Goal: Information Seeking & Learning: Find specific page/section

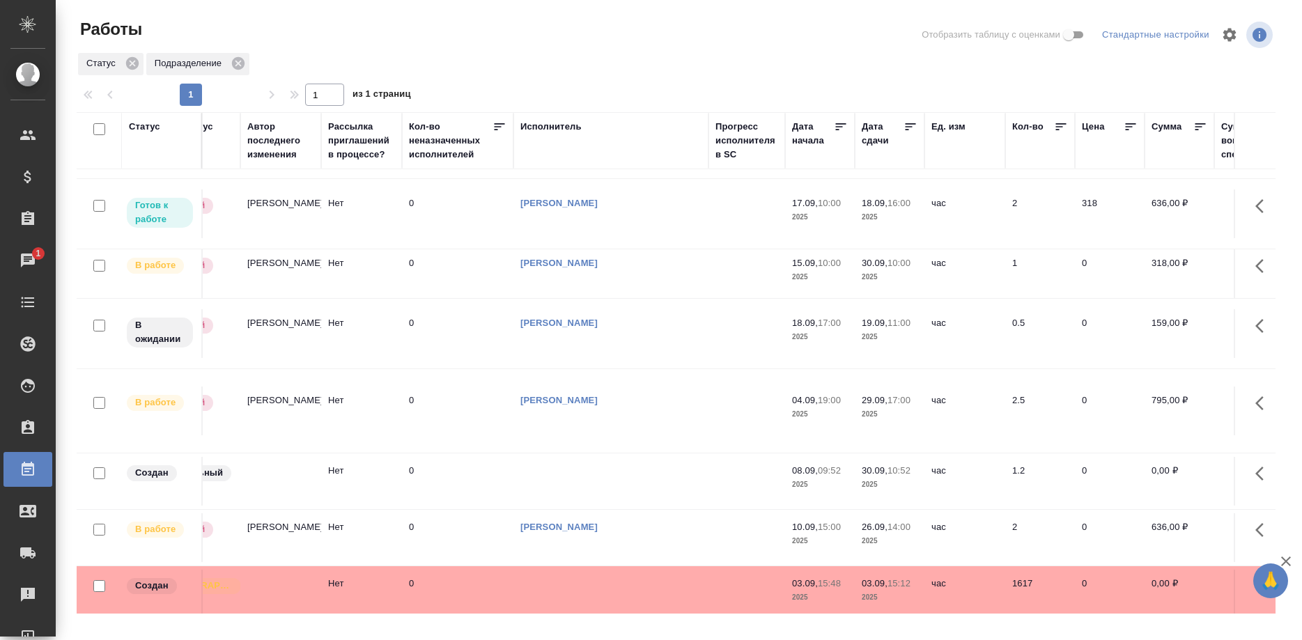
scroll to position [71, 0]
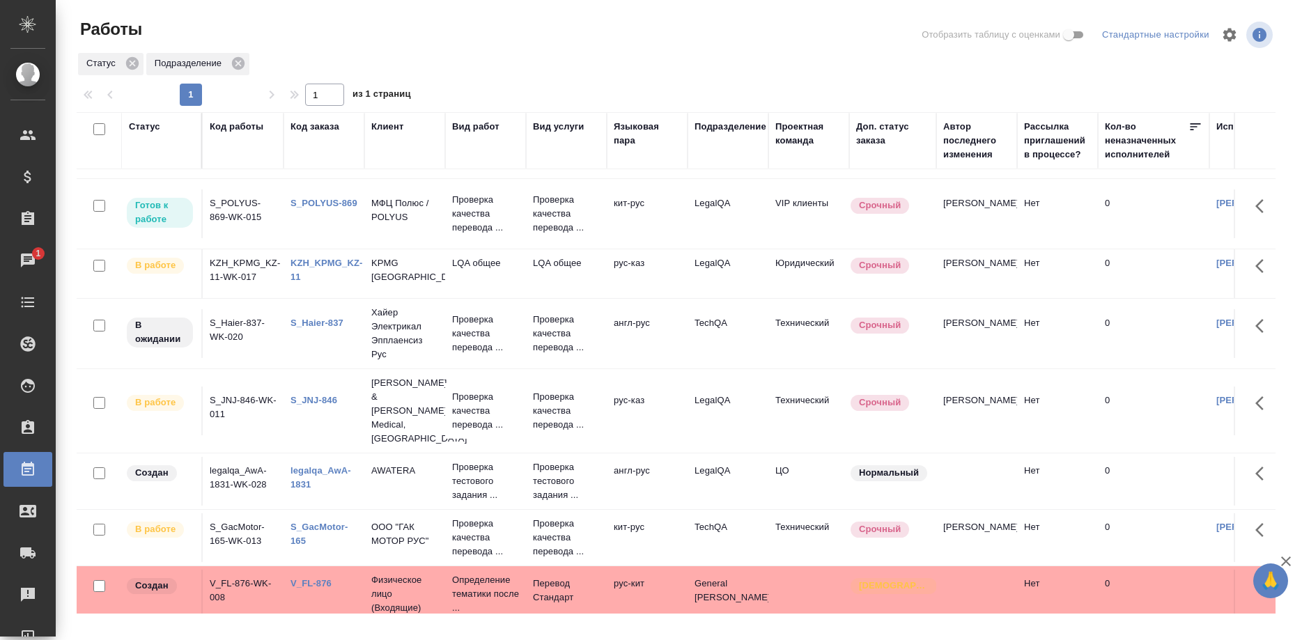
click at [317, 263] on link "KZH_KPMG_KZ-11" at bounding box center [327, 270] width 72 height 24
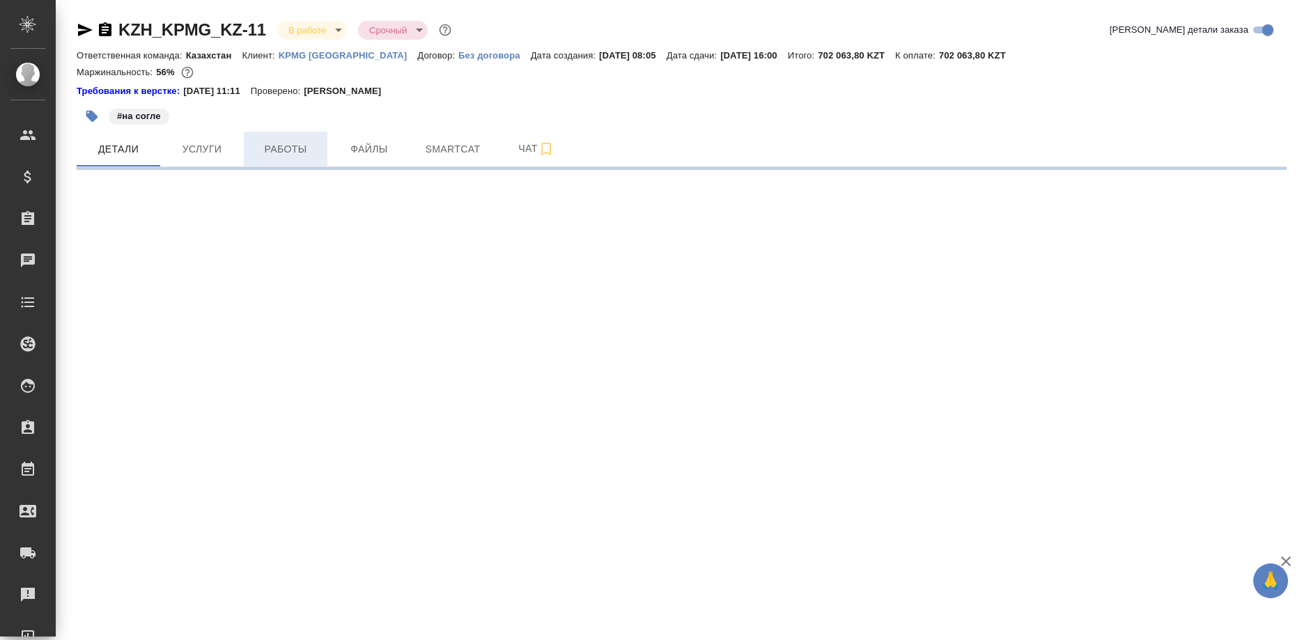
select select "RU"
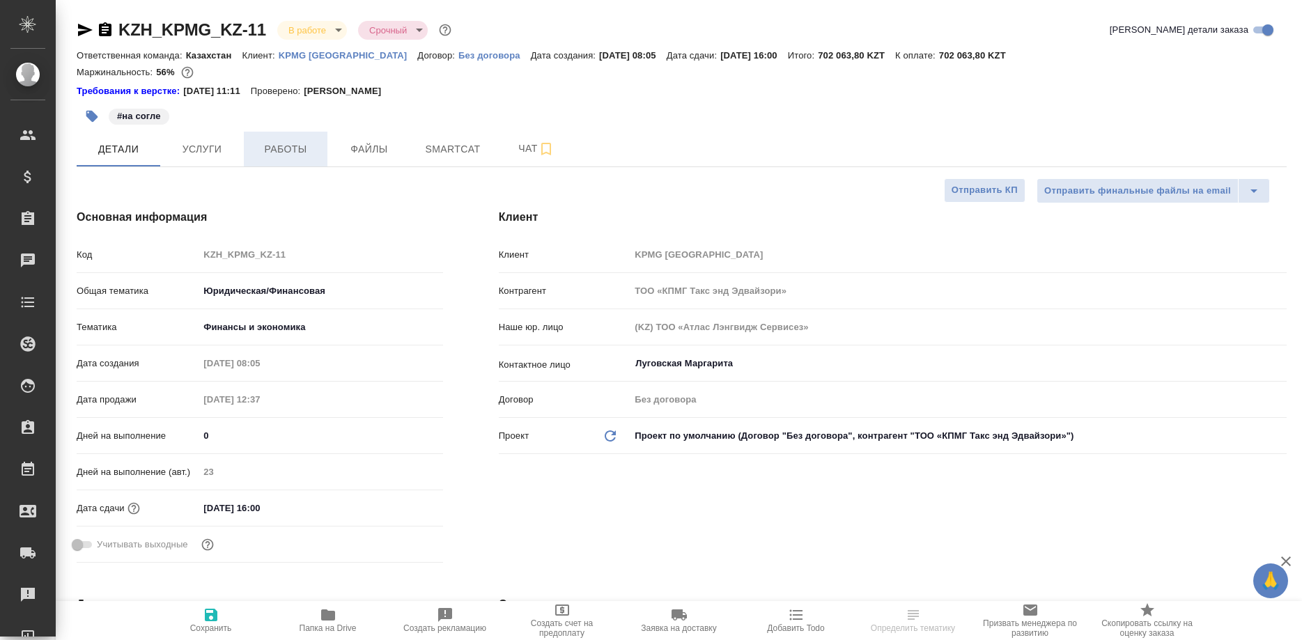
type textarea "x"
click at [301, 155] on span "Работы" at bounding box center [285, 149] width 67 height 17
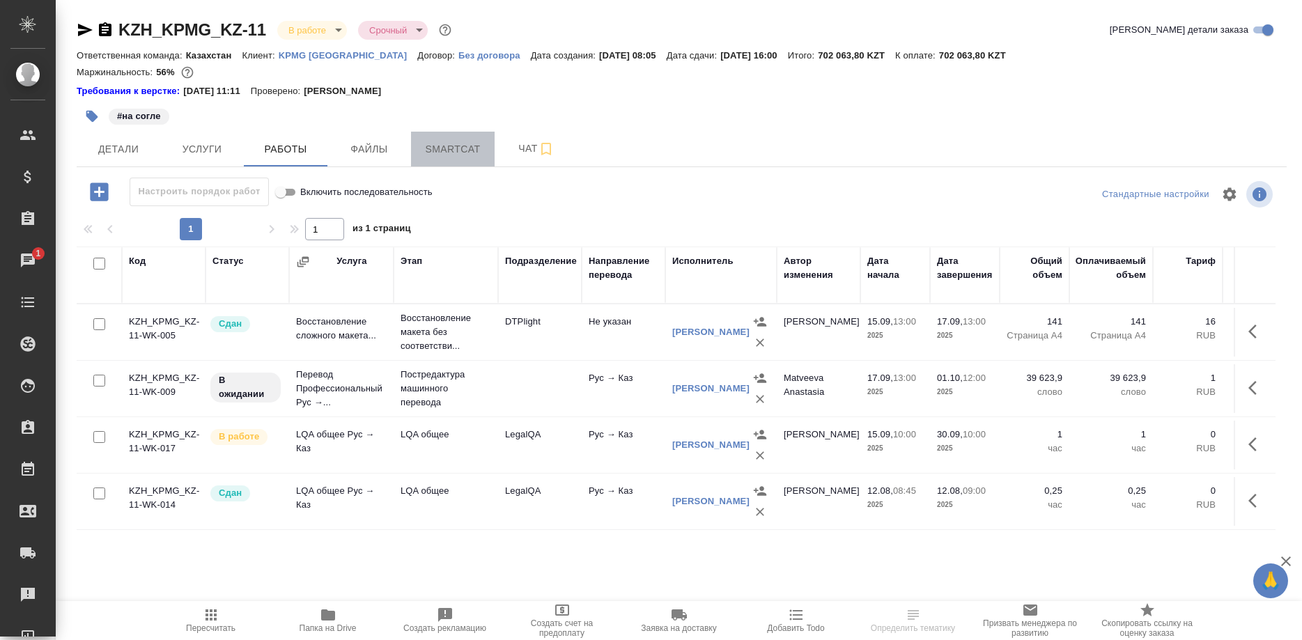
click at [431, 153] on span "Smartcat" at bounding box center [452, 149] width 67 height 17
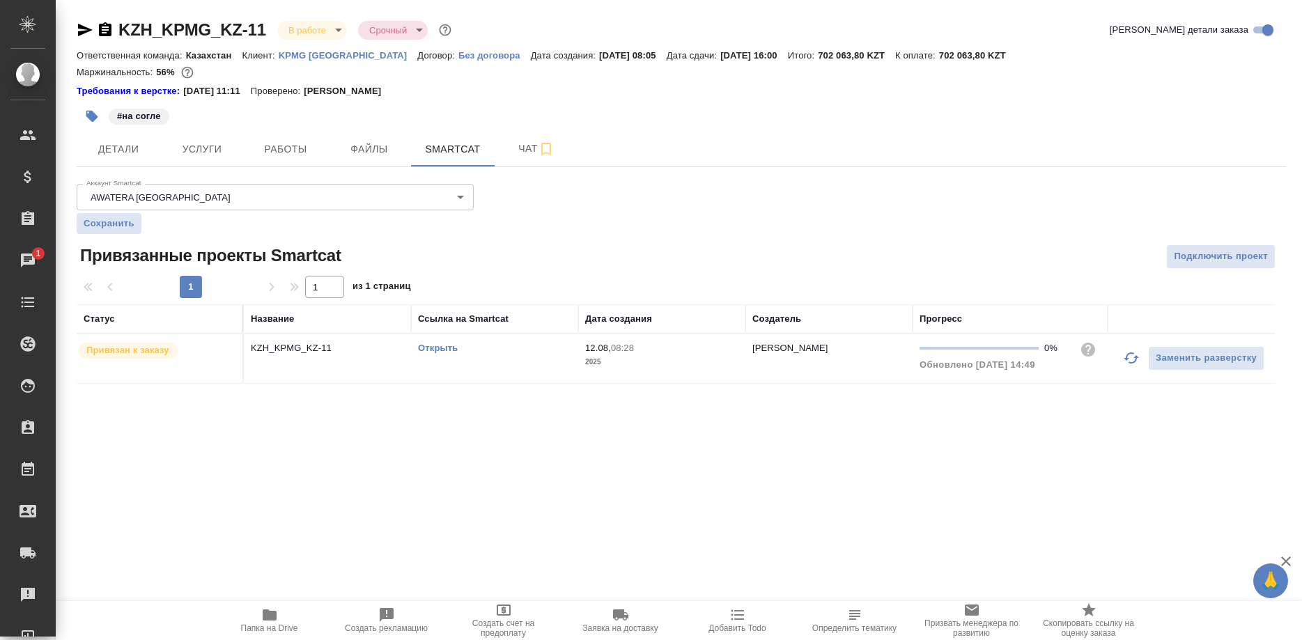
click at [421, 347] on link "Открыть" at bounding box center [438, 348] width 40 height 10
click at [425, 347] on link "Открыть" at bounding box center [438, 348] width 40 height 10
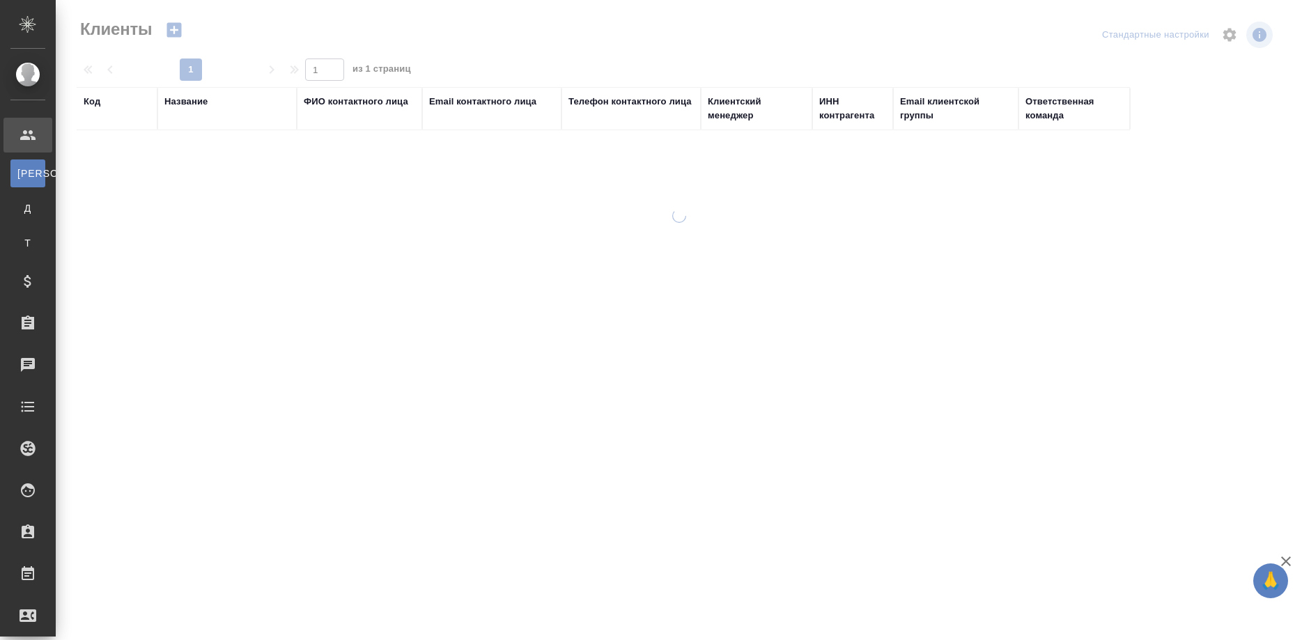
select select "RU"
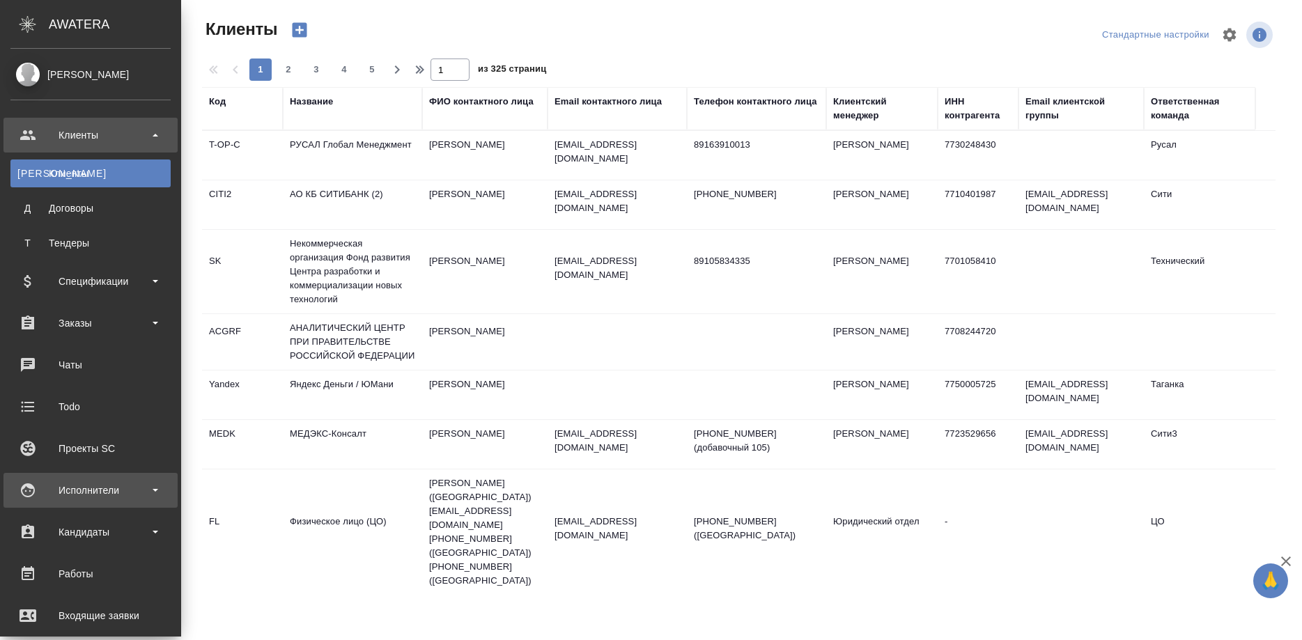
click at [101, 484] on div "Исполнители" at bounding box center [90, 490] width 160 height 21
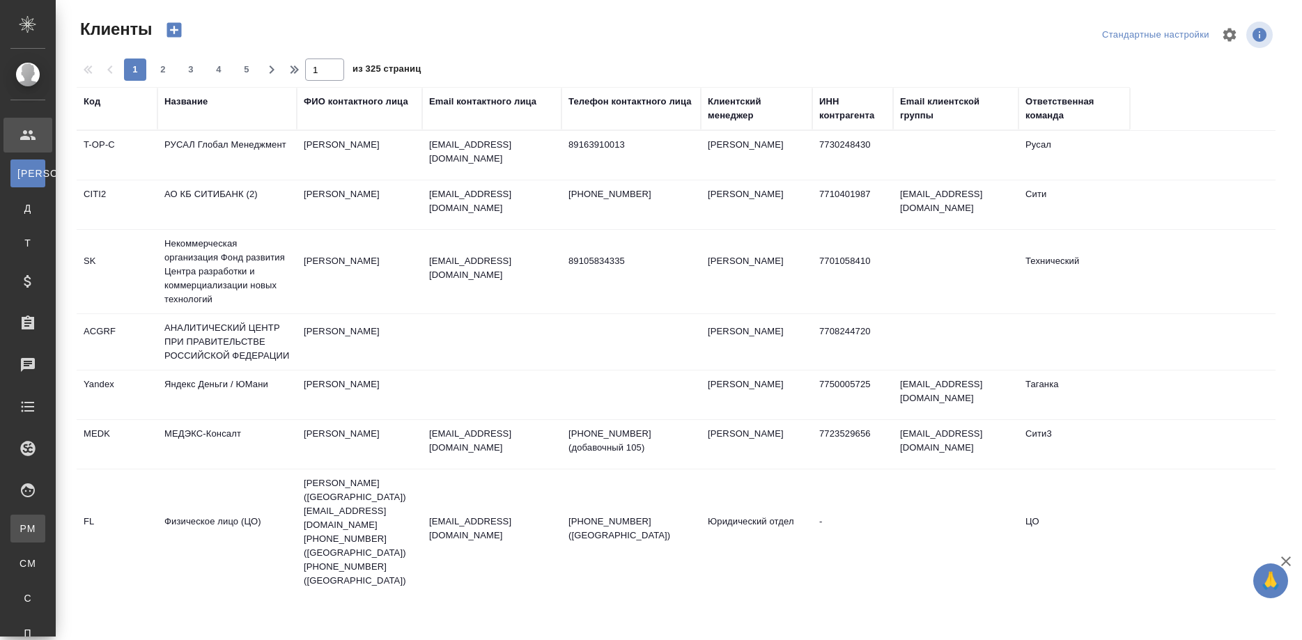
click at [21, 523] on div "Для PM/LQA" at bounding box center [10, 529] width 21 height 14
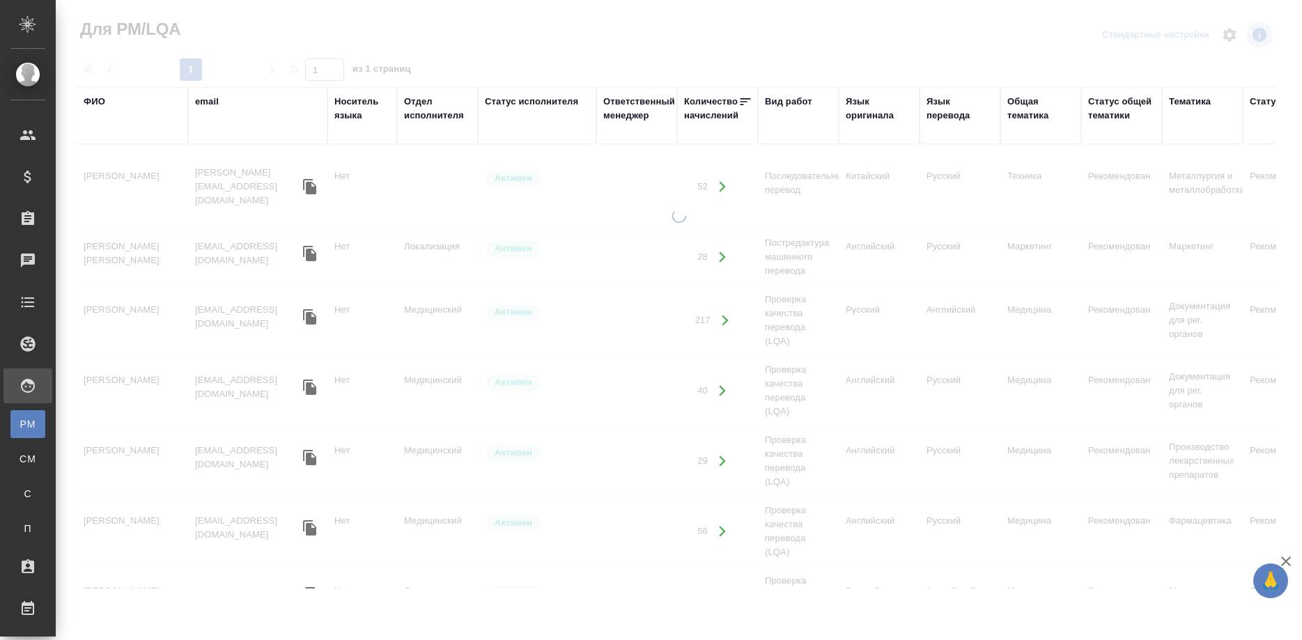
click at [98, 107] on div "ФИО" at bounding box center [95, 102] width 22 height 14
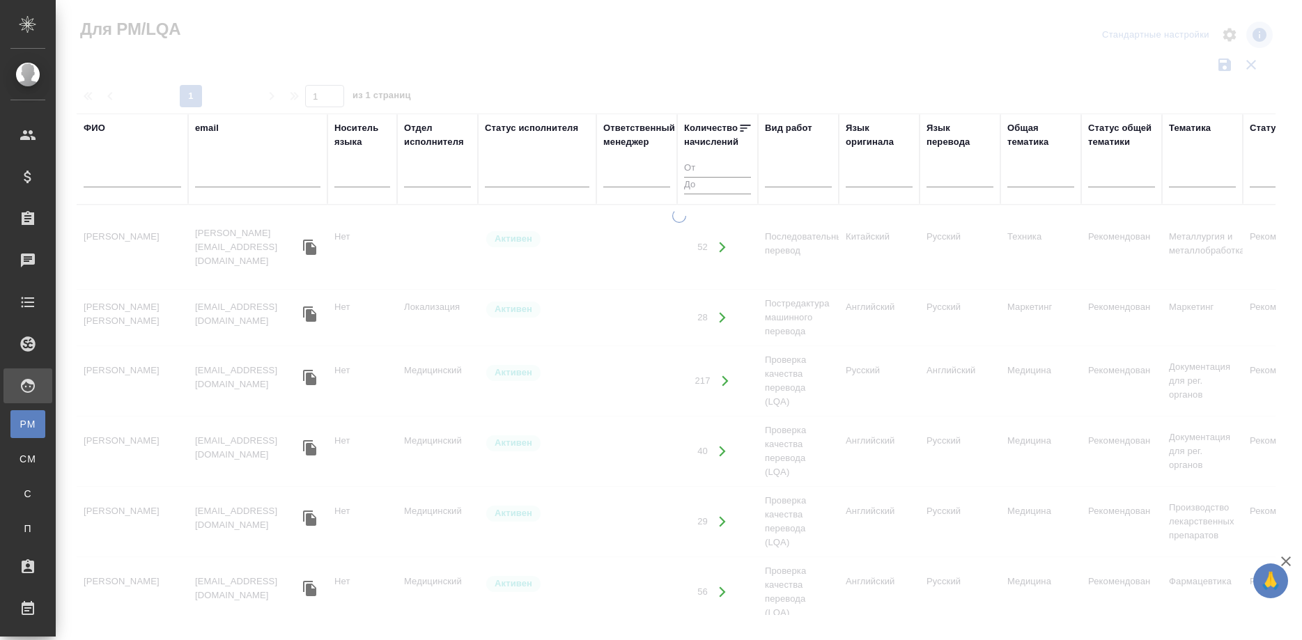
click at [91, 125] on div "ФИО" at bounding box center [95, 128] width 22 height 14
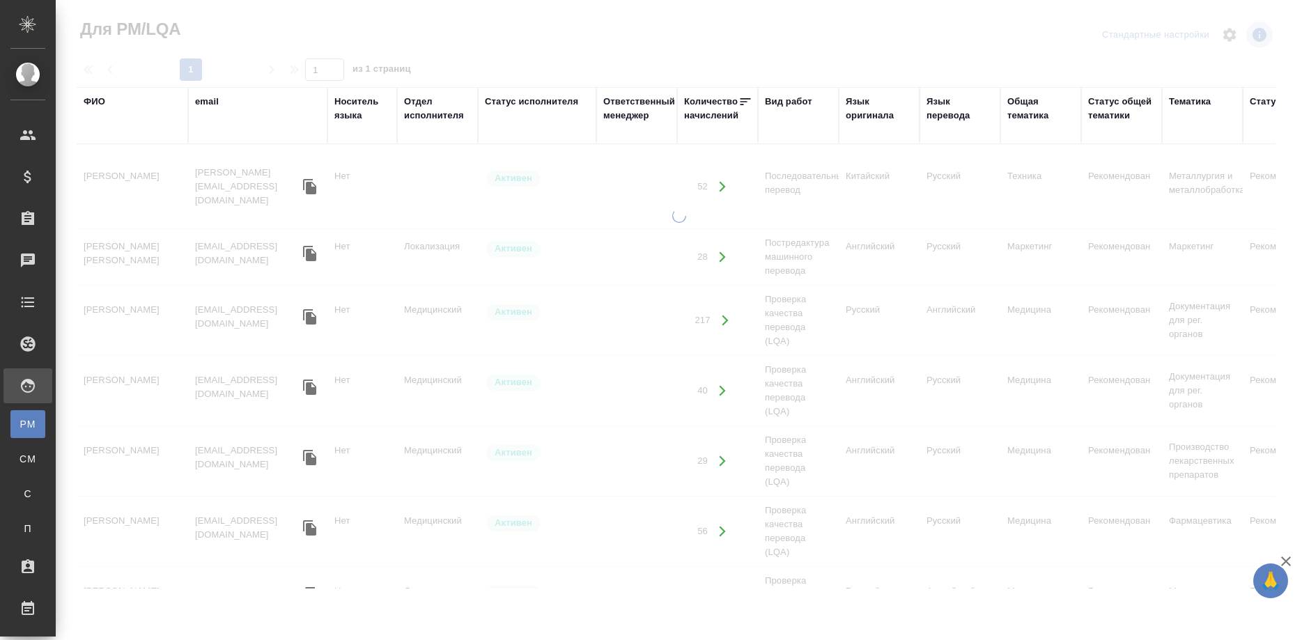
click at [113, 176] on div at bounding box center [679, 298] width 1246 height 596
click at [94, 98] on div "ФИО" at bounding box center [95, 102] width 22 height 14
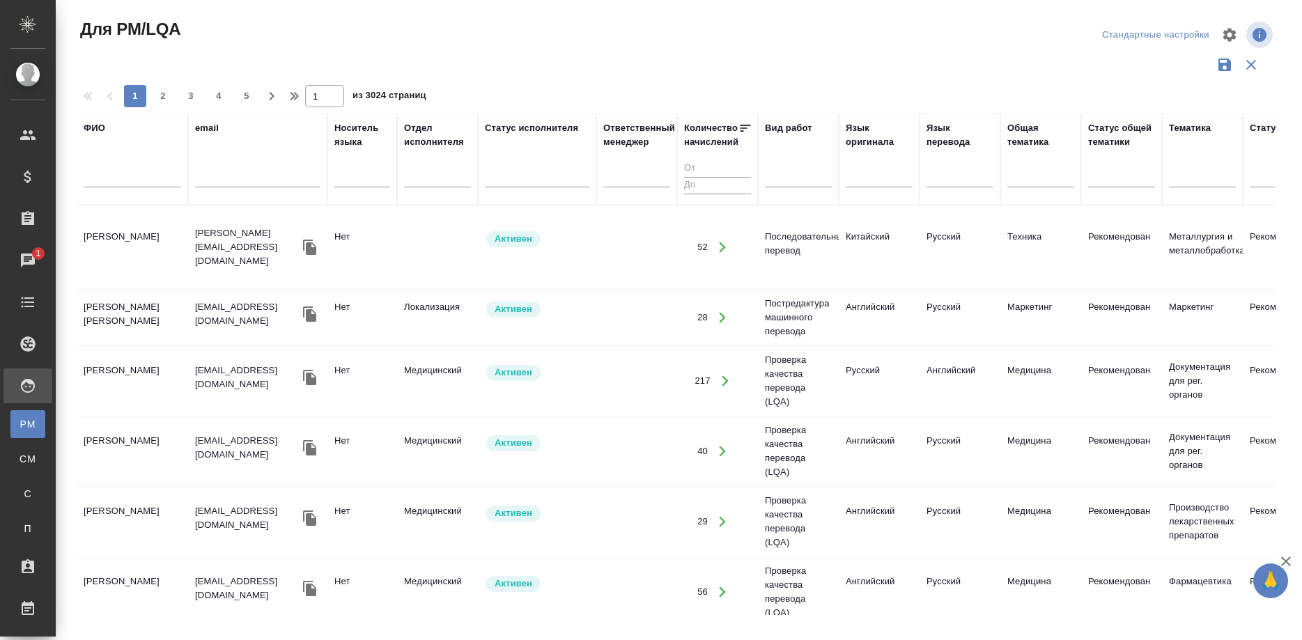
click at [113, 177] on input "text" at bounding box center [133, 178] width 98 height 17
type input "f"
type input "а"
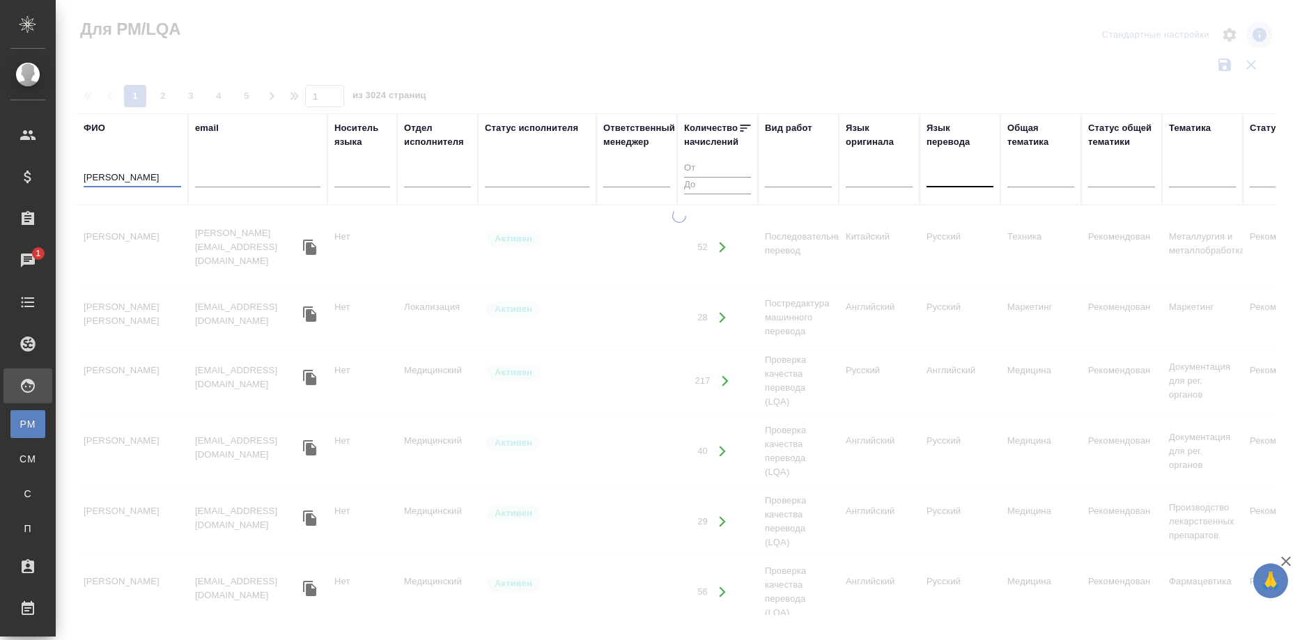
click at [945, 180] on div at bounding box center [960, 174] width 67 height 20
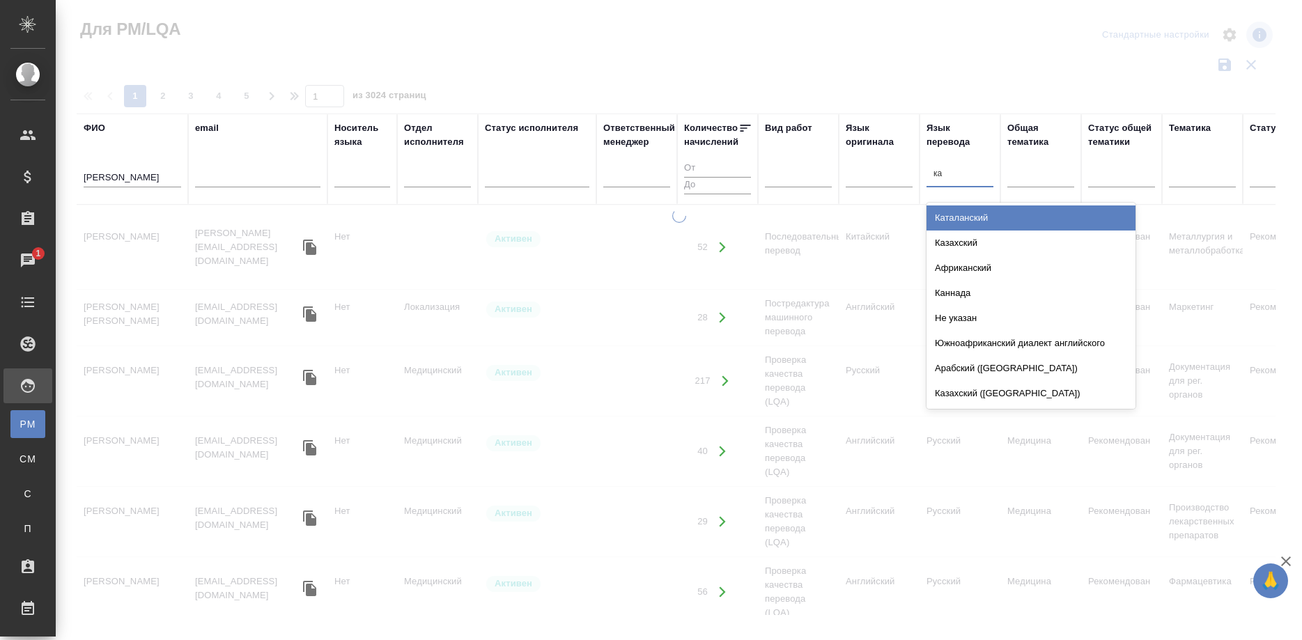
type input "каз"
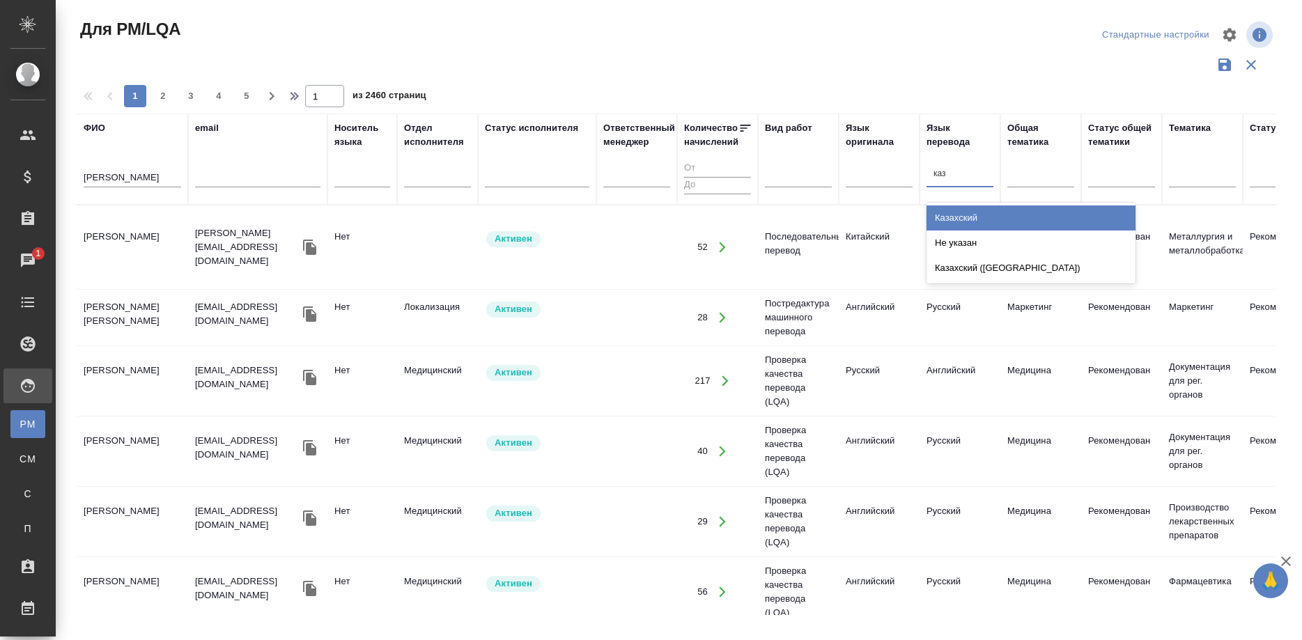
click at [974, 220] on div "Казахский" at bounding box center [1031, 218] width 209 height 25
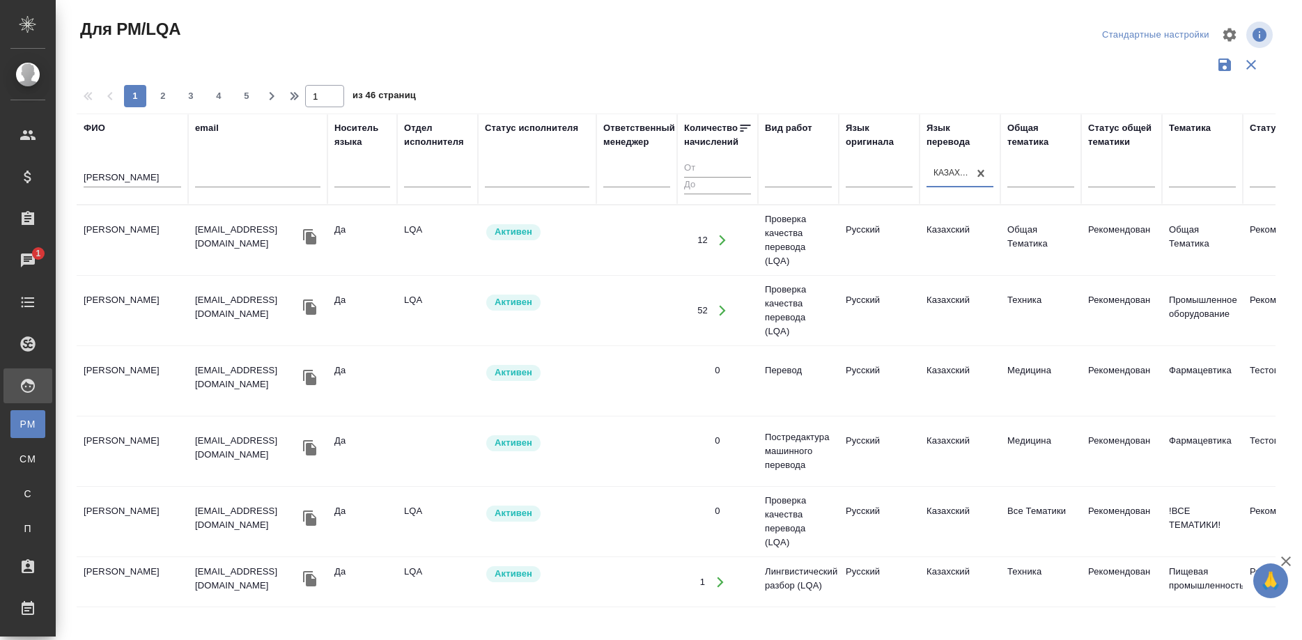
click at [128, 372] on td "Сапаров Нуртаза Мухитович" at bounding box center [132, 381] width 111 height 49
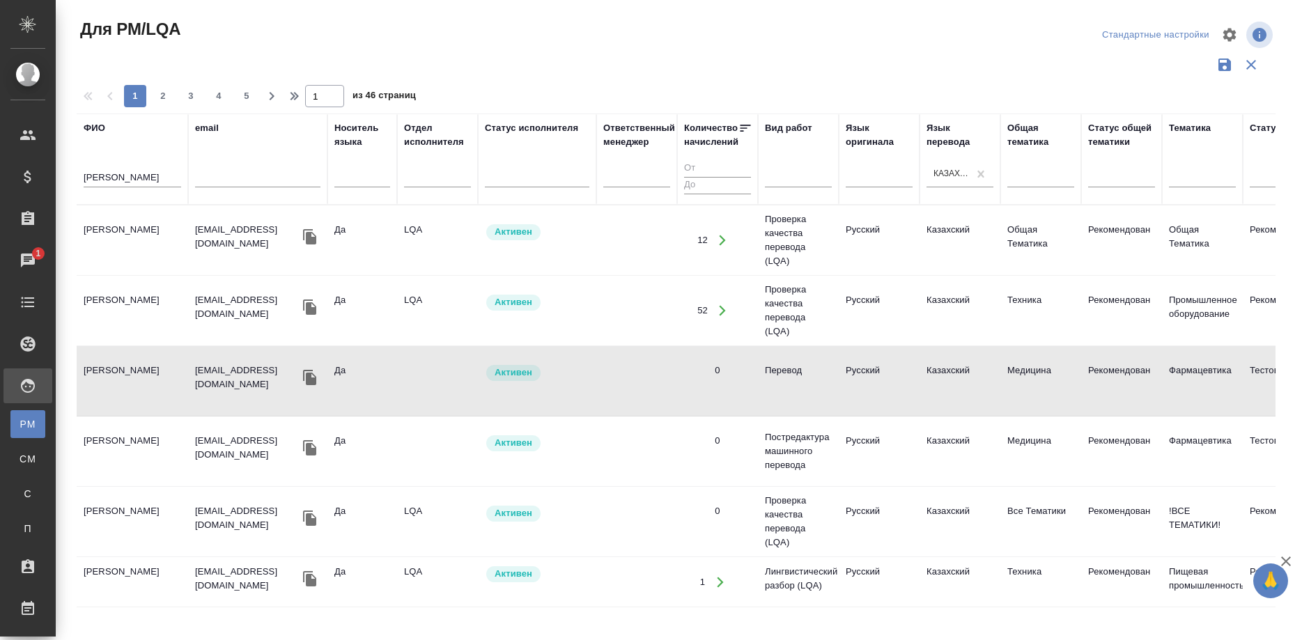
click at [128, 372] on td "Сапаров Нуртаза Мухитович" at bounding box center [132, 381] width 111 height 49
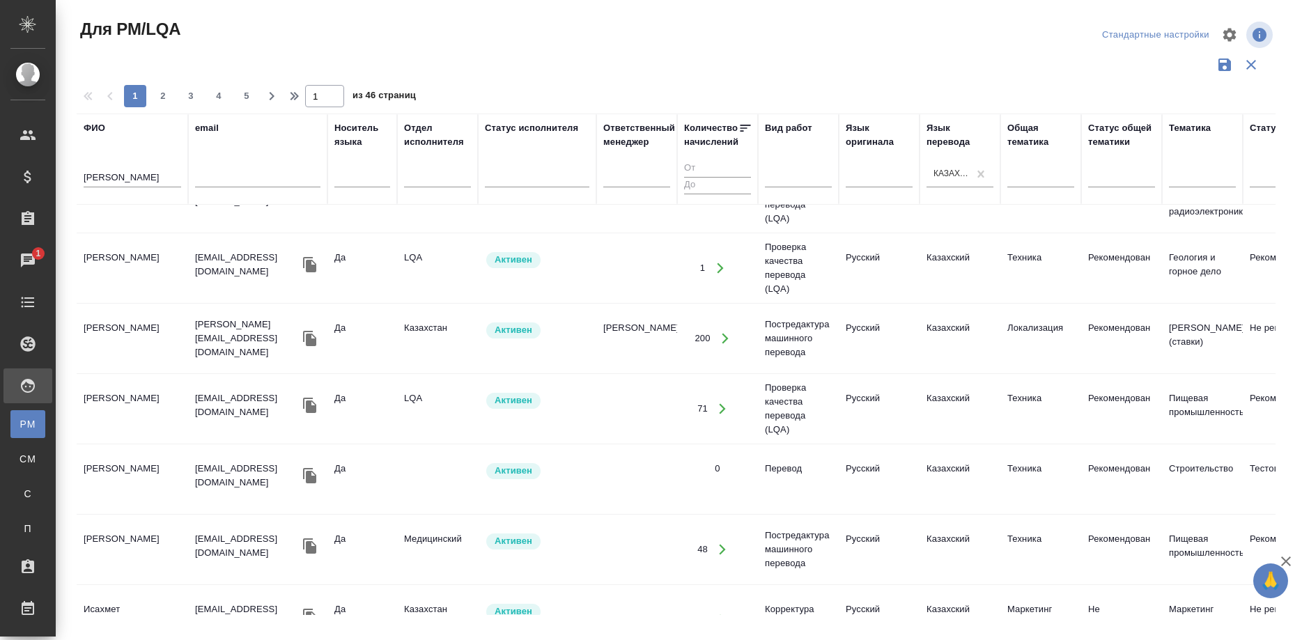
scroll to position [1137, 0]
click at [135, 461] on td "Сериков Бахытжан" at bounding box center [132, 476] width 111 height 49
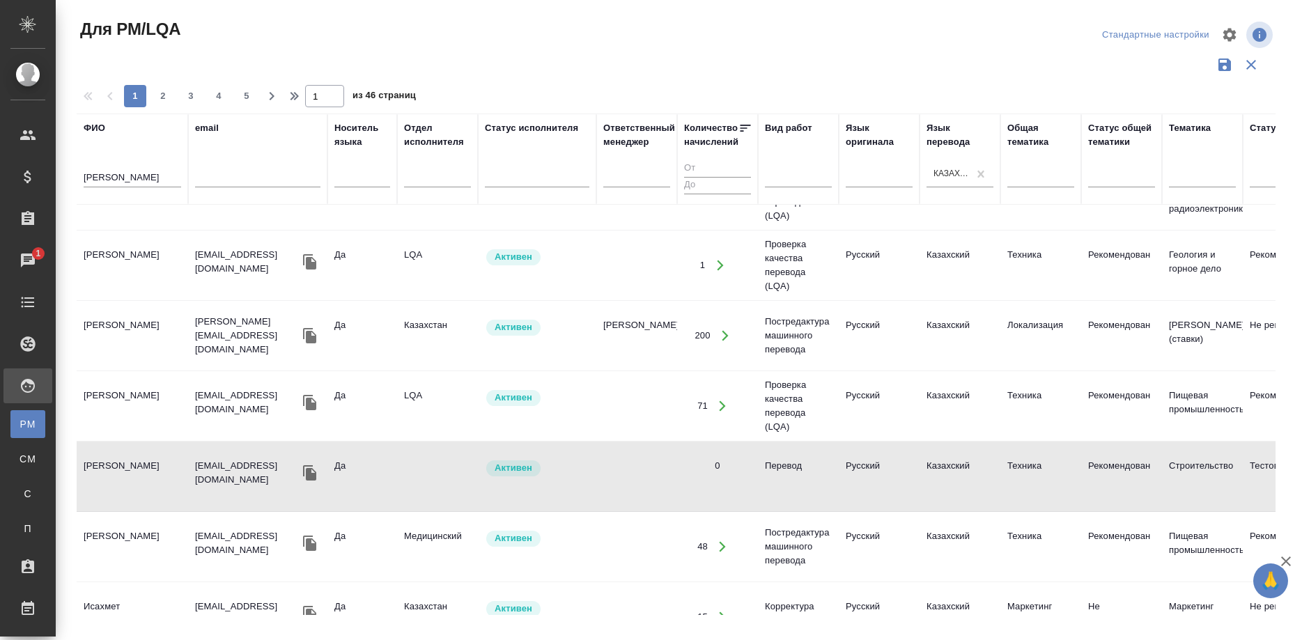
click at [135, 461] on td "Сериков Бахытжан" at bounding box center [132, 476] width 111 height 49
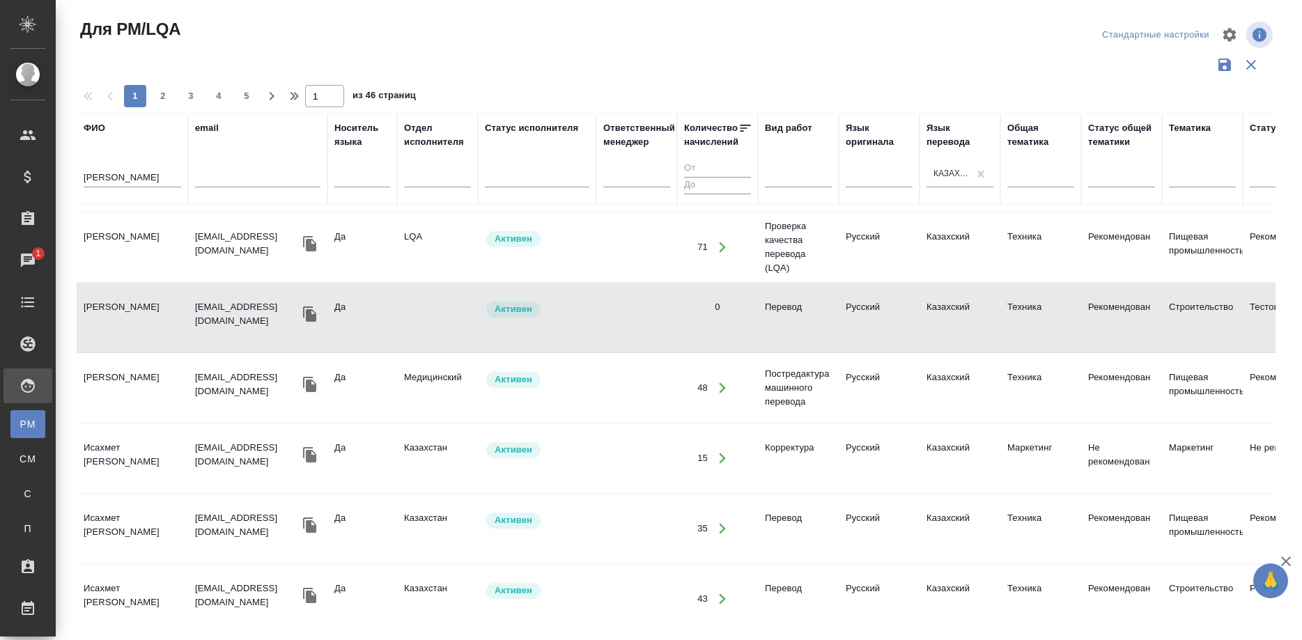
scroll to position [1315, 0]
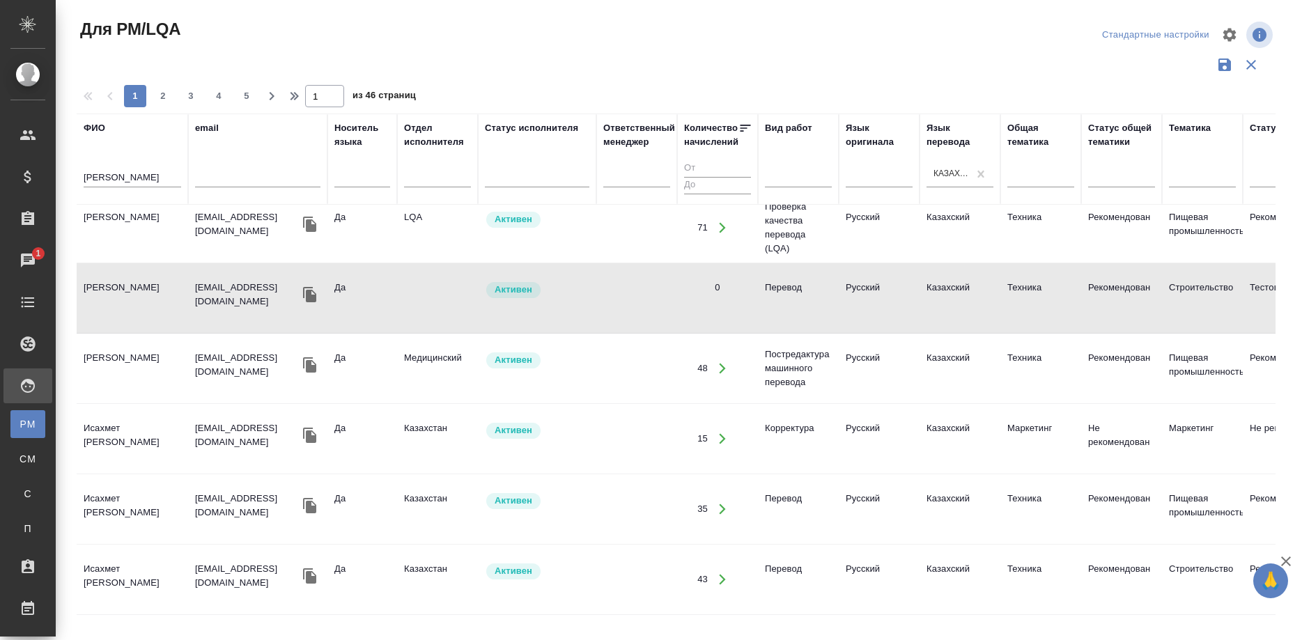
click at [151, 96] on div "1 2 3 4 5" at bounding box center [190, 96] width 139 height 22
click at [155, 95] on span "2" at bounding box center [163, 96] width 22 height 14
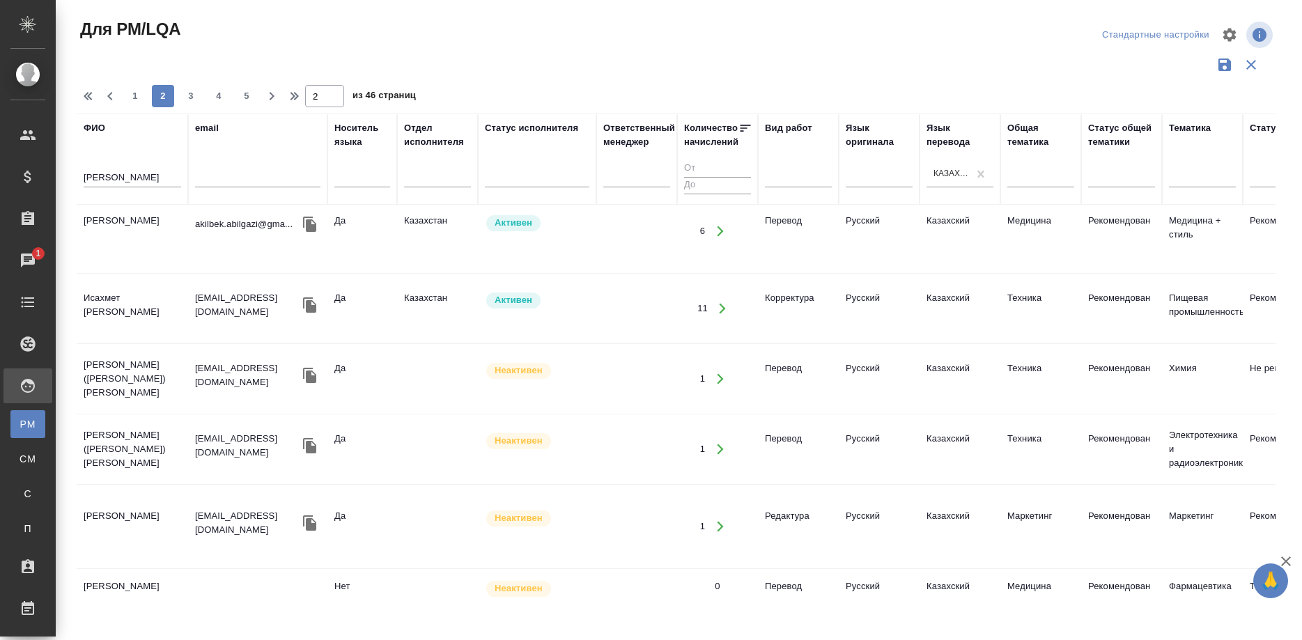
scroll to position [0, 0]
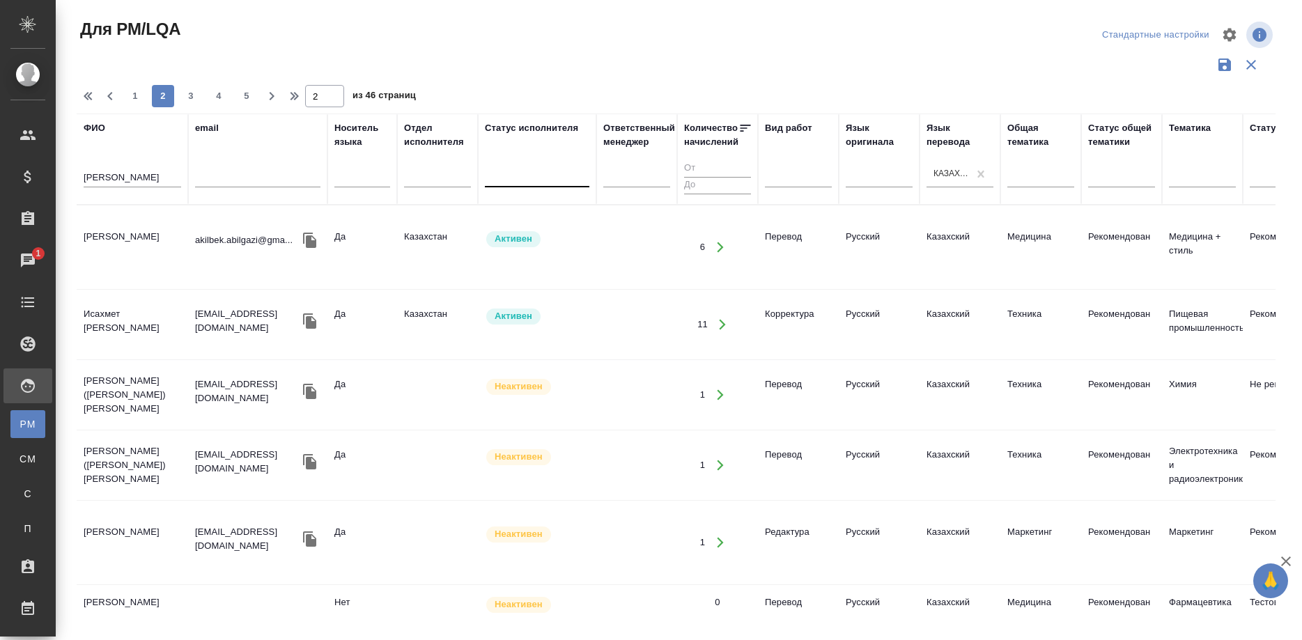
click at [507, 167] on div at bounding box center [537, 174] width 105 height 20
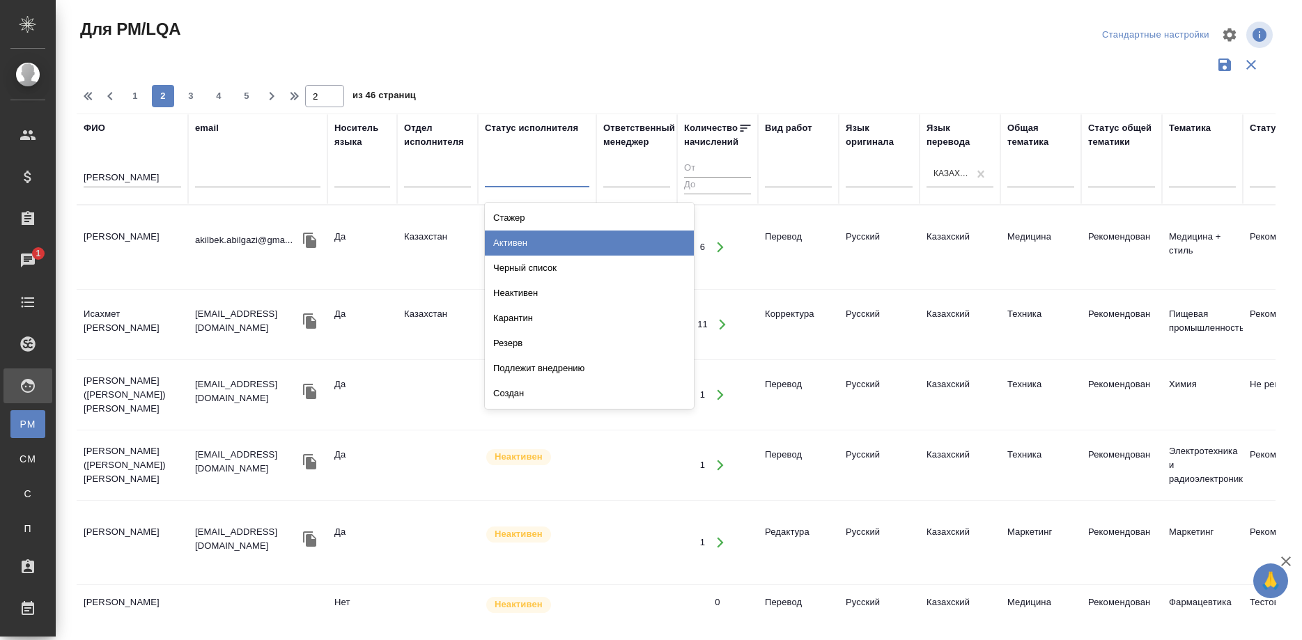
click at [517, 238] on div "Активен" at bounding box center [589, 243] width 209 height 25
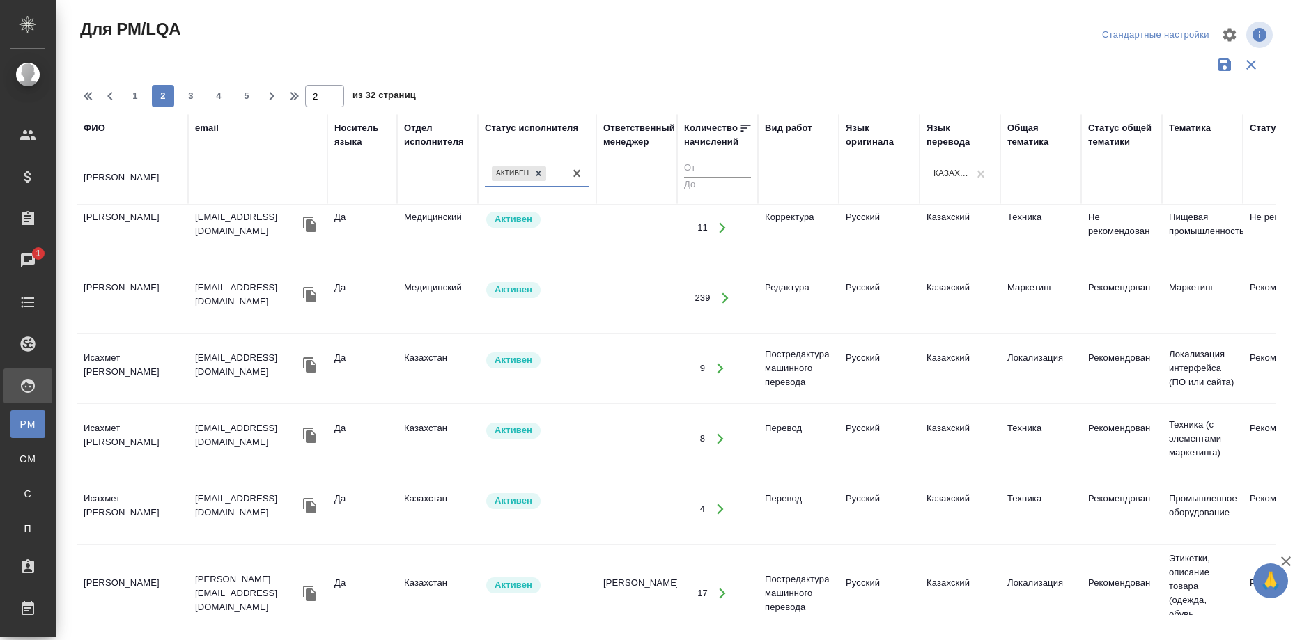
scroll to position [1447, 0]
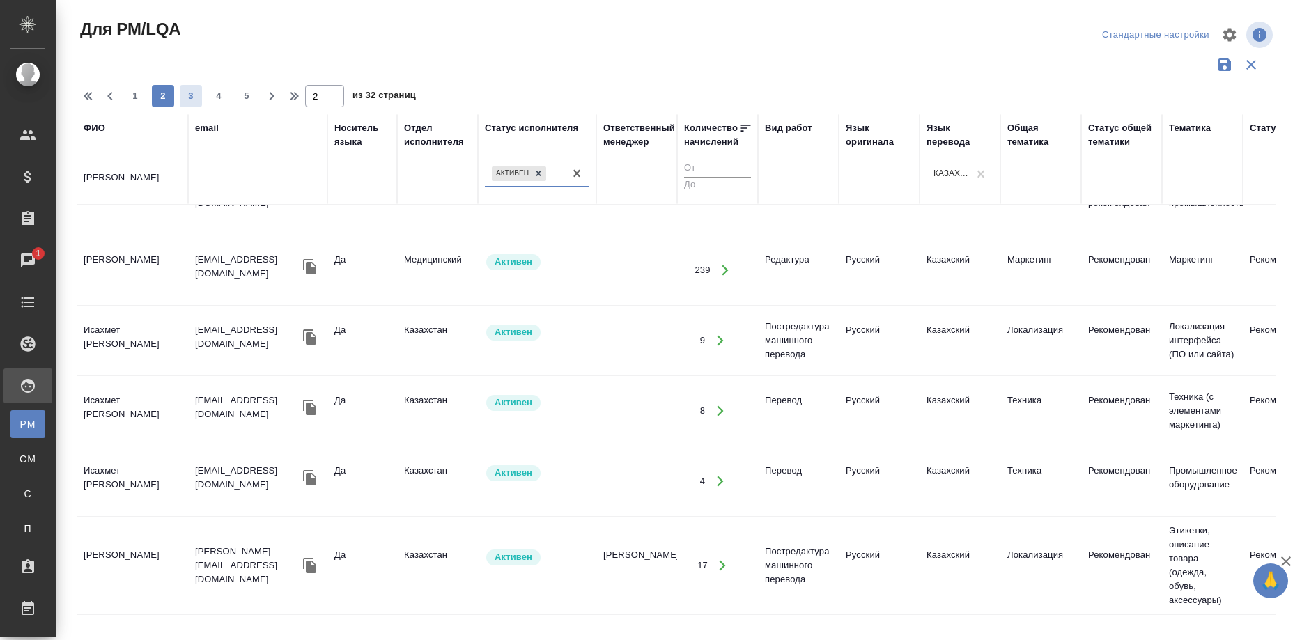
click at [187, 91] on span "3" at bounding box center [191, 96] width 22 height 14
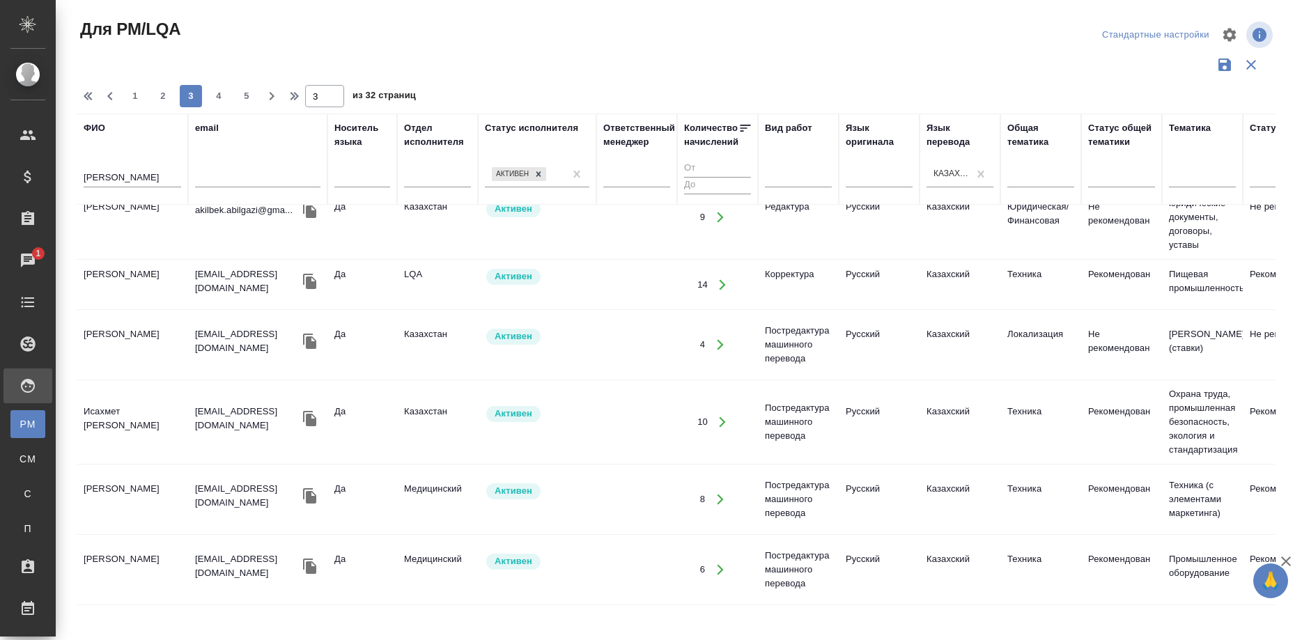
scroll to position [91, 0]
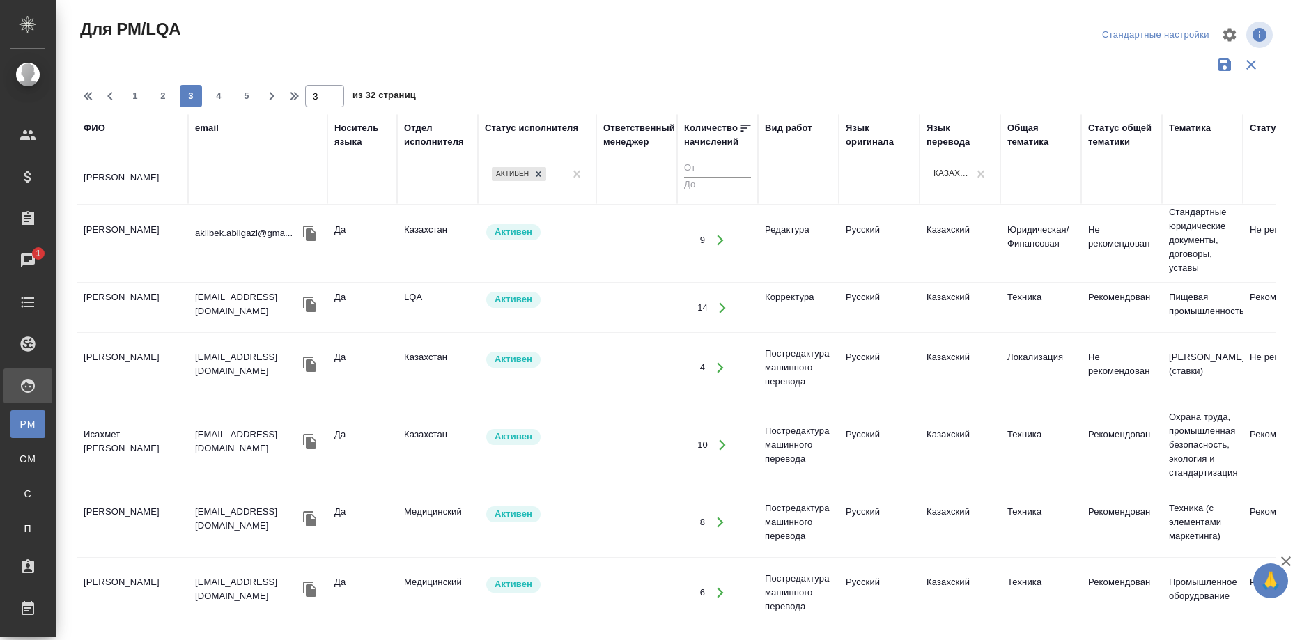
click at [139, 362] on td "Алсеитова Айнура Танирбергенкызы" at bounding box center [132, 368] width 111 height 49
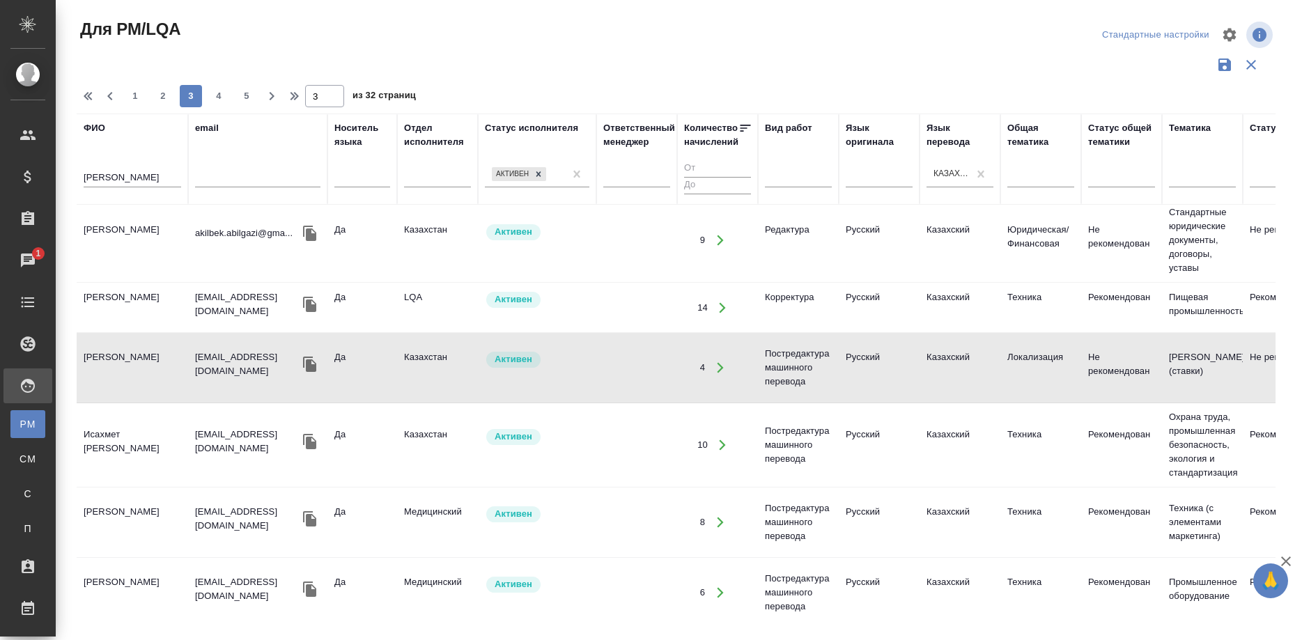
click at [139, 362] on td "Алсеитова Айнура Танирбергенкызы" at bounding box center [132, 368] width 111 height 49
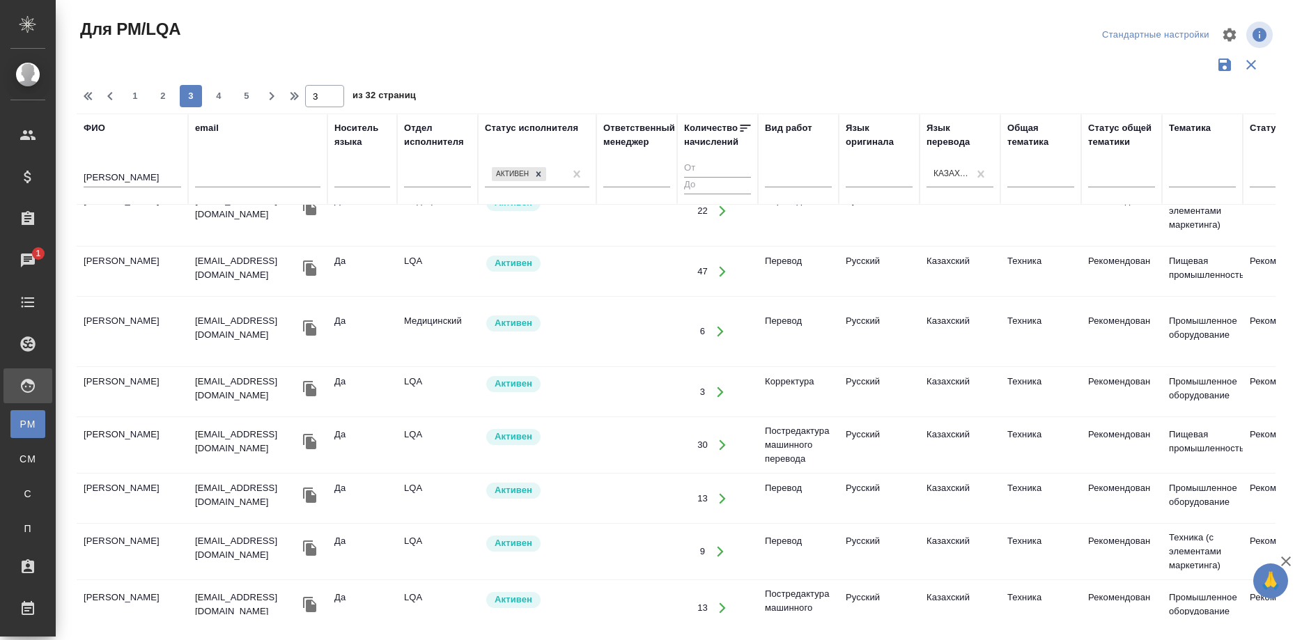
scroll to position [1228, 0]
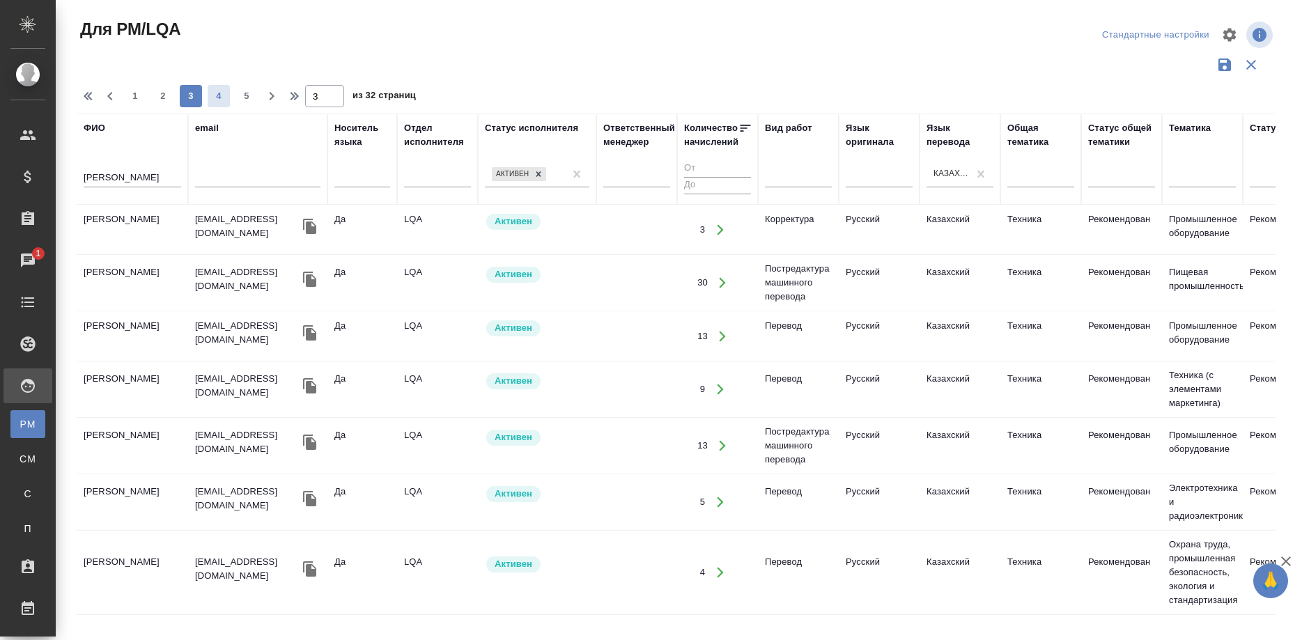
click at [215, 93] on span "4" at bounding box center [219, 96] width 22 height 14
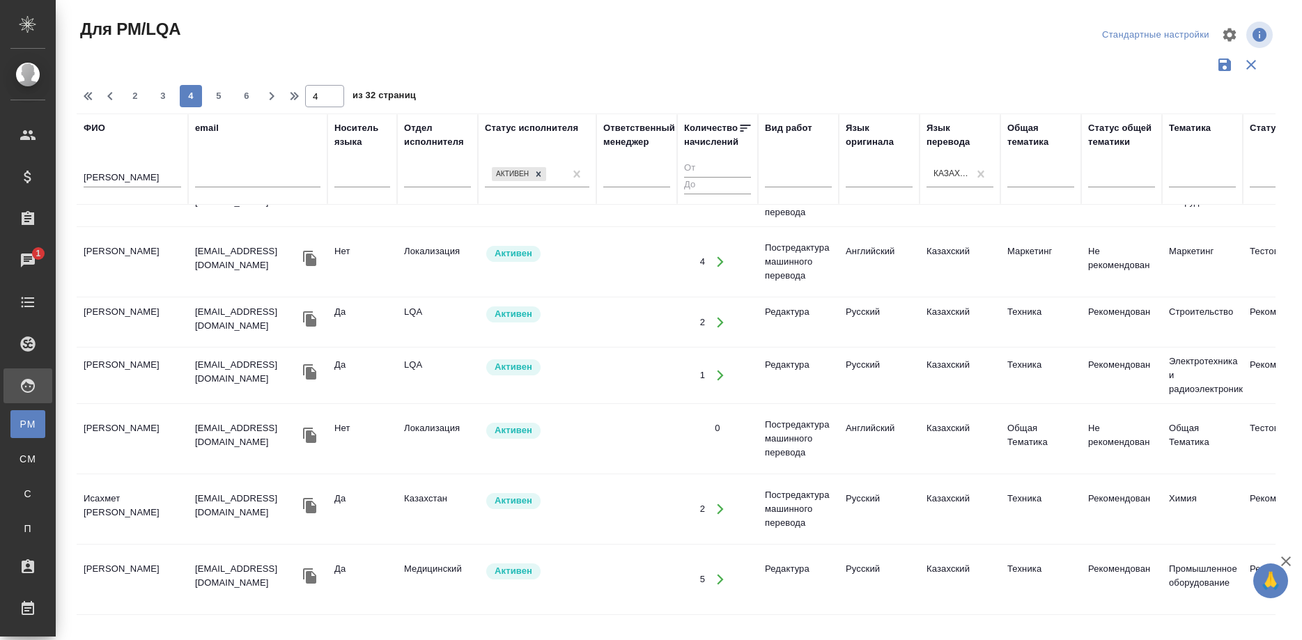
scroll to position [1180, 0]
click at [116, 255] on td "Калиева Карлыгаш Кайрадиновна" at bounding box center [132, 262] width 111 height 49
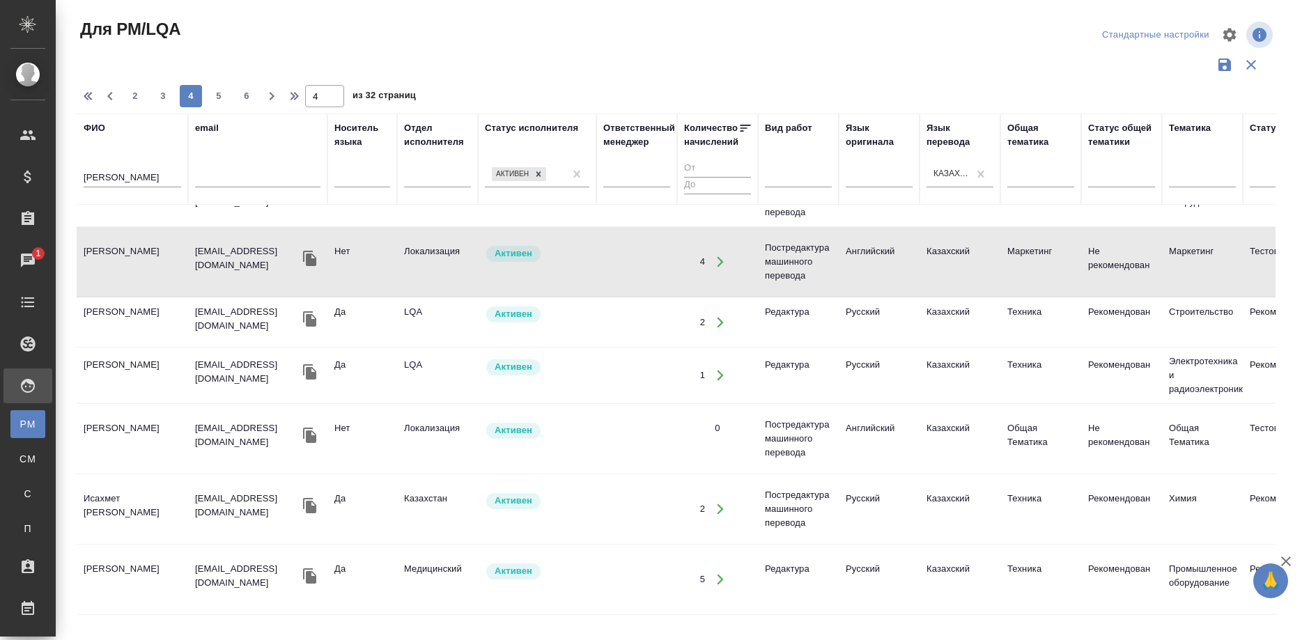
click at [116, 255] on td "Калиева Карлыгаш Кайрадиновна" at bounding box center [132, 262] width 111 height 49
click at [210, 93] on span "5" at bounding box center [219, 96] width 22 height 14
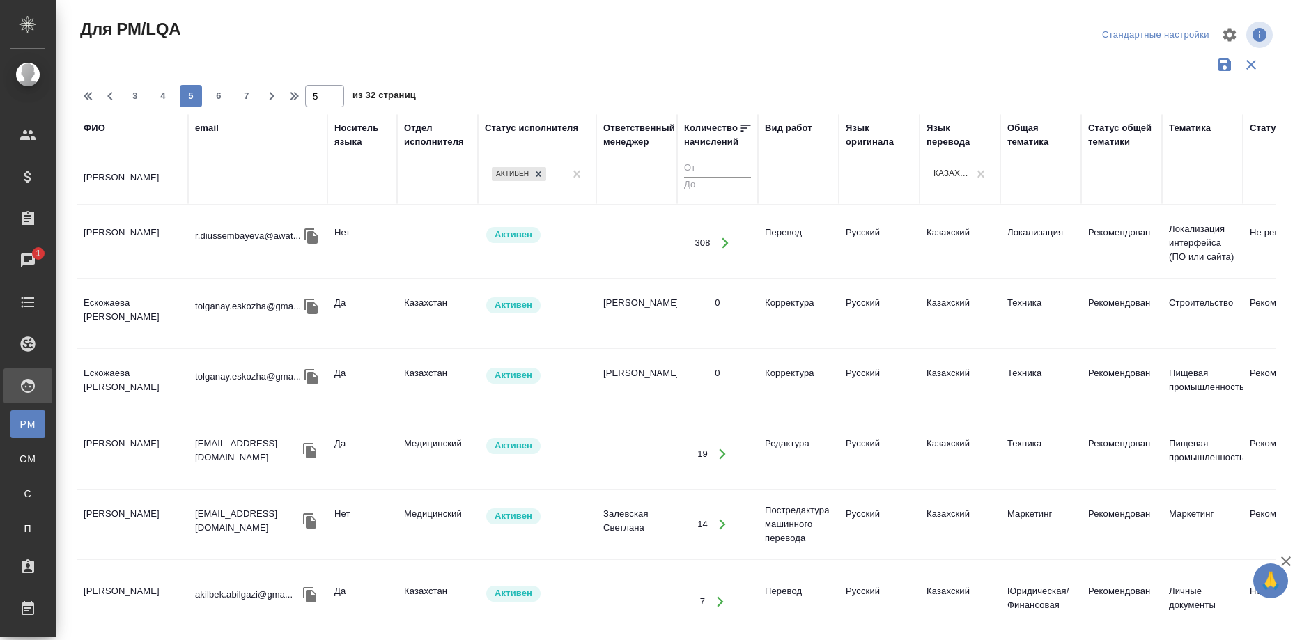
scroll to position [1038, 0]
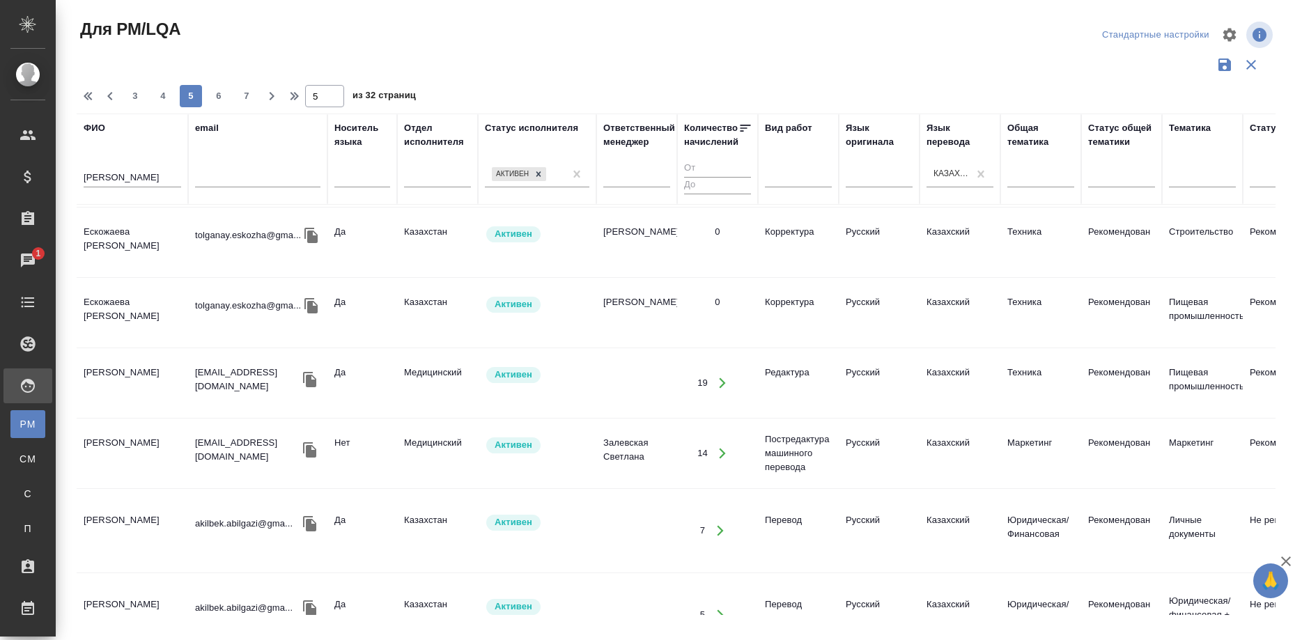
click at [141, 449] on td "Абдибеков Мадияр Бахытұлы" at bounding box center [132, 453] width 111 height 49
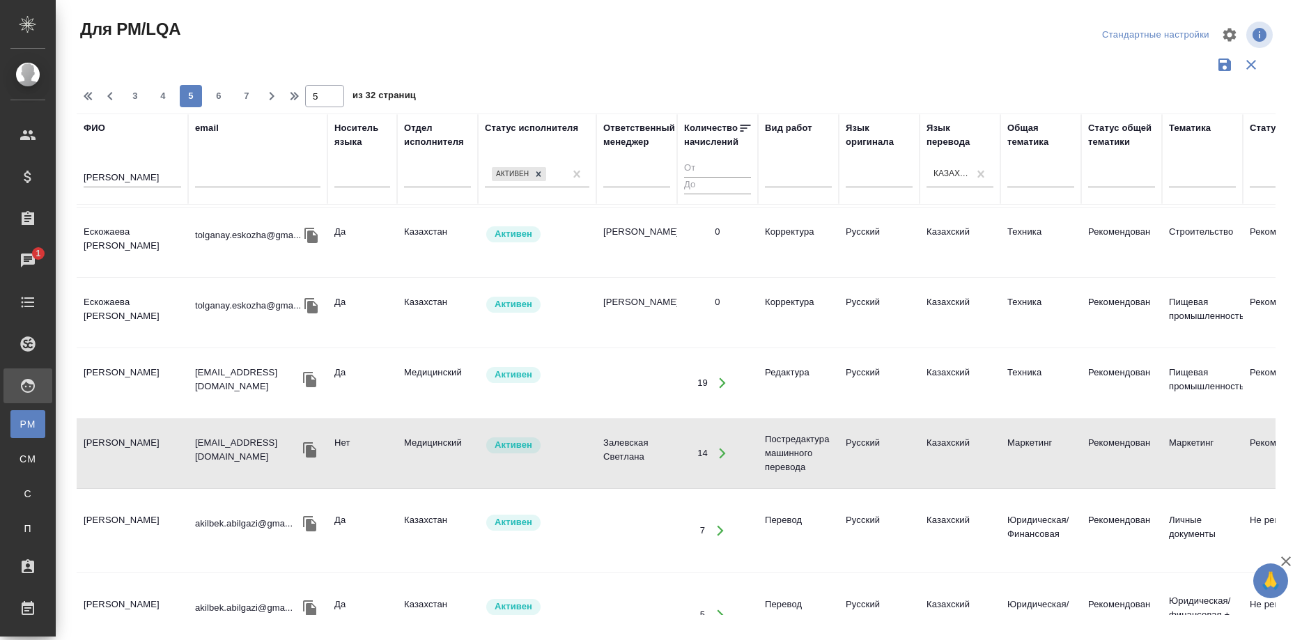
click at [141, 449] on td "[PERSON_NAME]" at bounding box center [132, 453] width 111 height 49
click at [134, 439] on td "[PERSON_NAME]" at bounding box center [132, 453] width 111 height 49
click at [134, 439] on td "Абдибеков Мадияр Бахытұлы" at bounding box center [132, 453] width 111 height 49
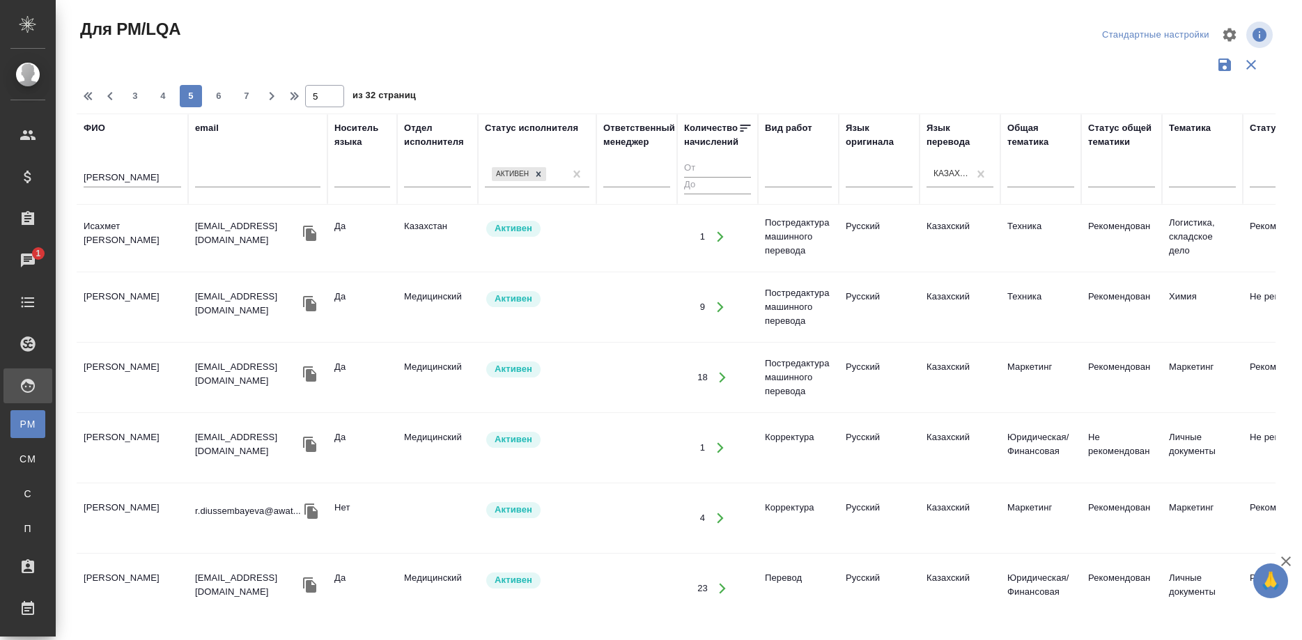
scroll to position [1503, 0]
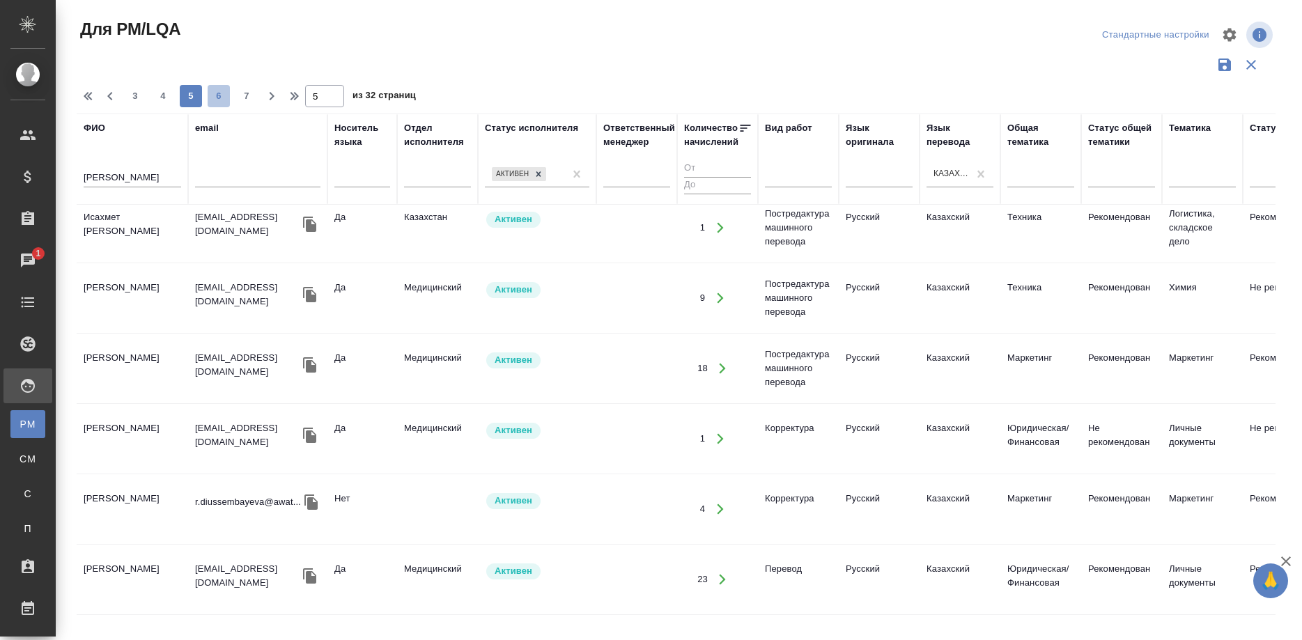
click at [212, 93] on span "6" at bounding box center [219, 96] width 22 height 14
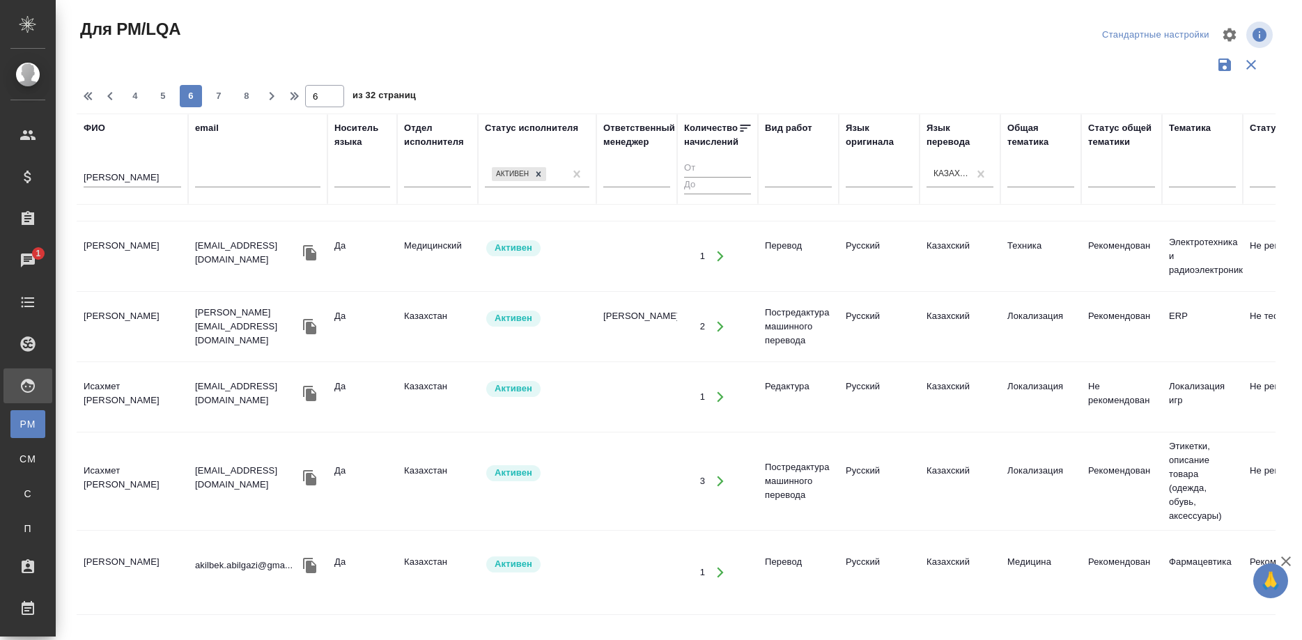
scroll to position [1427, 0]
click at [208, 95] on span "7" at bounding box center [219, 96] width 22 height 14
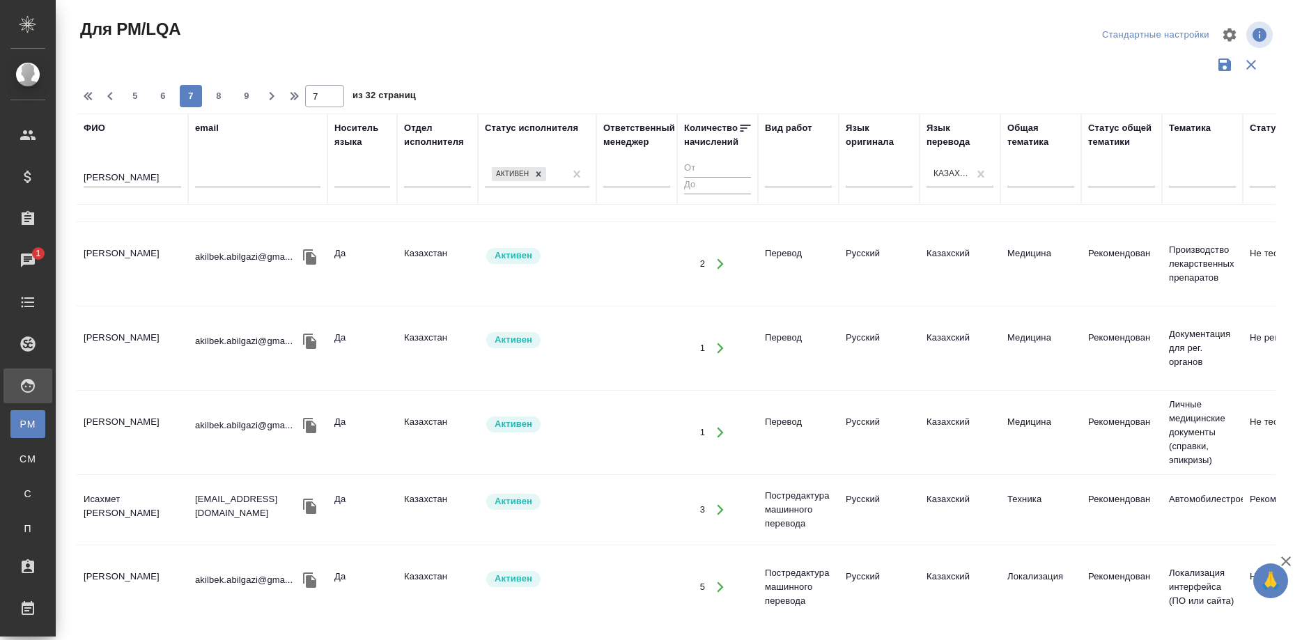
scroll to position [1517, 0]
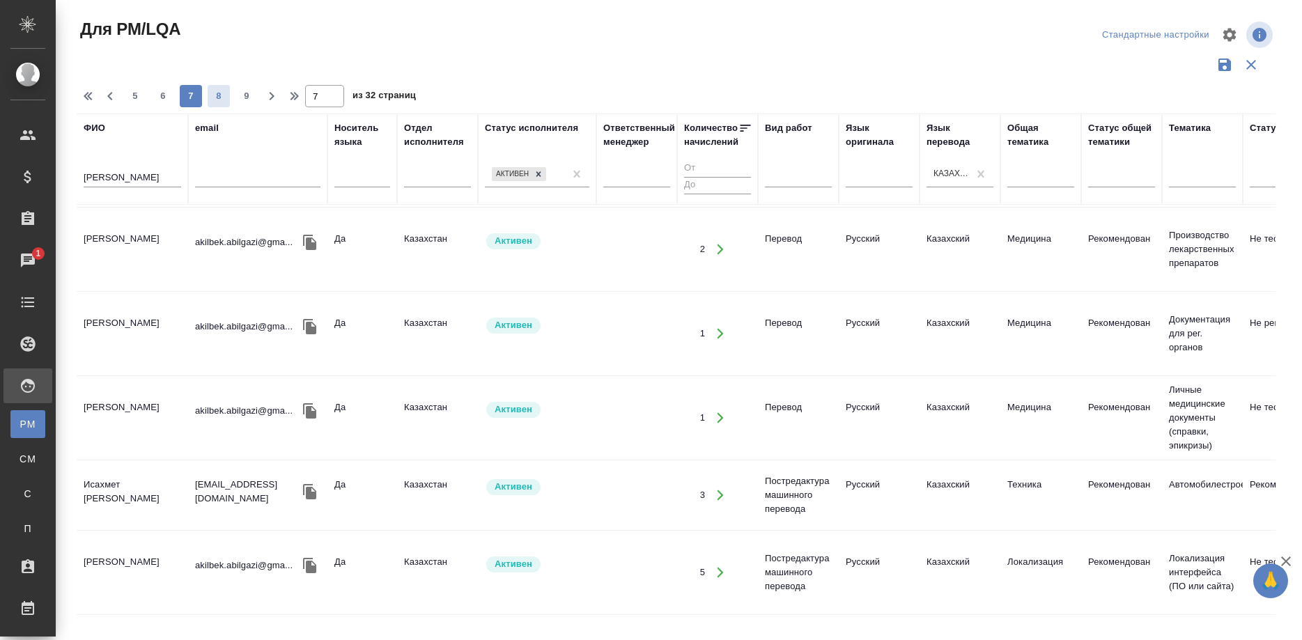
click at [215, 98] on span "8" at bounding box center [219, 96] width 22 height 14
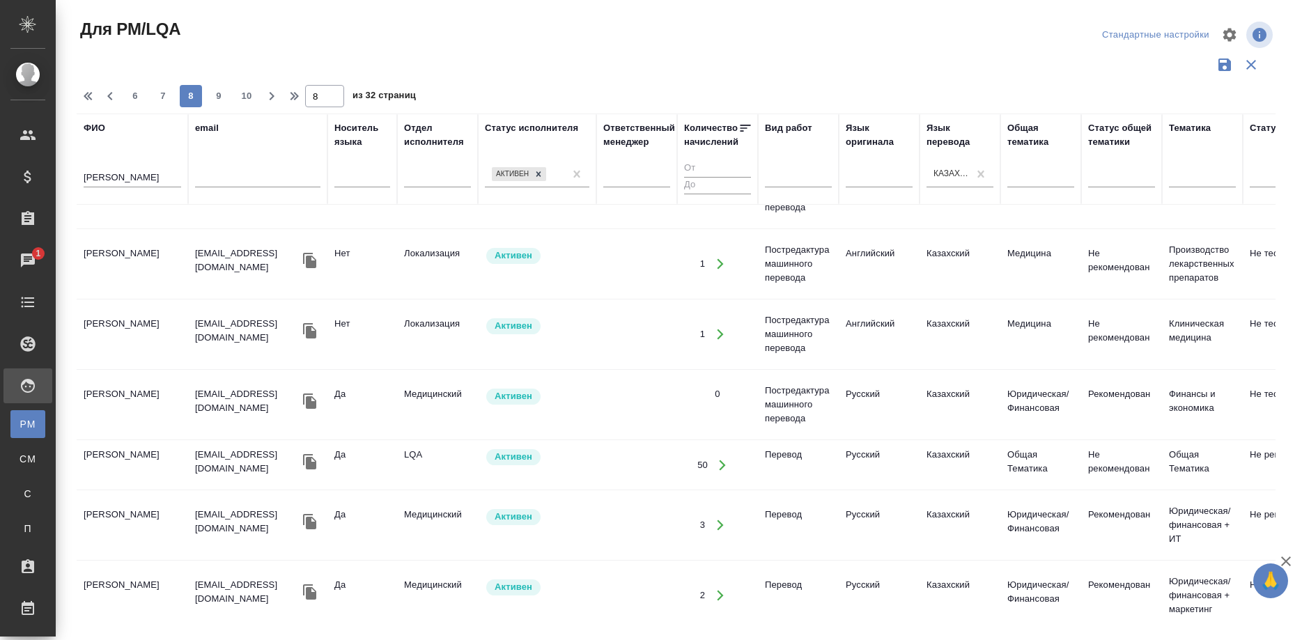
scroll to position [1325, 0]
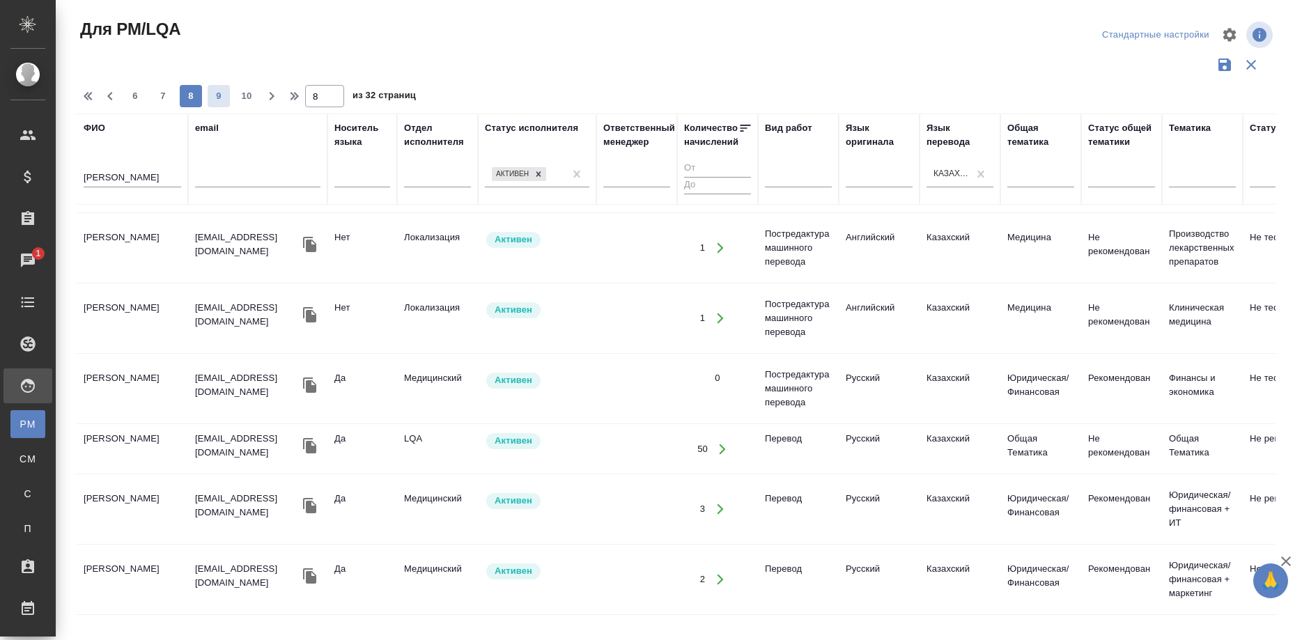
click at [211, 91] on span "9" at bounding box center [219, 96] width 22 height 14
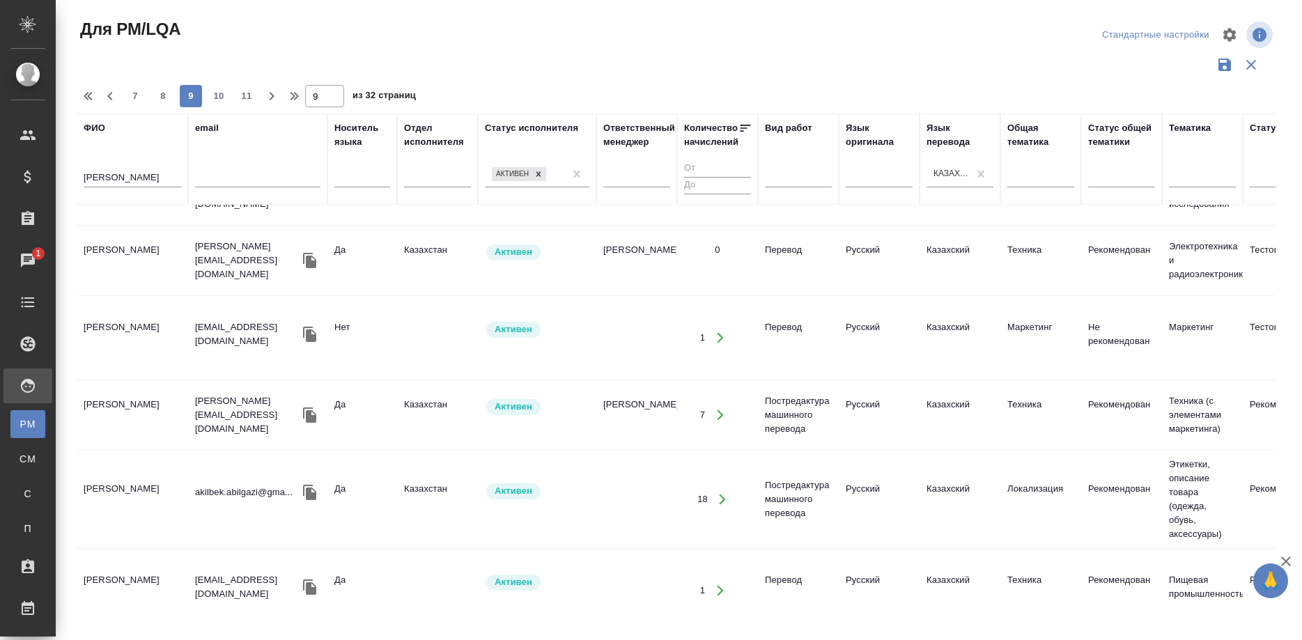
scroll to position [1419, 0]
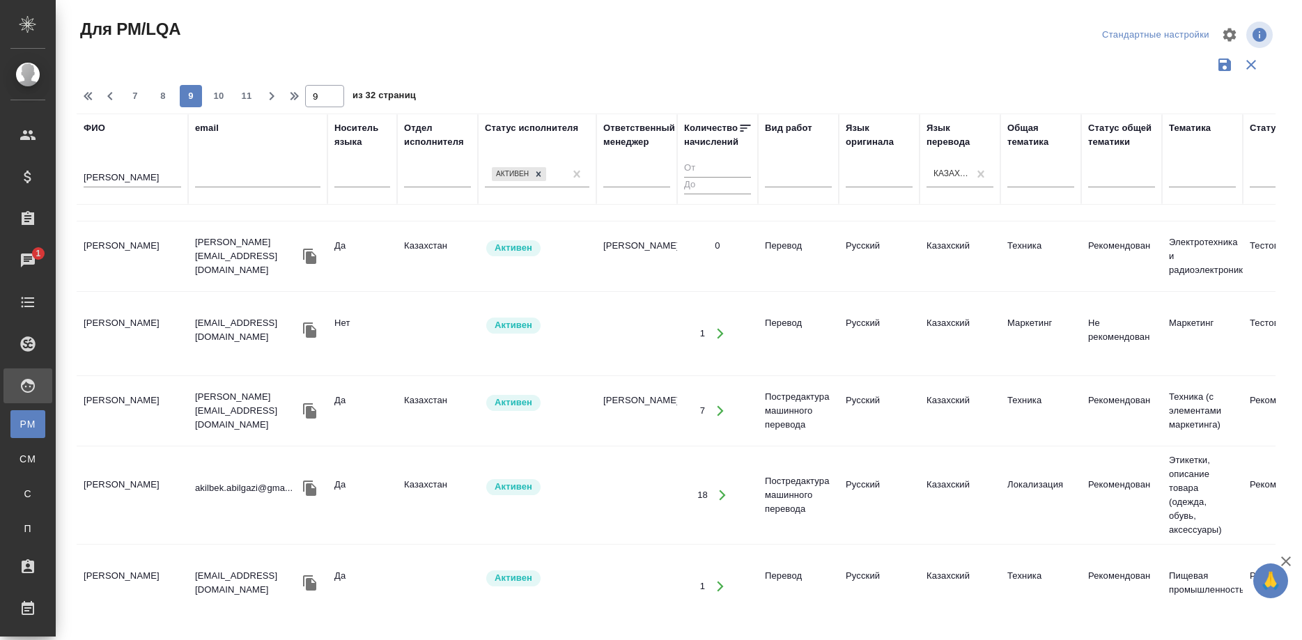
click at [137, 562] on td "Рымжанова Гульнар Шекеровна" at bounding box center [132, 586] width 111 height 49
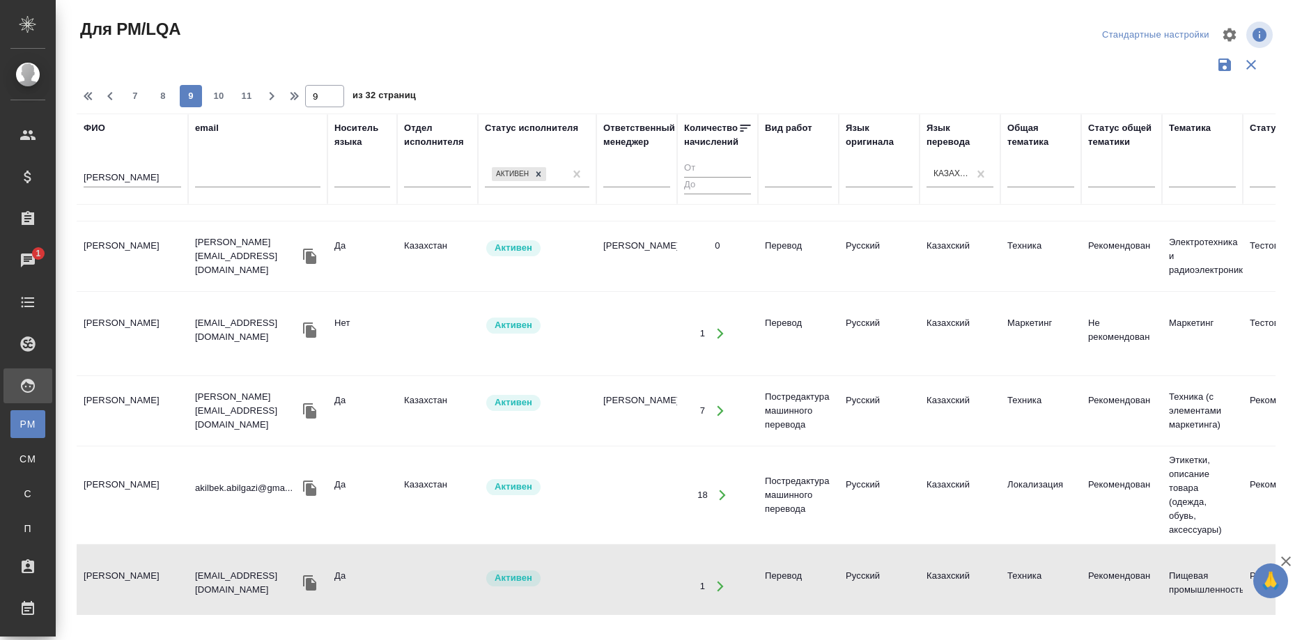
click at [137, 562] on td "Рымжанова Гульнар Шекеровна" at bounding box center [132, 586] width 111 height 49
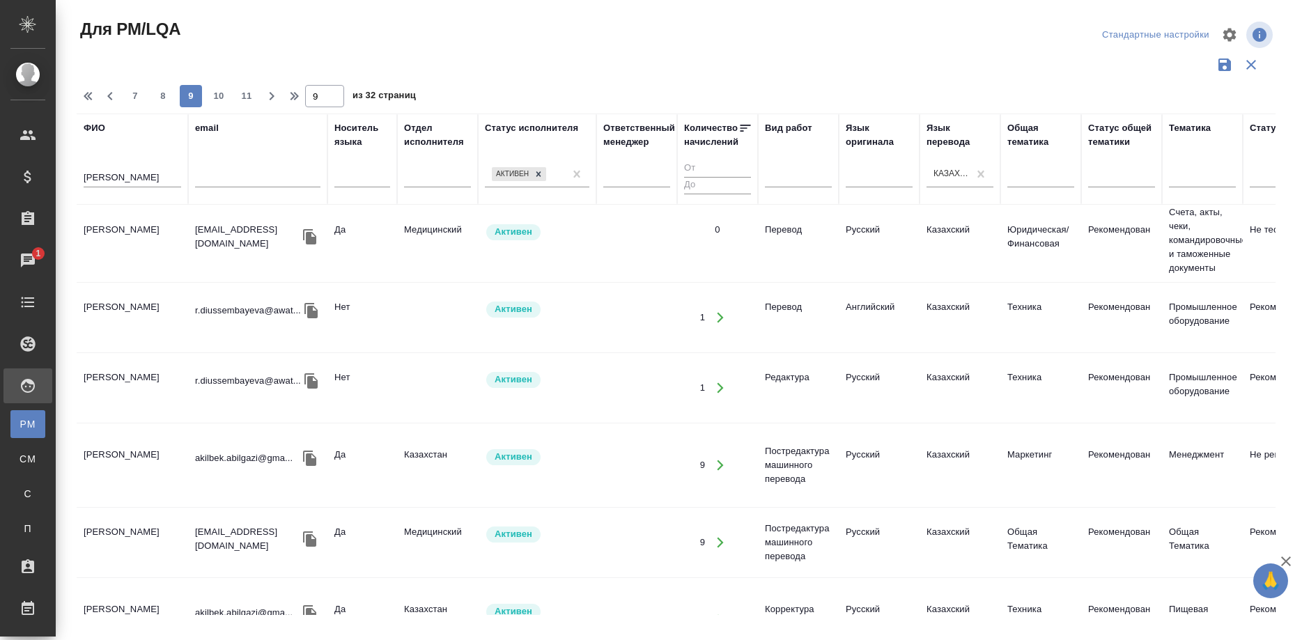
scroll to position [0, 0]
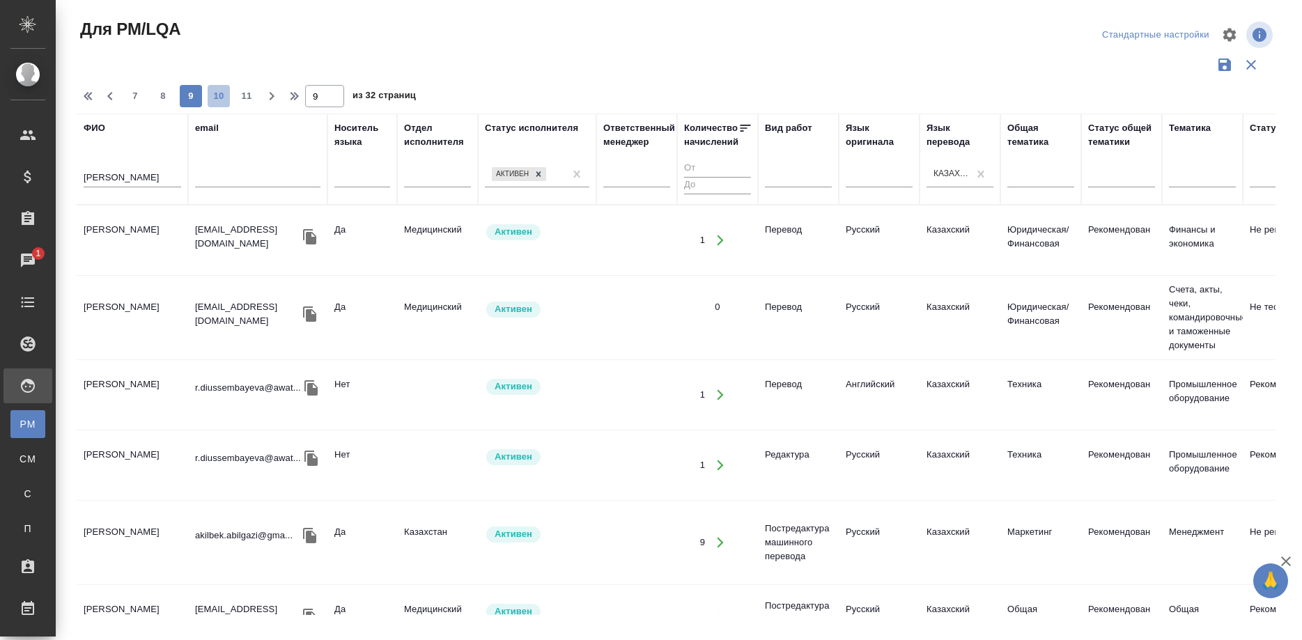
click at [213, 98] on span "10" at bounding box center [219, 96] width 22 height 14
type input "10"
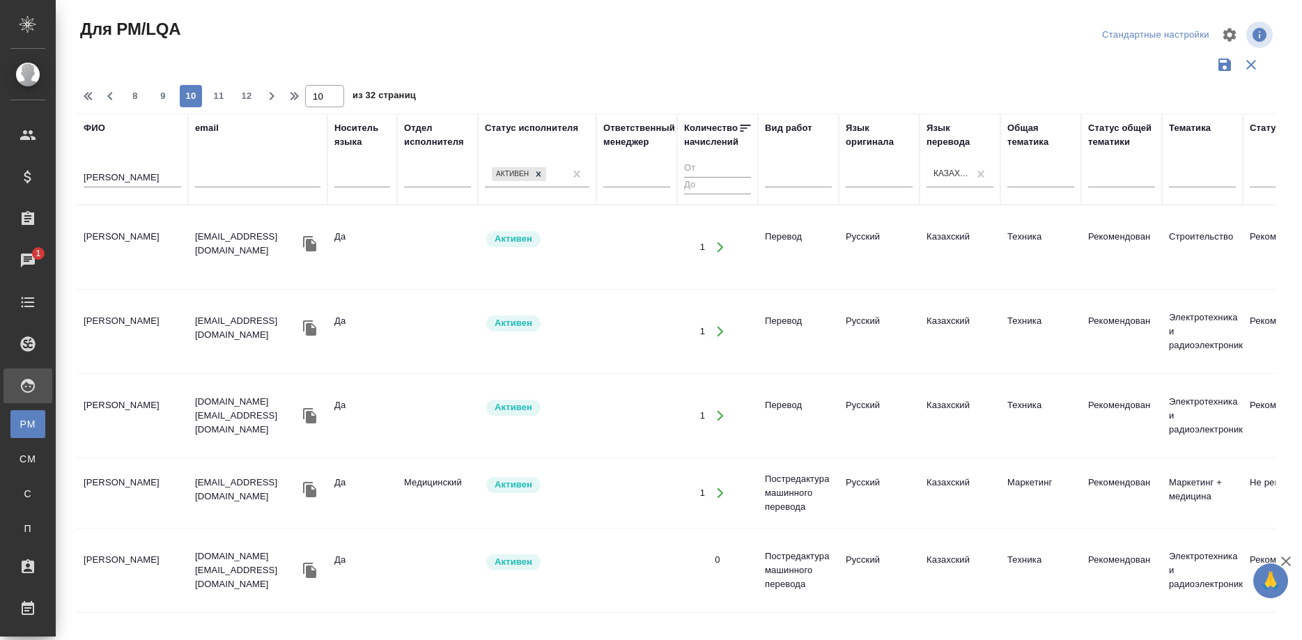
click at [144, 412] on td "Бейсенбаева Маржан Мусреповна" at bounding box center [132, 416] width 111 height 49
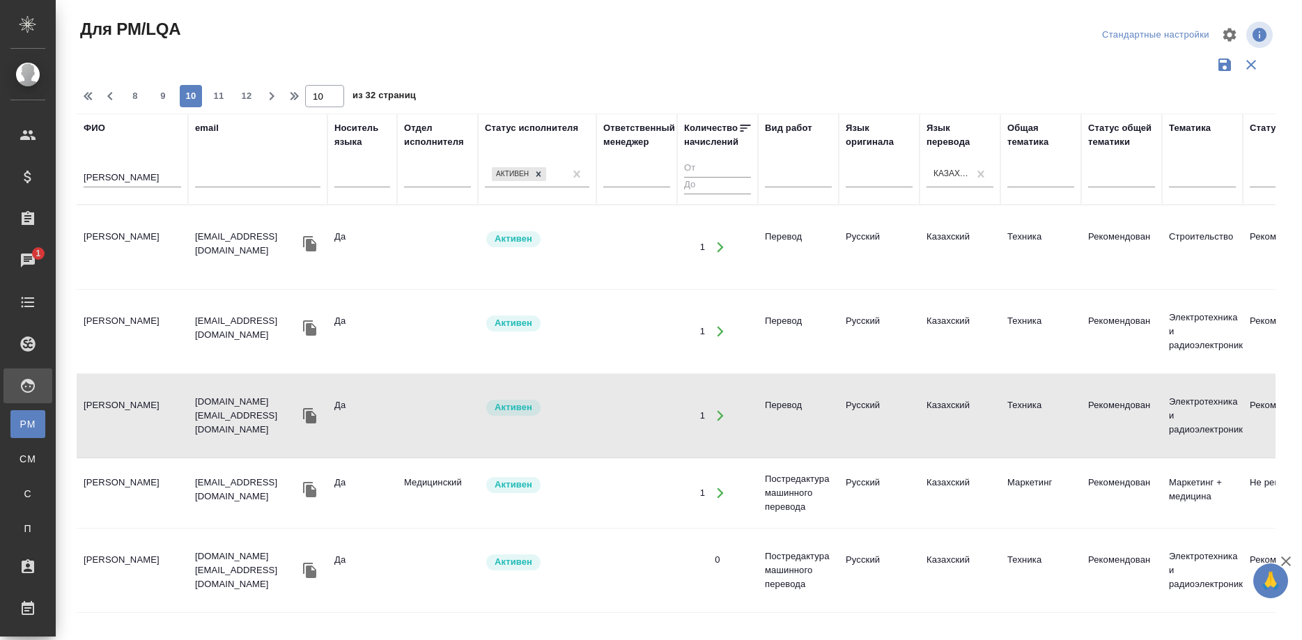
click at [144, 412] on td "Бейсенбаева Маржан Мусреповна" at bounding box center [132, 416] width 111 height 49
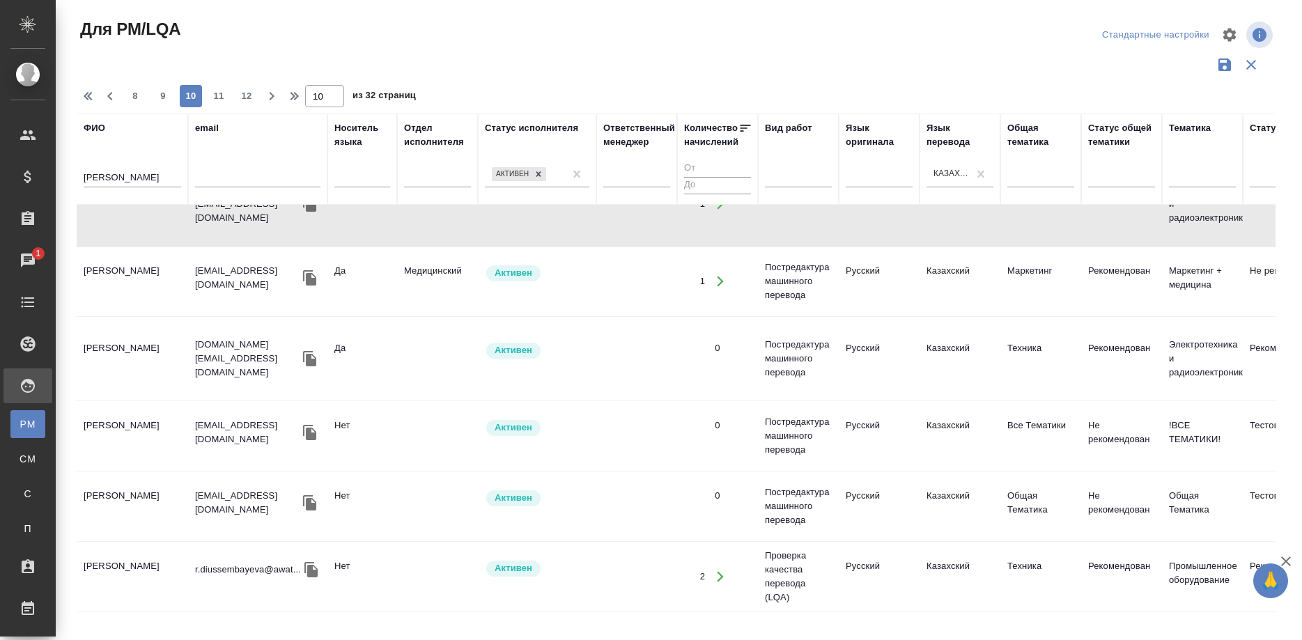
scroll to position [213, 0]
click at [143, 422] on td "Туганбекова Сауле" at bounding box center [132, 434] width 111 height 49
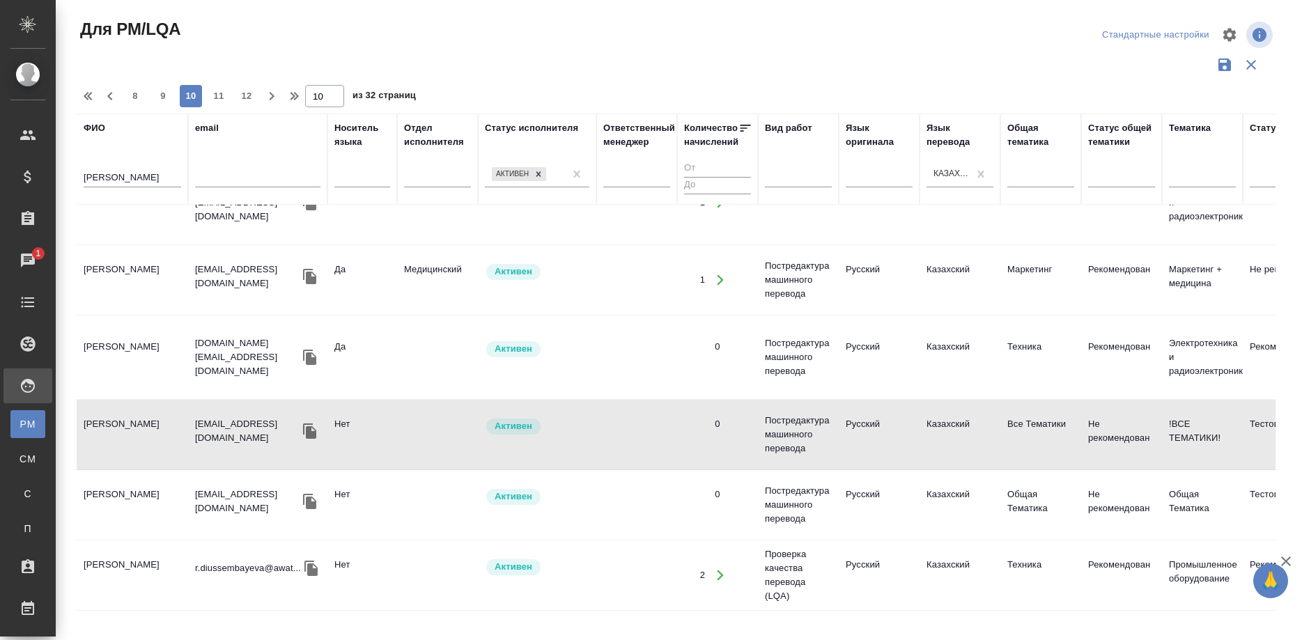
click at [143, 422] on td "Туганбекова Сауле" at bounding box center [132, 434] width 111 height 49
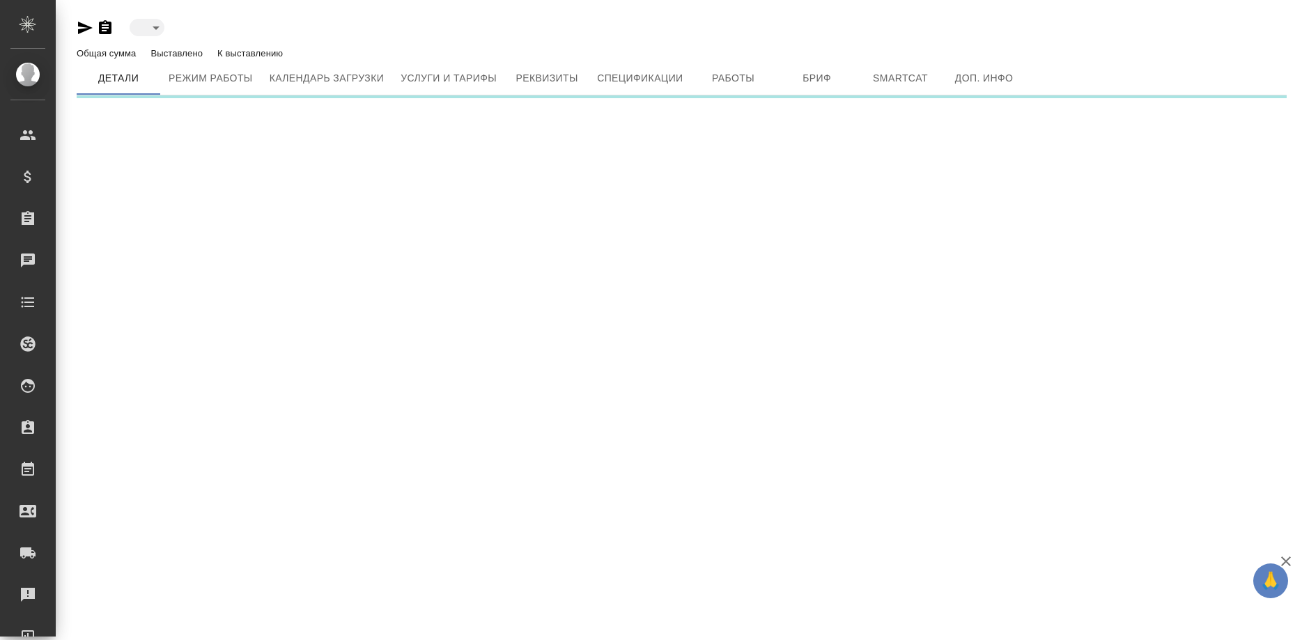
type input "active"
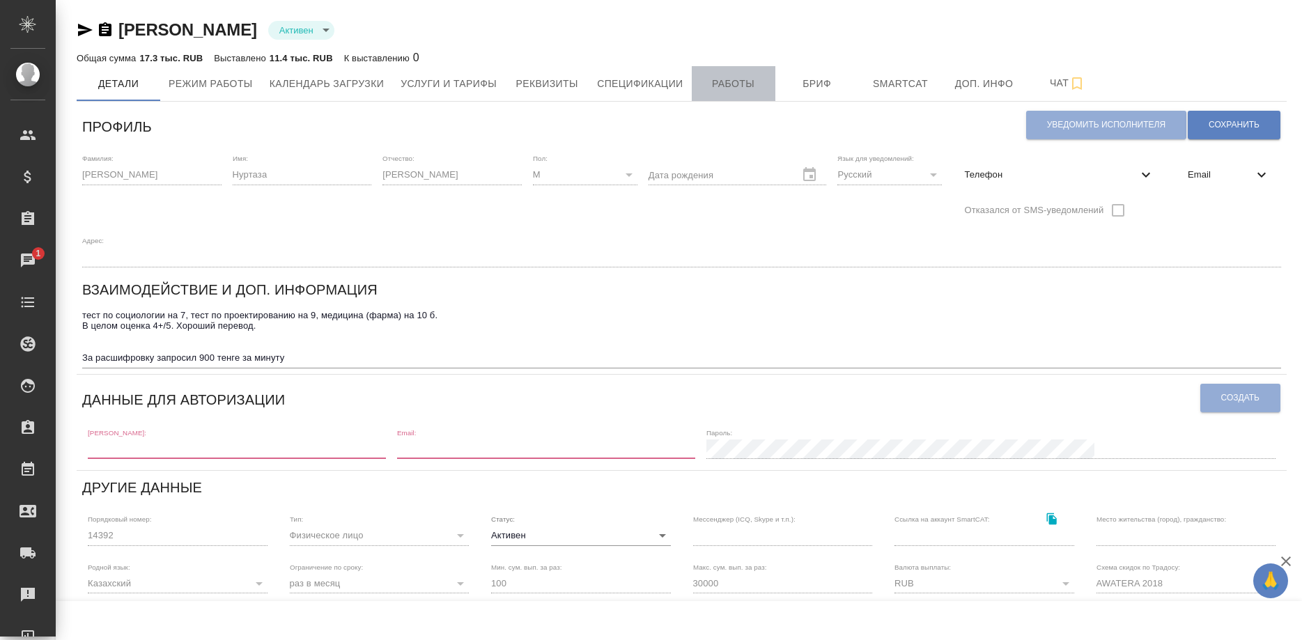
click at [709, 89] on span "Работы" at bounding box center [733, 83] width 67 height 17
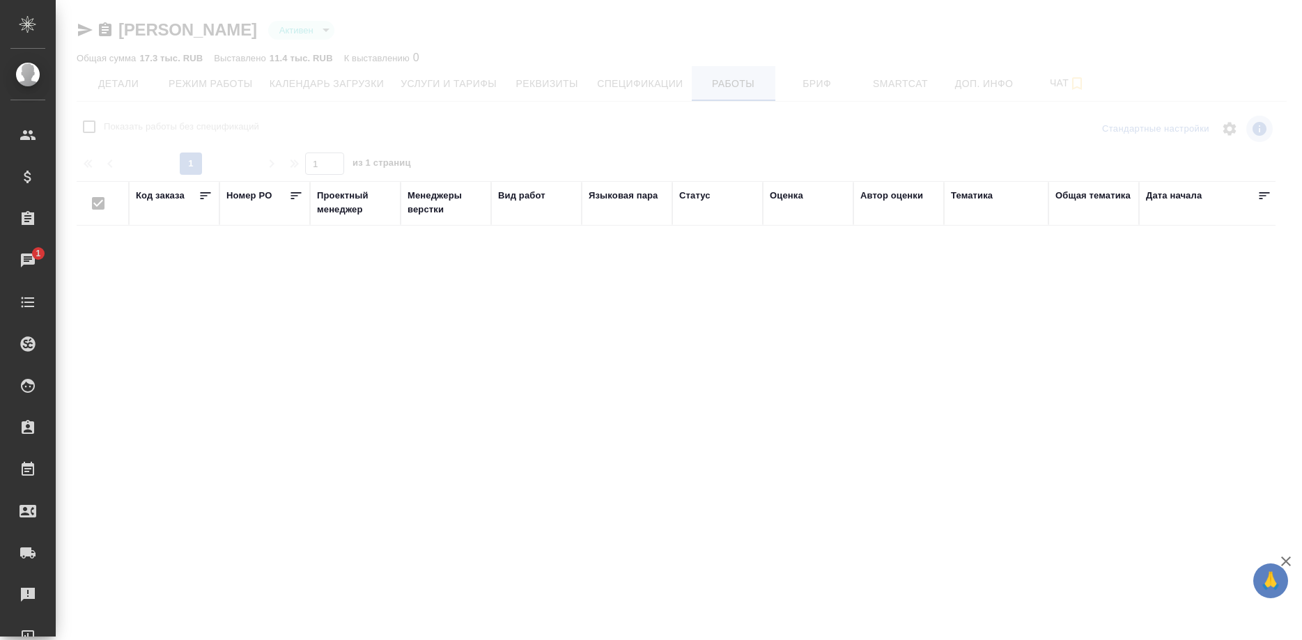
checkbox input "false"
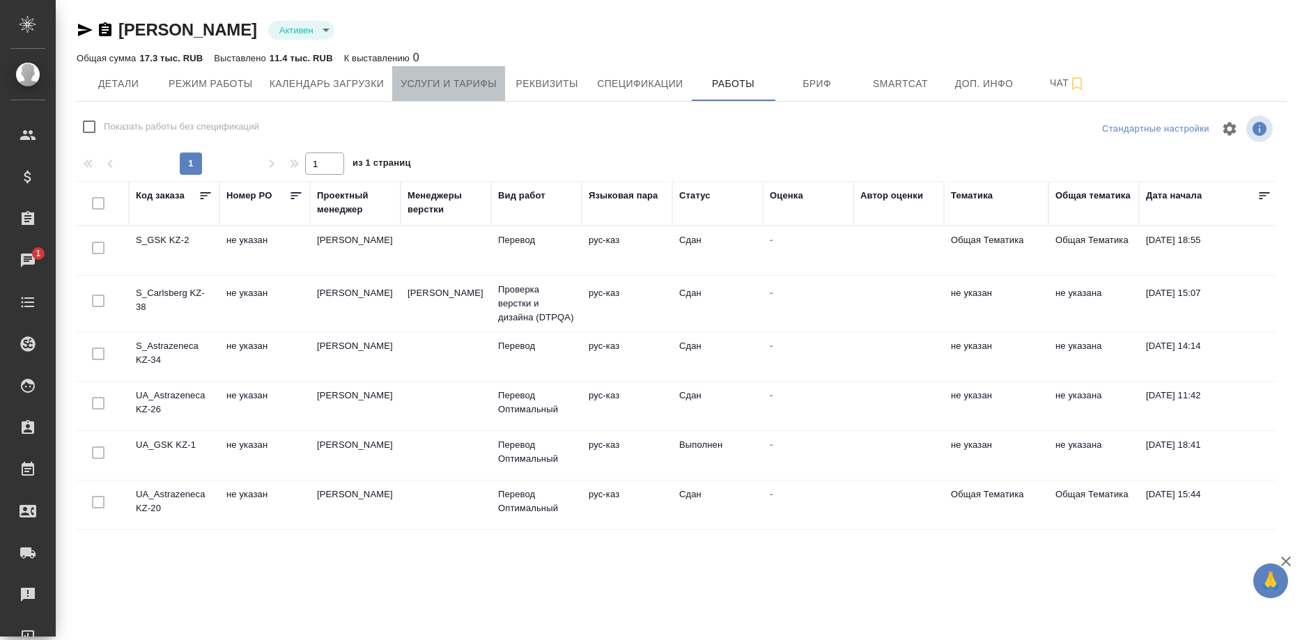
click at [458, 84] on span "Услуги и тарифы" at bounding box center [449, 83] width 96 height 17
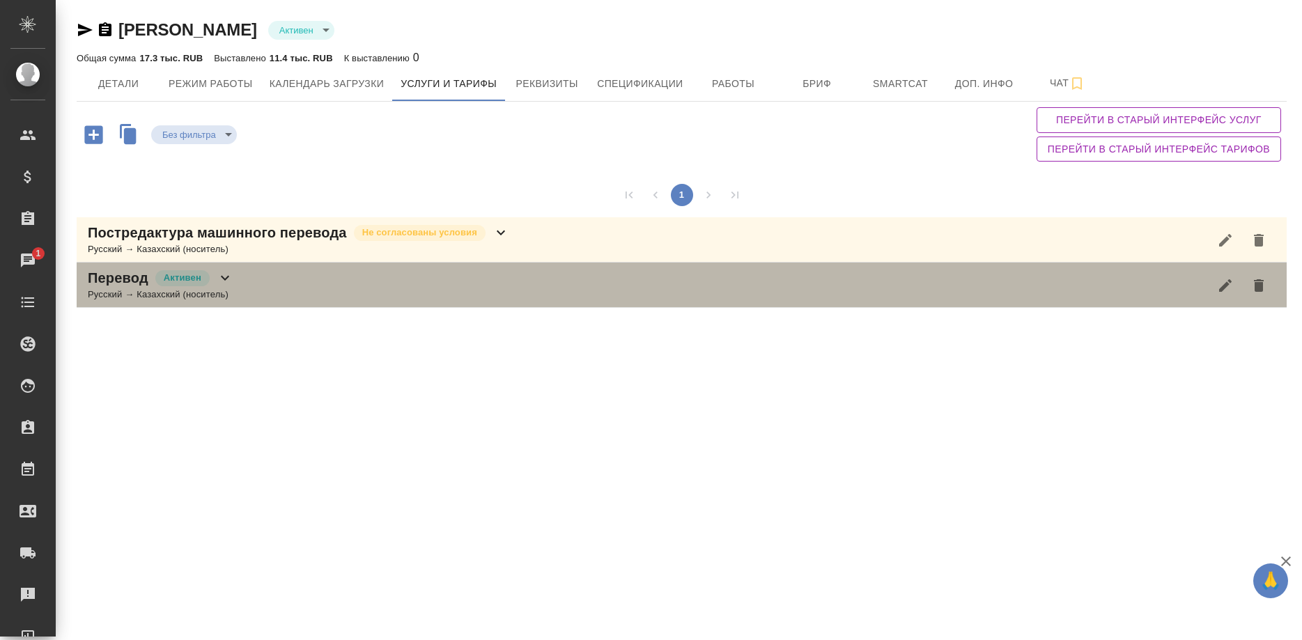
click at [263, 288] on div "Перевод Активен Русский → Казахский (носитель)" at bounding box center [682, 285] width 1210 height 45
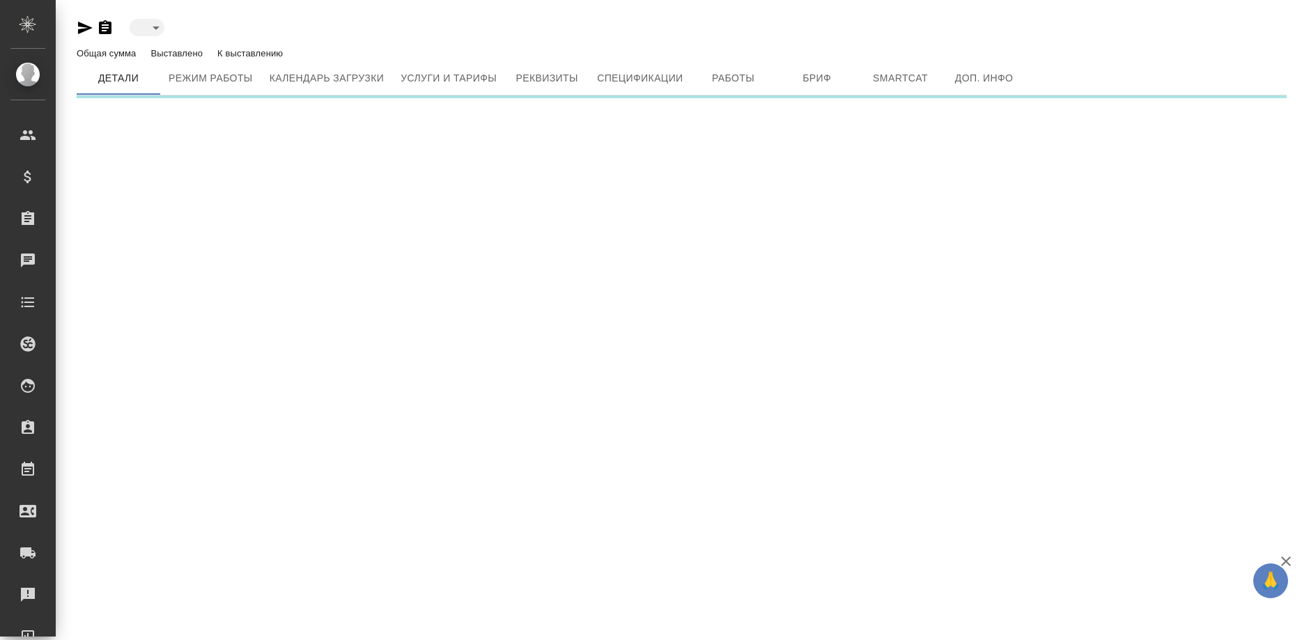
type input "active"
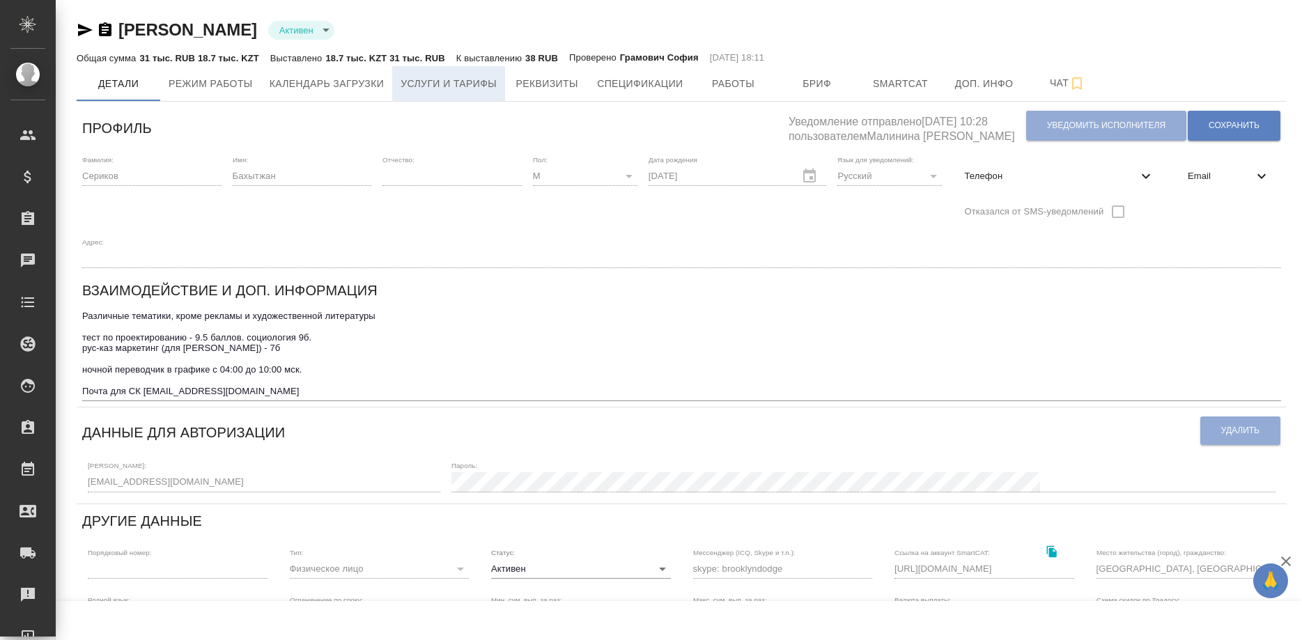
click at [456, 86] on span "Услуги и тарифы" at bounding box center [449, 83] width 96 height 17
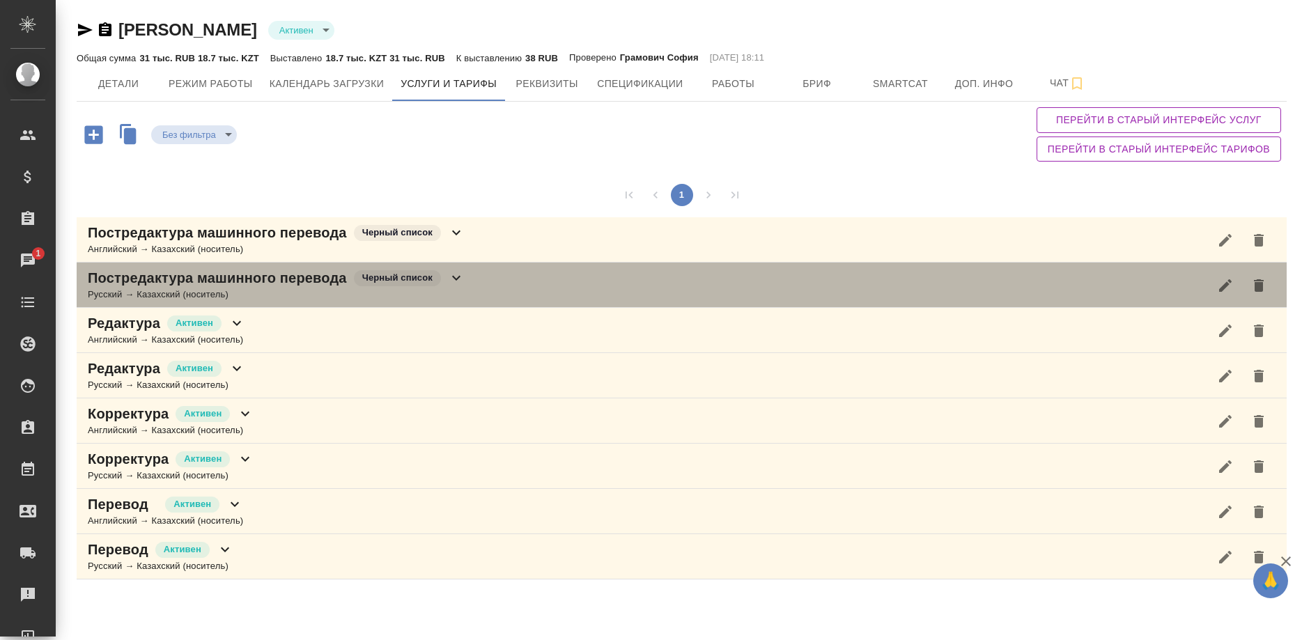
click at [286, 279] on p "Постредактура машинного перевода" at bounding box center [217, 278] width 259 height 20
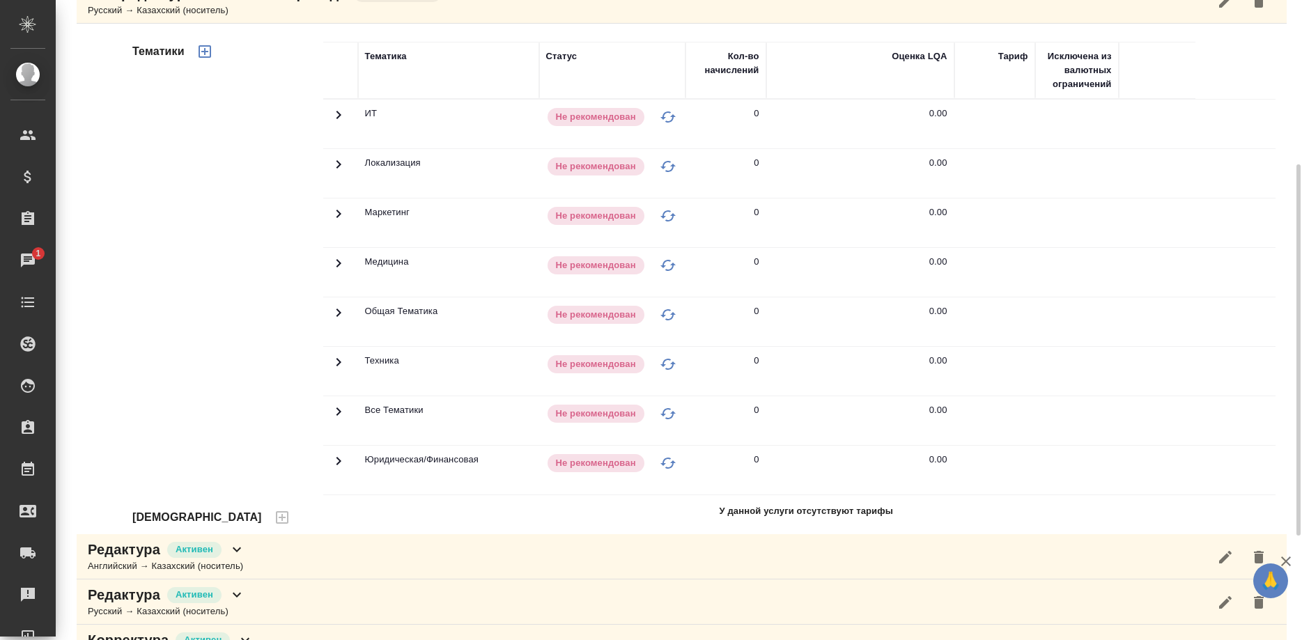
scroll to position [463, 0]
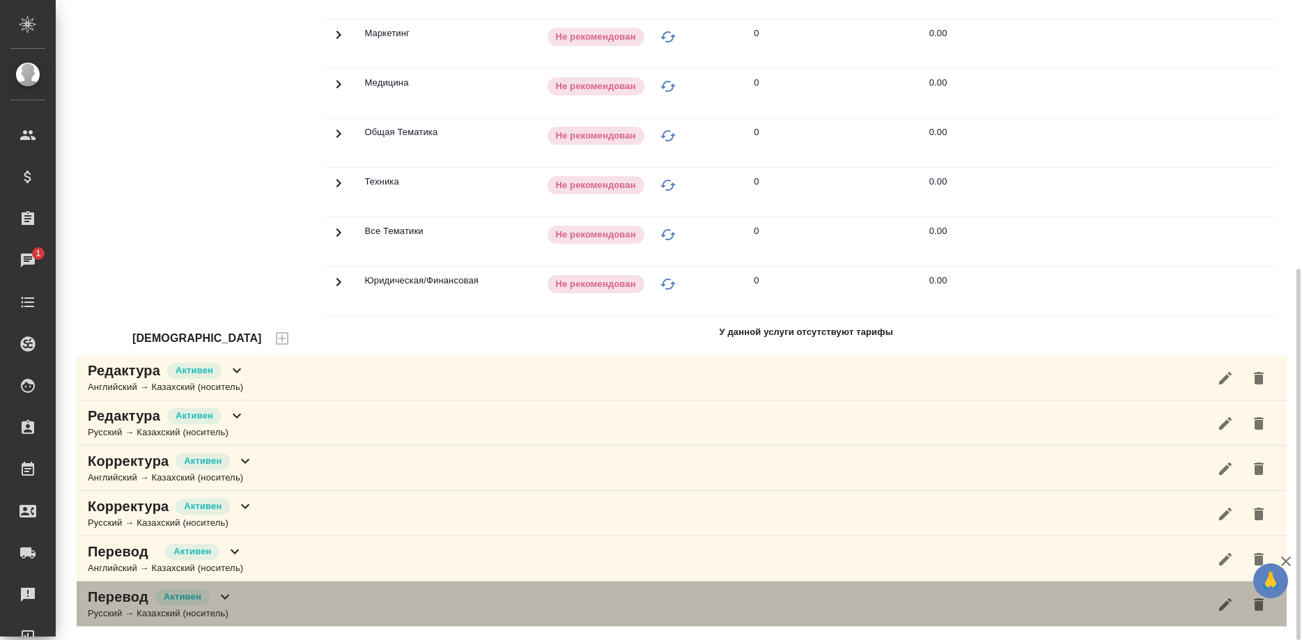
click at [121, 601] on p "Перевод" at bounding box center [118, 597] width 61 height 20
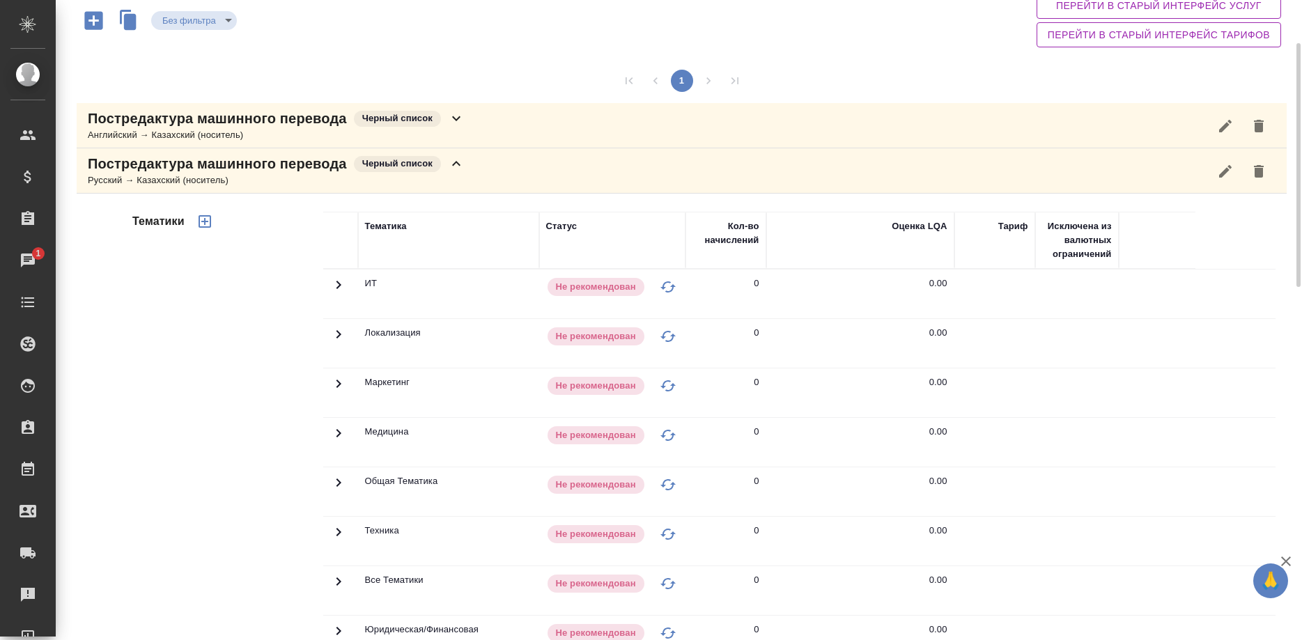
scroll to position [0, 0]
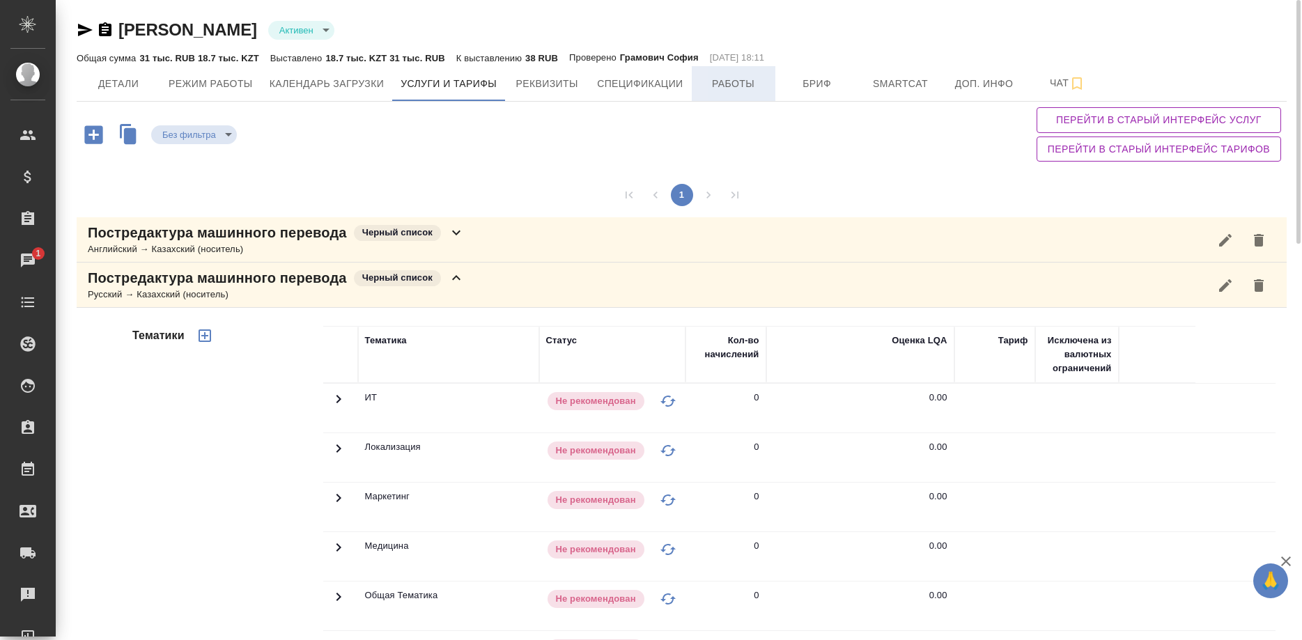
click at [716, 76] on span "Работы" at bounding box center [733, 83] width 67 height 17
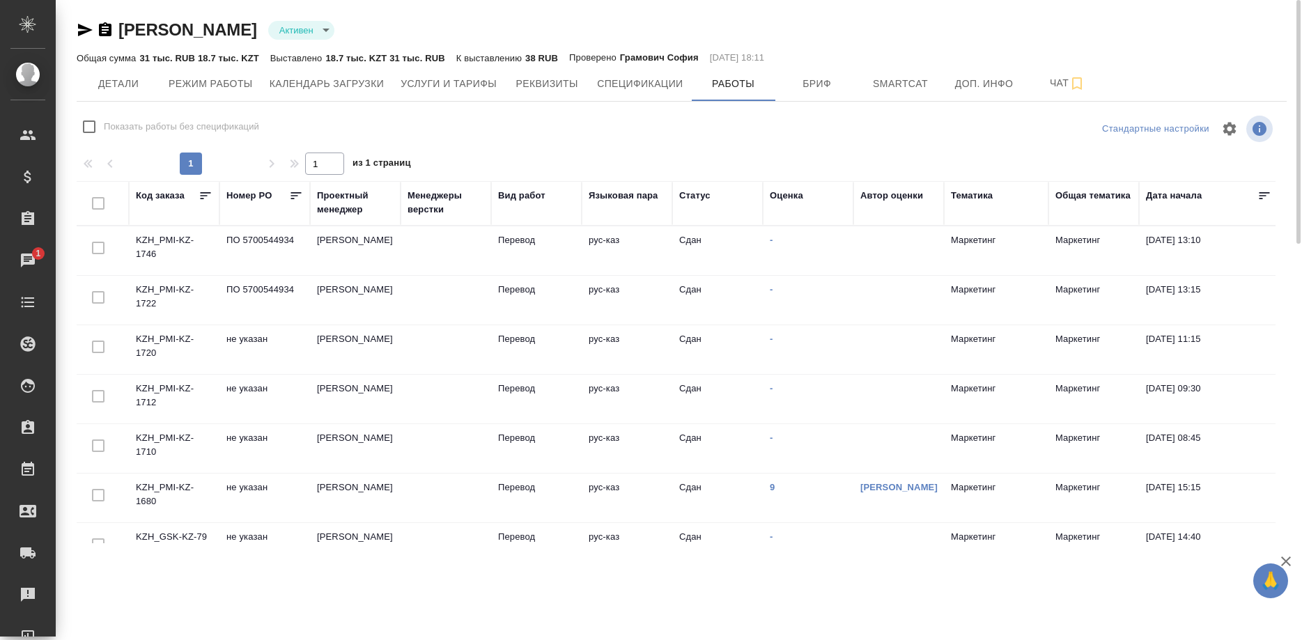
checkbox input "false"
click at [78, 29] on icon "button" at bounding box center [85, 30] width 17 height 17
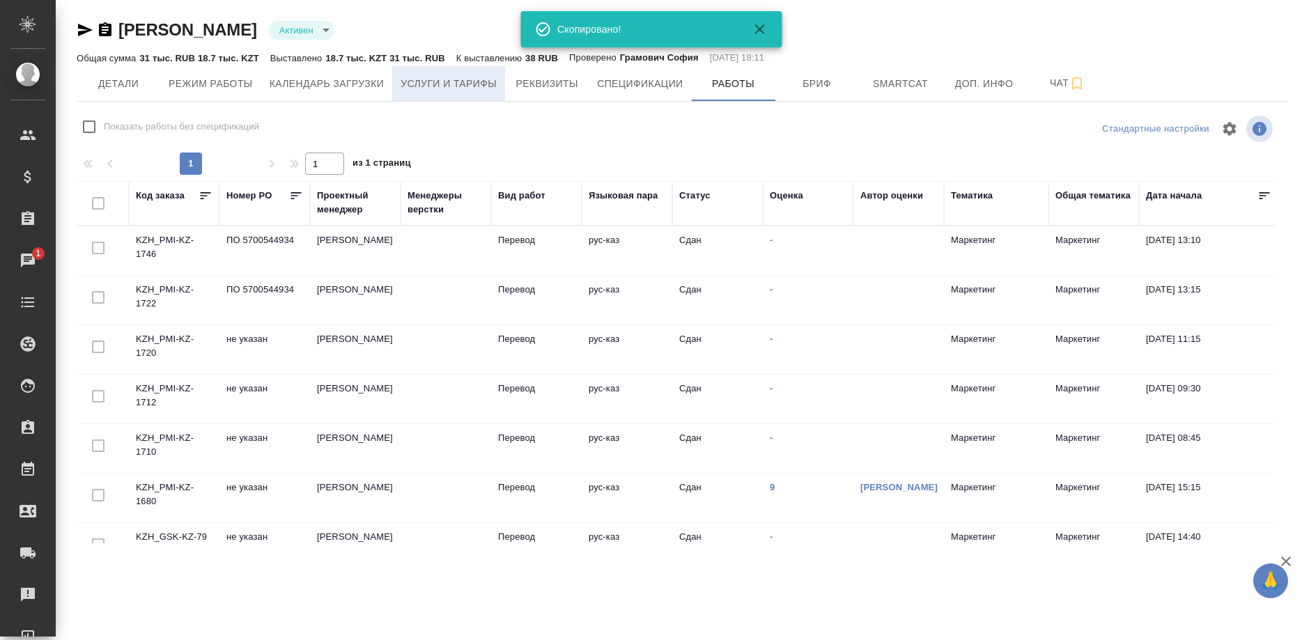
click at [429, 91] on span "Услуги и тарифы" at bounding box center [449, 83] width 96 height 17
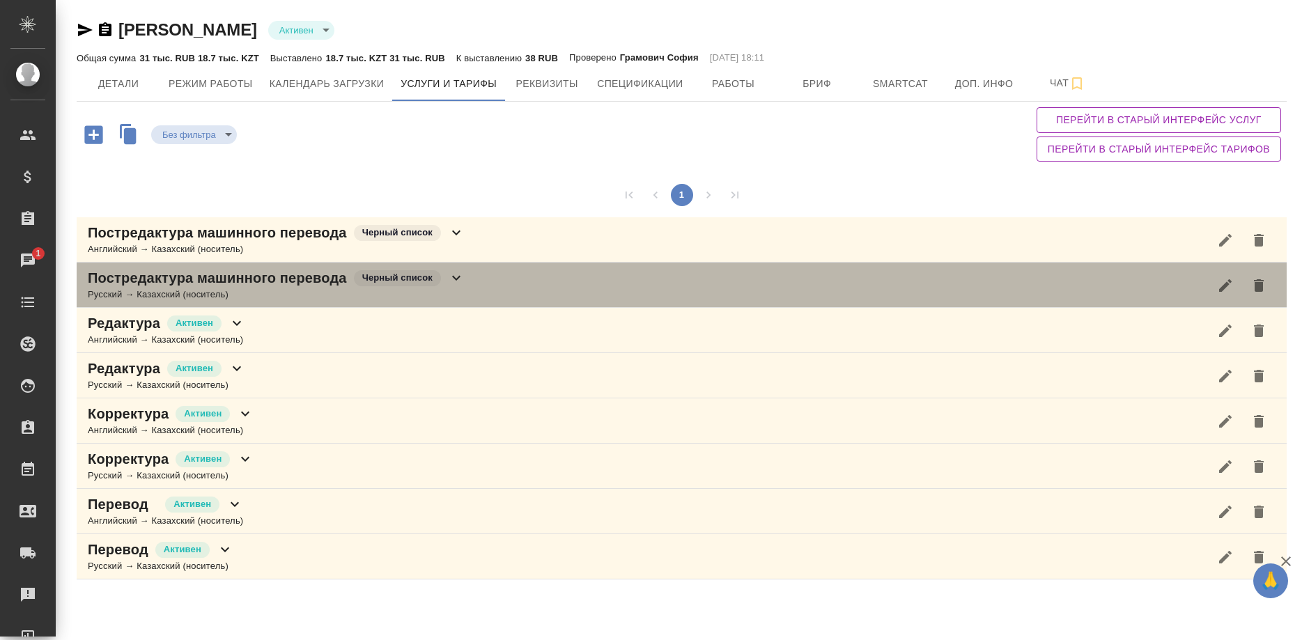
click at [299, 288] on div "Русский → Казахский (носитель)" at bounding box center [276, 295] width 377 height 14
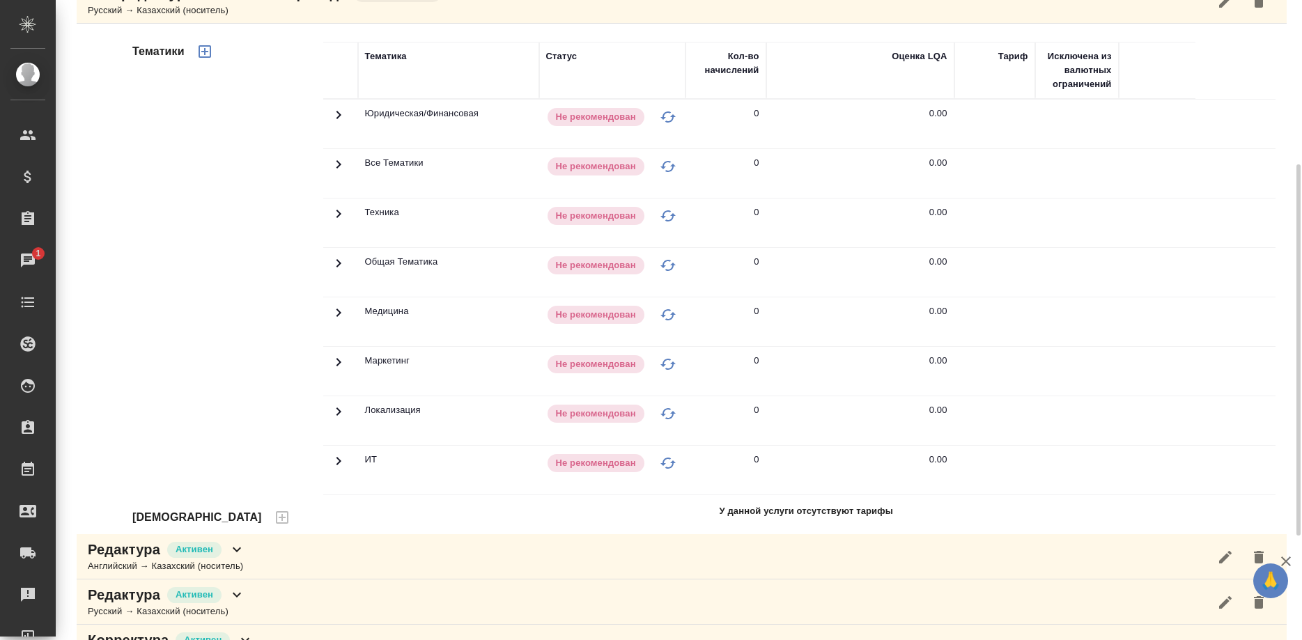
scroll to position [463, 0]
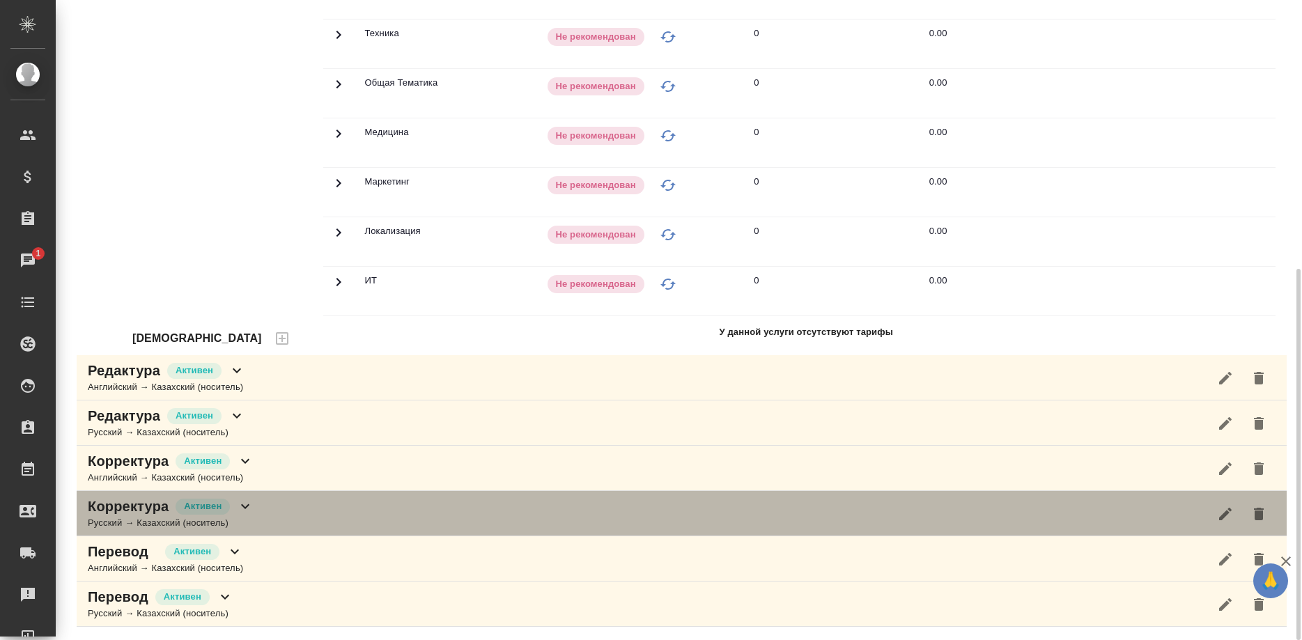
click at [144, 513] on p "Корректура" at bounding box center [128, 507] width 81 height 20
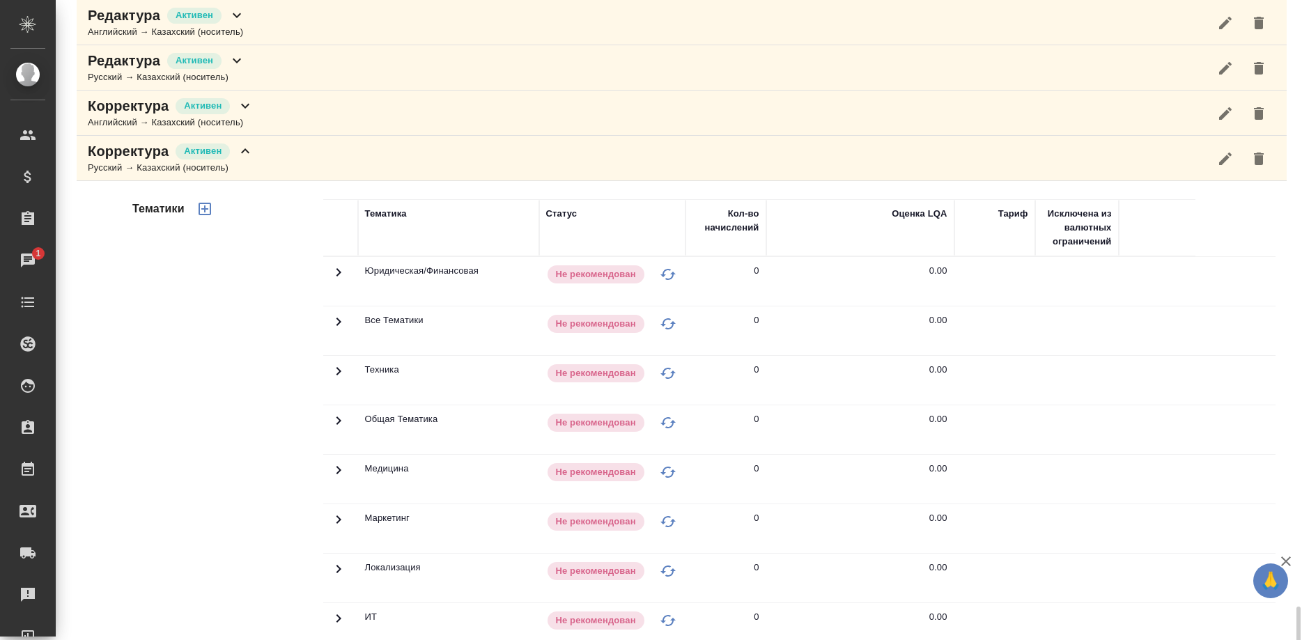
scroll to position [1038, 0]
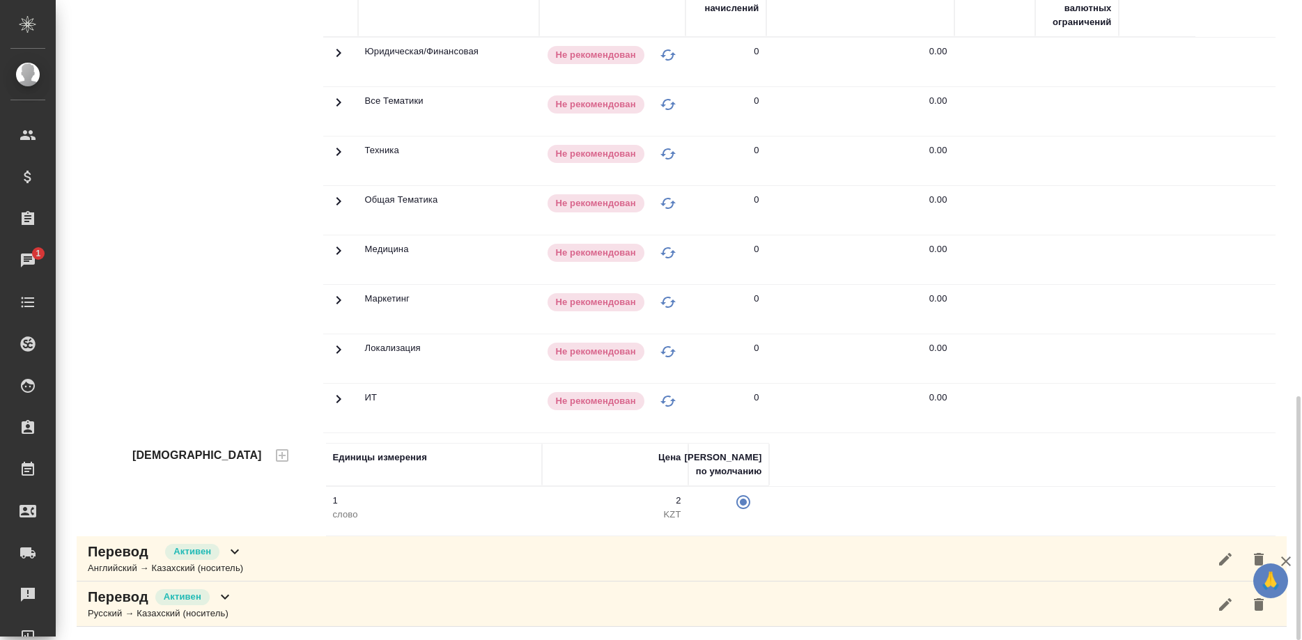
click at [232, 557] on icon at bounding box center [234, 551] width 17 height 17
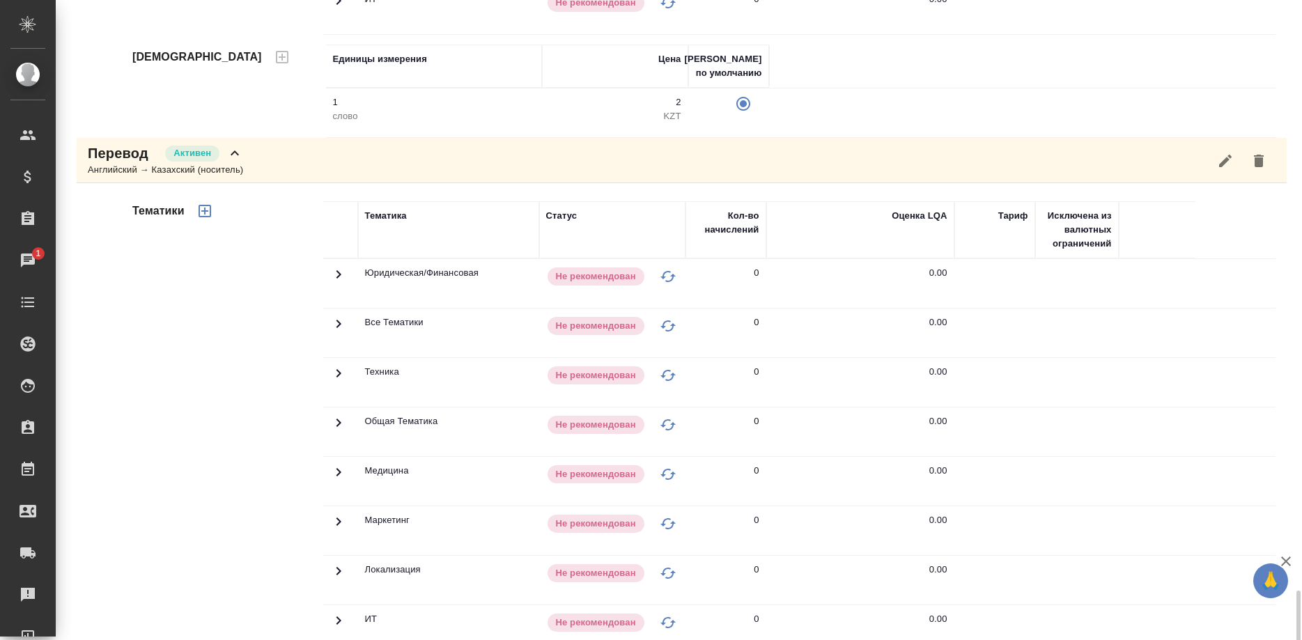
scroll to position [1613, 0]
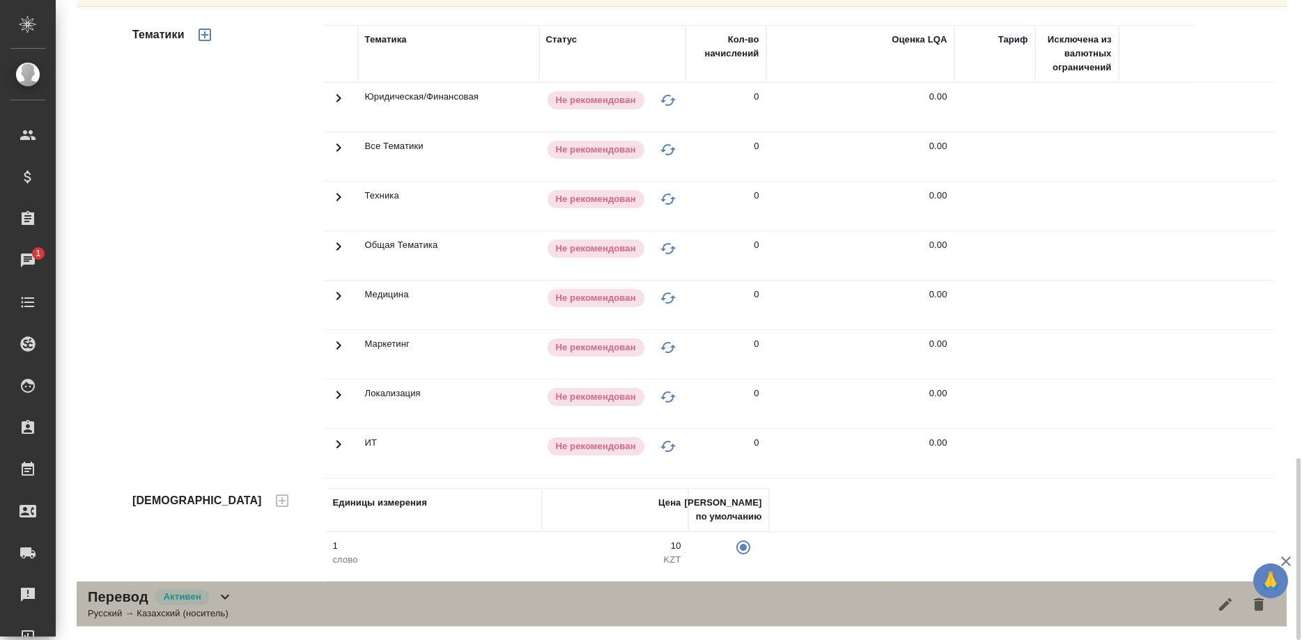
click at [211, 605] on div "Перевод [PERSON_NAME]" at bounding box center [161, 597] width 146 height 20
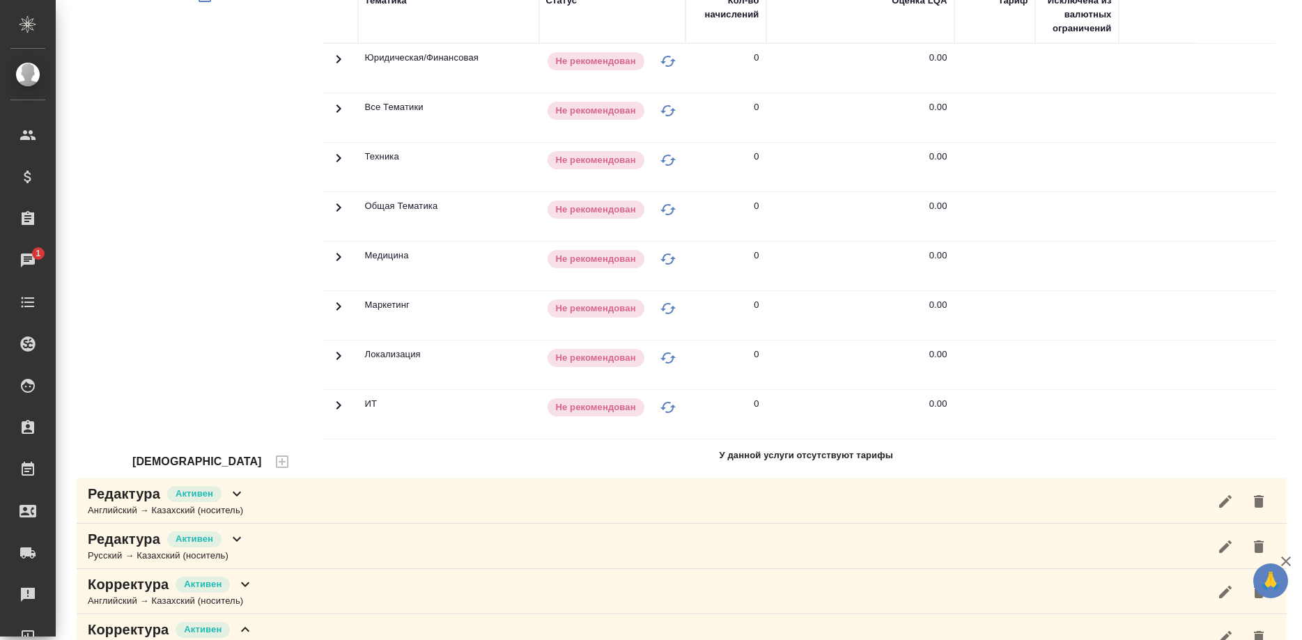
scroll to position [0, 0]
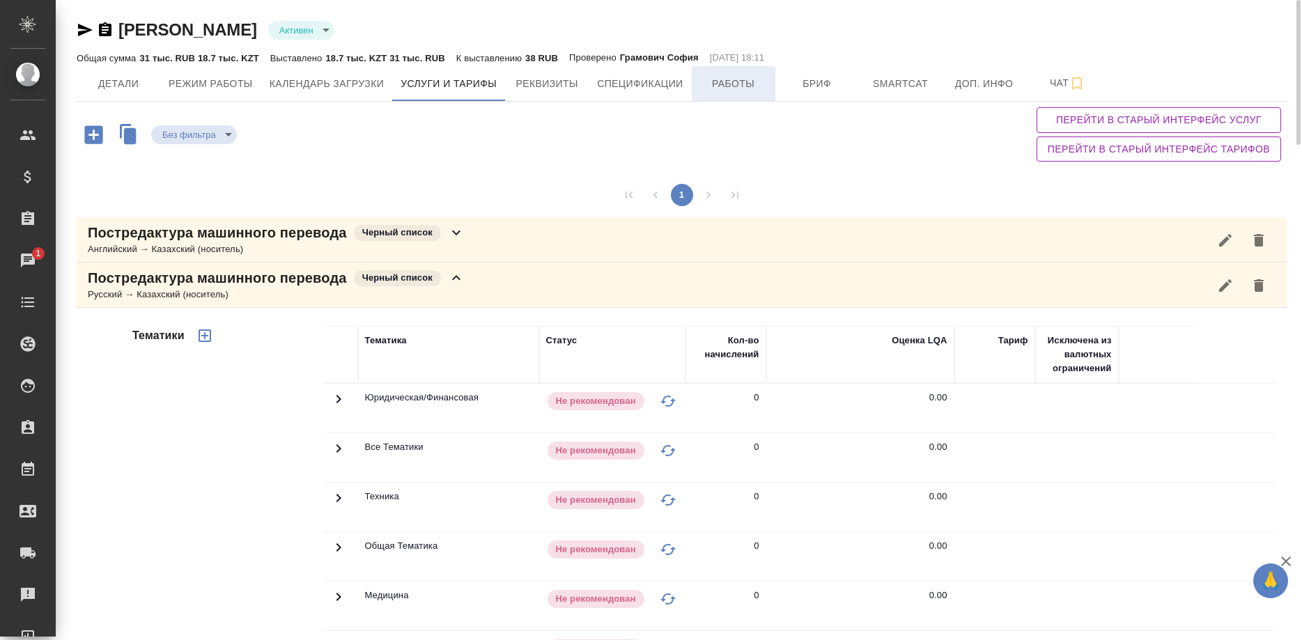
click at [728, 90] on span "Работы" at bounding box center [733, 83] width 67 height 17
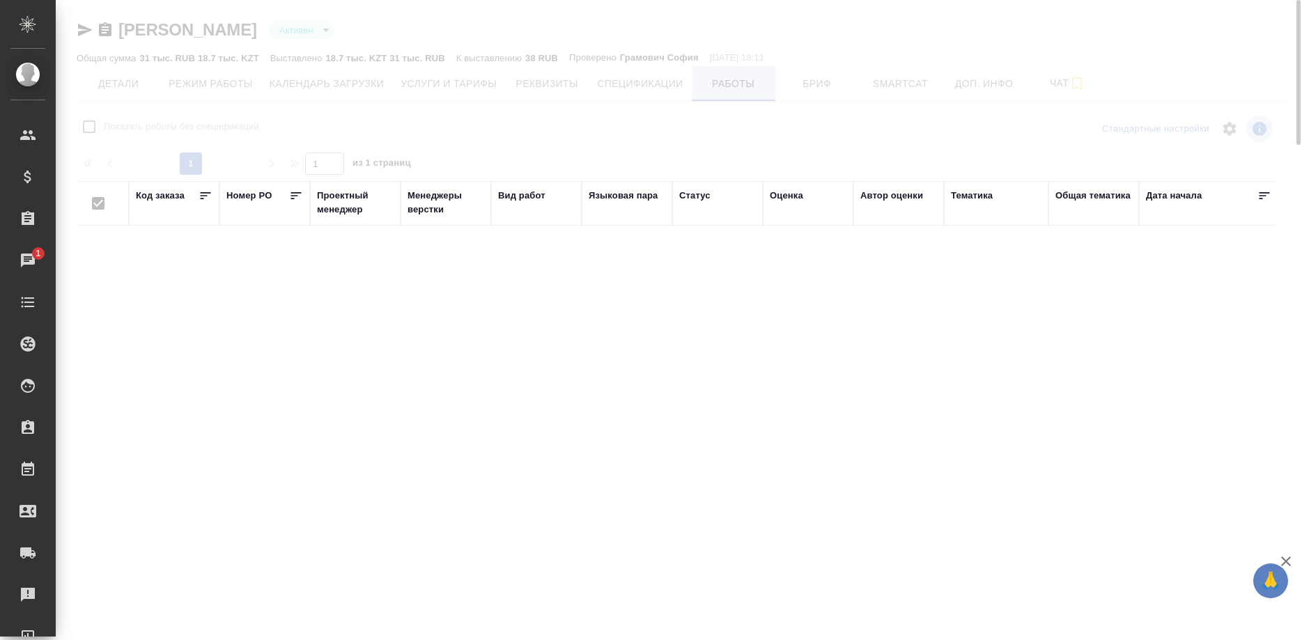
checkbox input "false"
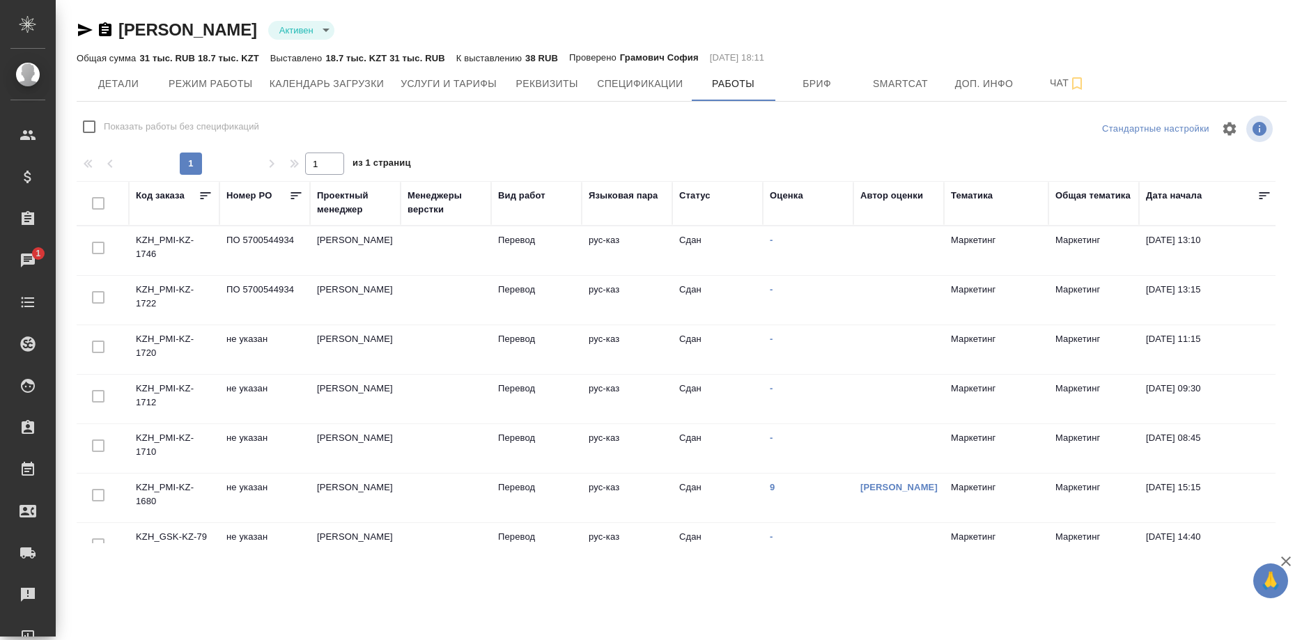
click at [150, 488] on td "KZH_PMI-KZ-1680" at bounding box center [174, 498] width 91 height 49
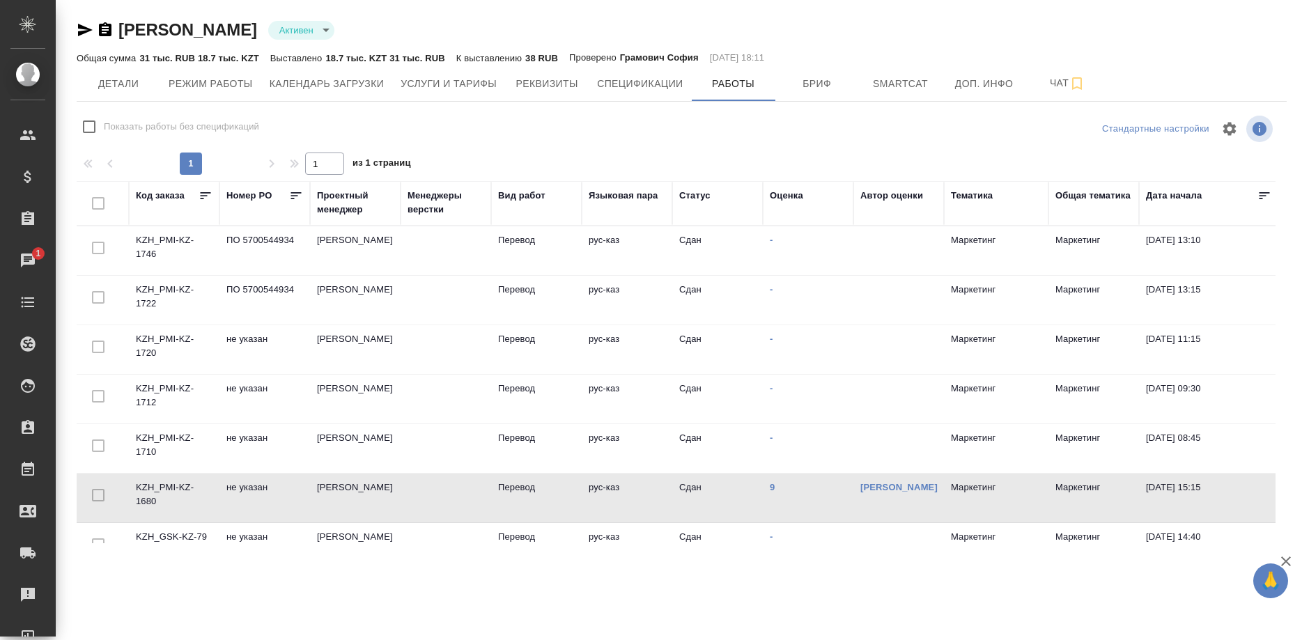
click at [150, 488] on td "KZH_PMI-KZ-1680" at bounding box center [174, 498] width 91 height 49
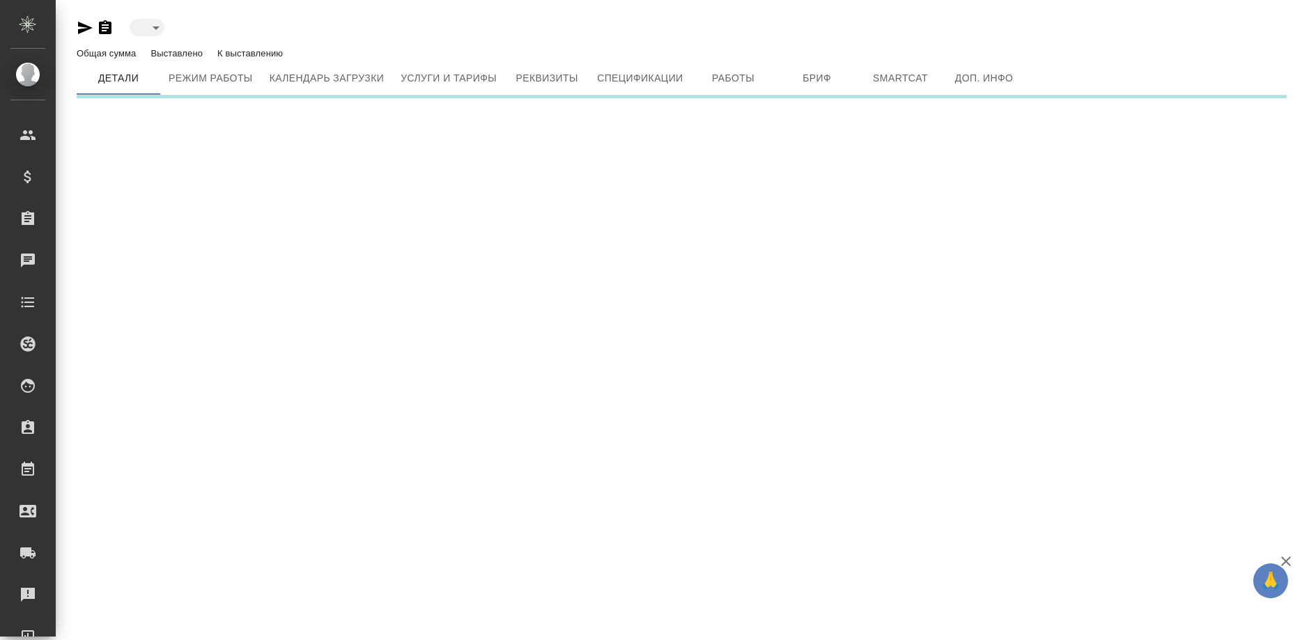
type input "active"
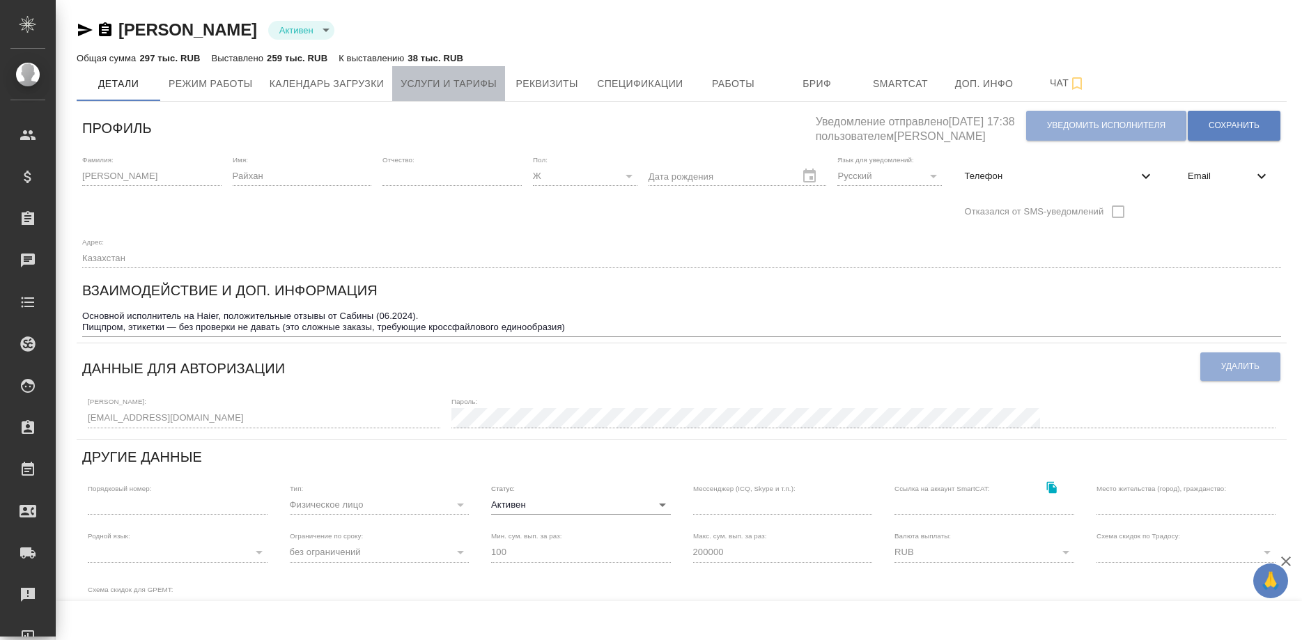
click at [456, 80] on span "Услуги и тарифы" at bounding box center [449, 83] width 96 height 17
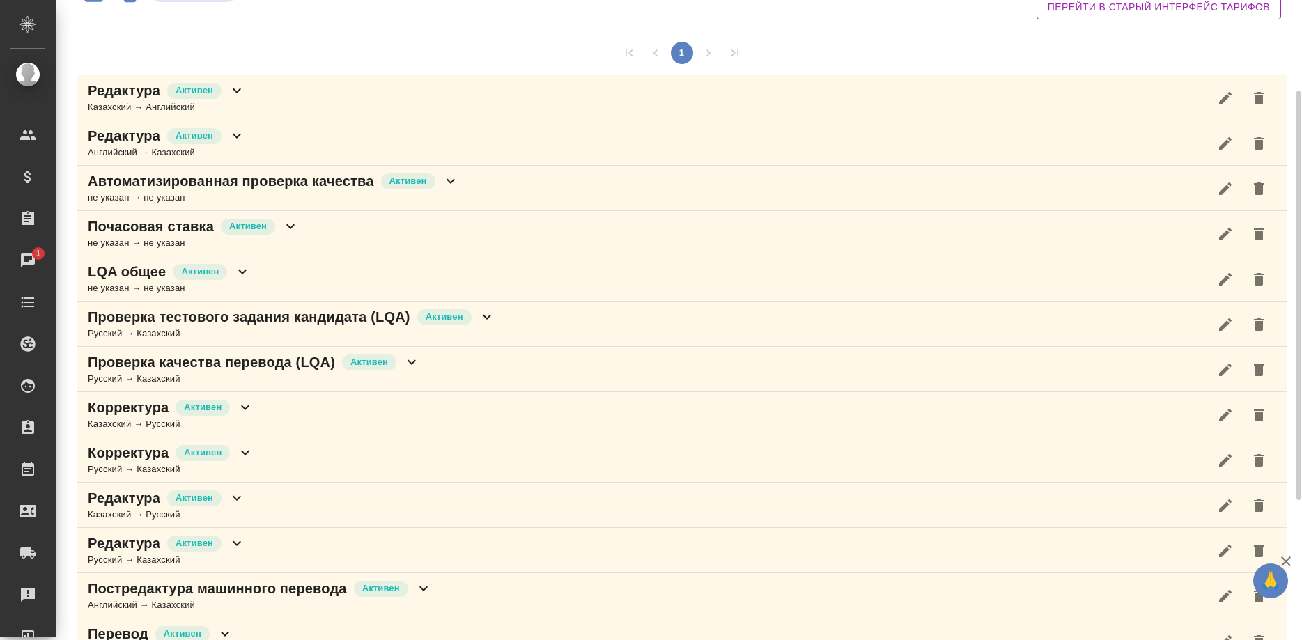
scroll to position [284, 0]
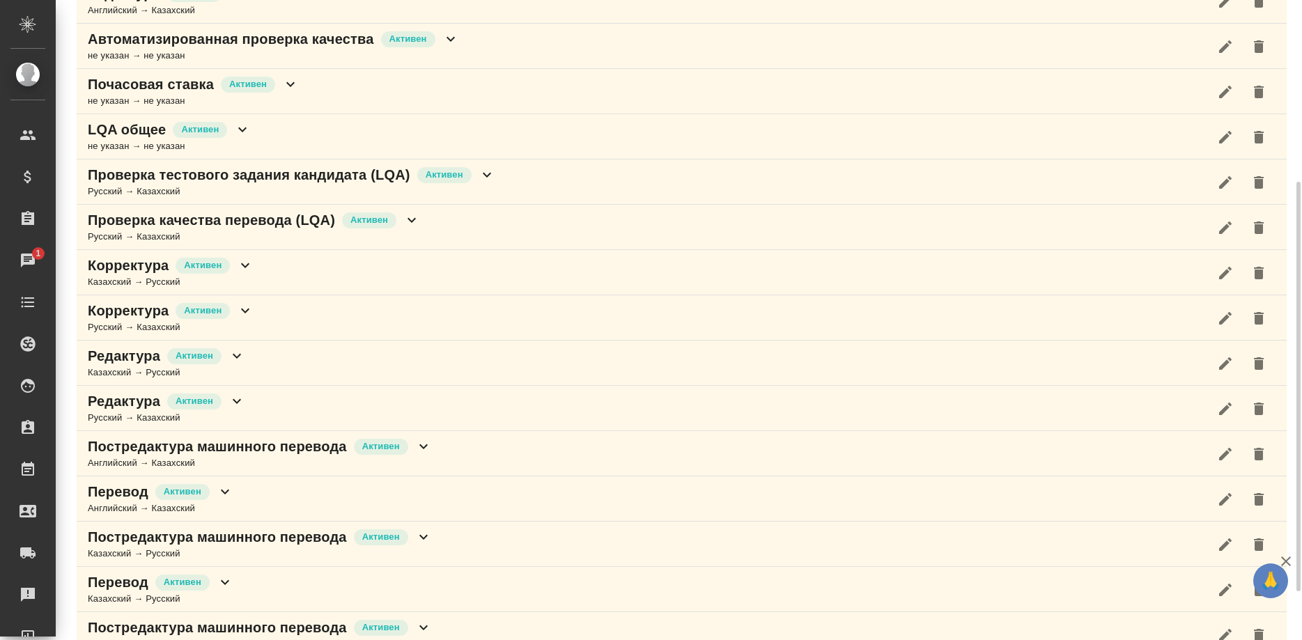
click at [164, 324] on div "Русский → Казахский" at bounding box center [171, 328] width 166 height 14
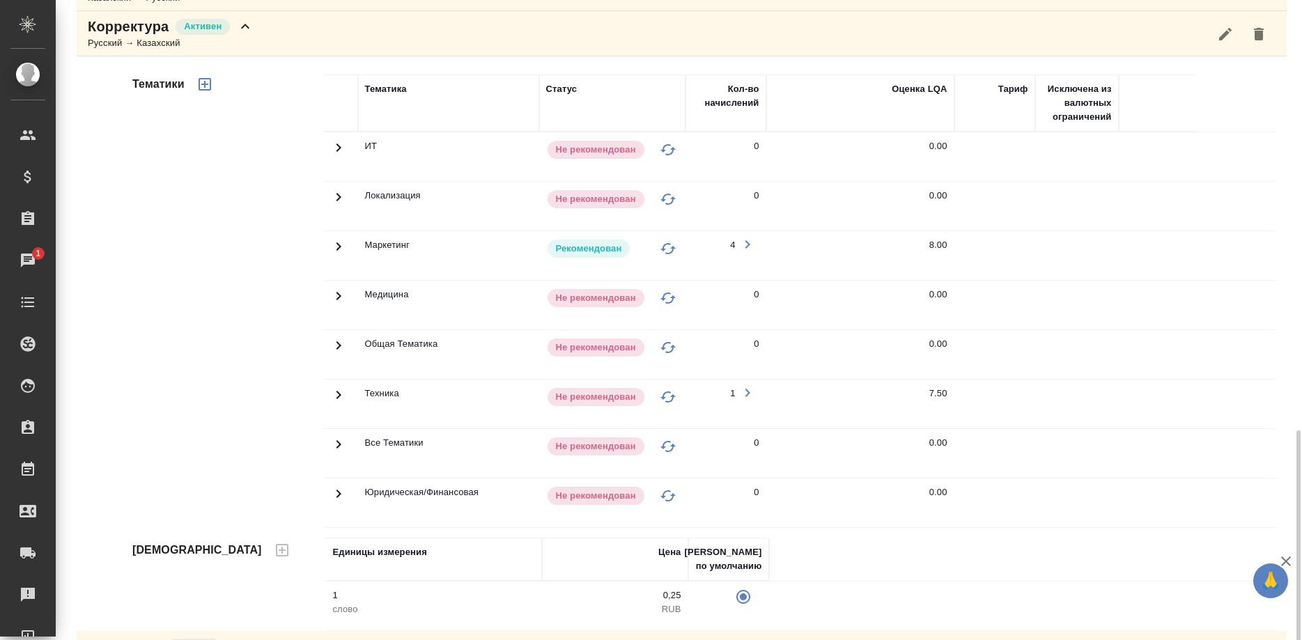
scroll to position [782, 0]
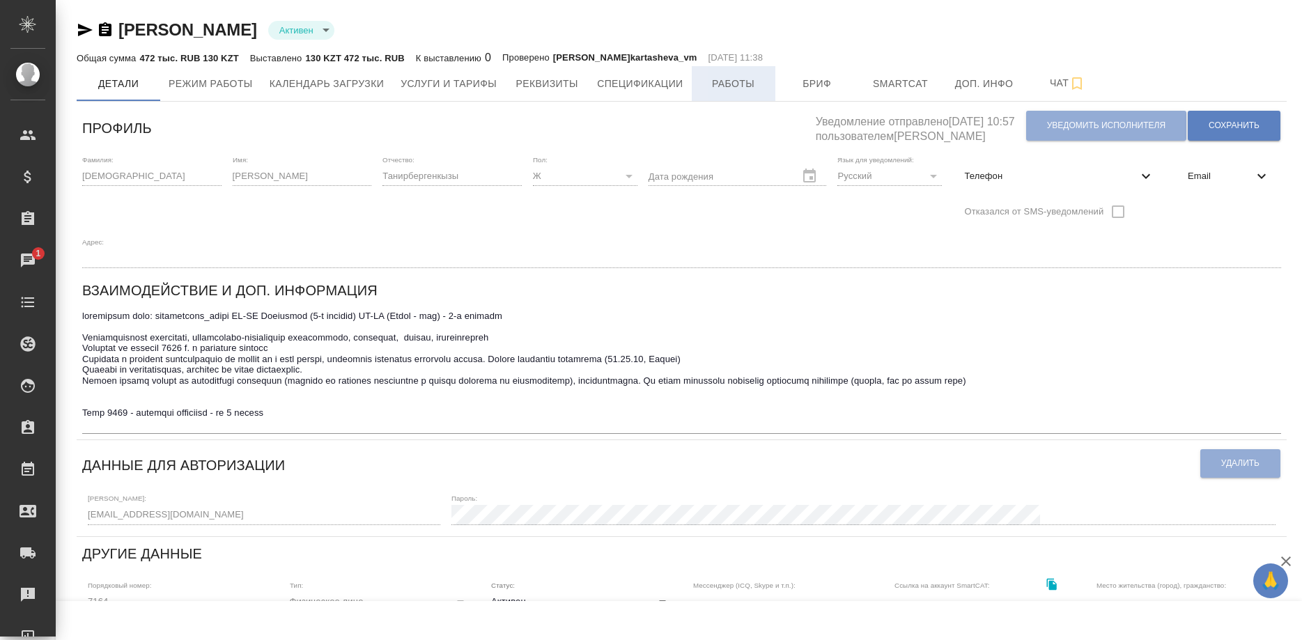
click at [713, 85] on span "Работы" at bounding box center [733, 83] width 67 height 17
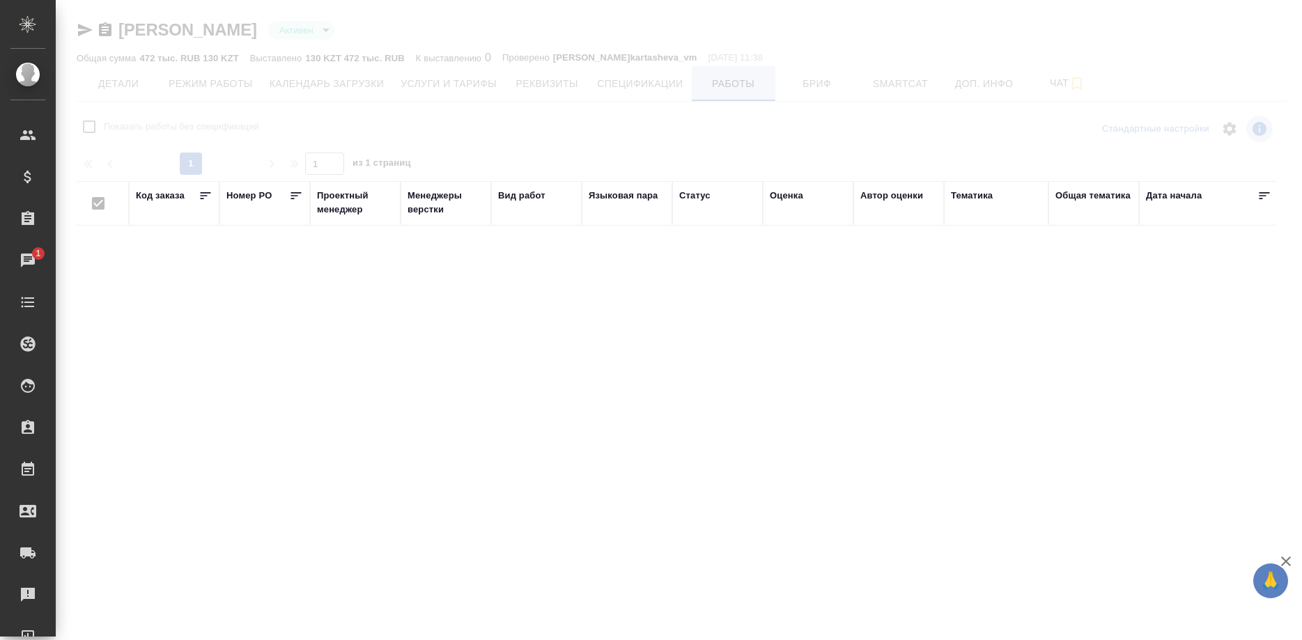
checkbox input "false"
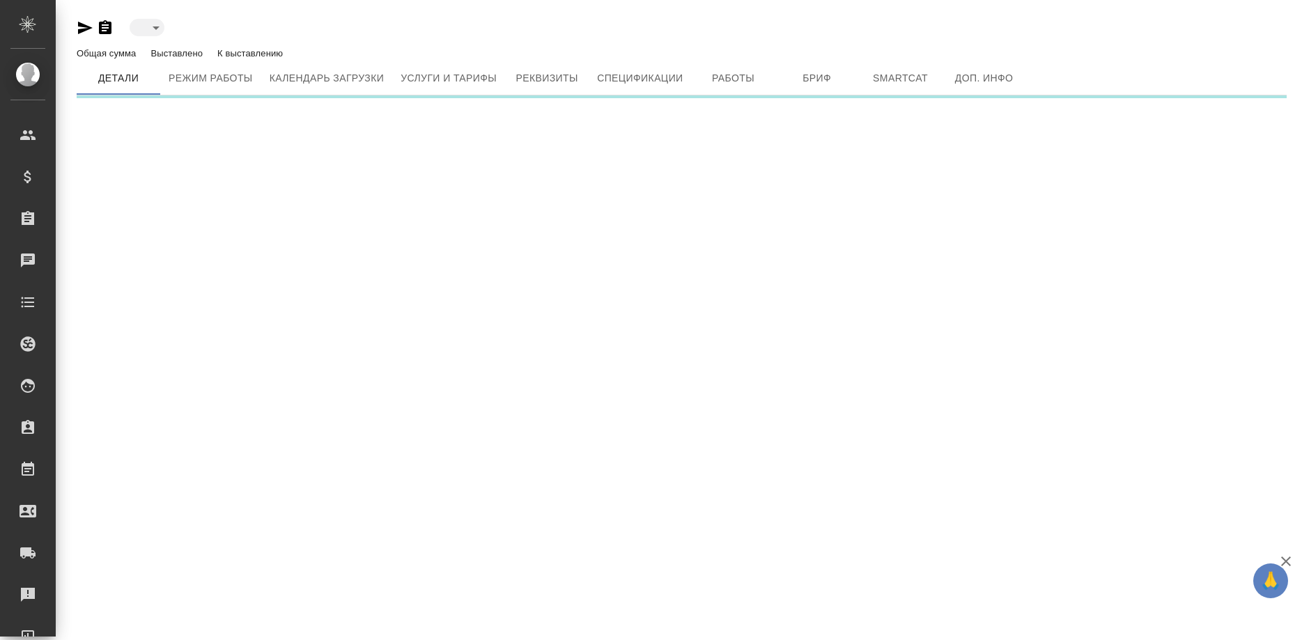
type input "active"
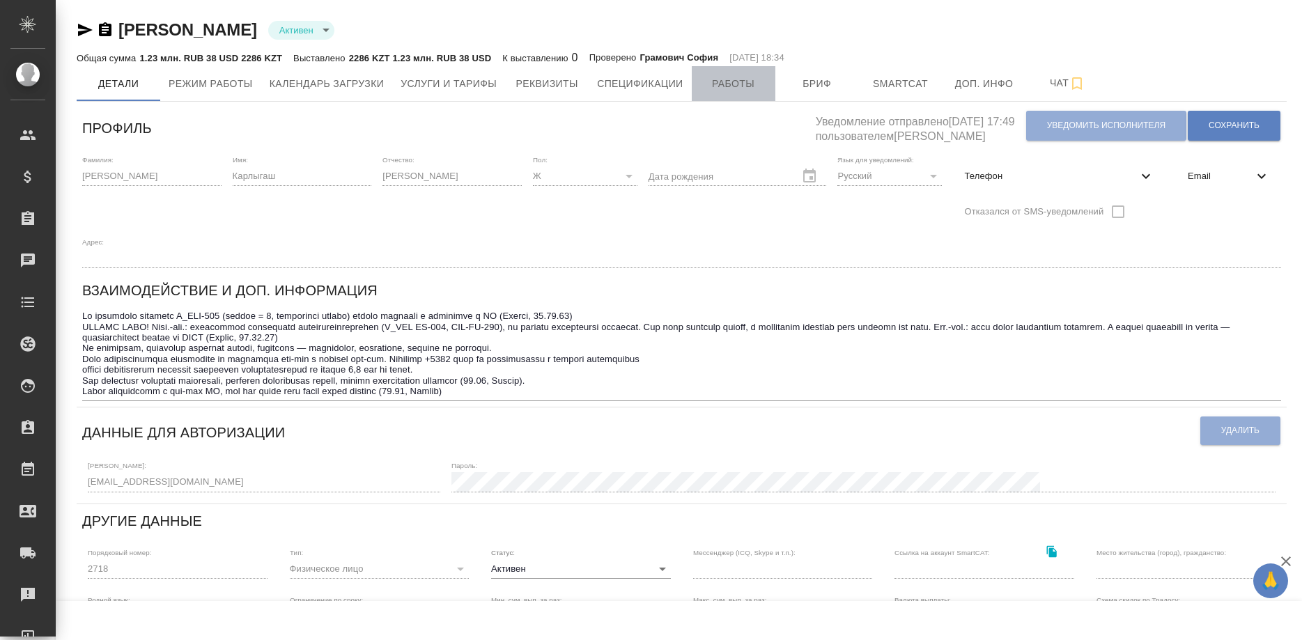
click at [710, 86] on span "Работы" at bounding box center [733, 83] width 67 height 17
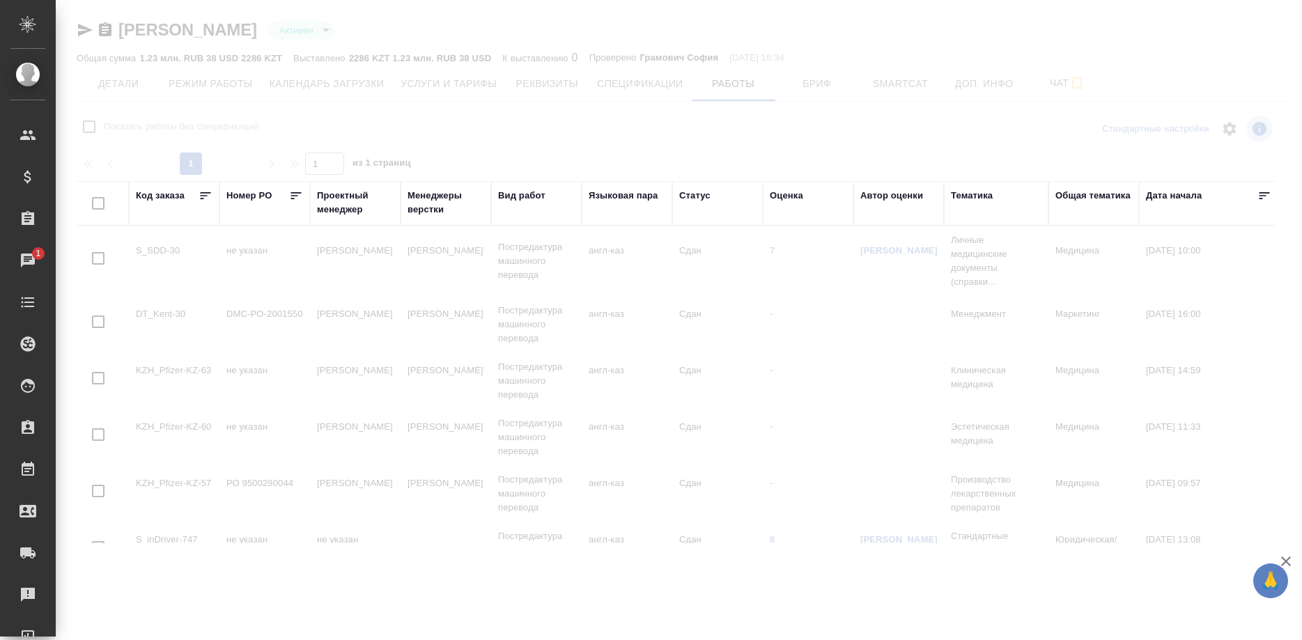
checkbox input "false"
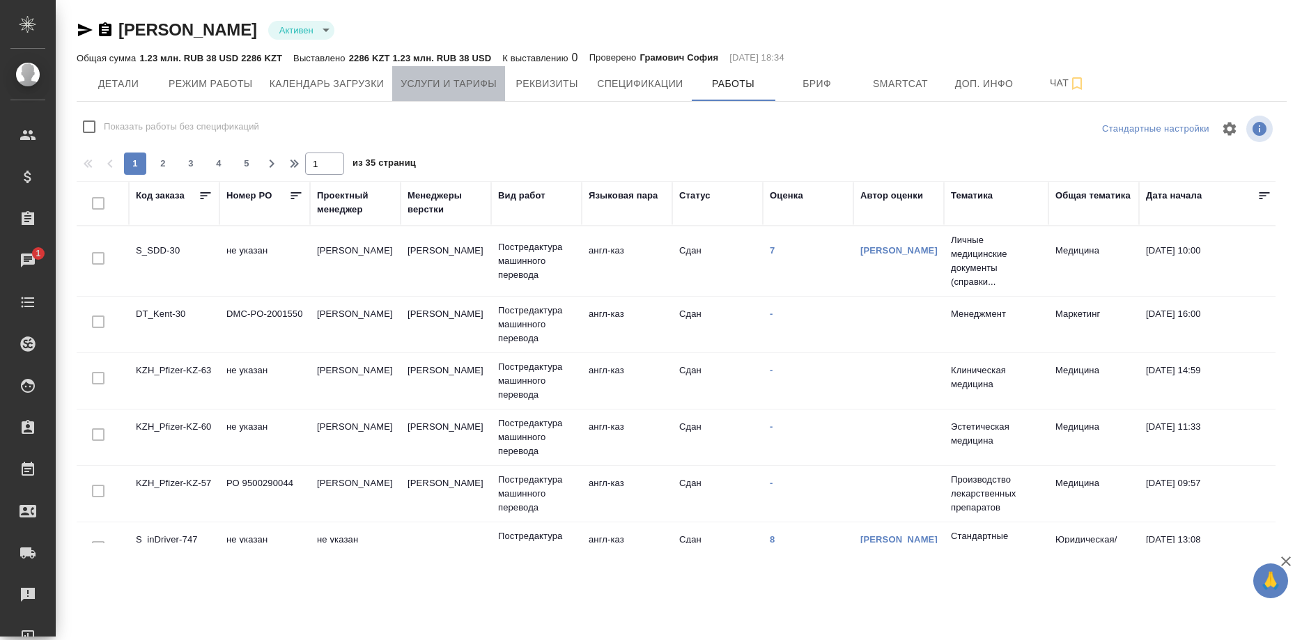
click at [470, 85] on span "Услуги и тарифы" at bounding box center [449, 83] width 96 height 17
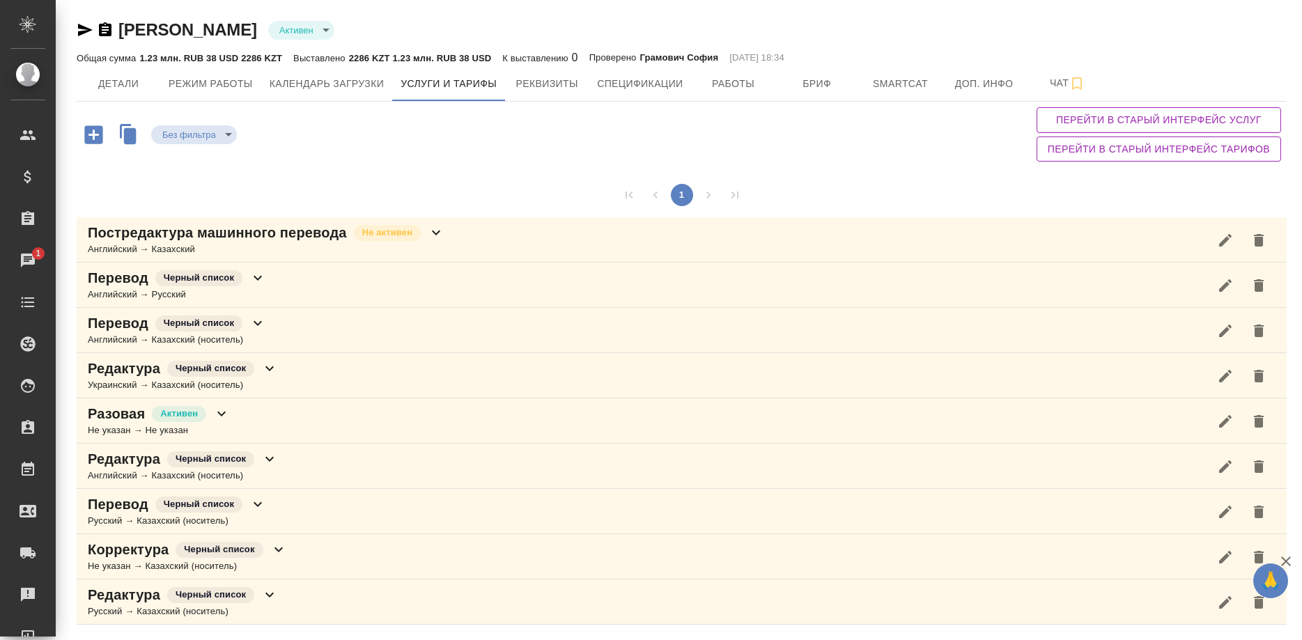
click at [178, 247] on div "Английский → Казахский" at bounding box center [266, 249] width 357 height 14
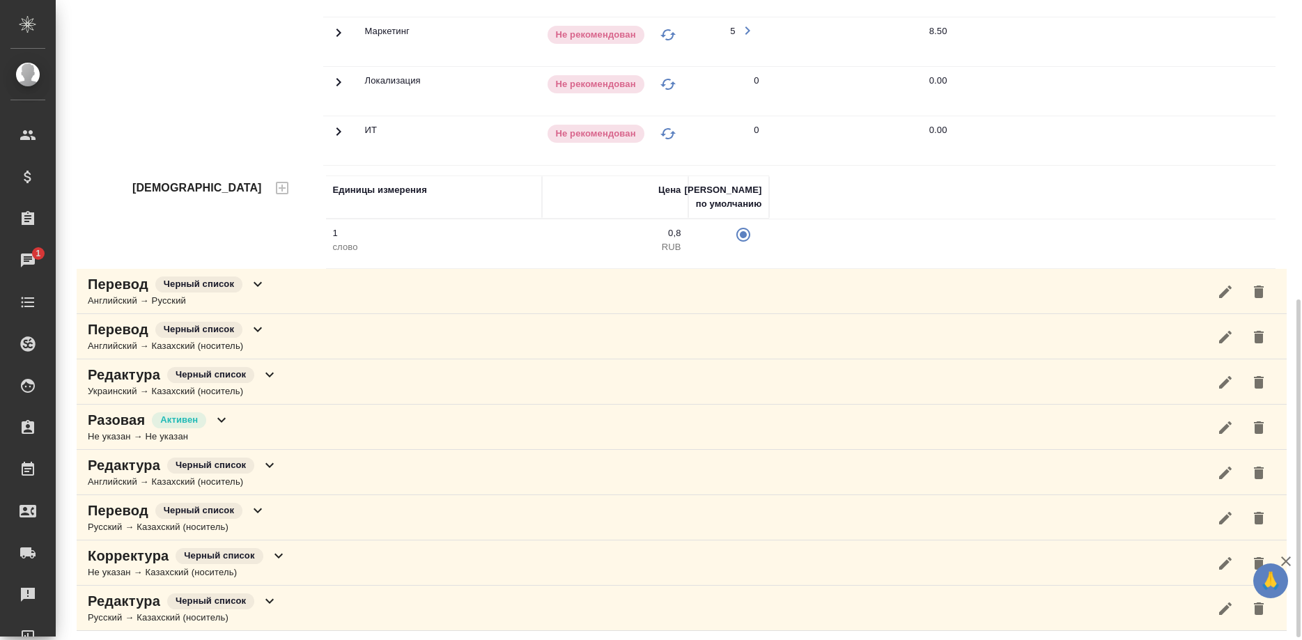
scroll to position [573, 0]
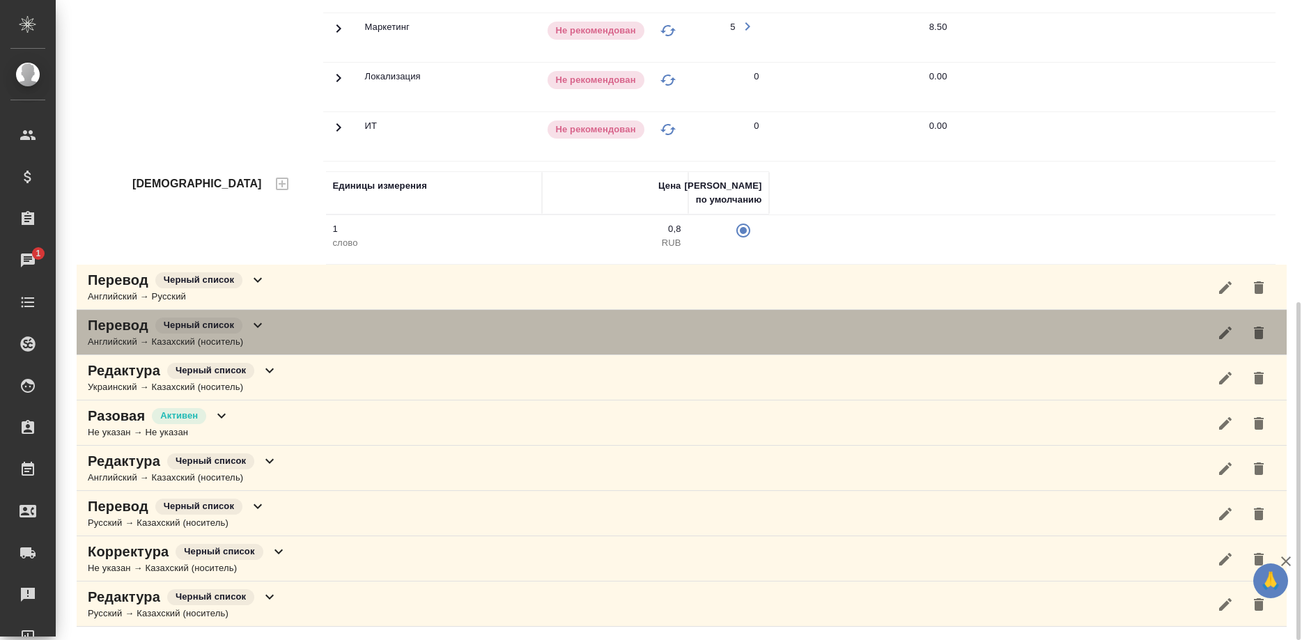
click at [107, 340] on div "Английский → Казахский (носитель)" at bounding box center [177, 342] width 178 height 14
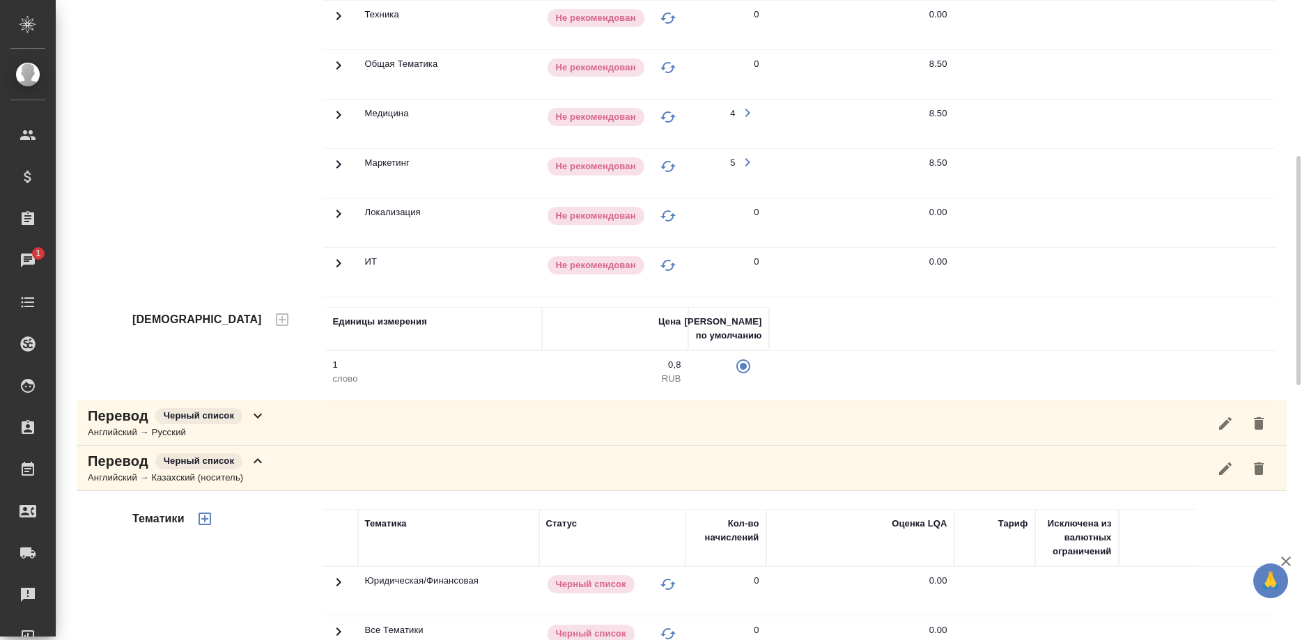
scroll to position [153, 0]
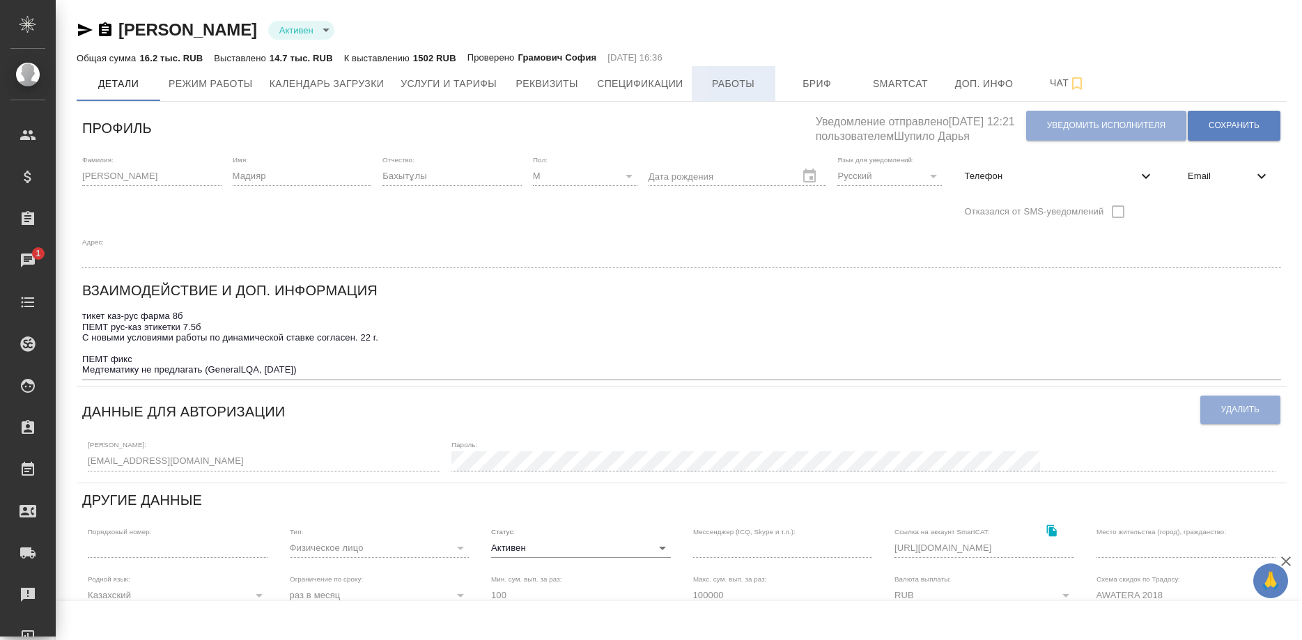
click at [714, 81] on span "Работы" at bounding box center [733, 83] width 67 height 17
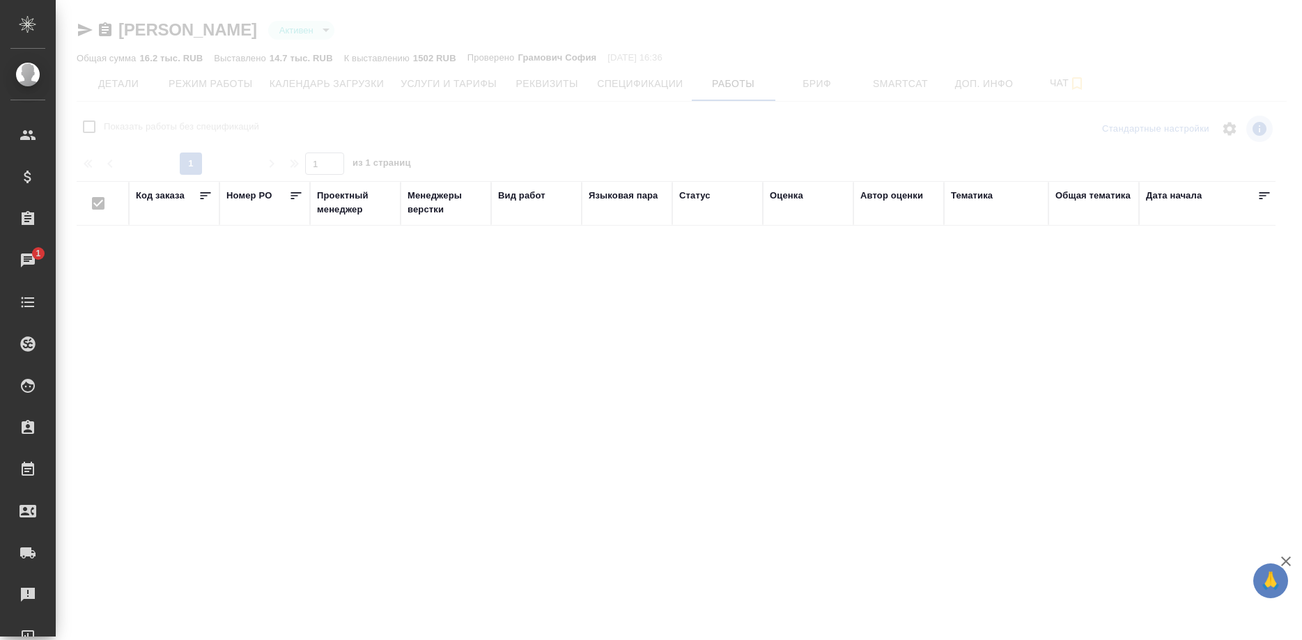
checkbox input "false"
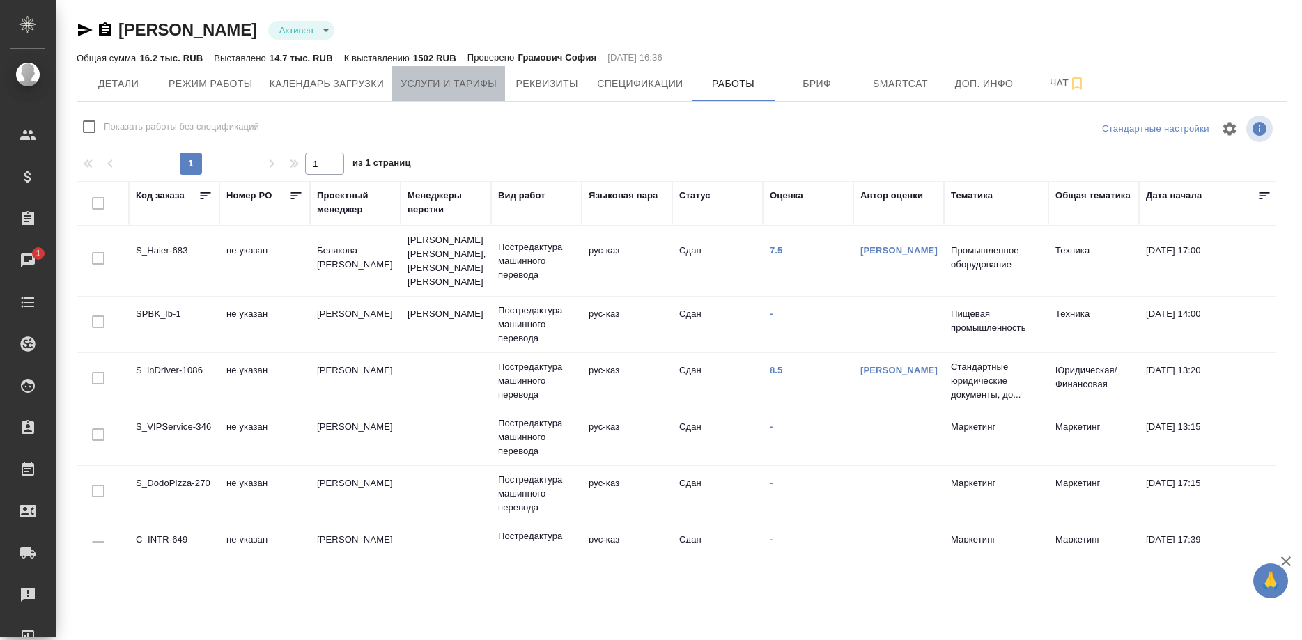
click at [458, 84] on span "Услуги и тарифы" at bounding box center [449, 83] width 96 height 17
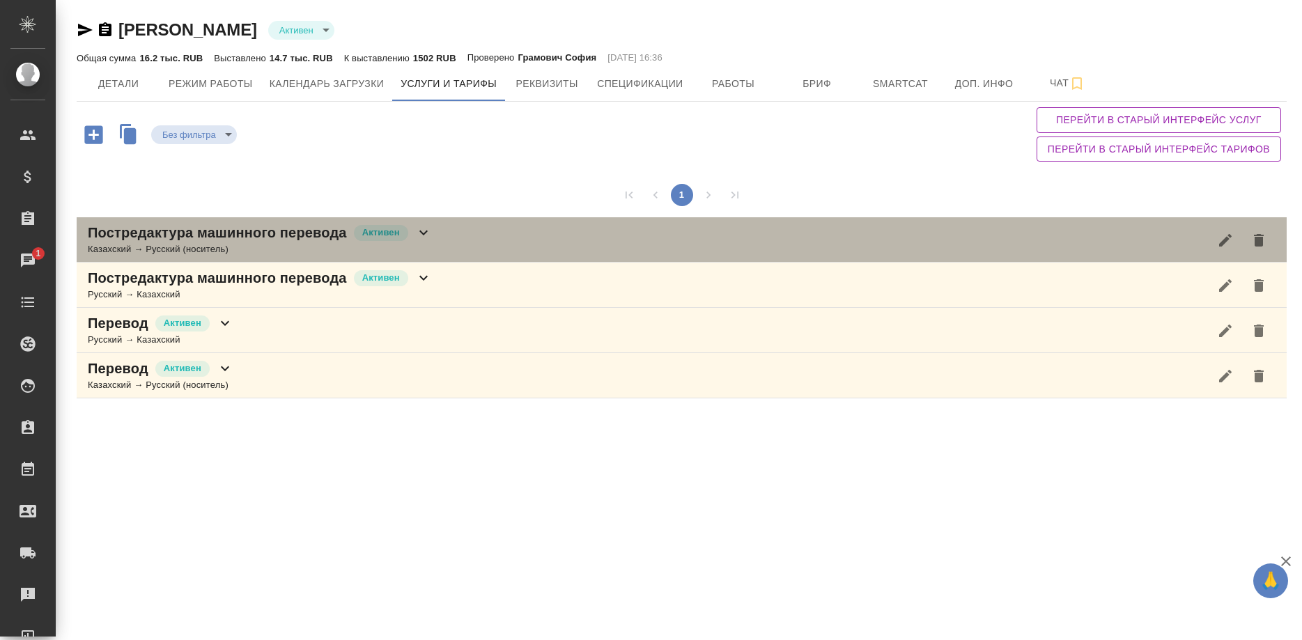
click at [268, 246] on div "Казахский → Русский (носитель)" at bounding box center [260, 249] width 344 height 14
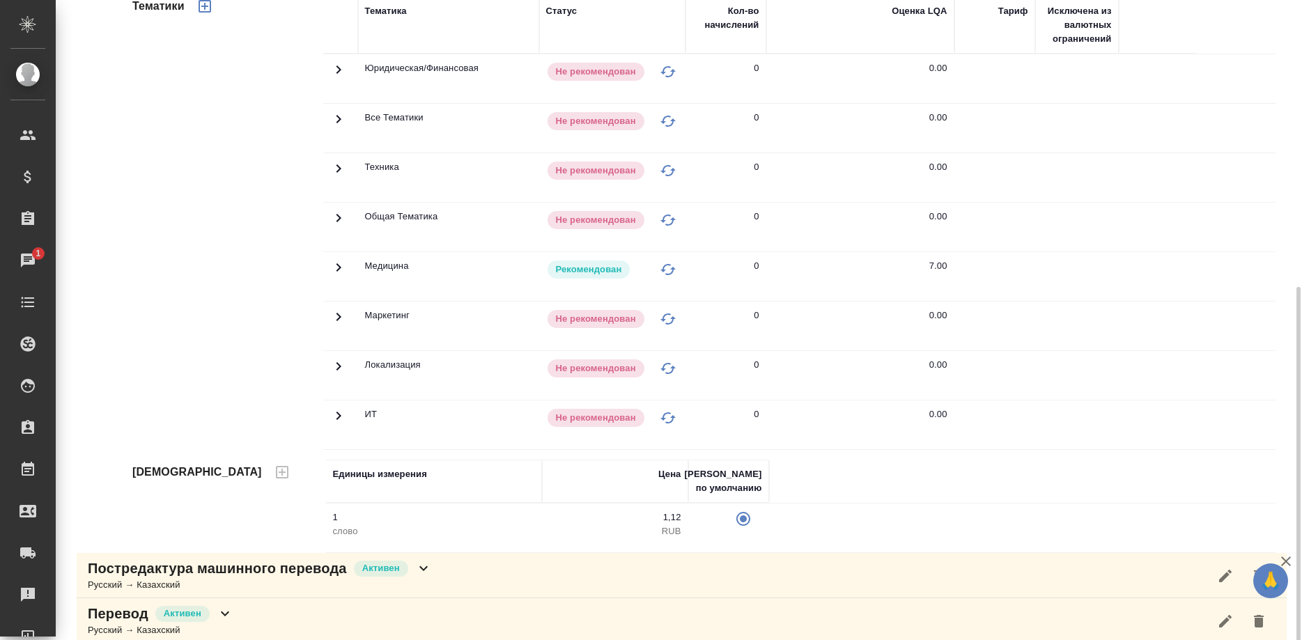
scroll to position [346, 0]
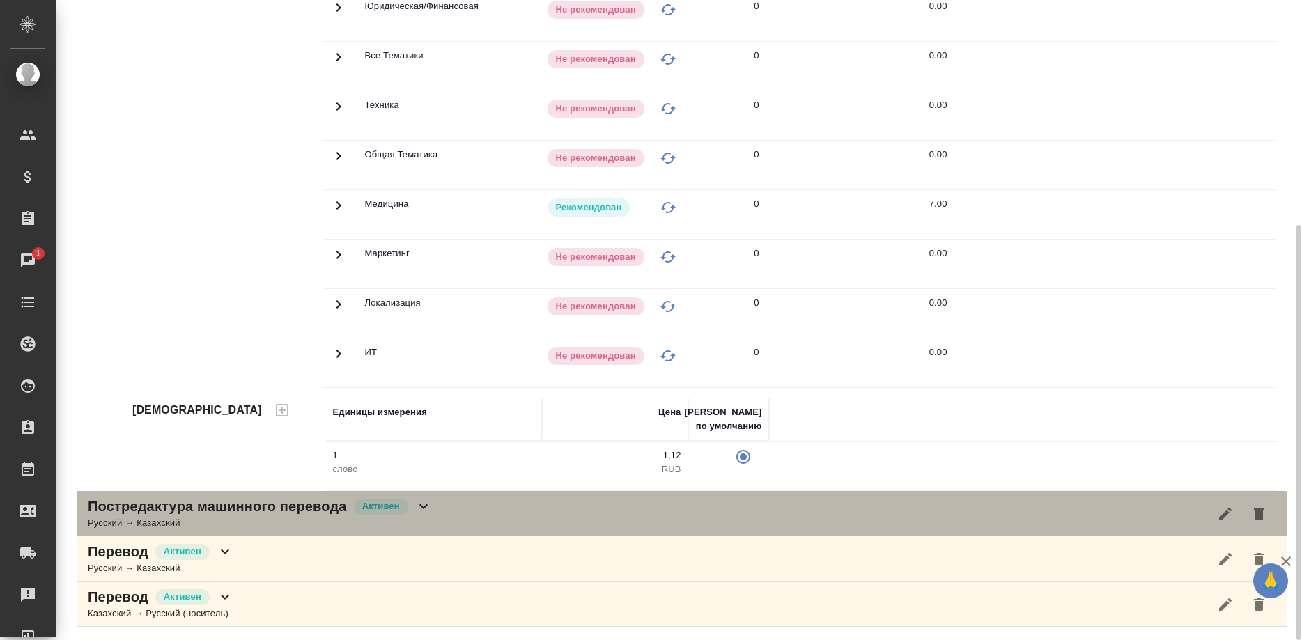
click at [227, 526] on div "Русский → Казахский" at bounding box center [260, 523] width 344 height 14
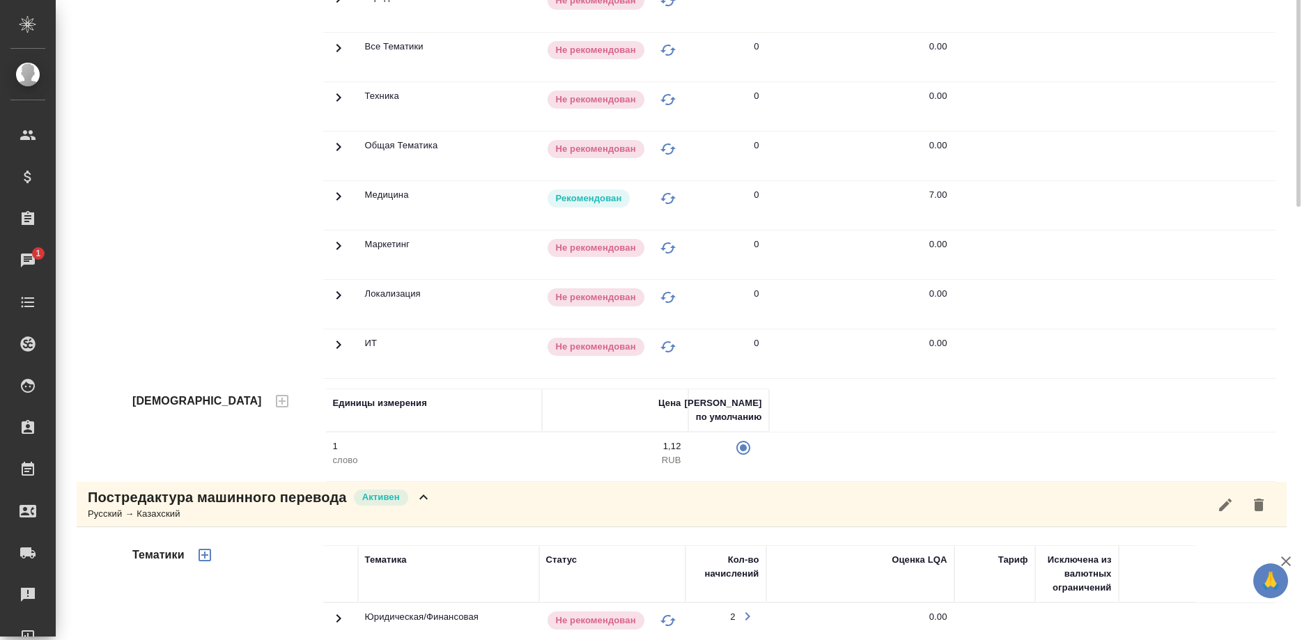
scroll to position [0, 0]
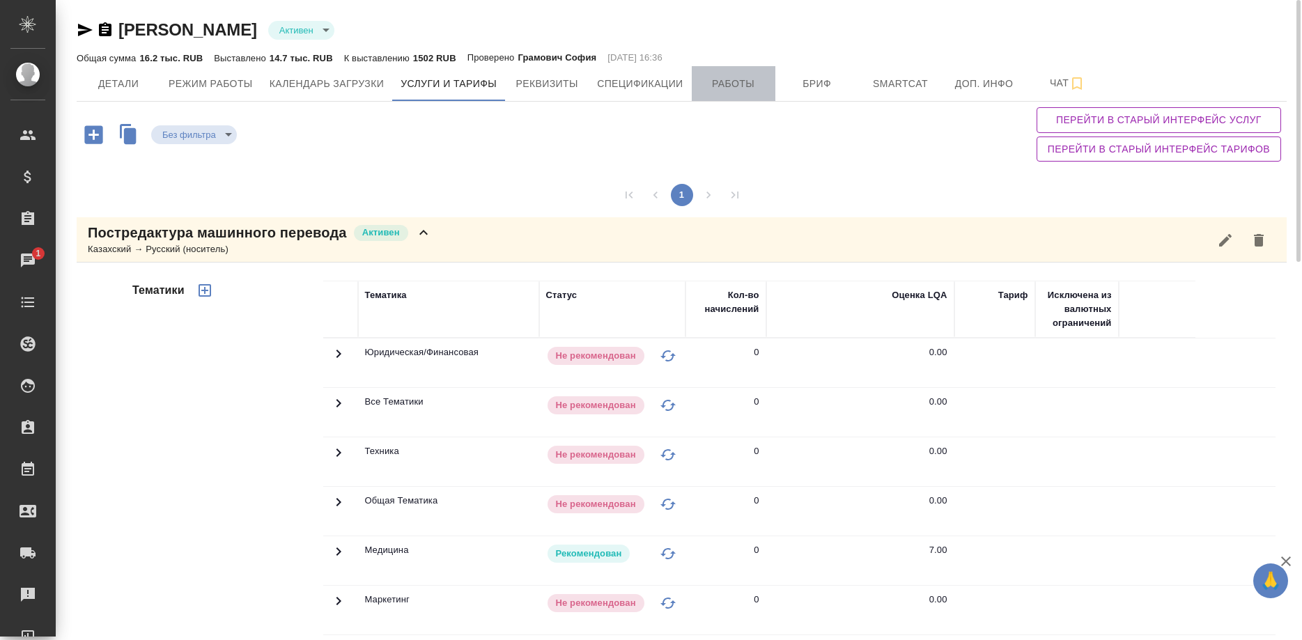
click at [706, 93] on button "Работы" at bounding box center [734, 83] width 84 height 35
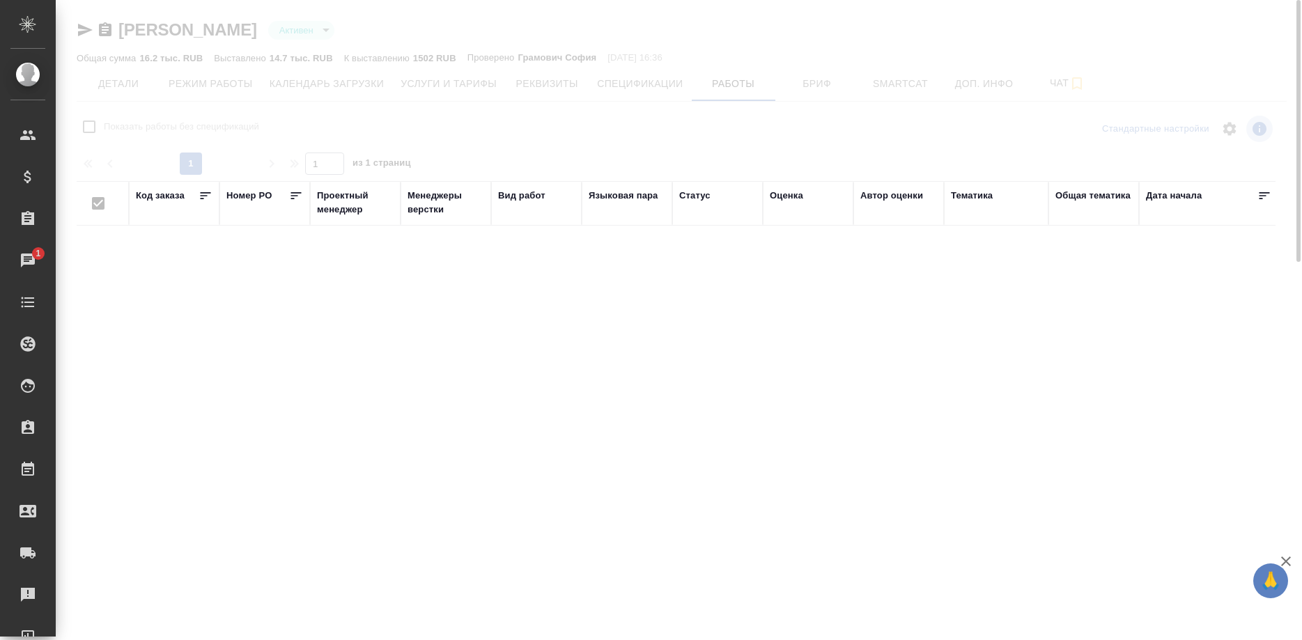
checkbox input "false"
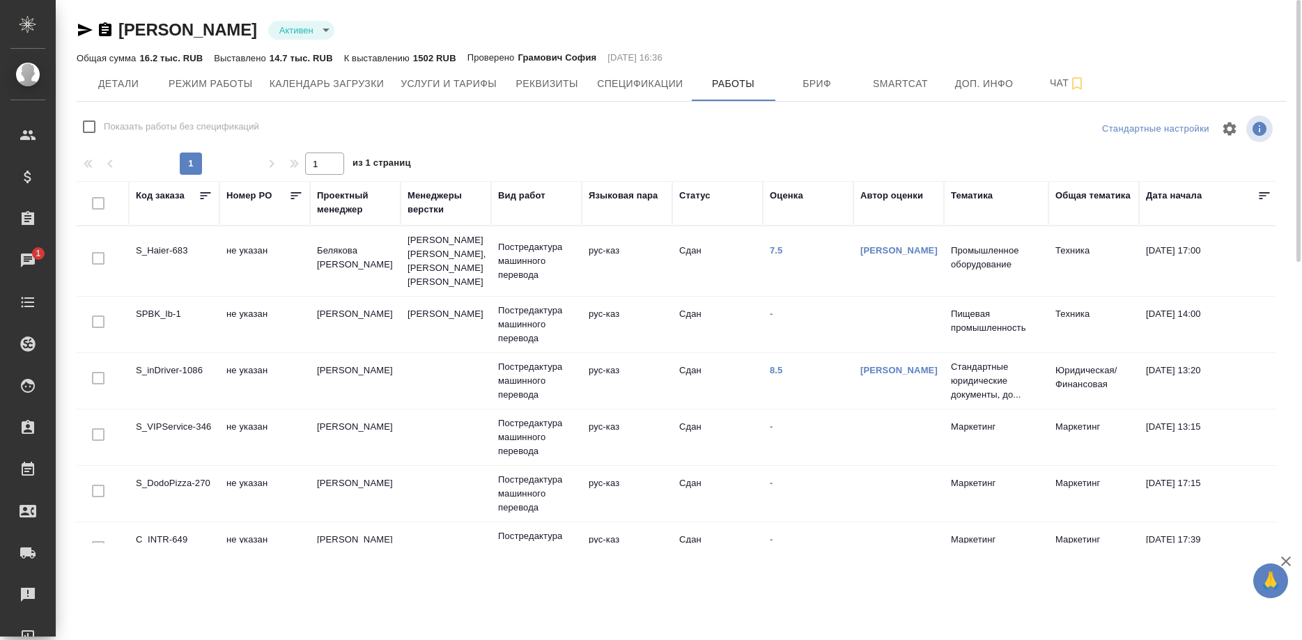
click at [79, 30] on icon "button" at bounding box center [85, 30] width 17 height 17
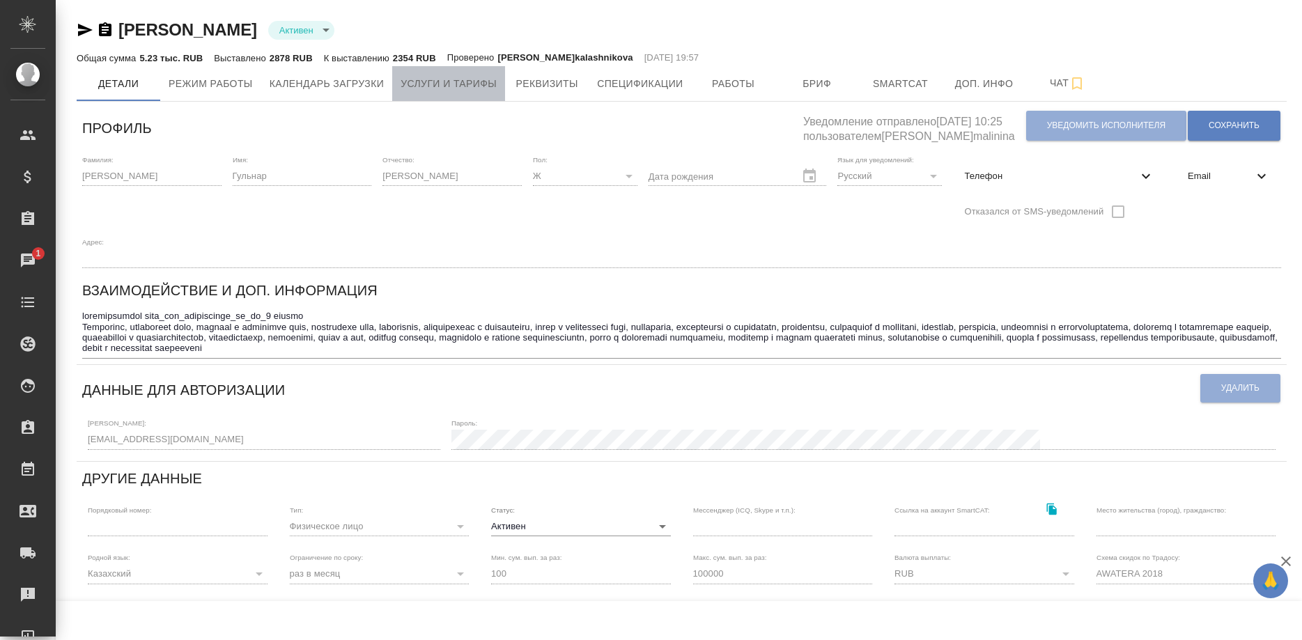
click at [476, 88] on span "Услуги и тарифы" at bounding box center [449, 83] width 96 height 17
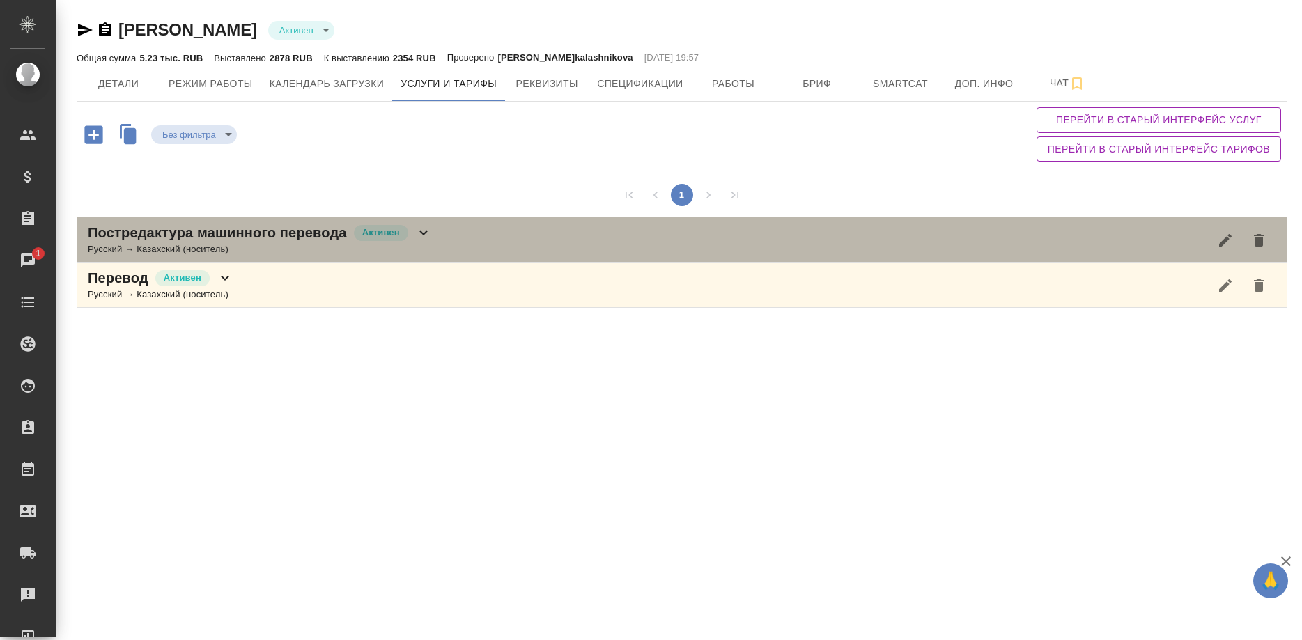
click at [301, 238] on p "Постредактура машинного перевода" at bounding box center [217, 233] width 259 height 20
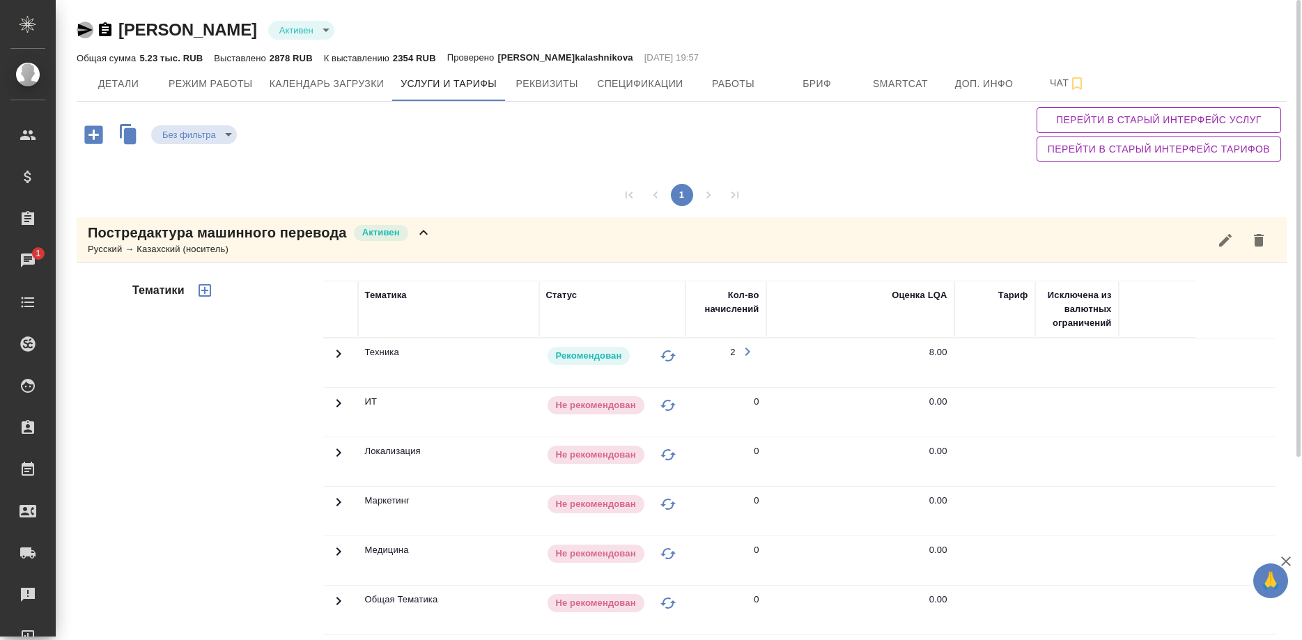
click at [79, 33] on icon "button" at bounding box center [85, 30] width 15 height 13
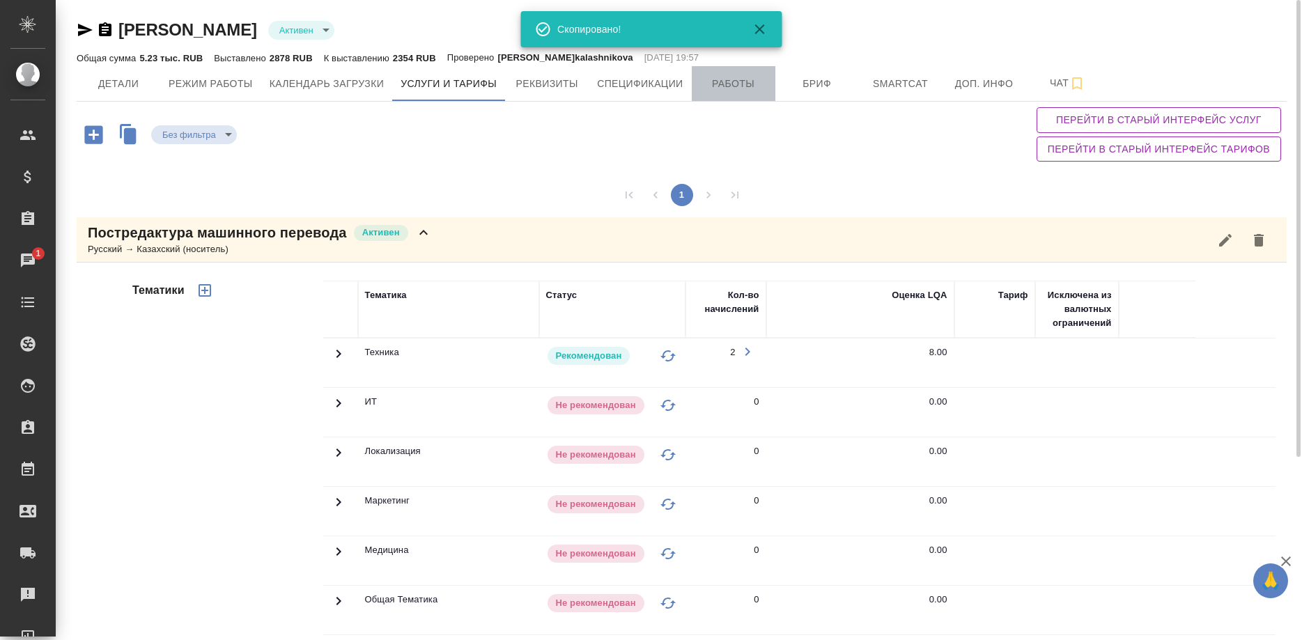
click at [713, 77] on span "Работы" at bounding box center [733, 83] width 67 height 17
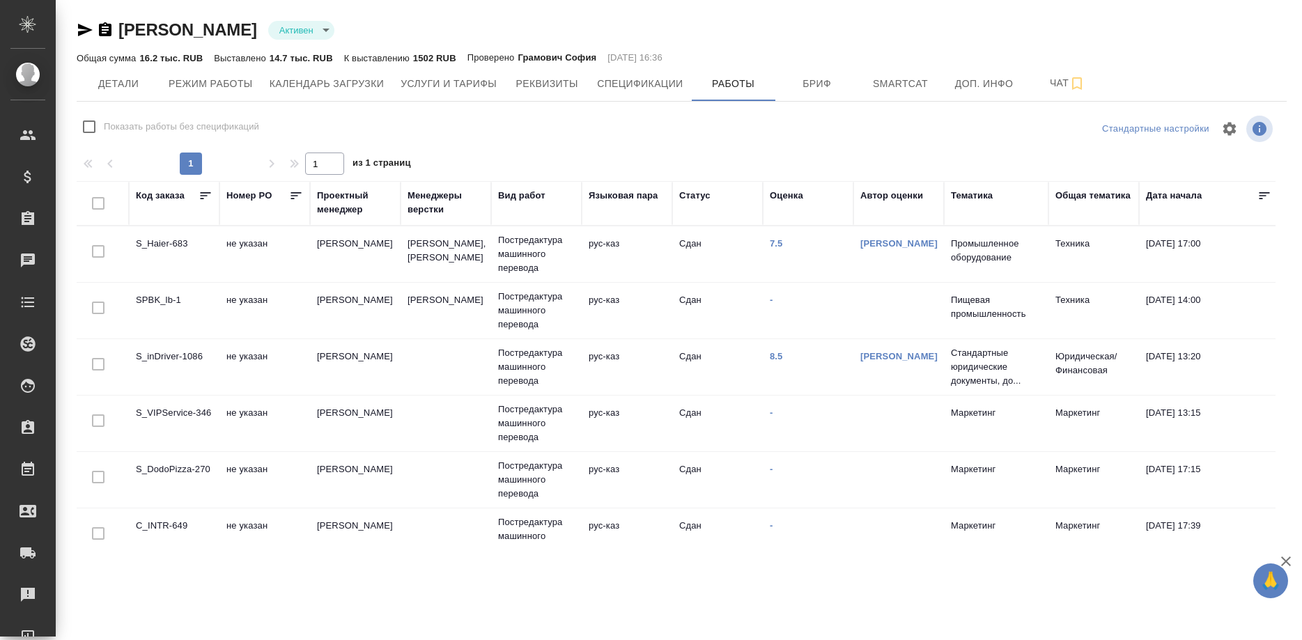
click at [465, 88] on span "Услуги и тарифы" at bounding box center [449, 83] width 96 height 17
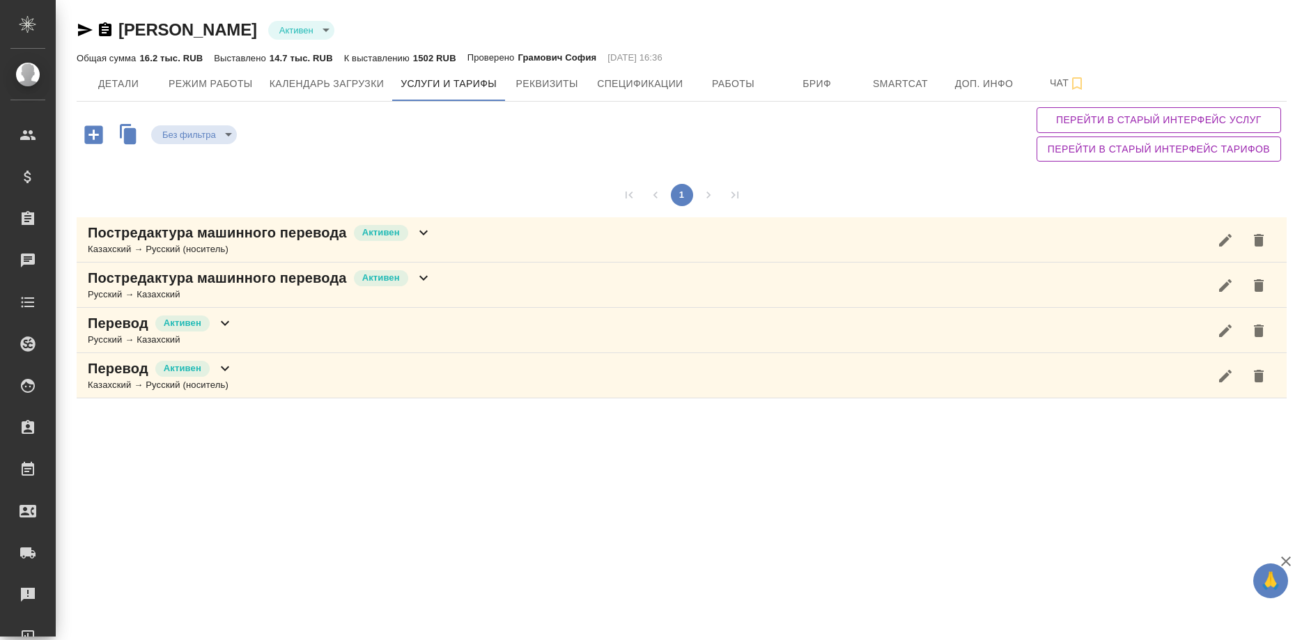
click at [229, 291] on div "Русский → Казахский" at bounding box center [260, 295] width 344 height 14
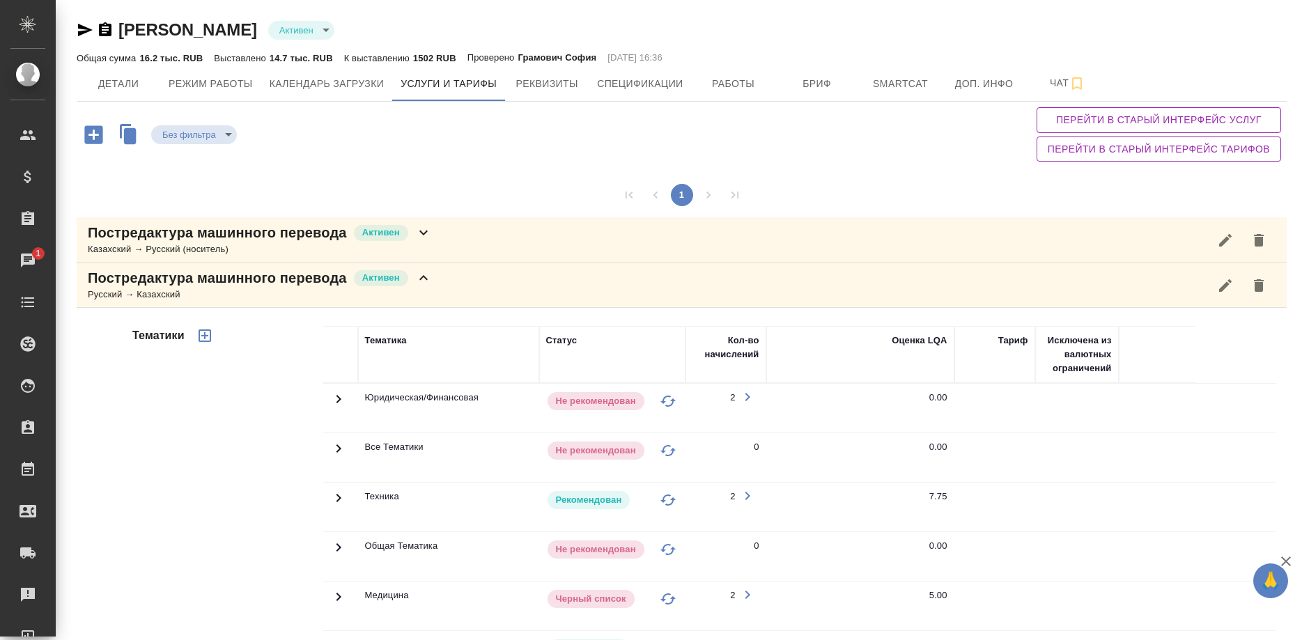
scroll to position [346, 0]
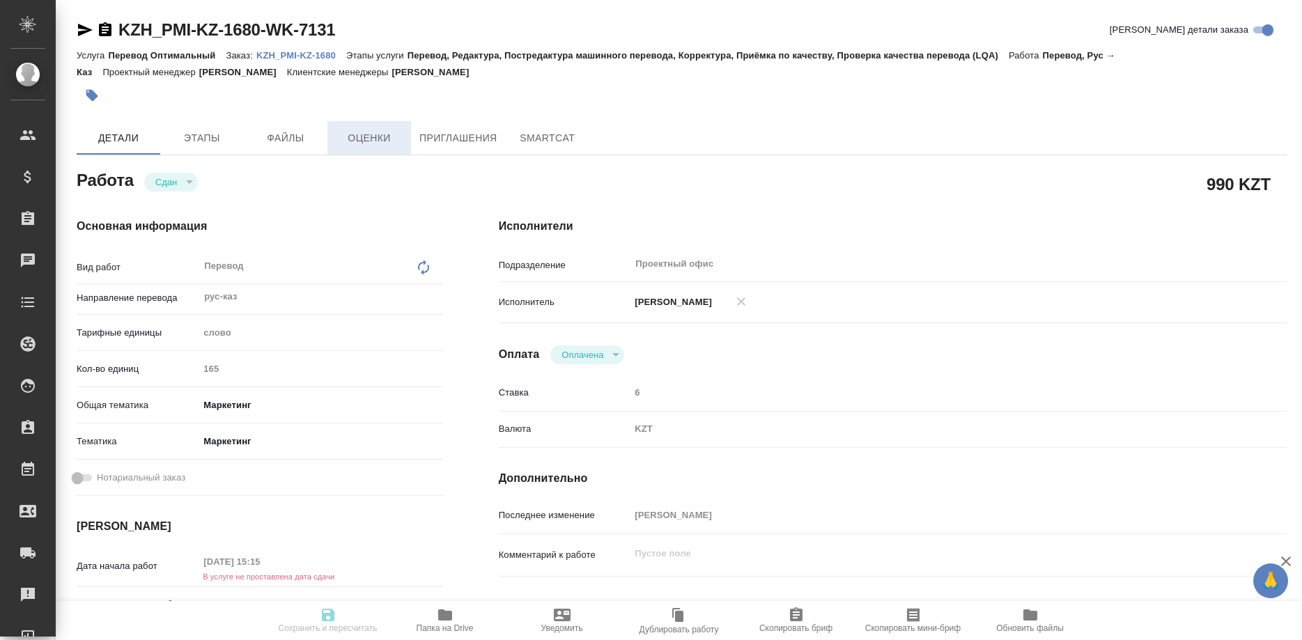
type textarea "x"
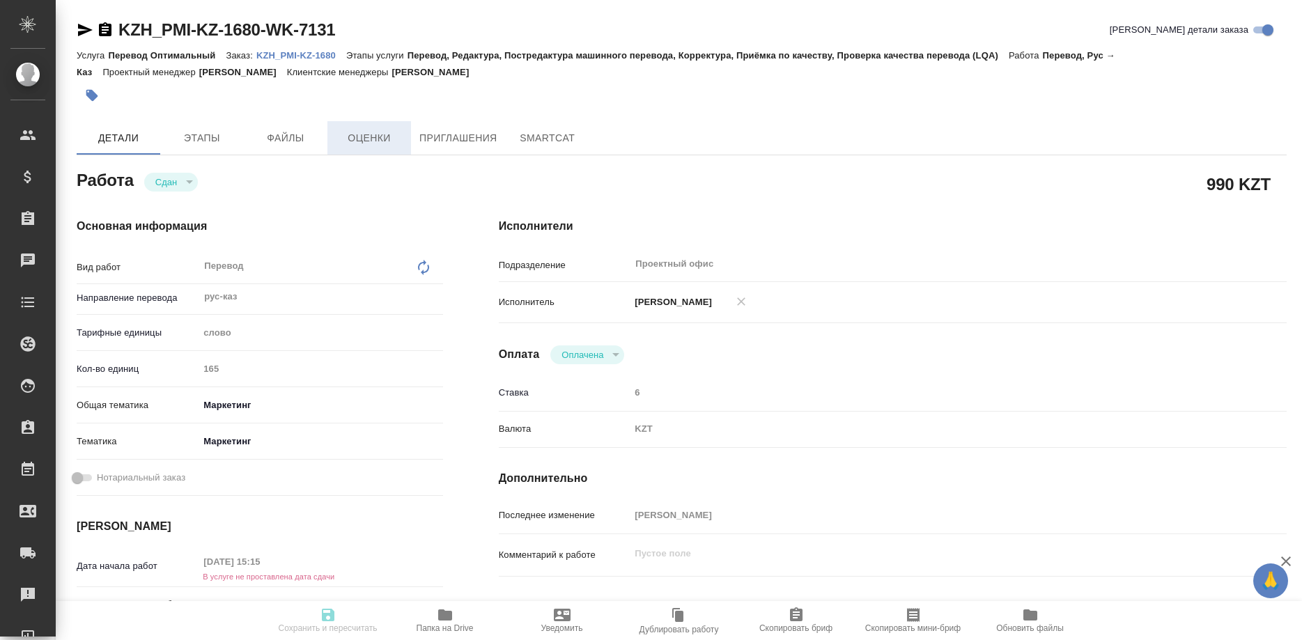
type textarea "x"
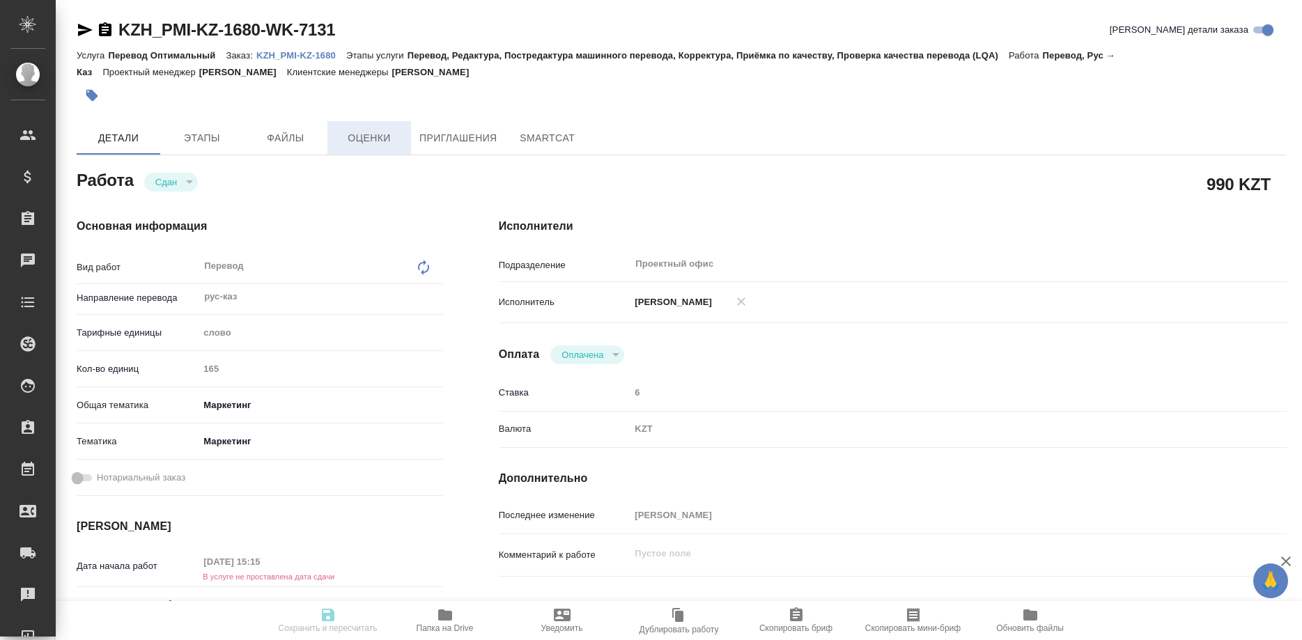
type textarea "x"
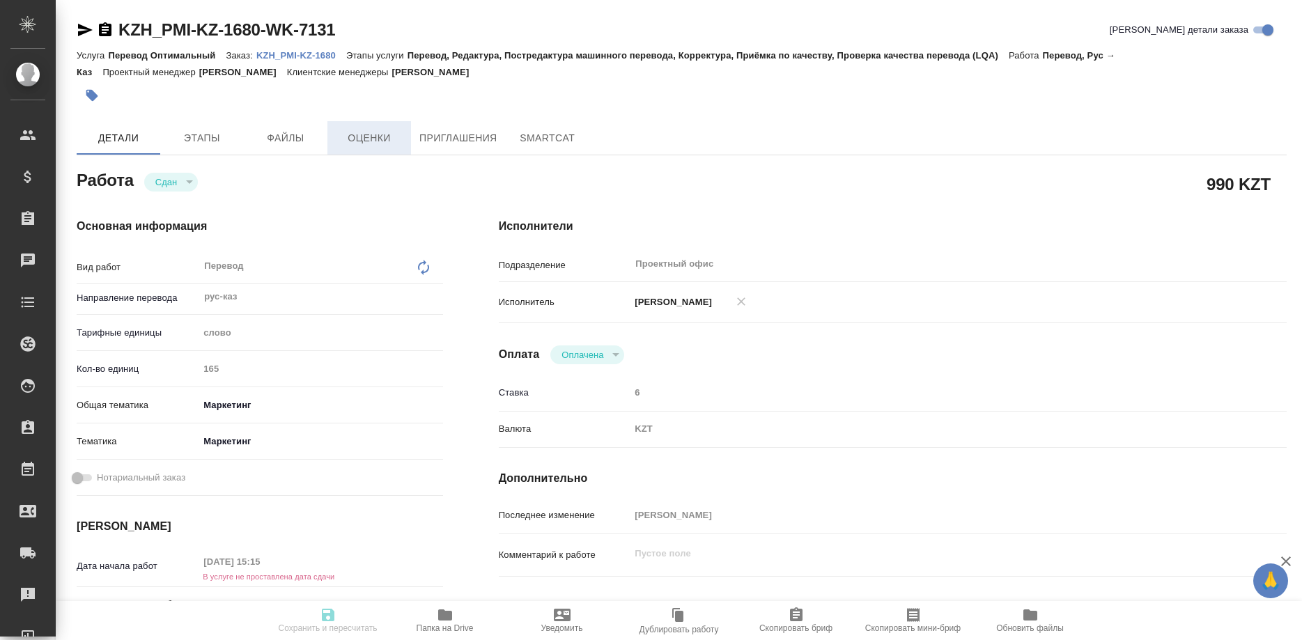
type textarea "x"
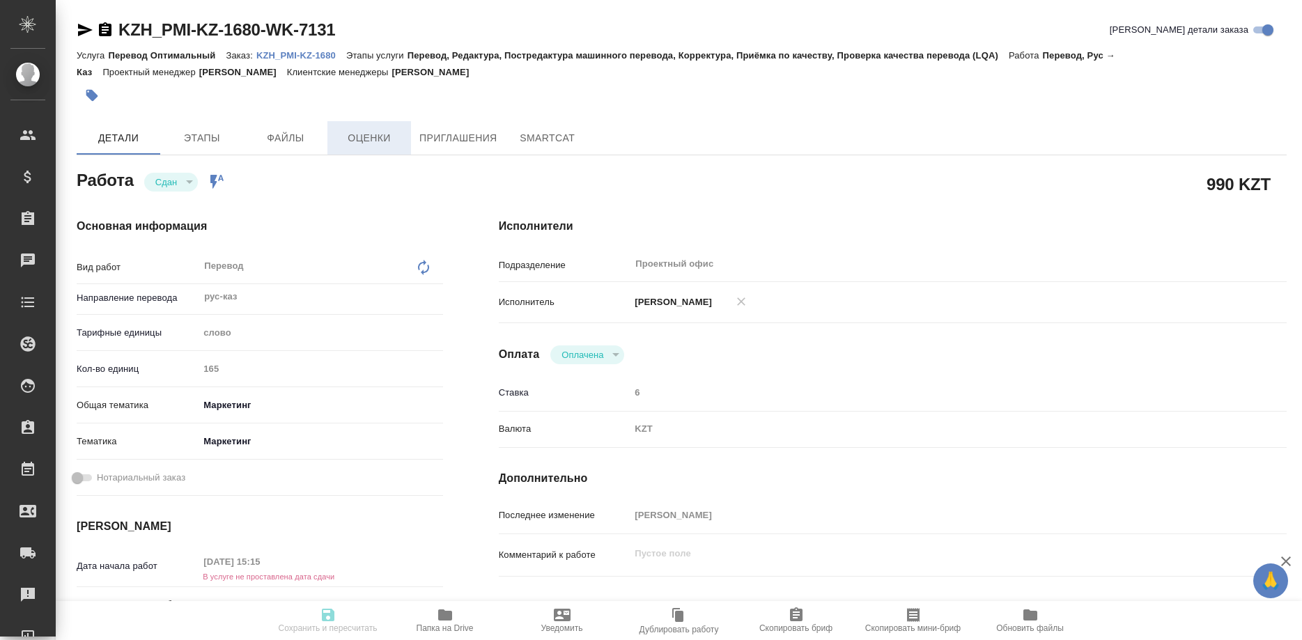
type textarea "x"
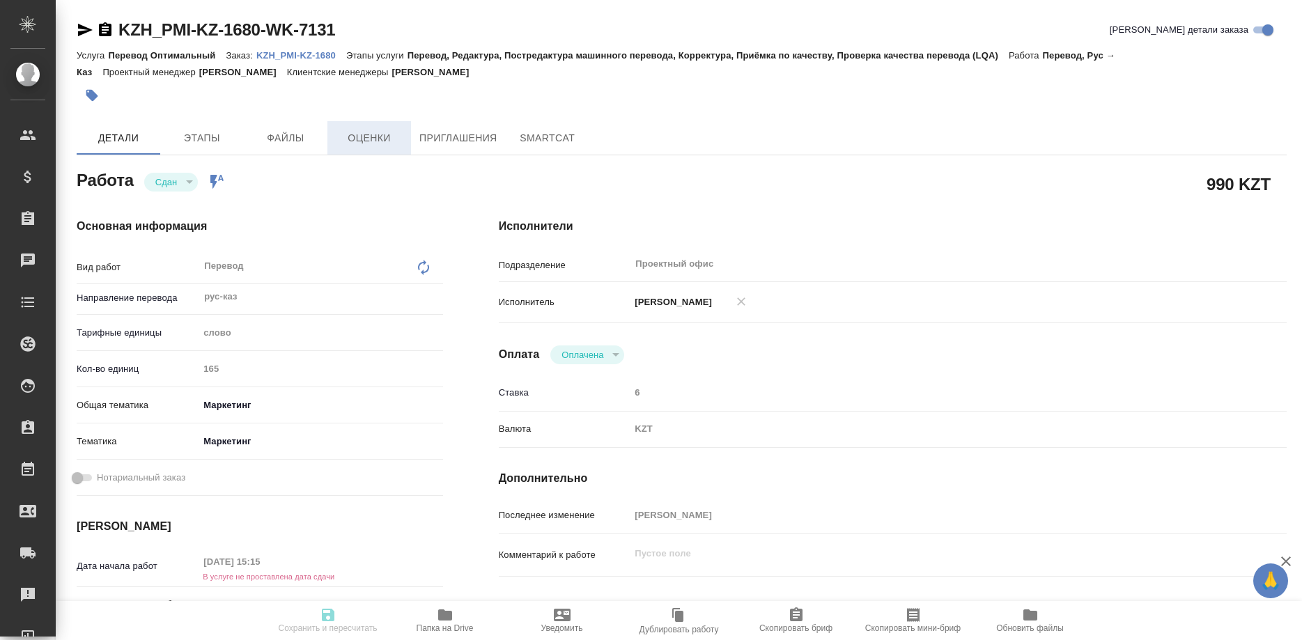
type textarea "x"
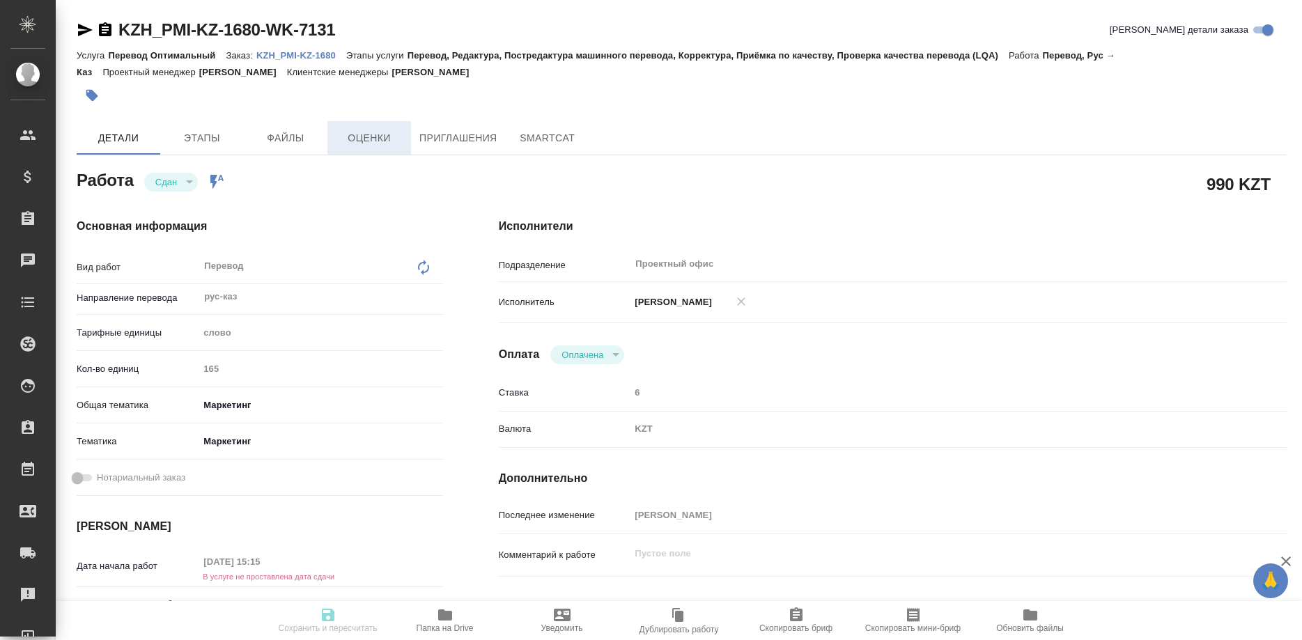
type textarea "x"
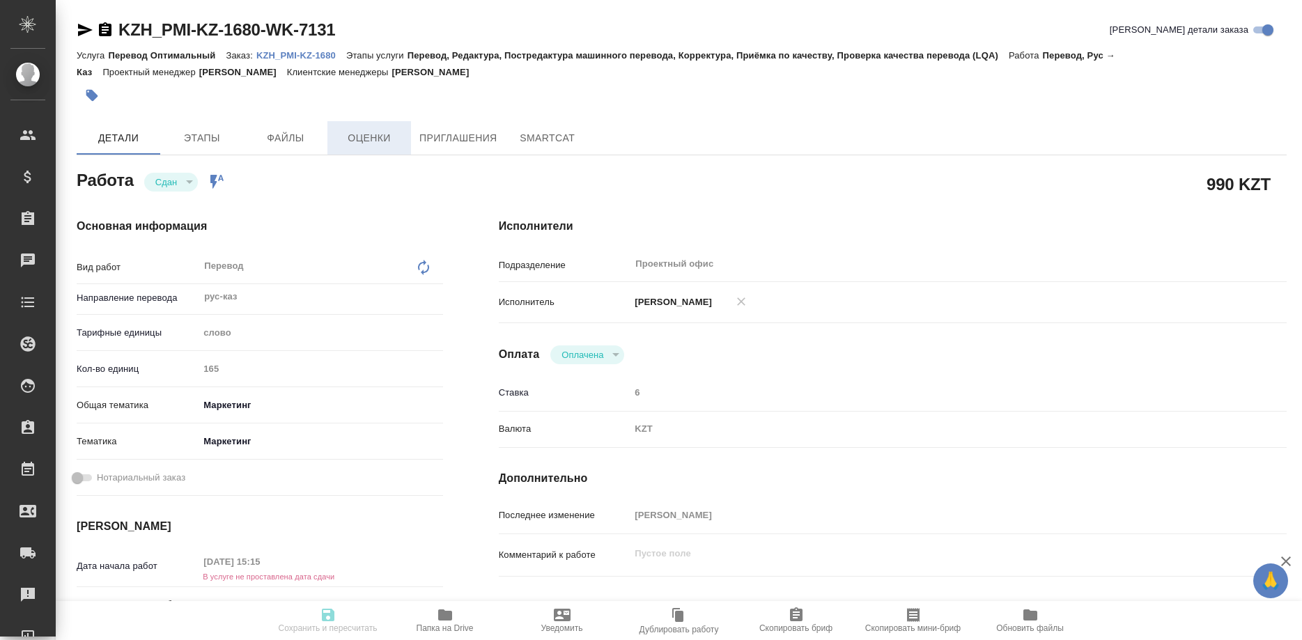
type textarea "x"
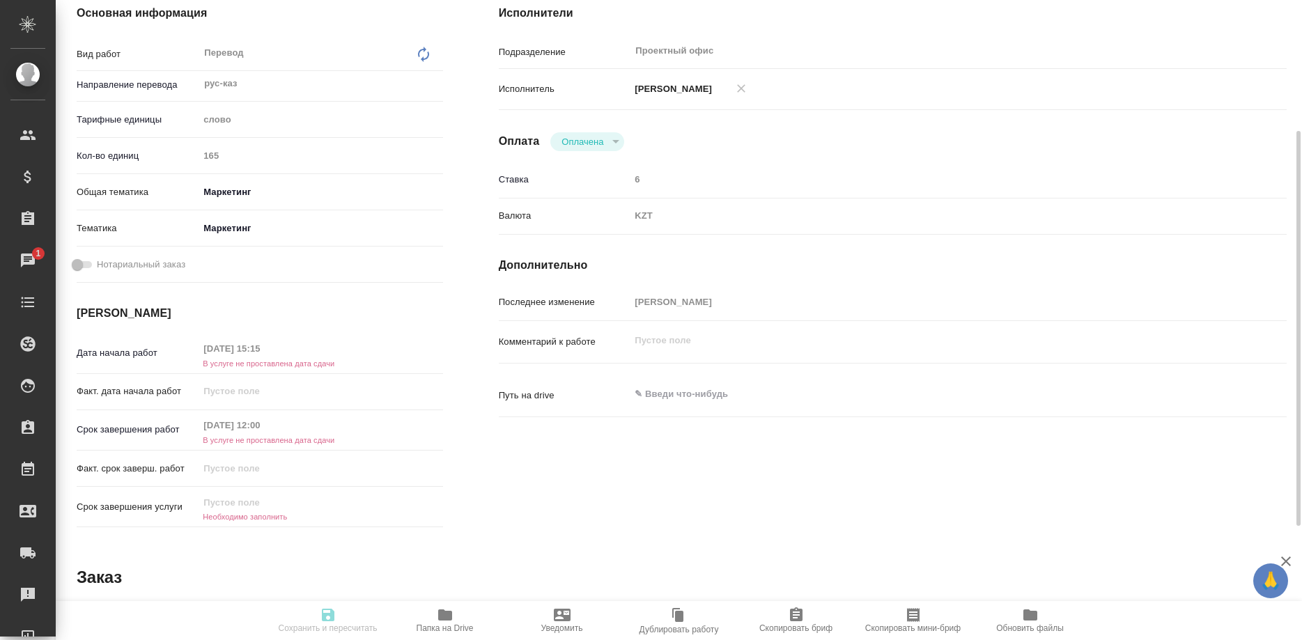
scroll to position [397, 0]
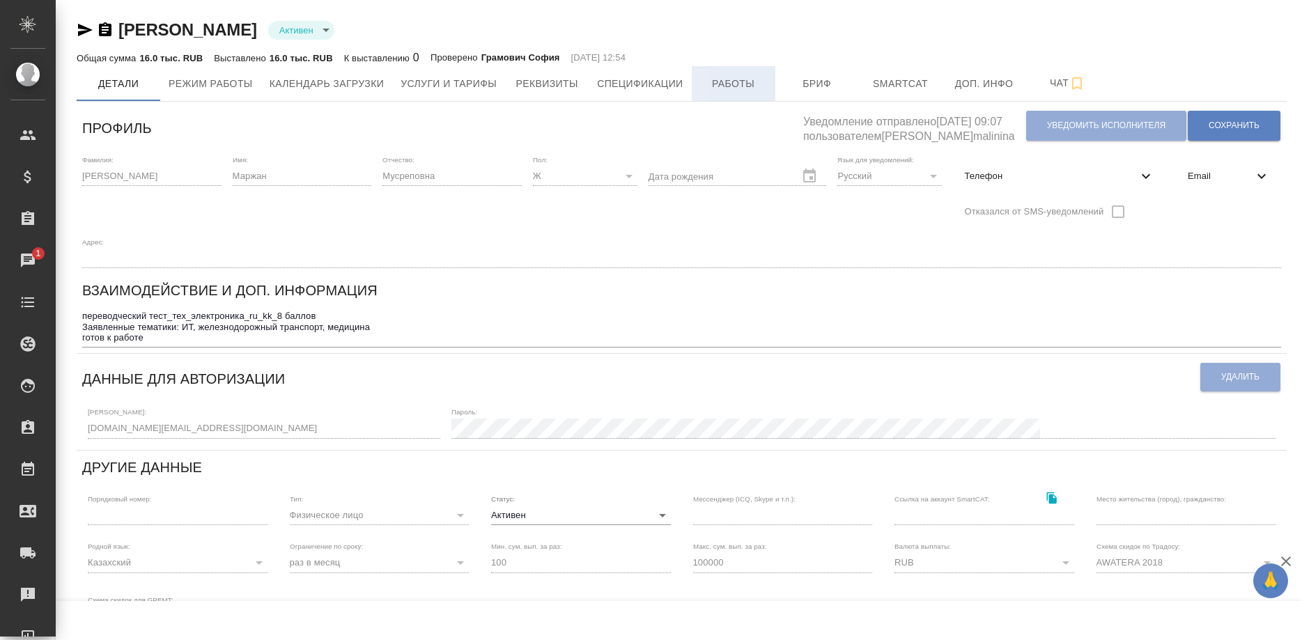
click at [725, 83] on span "Работы" at bounding box center [733, 83] width 67 height 17
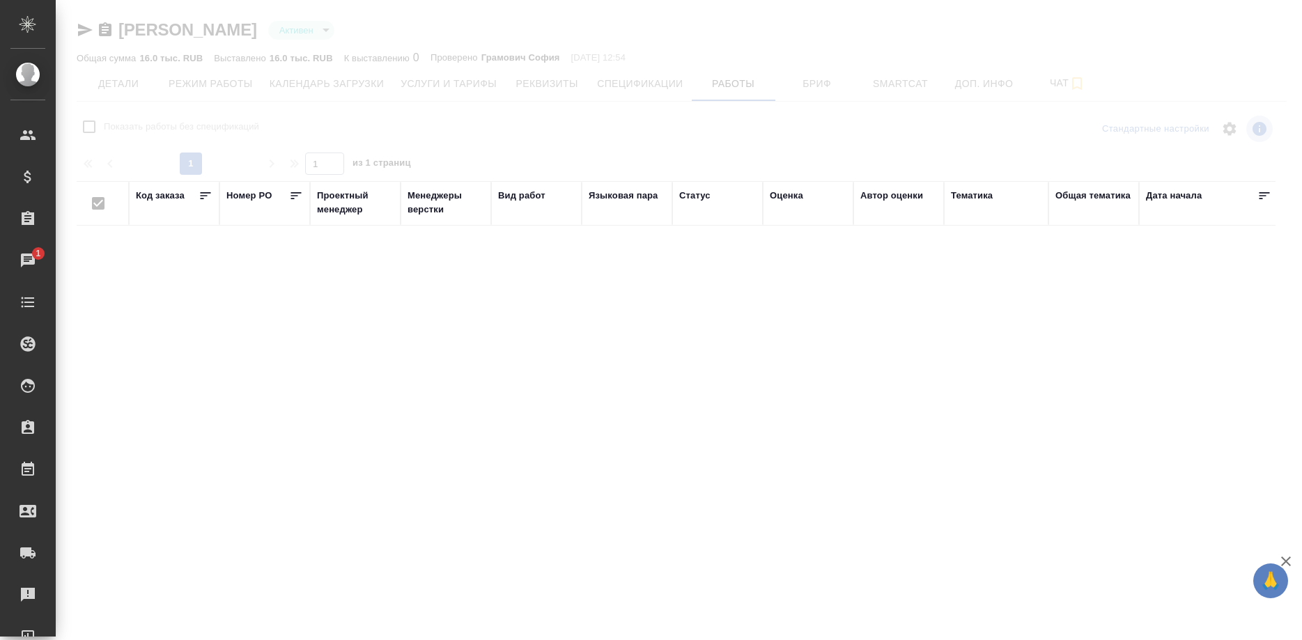
checkbox input "false"
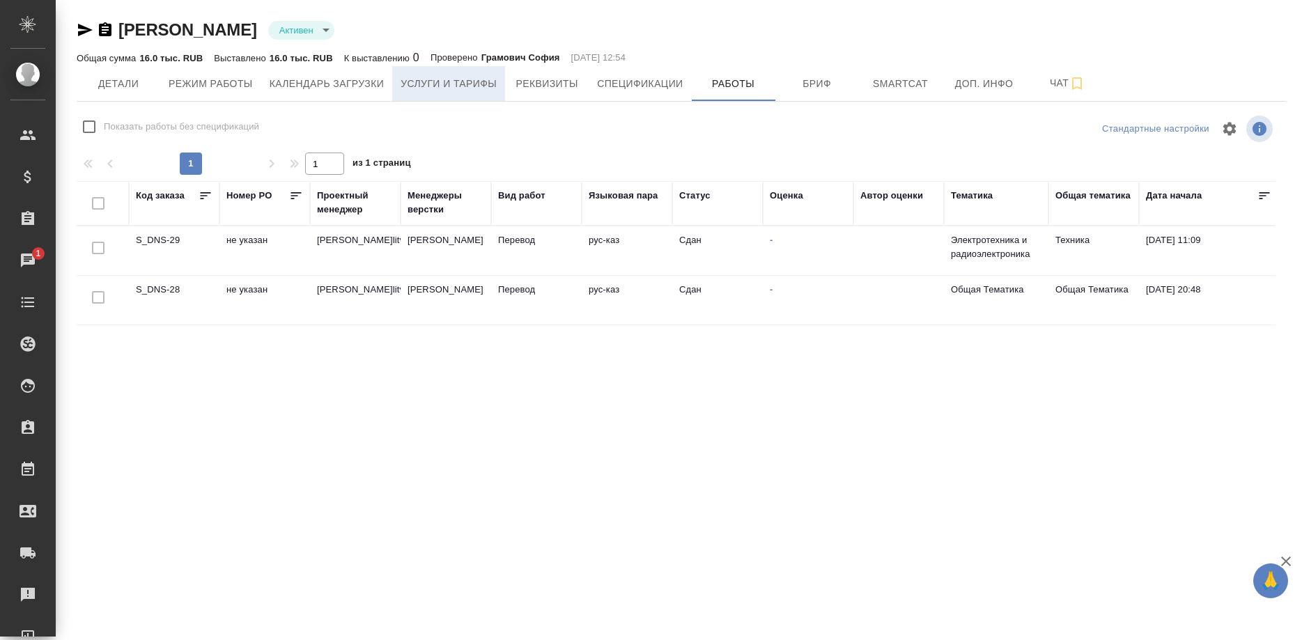
click at [453, 88] on span "Услуги и тарифы" at bounding box center [449, 83] width 96 height 17
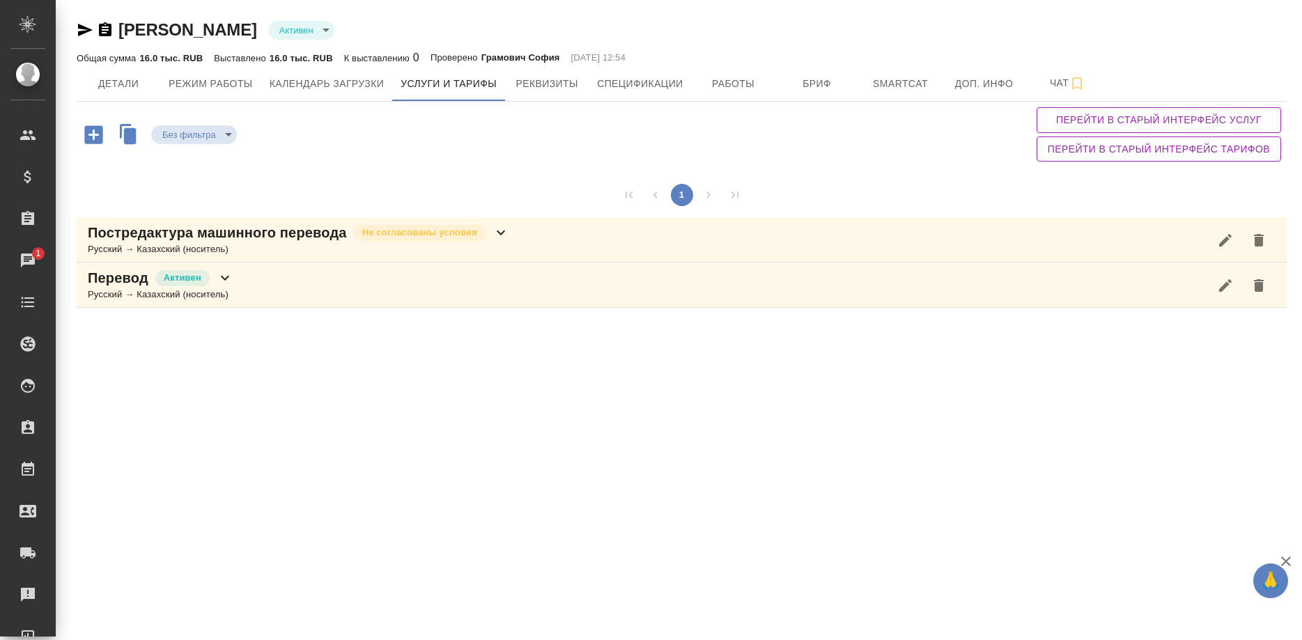
click at [277, 295] on div "Перевод Активен Русский → Казахский (носитель)" at bounding box center [682, 285] width 1210 height 45
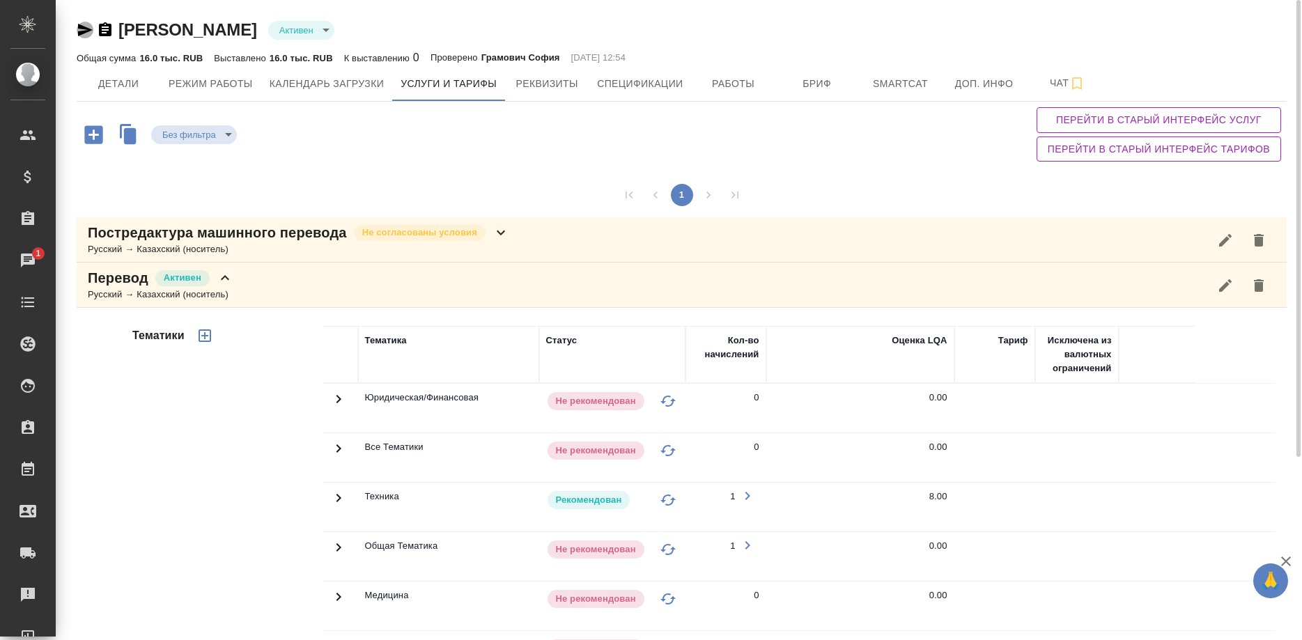
click at [77, 29] on icon "button" at bounding box center [85, 30] width 17 height 17
click at [746, 93] on button "Работы" at bounding box center [734, 83] width 84 height 35
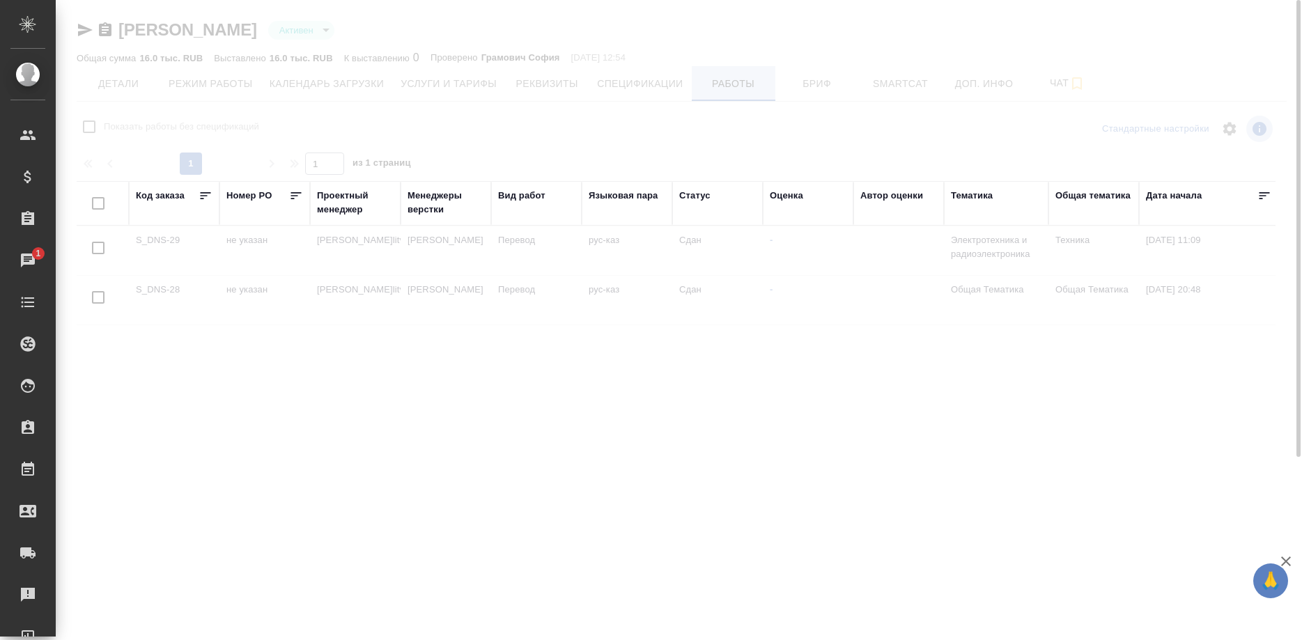
checkbox input "false"
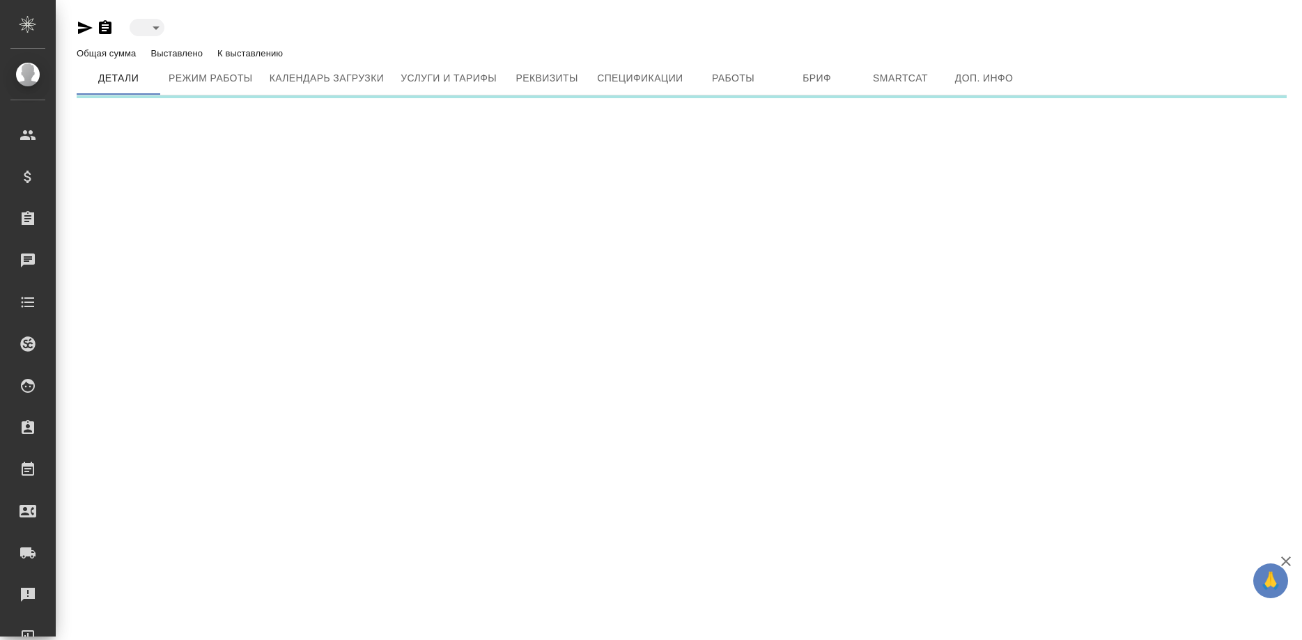
type input "active"
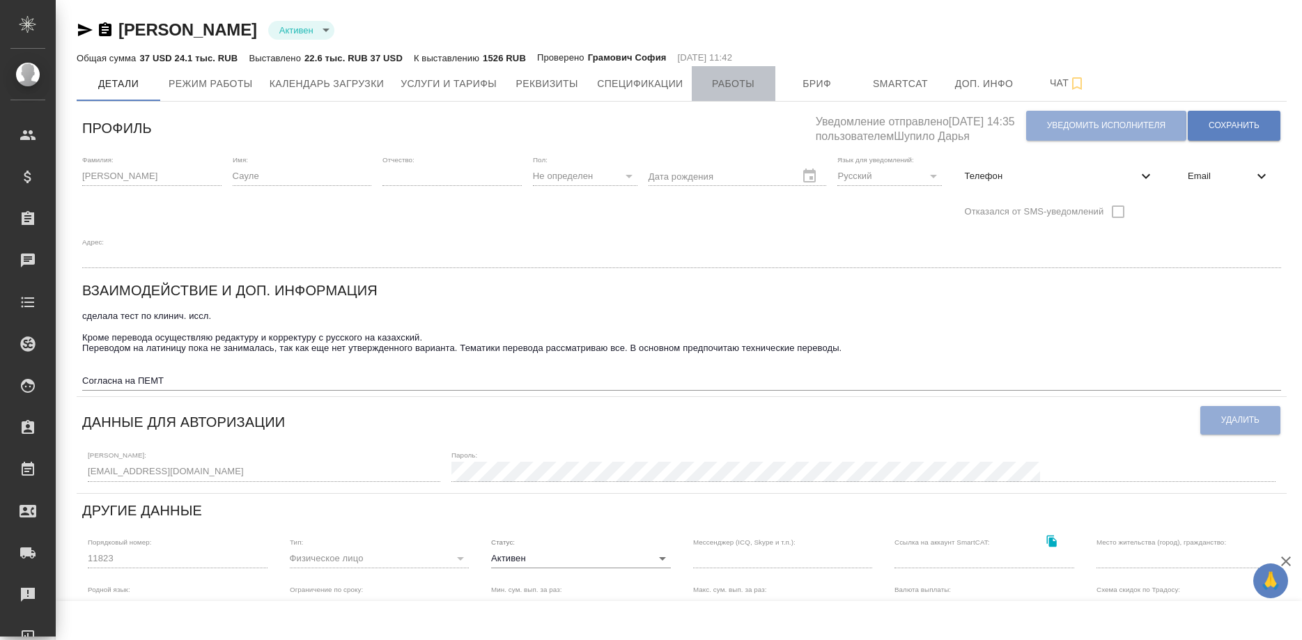
click at [718, 88] on span "Работы" at bounding box center [733, 83] width 67 height 17
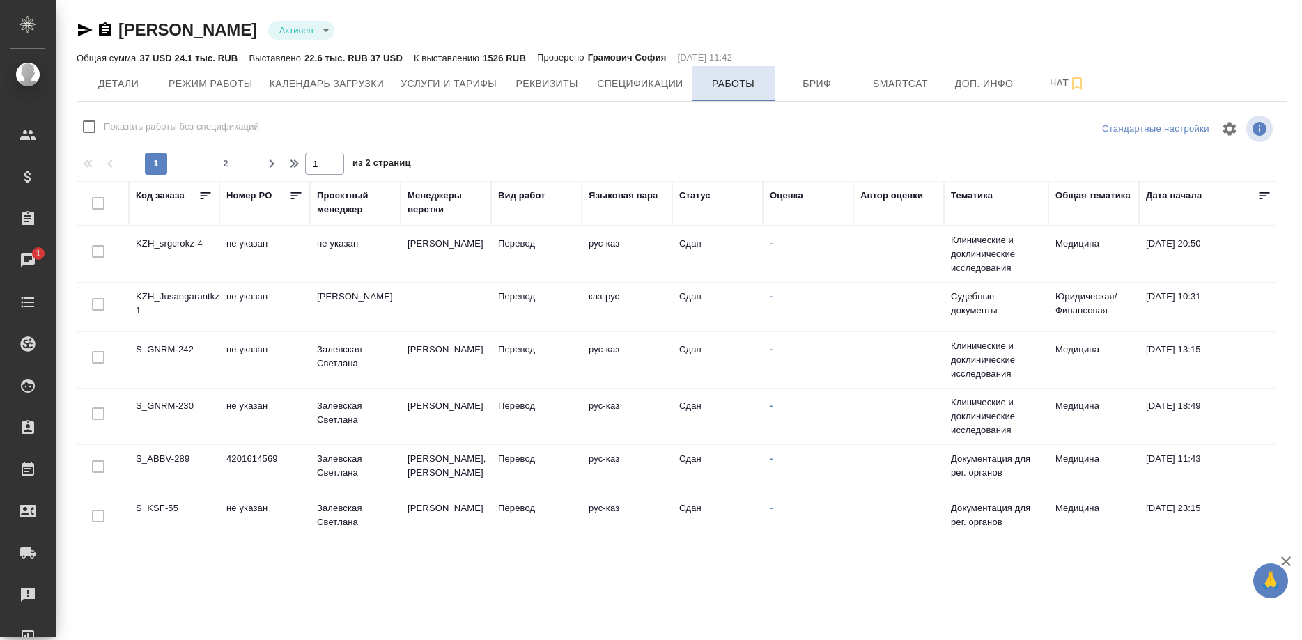
checkbox input "false"
click at [465, 87] on span "Услуги и тарифы" at bounding box center [449, 83] width 96 height 17
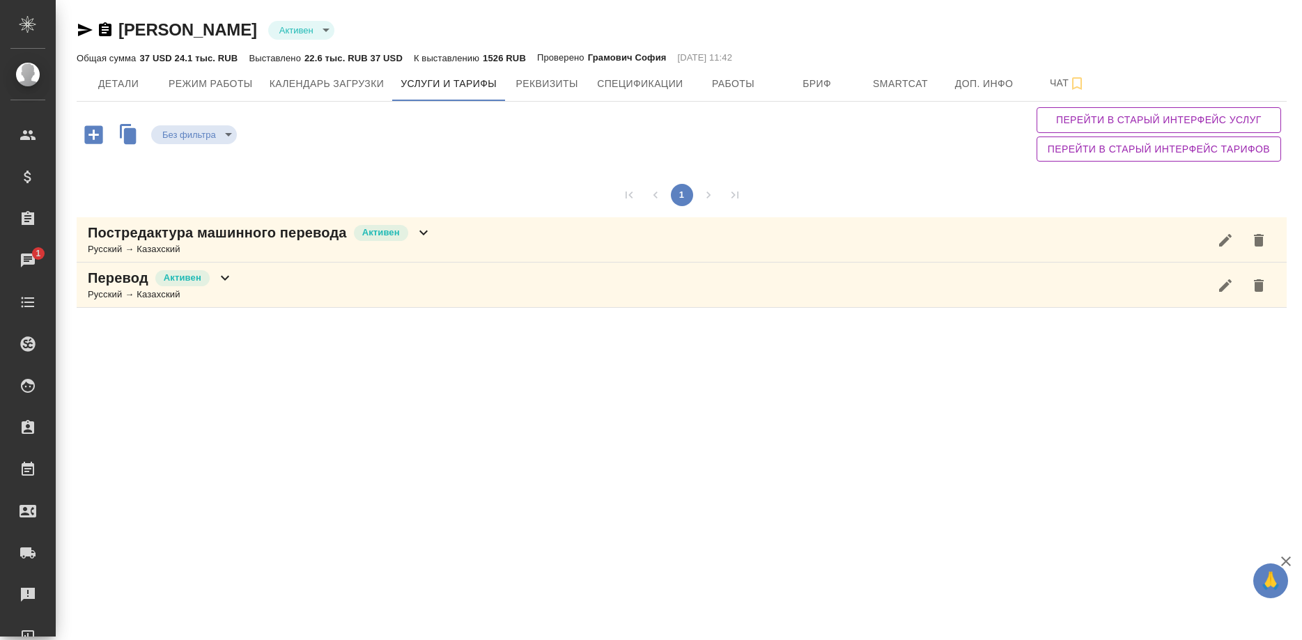
click at [304, 238] on p "Постредактура машинного перевода" at bounding box center [217, 233] width 259 height 20
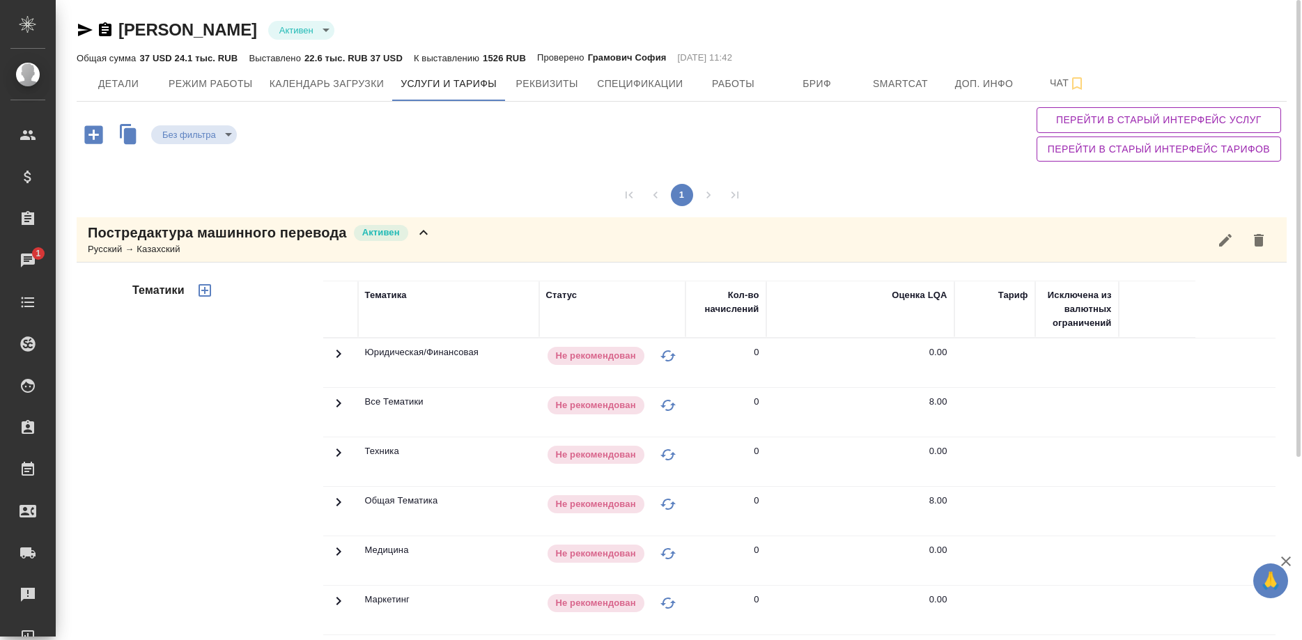
click at [77, 29] on icon "button" at bounding box center [85, 30] width 17 height 17
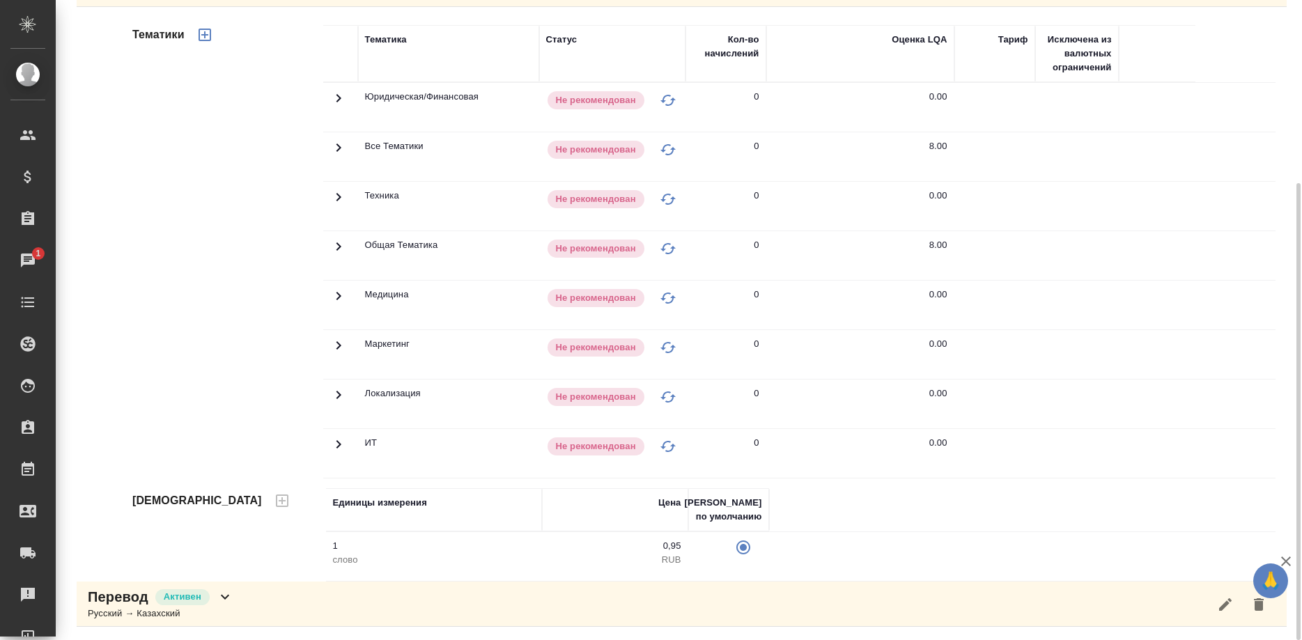
click at [1187, 347] on td at bounding box center [1157, 354] width 77 height 49
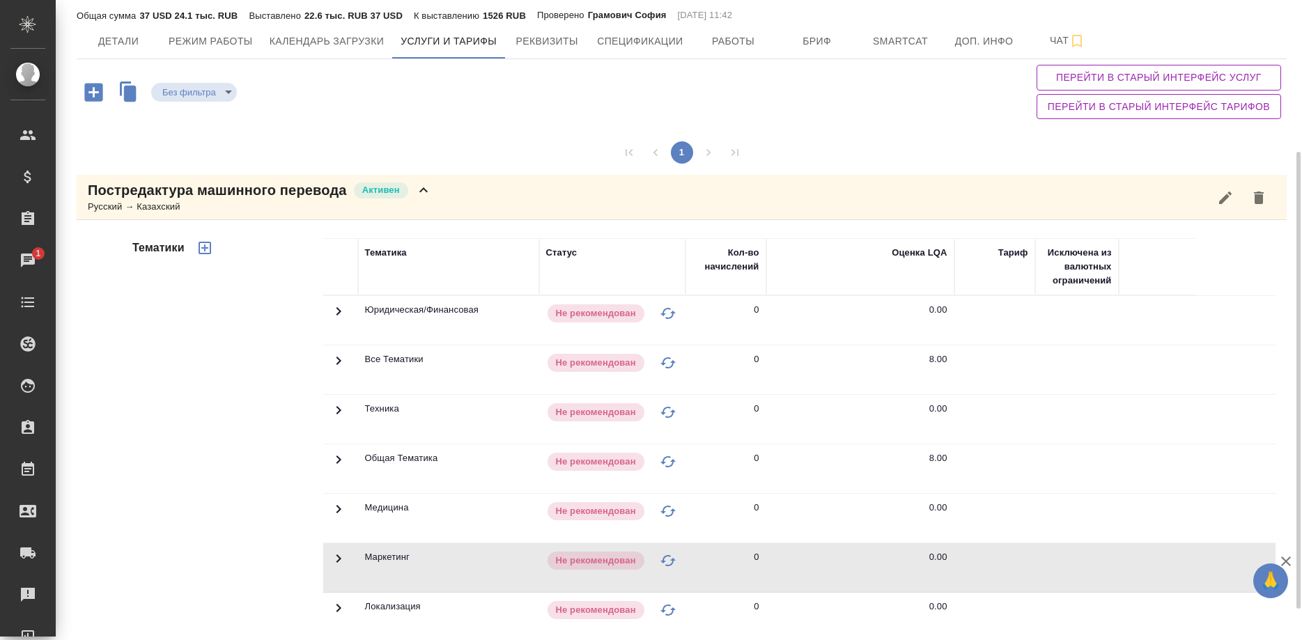
scroll to position [0, 0]
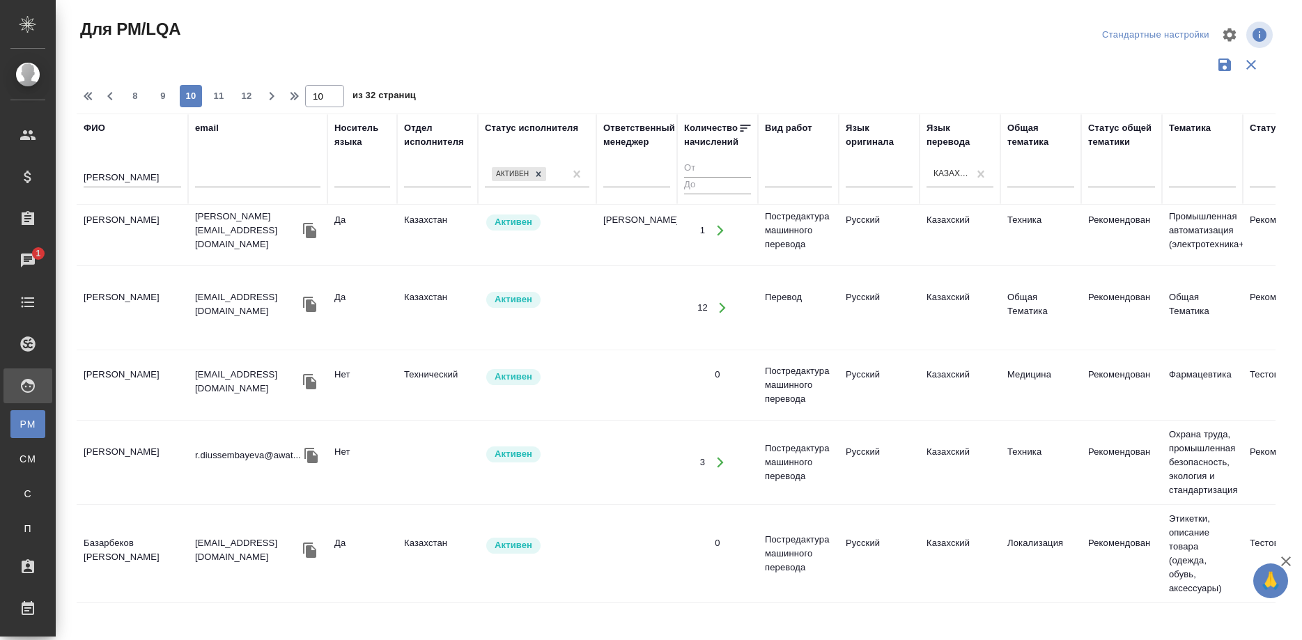
scroll to position [1066, 0]
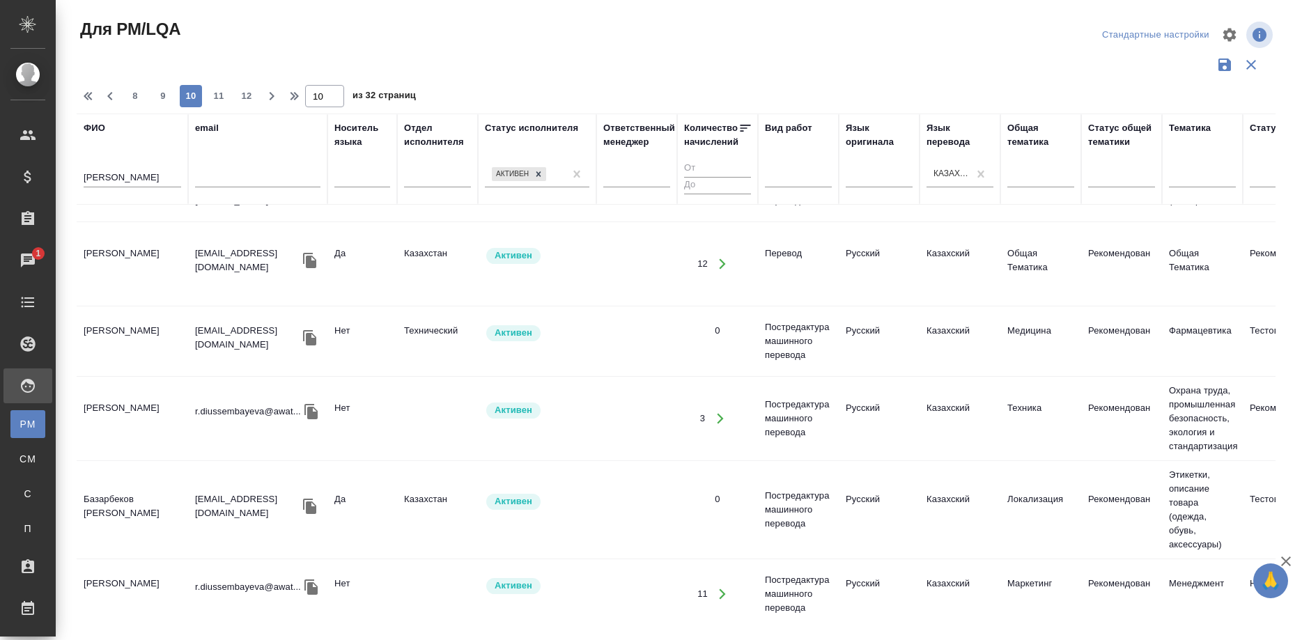
click at [151, 349] on td "[PERSON_NAME]" at bounding box center [132, 341] width 111 height 49
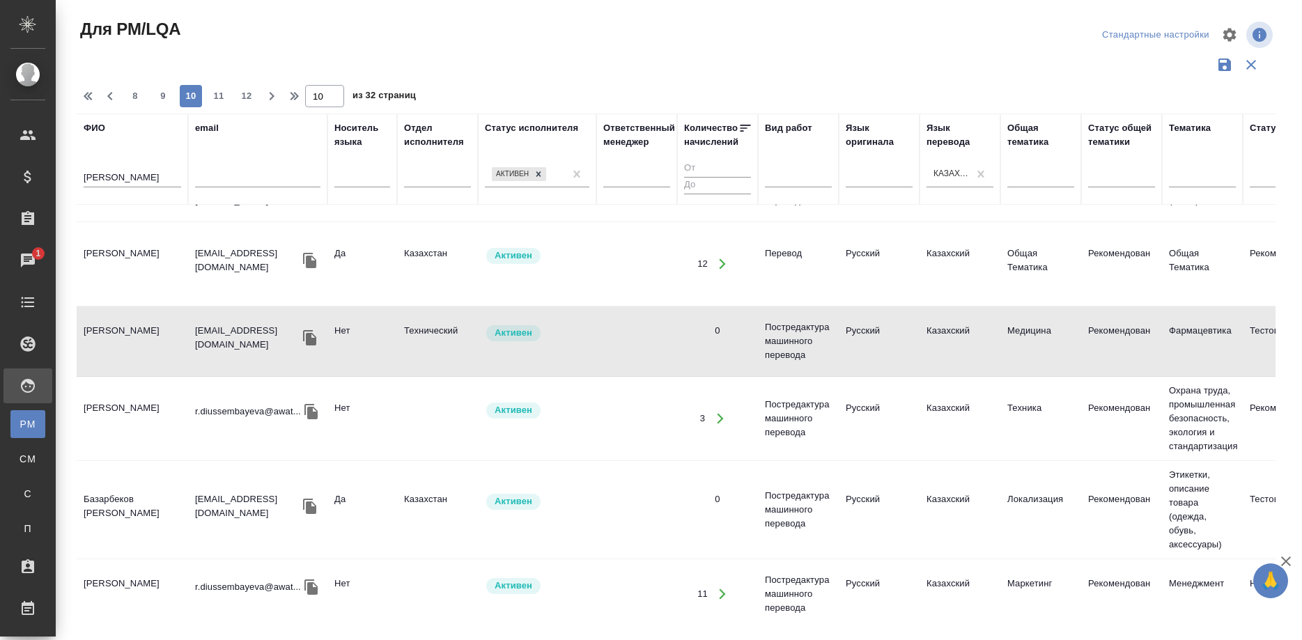
click at [151, 349] on td "[PERSON_NAME]" at bounding box center [132, 341] width 111 height 49
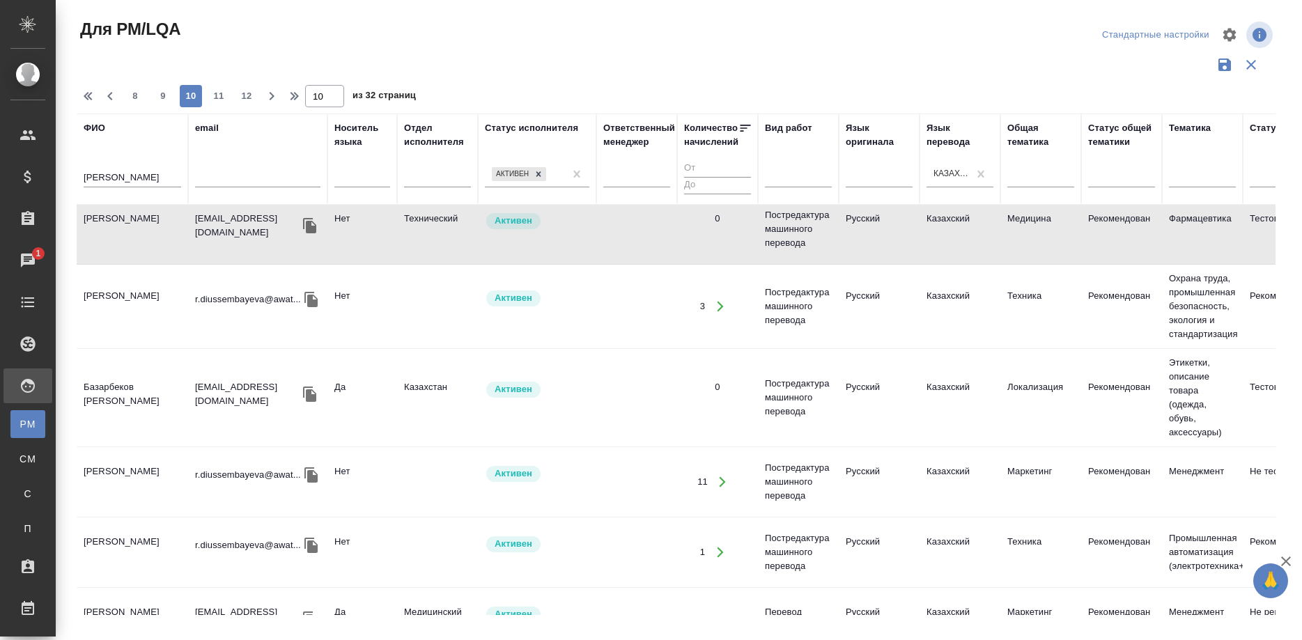
scroll to position [1208, 0]
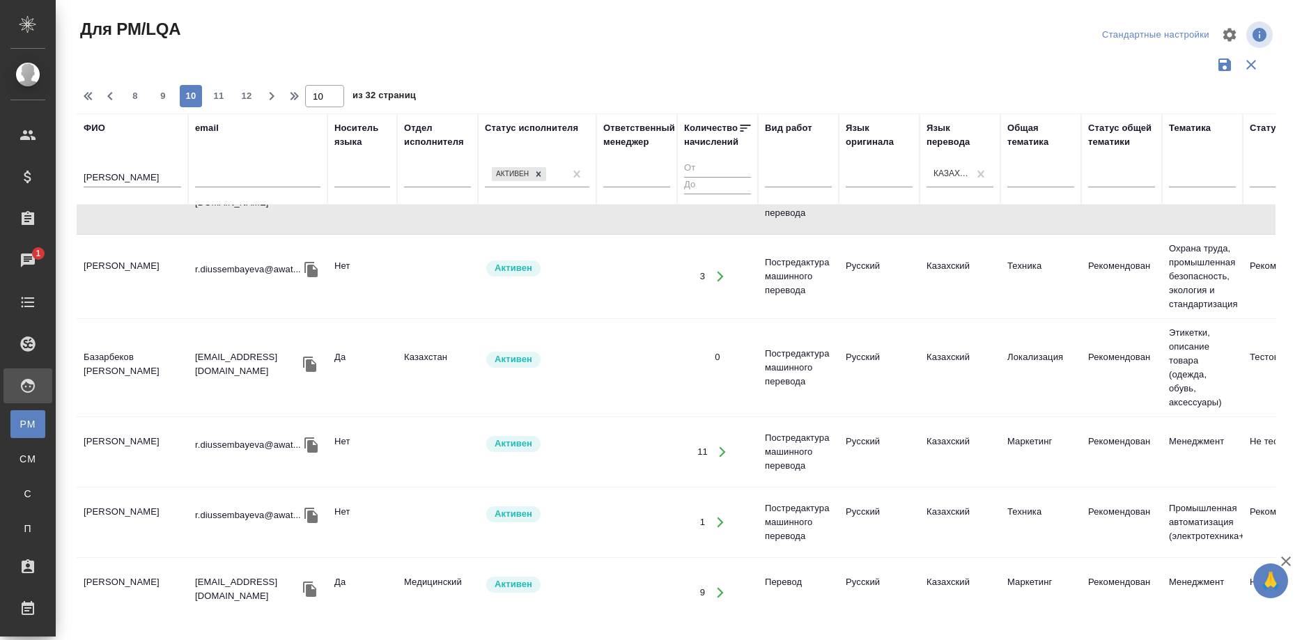
click at [138, 362] on td "Базарбеков Алкуат Шагаевич" at bounding box center [132, 368] width 111 height 49
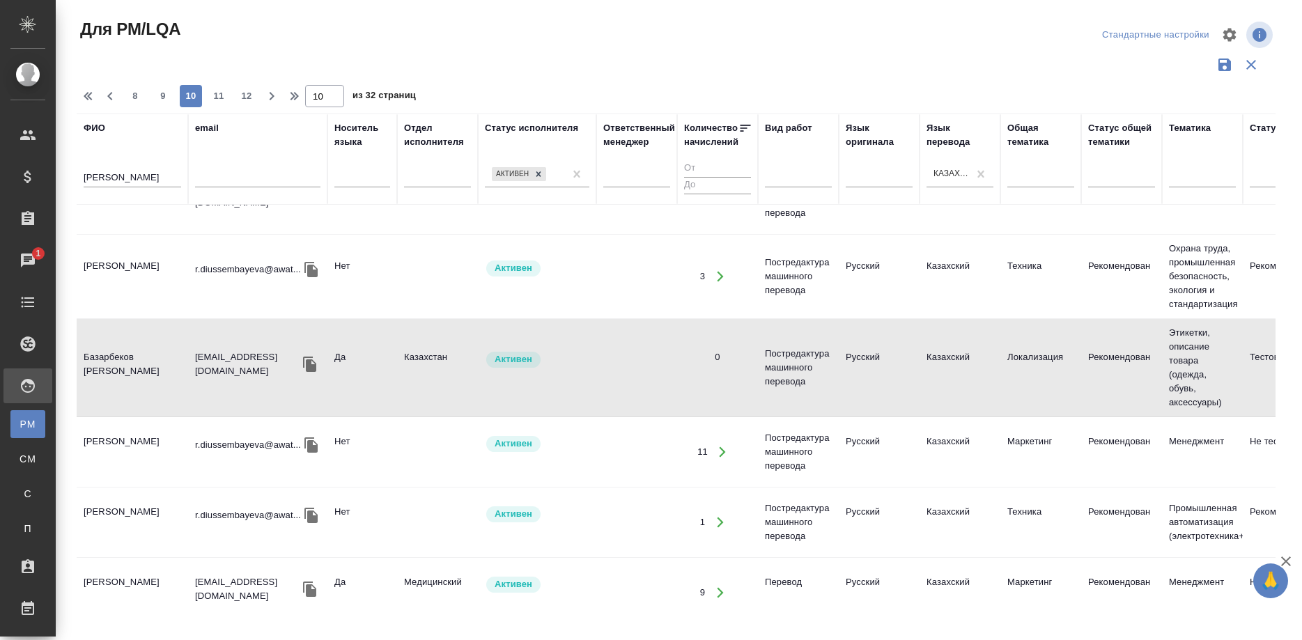
click at [138, 362] on td "Базарбеков Алкуат Шагаевич" at bounding box center [132, 368] width 111 height 49
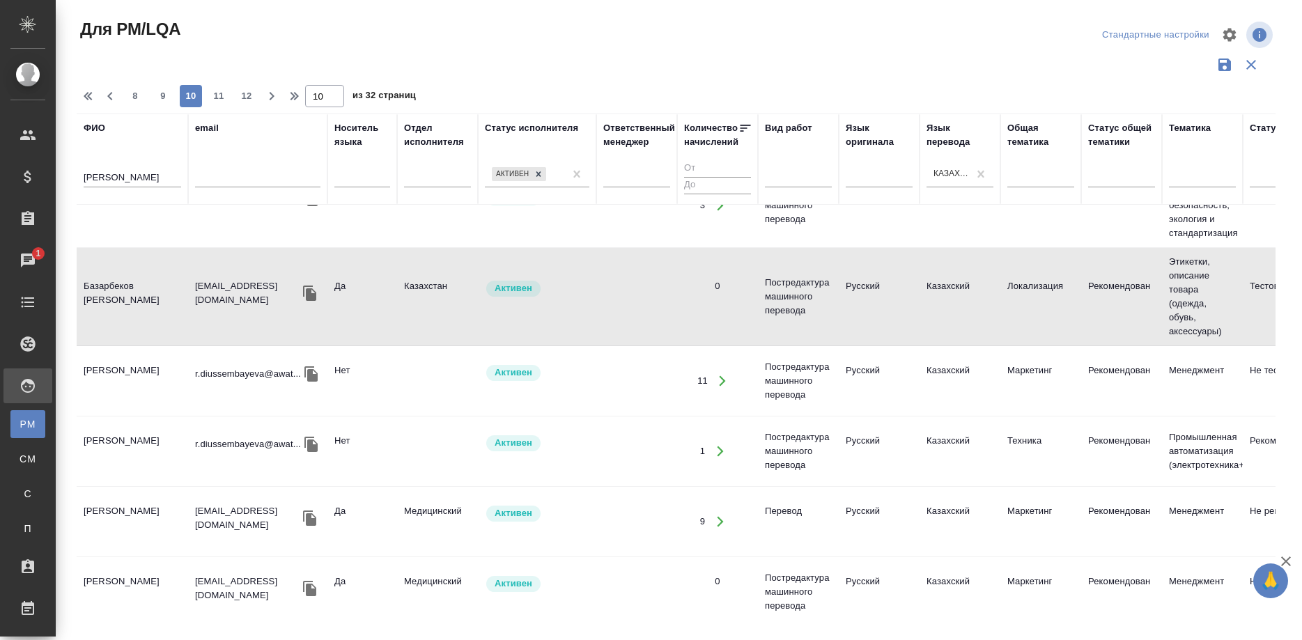
click at [137, 295] on td "Базарбеков Алкуат Шагаевич" at bounding box center [132, 296] width 111 height 49
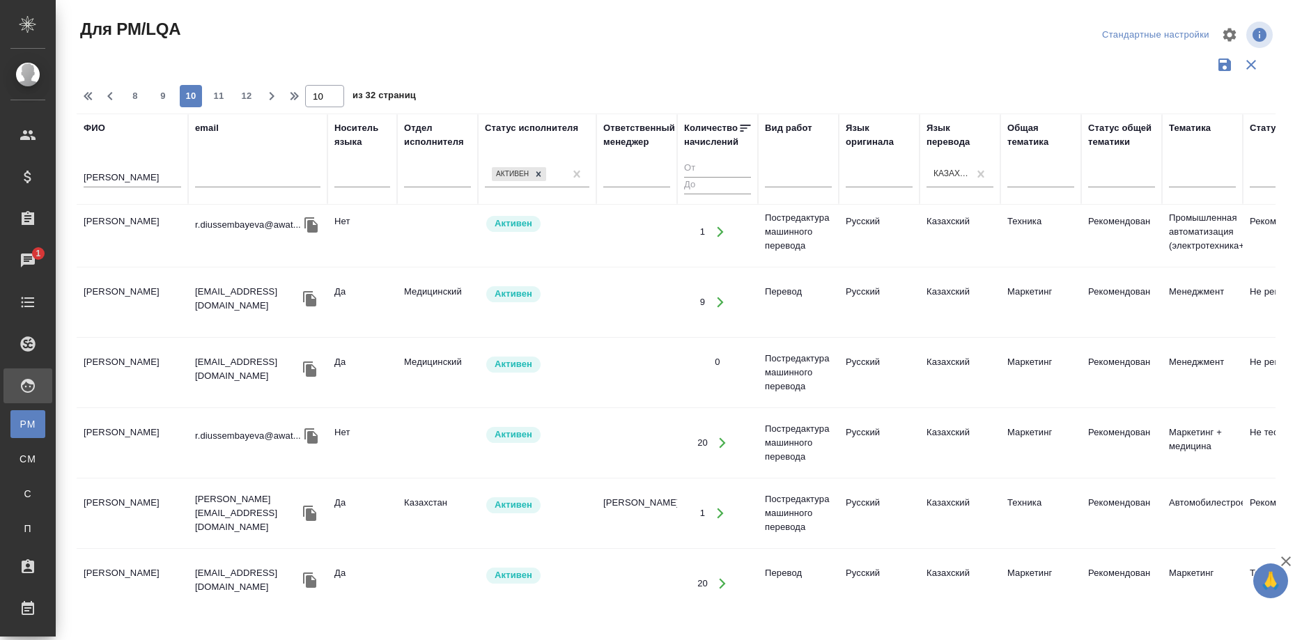
scroll to position [1503, 0]
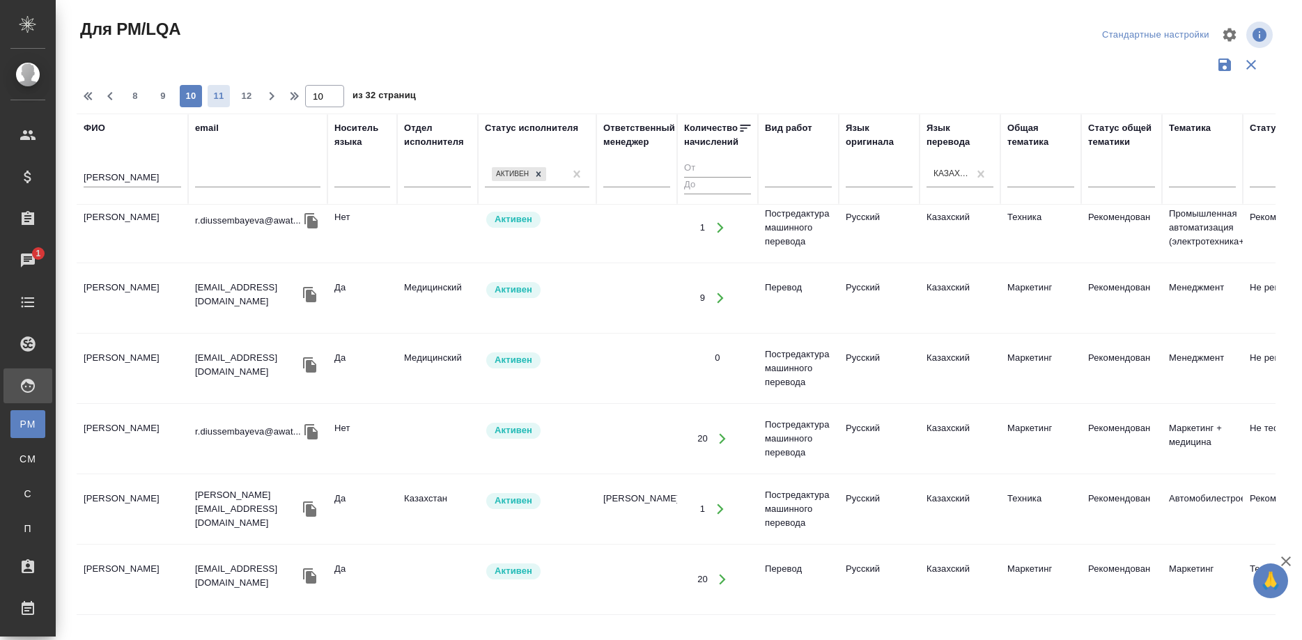
click at [210, 95] on span "11" at bounding box center [219, 96] width 22 height 14
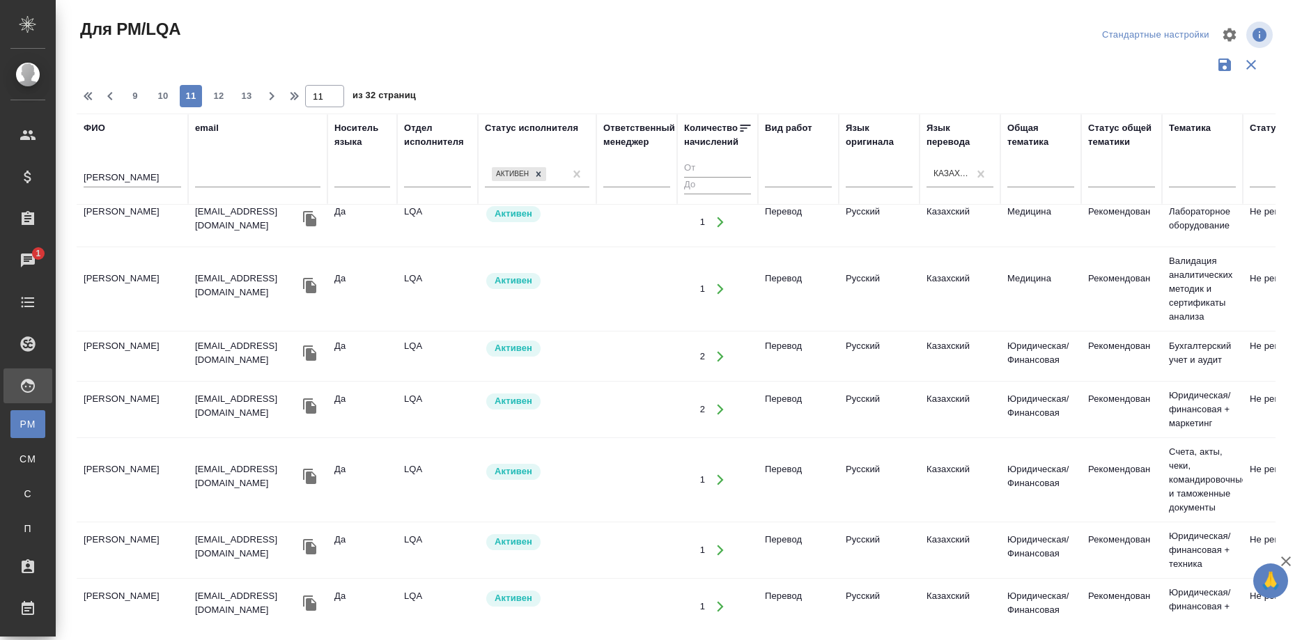
scroll to position [0, 0]
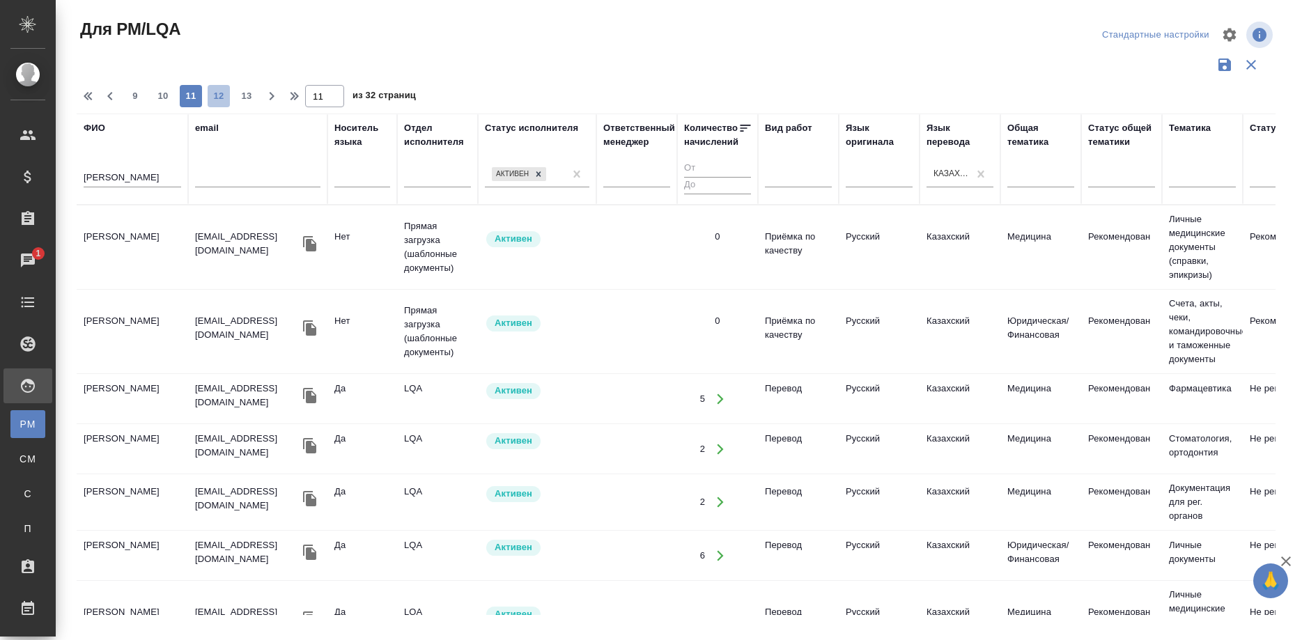
click at [211, 98] on span "12" at bounding box center [219, 96] width 22 height 14
type input "12"
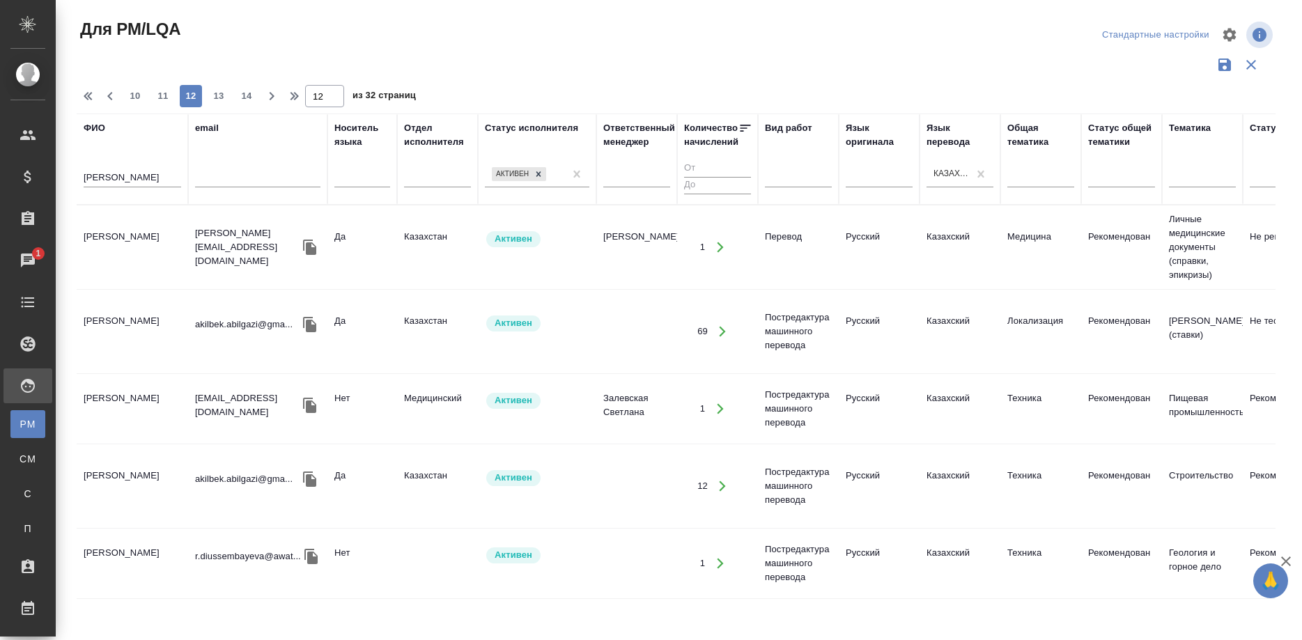
drag, startPoint x: 109, startPoint y: 169, endPoint x: 17, endPoint y: 182, distance: 92.8
click at [77, 182] on div "ФИО а email Носитель языка Отдел исполнителя Статус исполнителя Активен Ответст…" at bounding box center [676, 365] width 1199 height 502
click at [129, 175] on input "а" at bounding box center [133, 178] width 98 height 17
type input "агила"
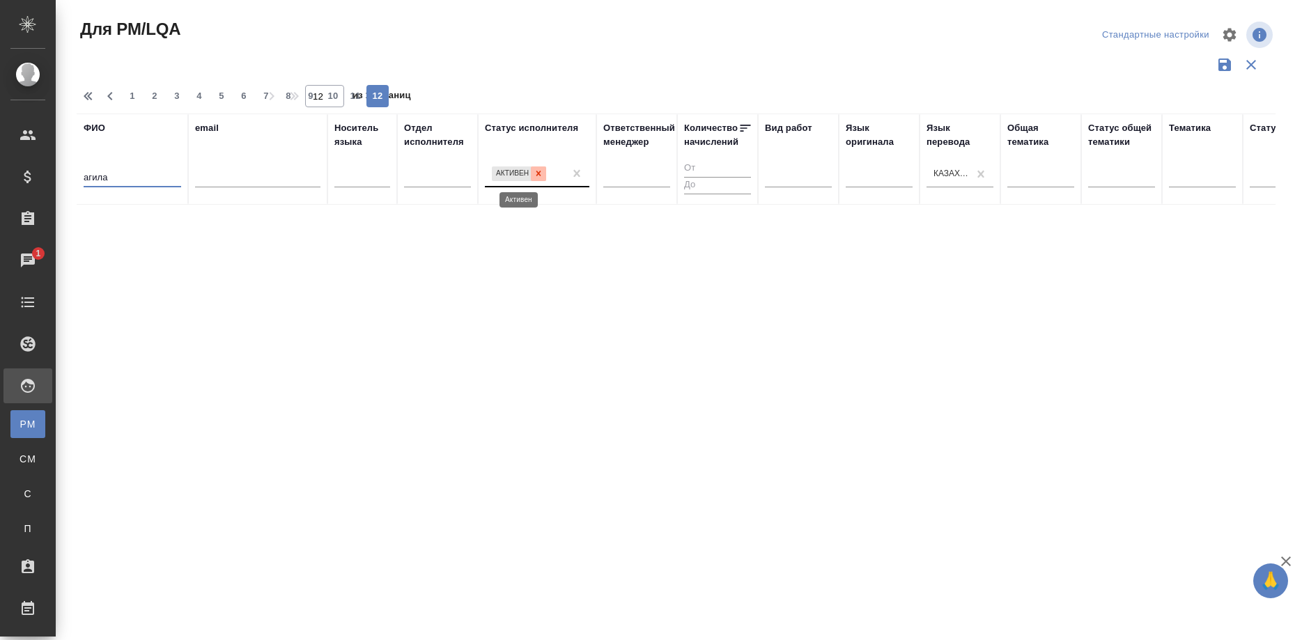
click at [532, 174] on div at bounding box center [538, 174] width 15 height 15
type input "1"
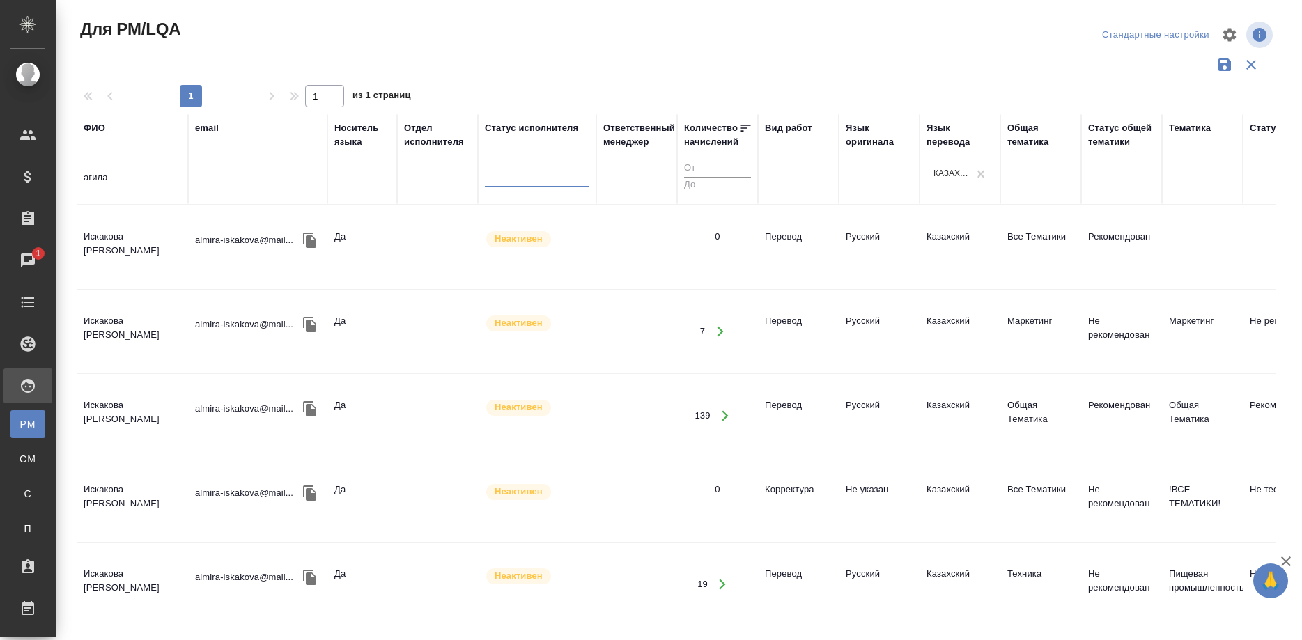
click at [117, 241] on td "Искакова [PERSON_NAME]" at bounding box center [132, 247] width 111 height 49
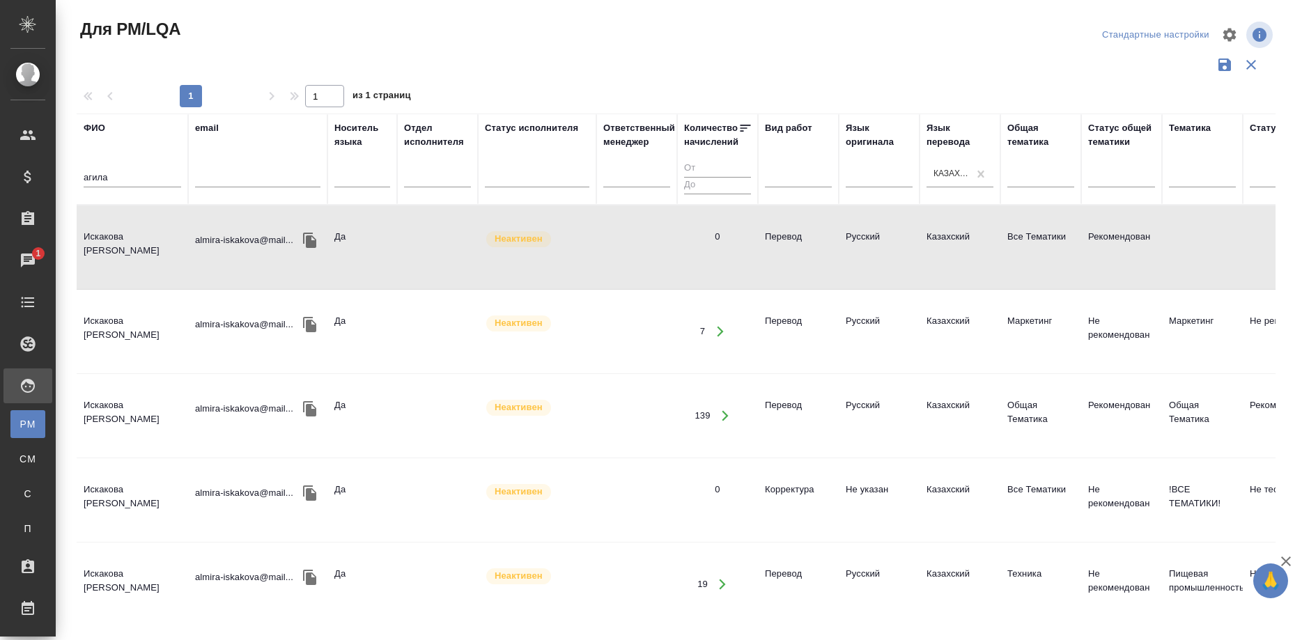
click at [117, 241] on td "Искакова [PERSON_NAME]" at bounding box center [132, 247] width 111 height 49
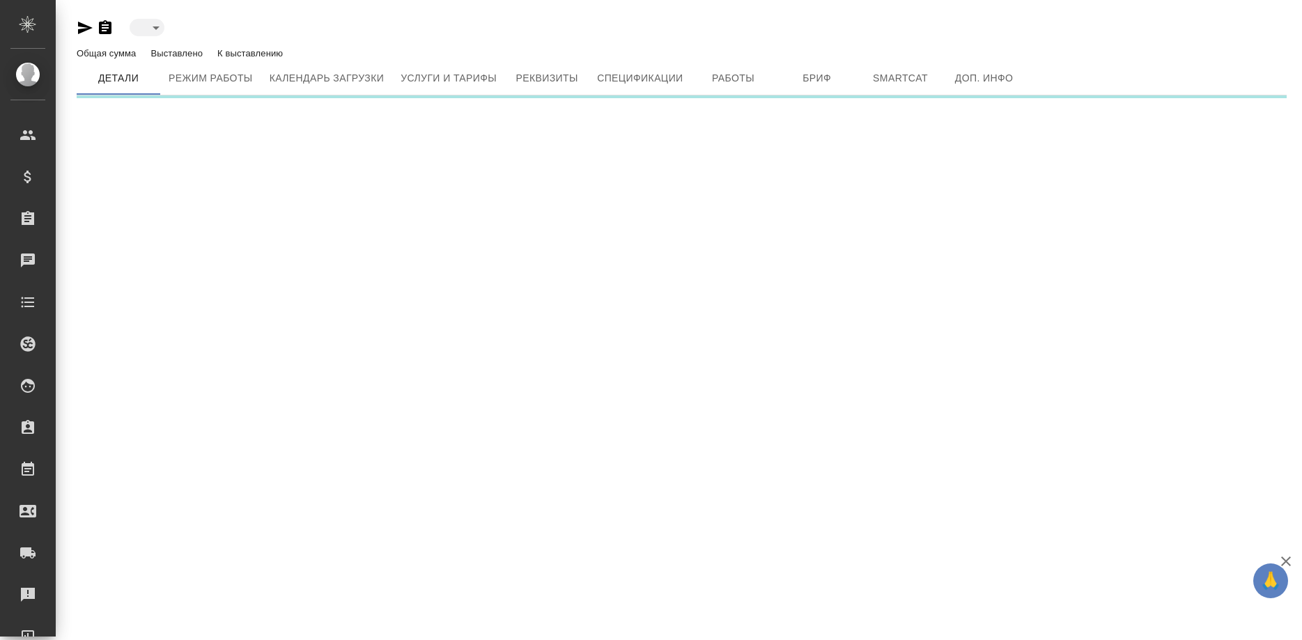
type input "active"
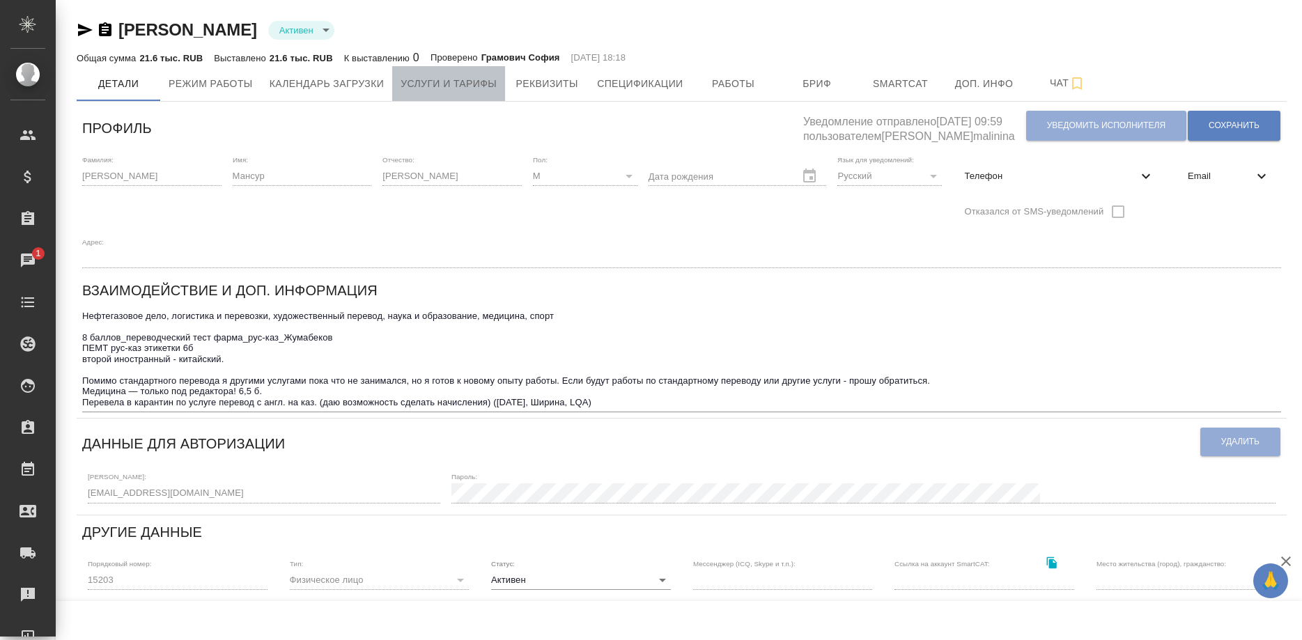
click at [479, 83] on span "Услуги и тарифы" at bounding box center [449, 83] width 96 height 17
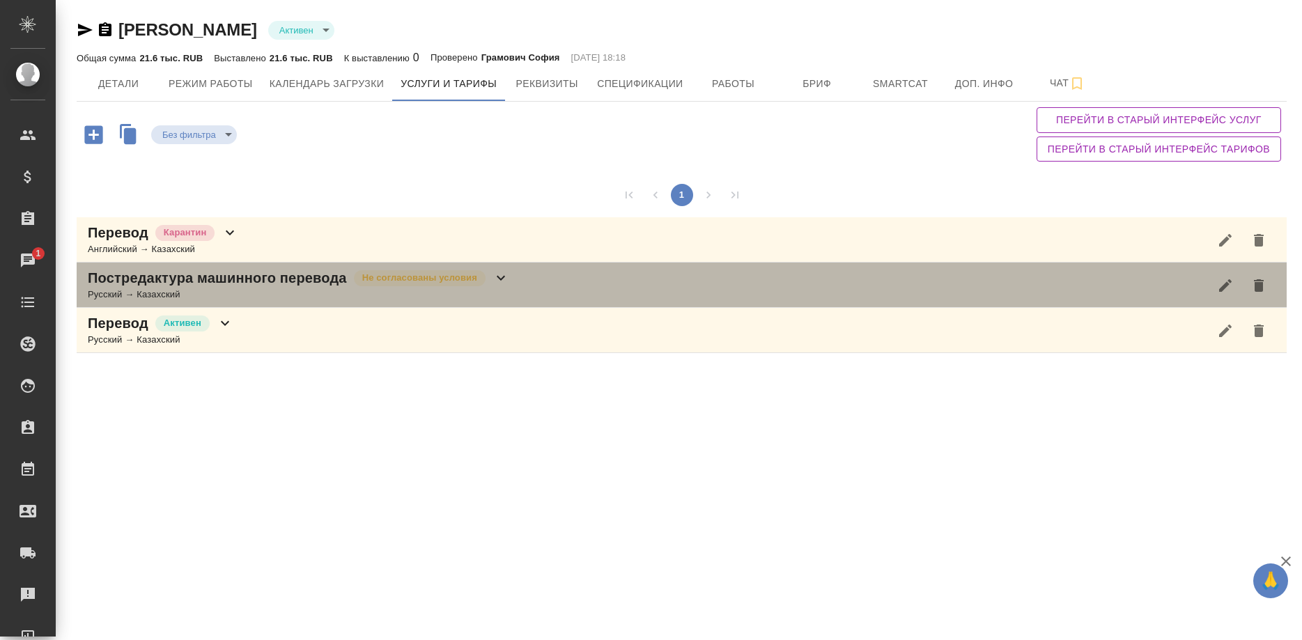
click at [325, 277] on p "Постредактура машинного перевода" at bounding box center [217, 278] width 259 height 20
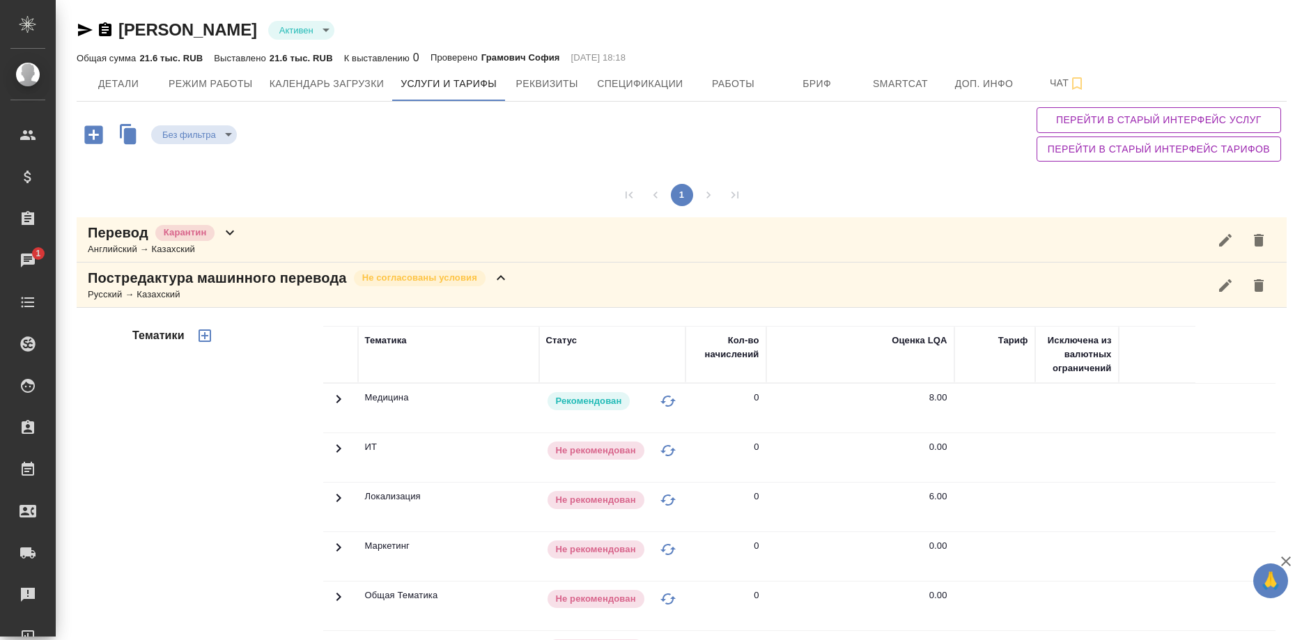
scroll to position [301, 0]
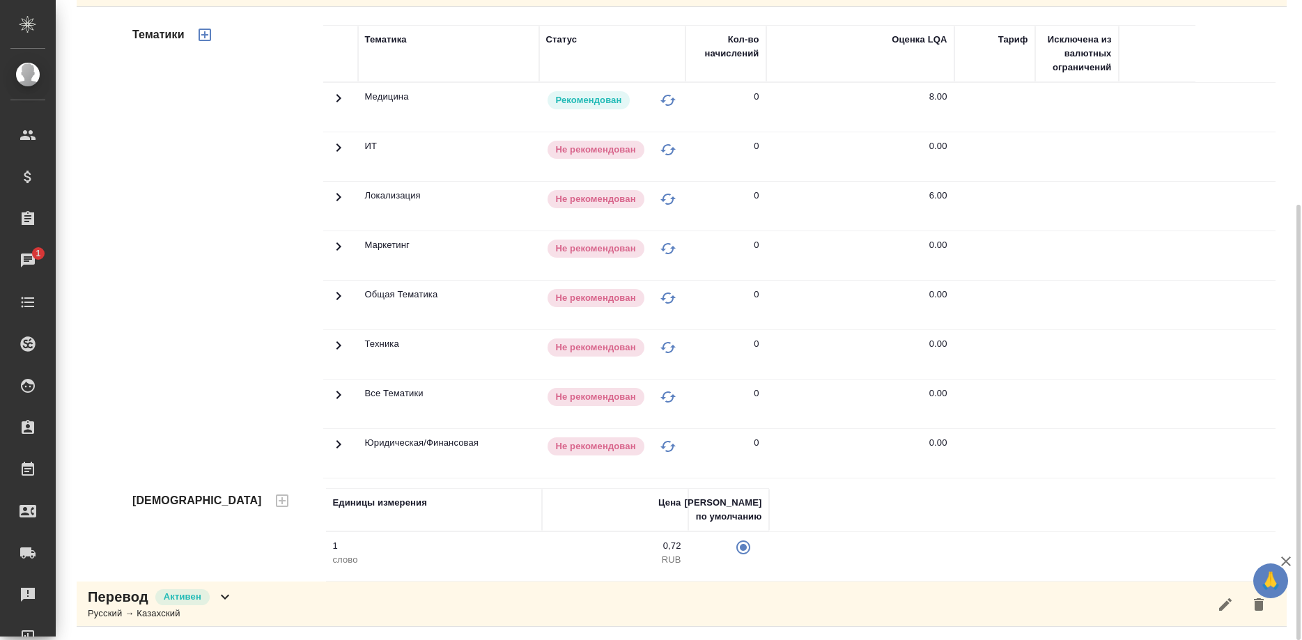
click at [153, 596] on div "Перевод Активен" at bounding box center [161, 597] width 146 height 20
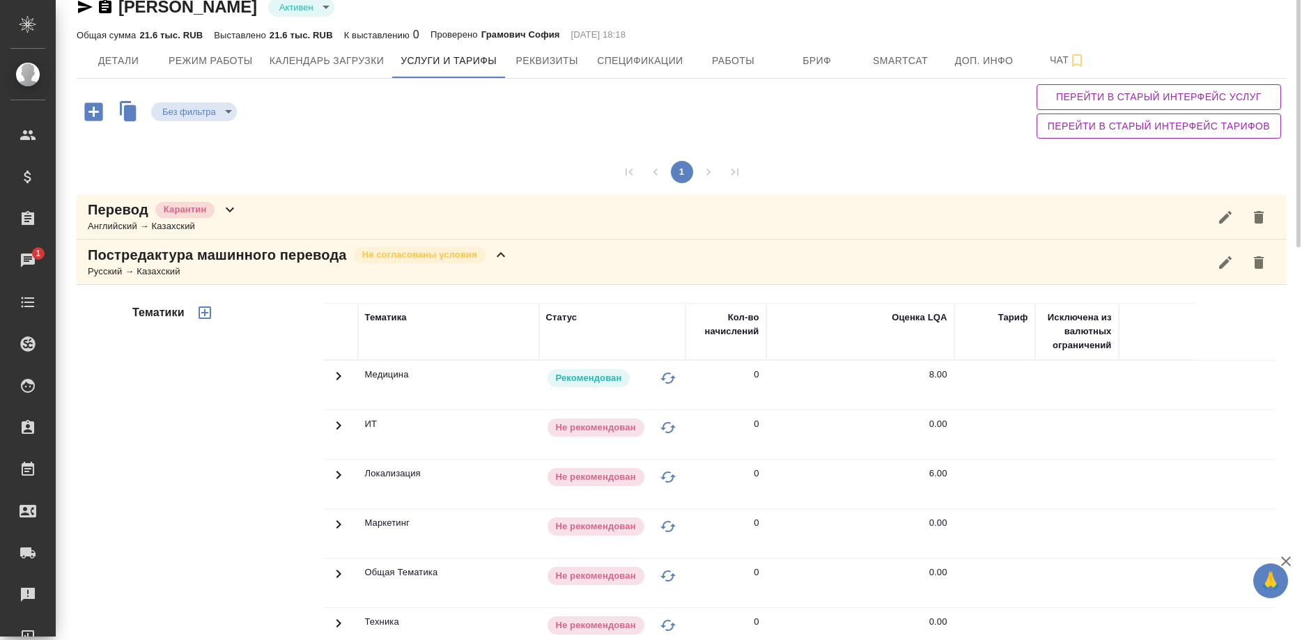
scroll to position [0, 0]
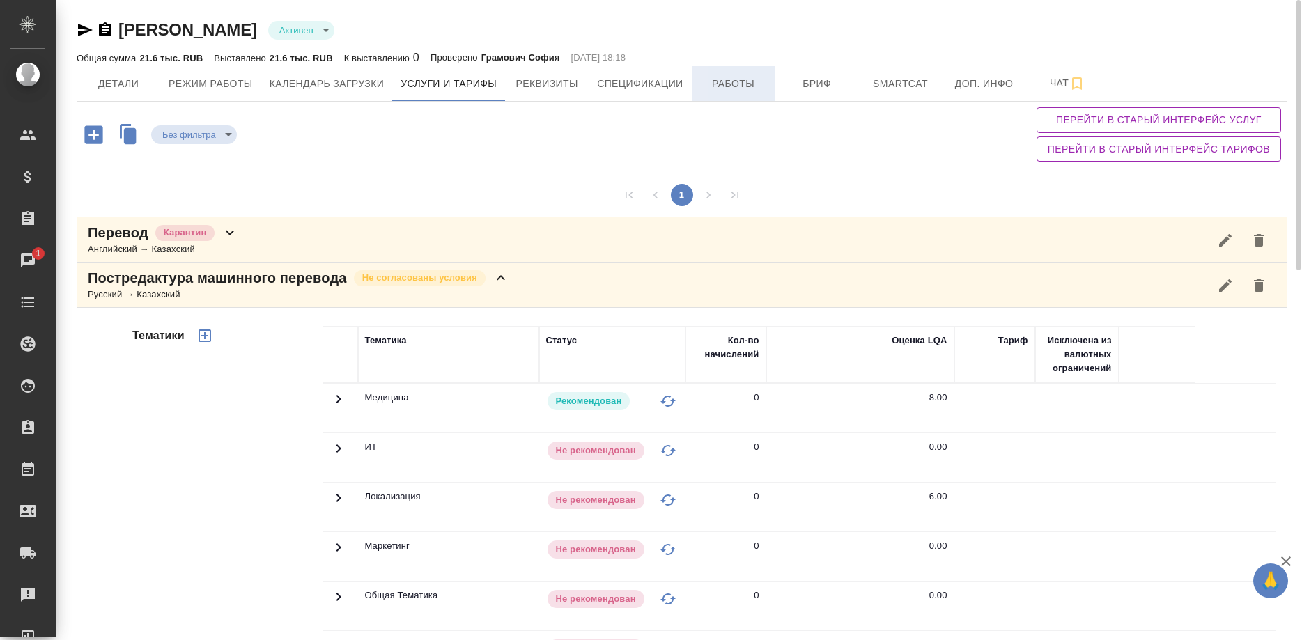
click at [720, 89] on span "Работы" at bounding box center [733, 83] width 67 height 17
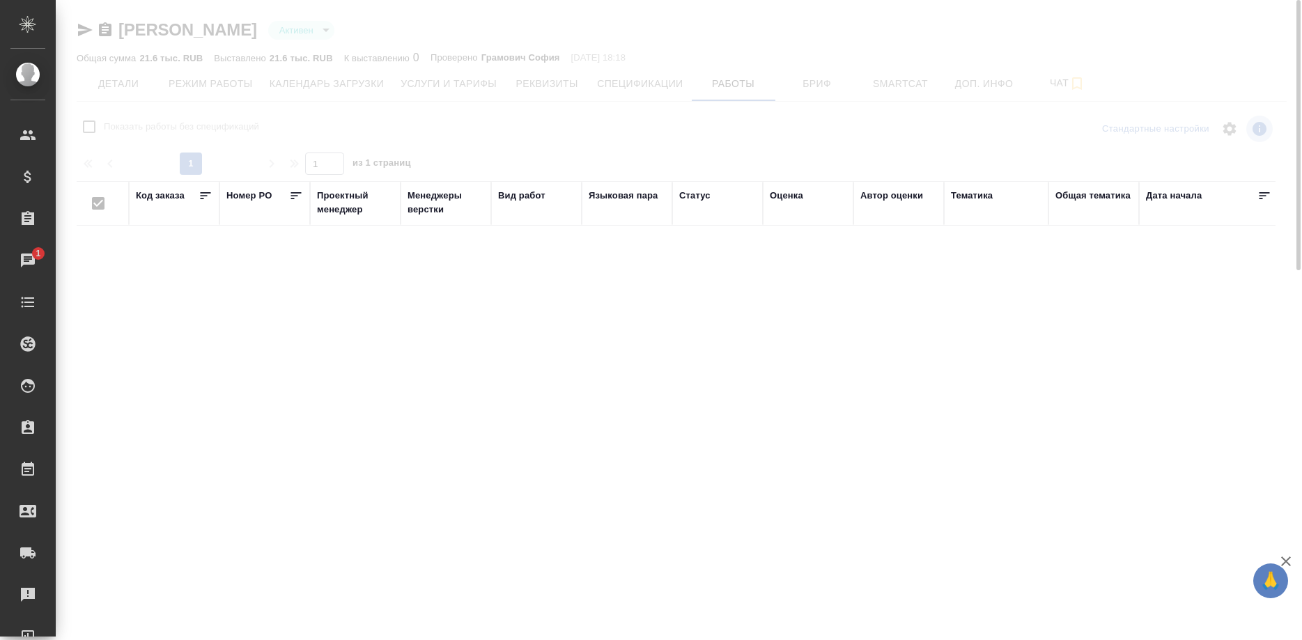
checkbox input "false"
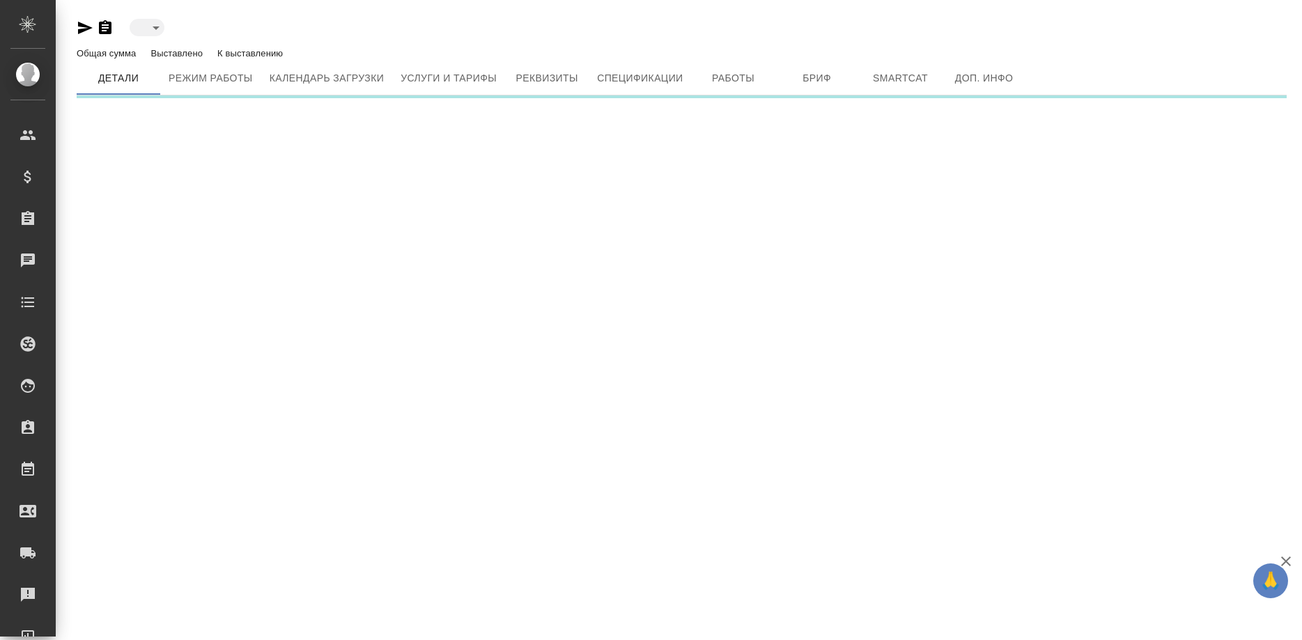
type input "active"
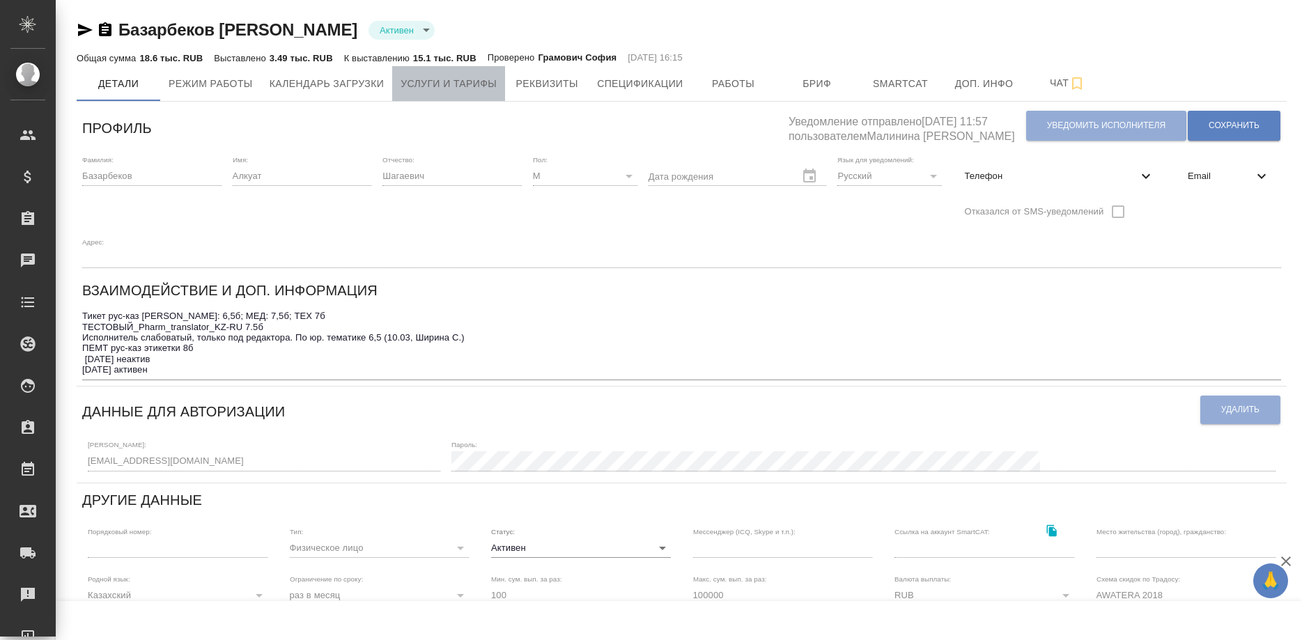
click at [465, 88] on span "Услуги и тарифы" at bounding box center [449, 83] width 96 height 17
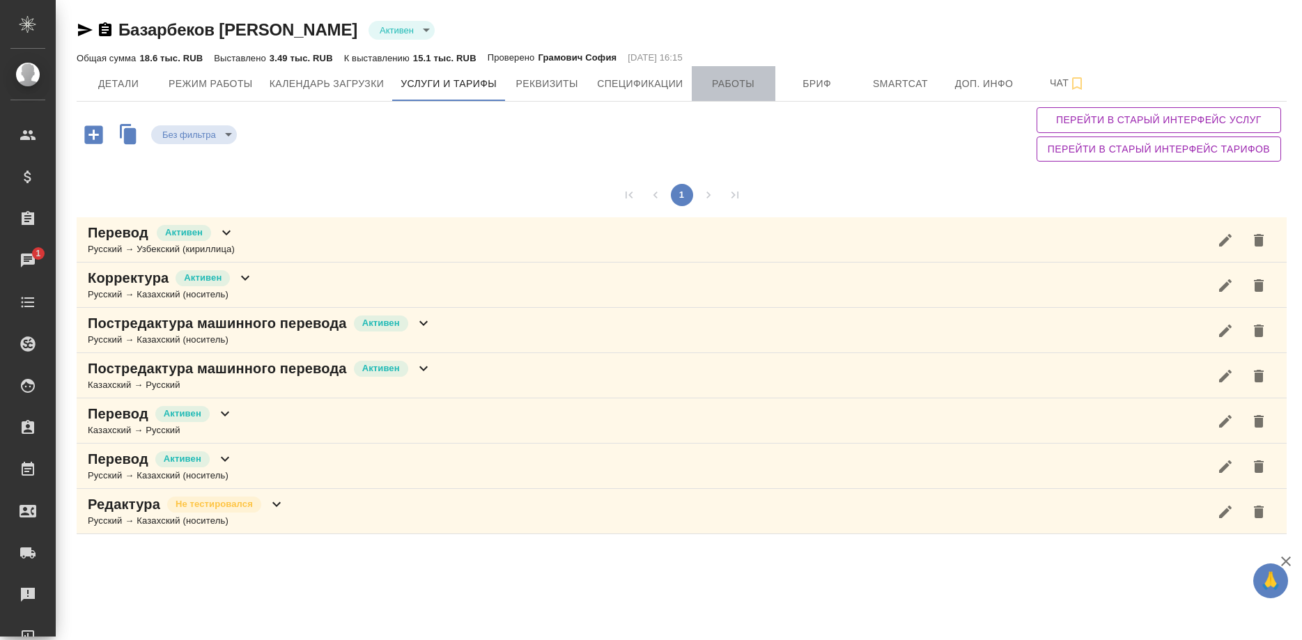
click at [708, 79] on span "Работы" at bounding box center [733, 83] width 67 height 17
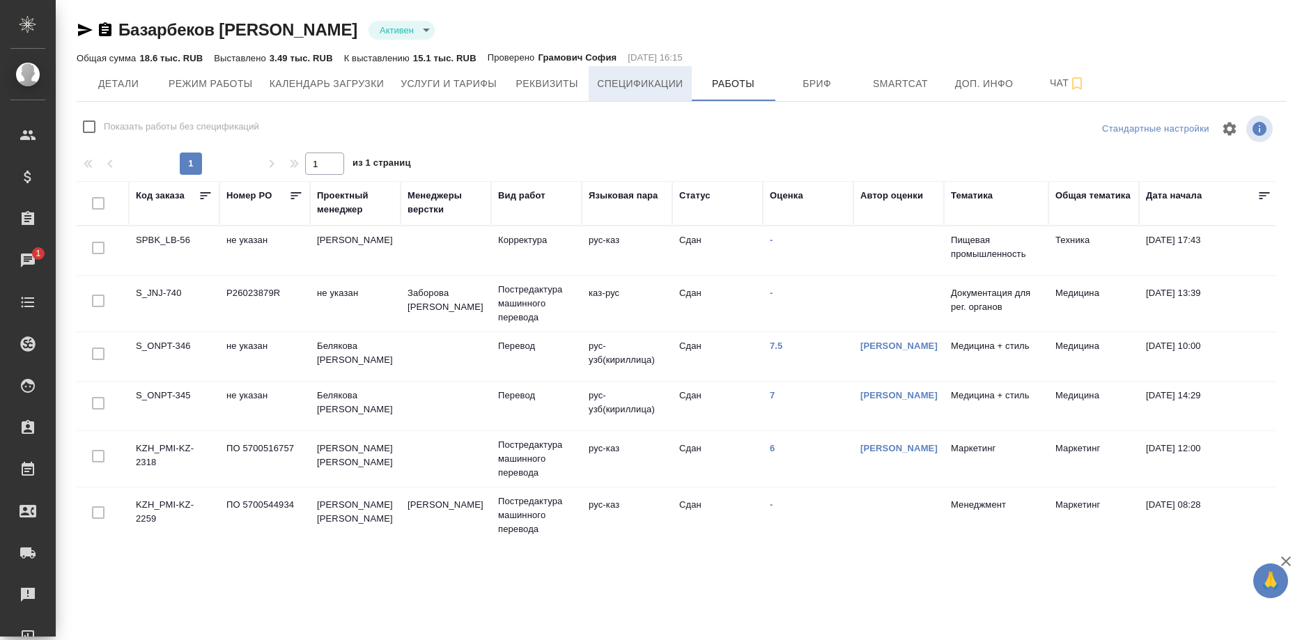
checkbox input "false"
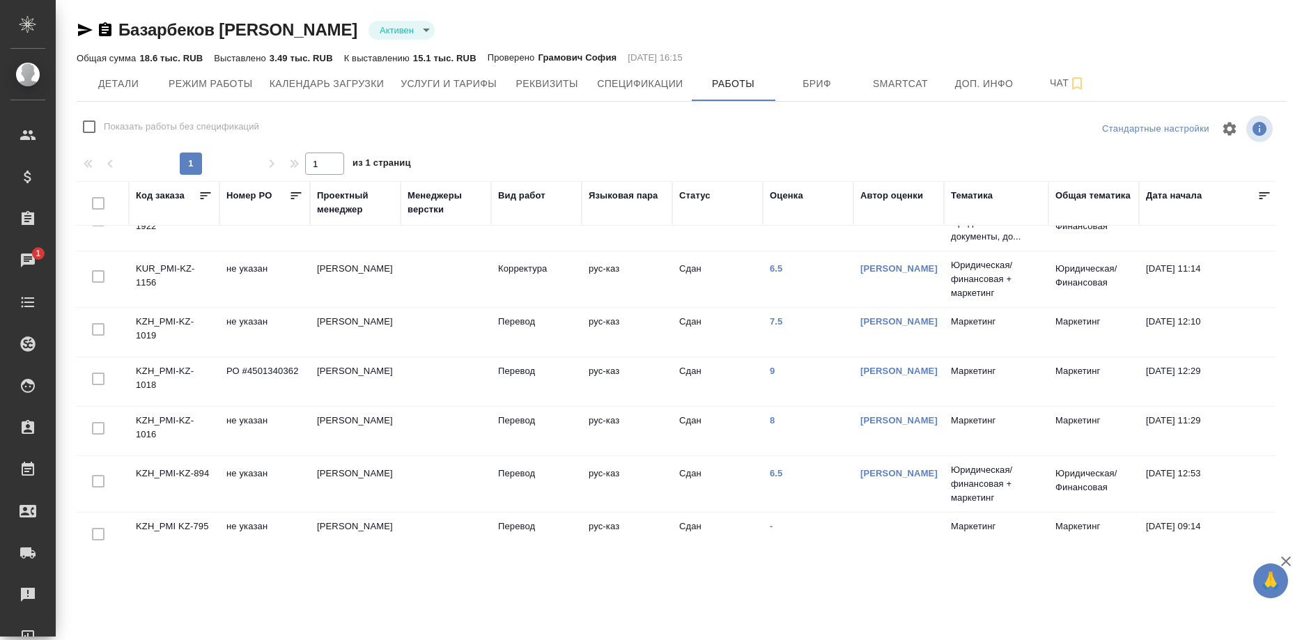
scroll to position [261, 0]
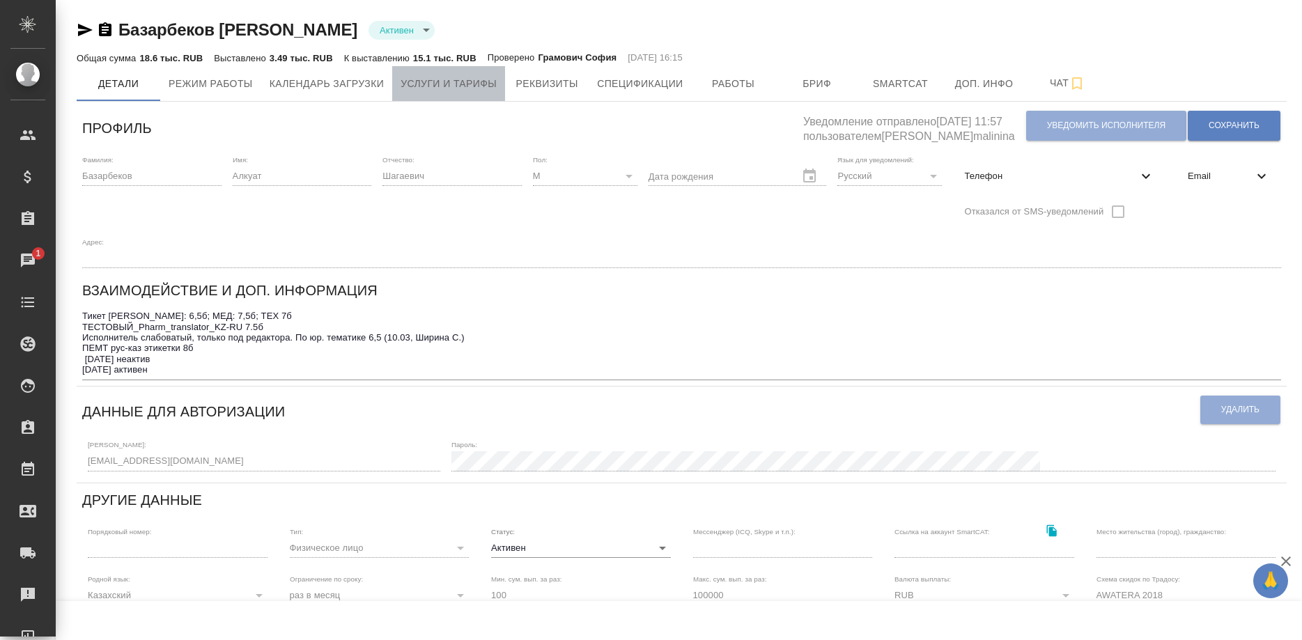
click at [433, 90] on span "Услуги и тарифы" at bounding box center [449, 83] width 96 height 17
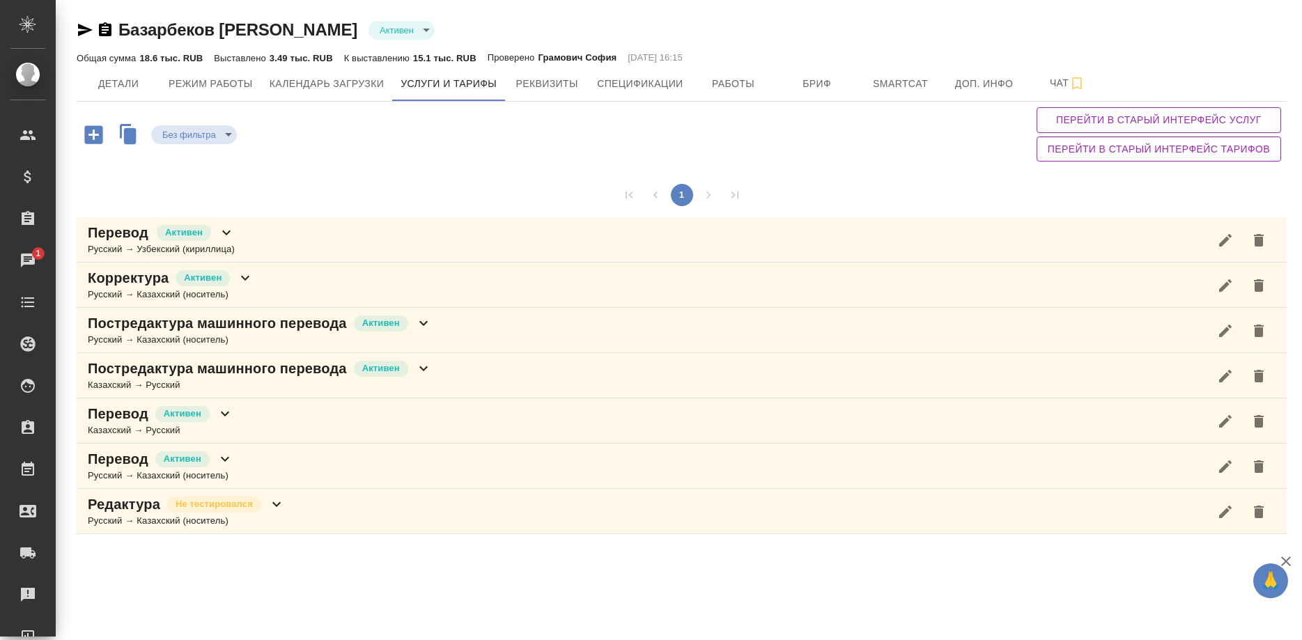
click at [203, 468] on div "Активен" at bounding box center [182, 459] width 57 height 19
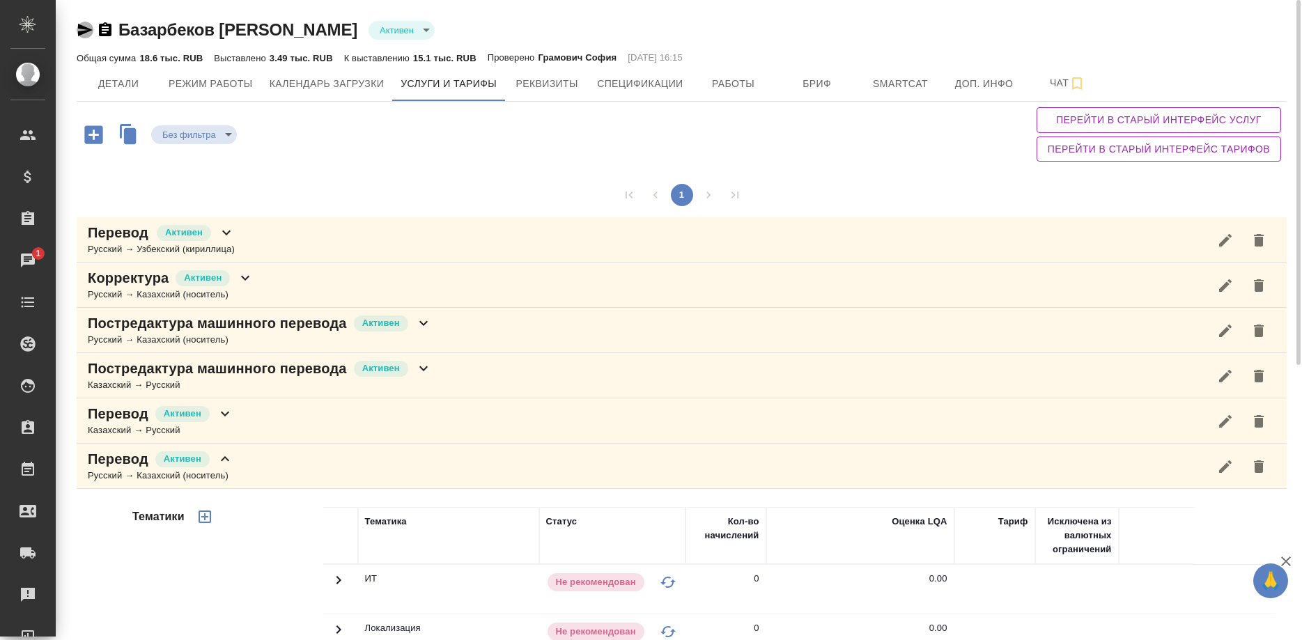
click at [82, 29] on icon "button" at bounding box center [85, 30] width 17 height 17
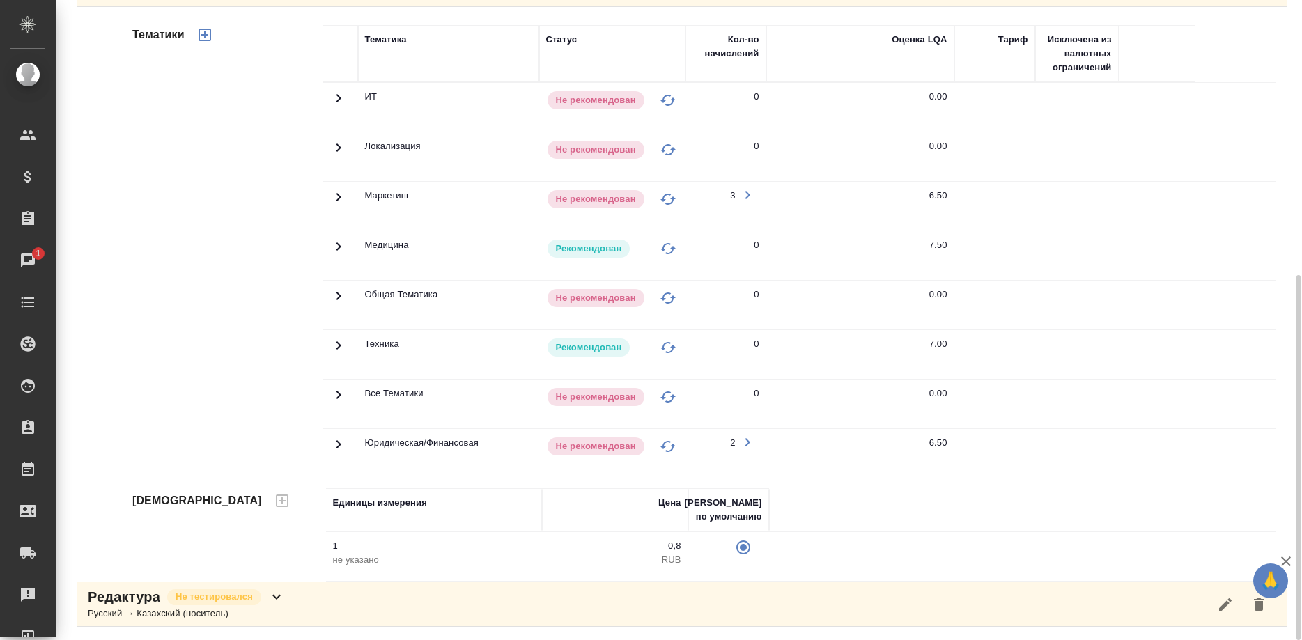
scroll to position [56, 0]
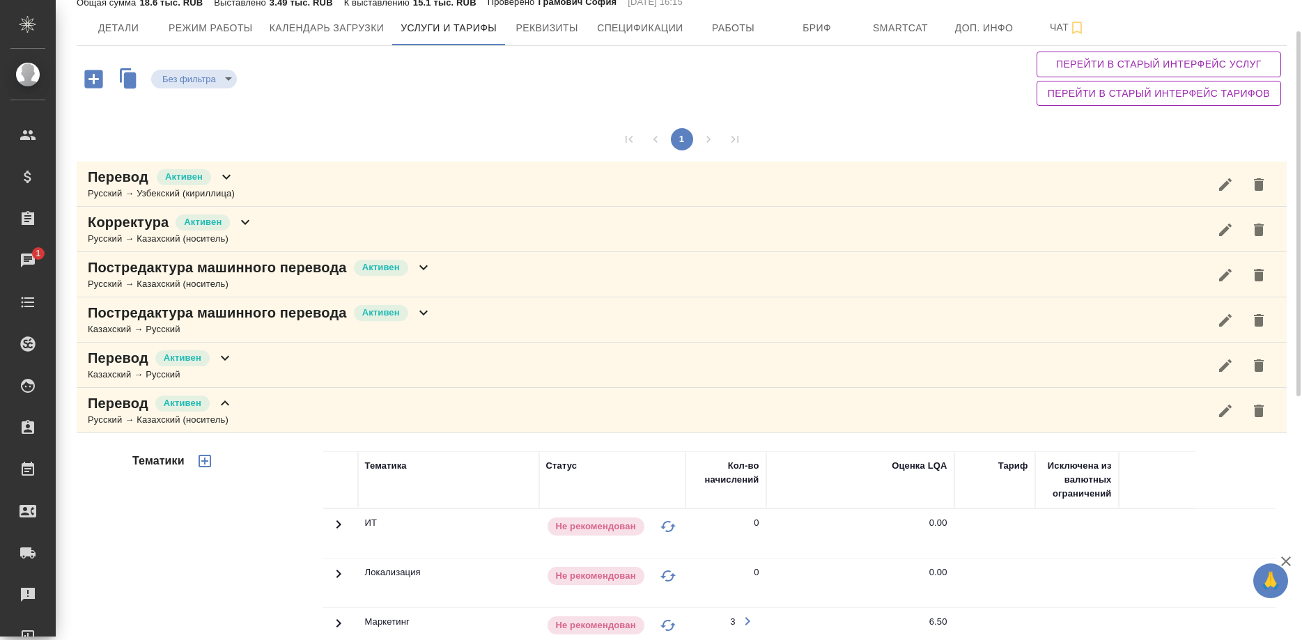
click at [253, 279] on div "Русский → Казахский (носитель)" at bounding box center [260, 284] width 344 height 14
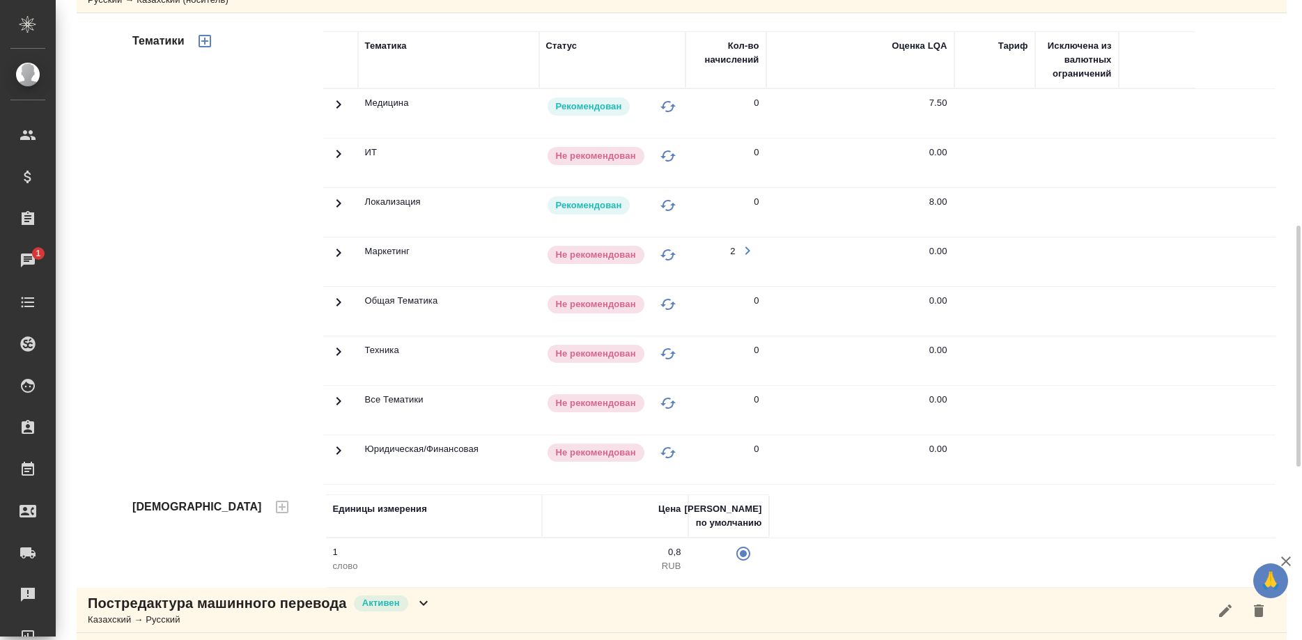
scroll to position [482, 0]
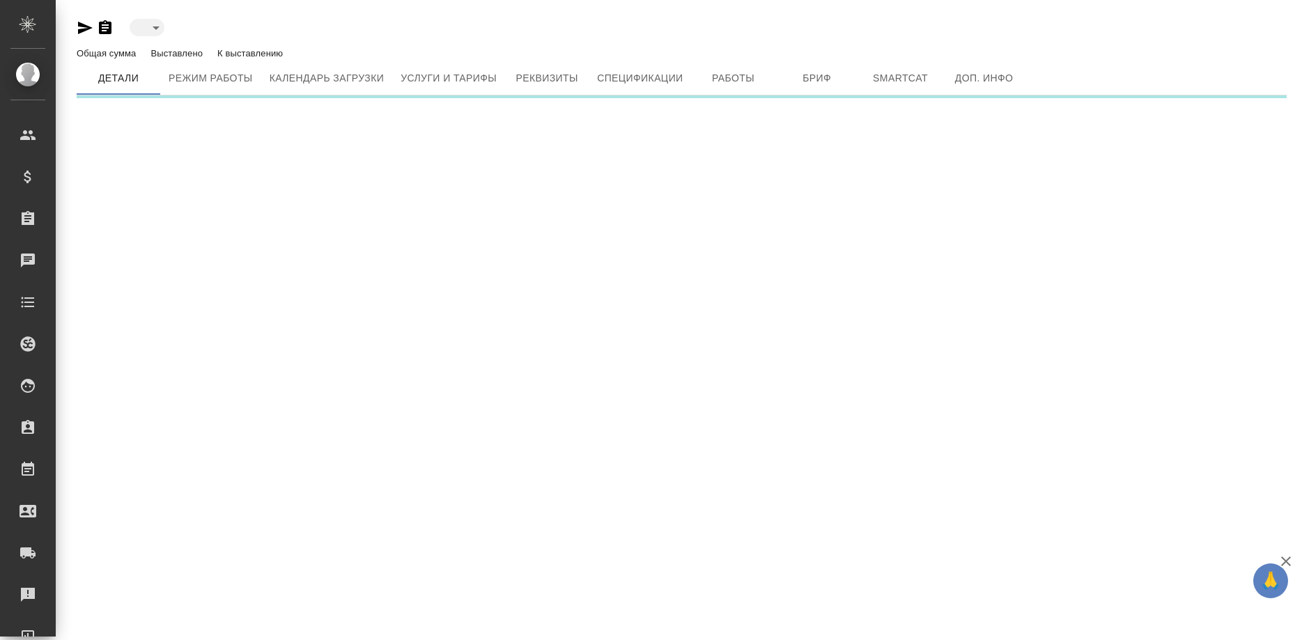
type input "inactive"
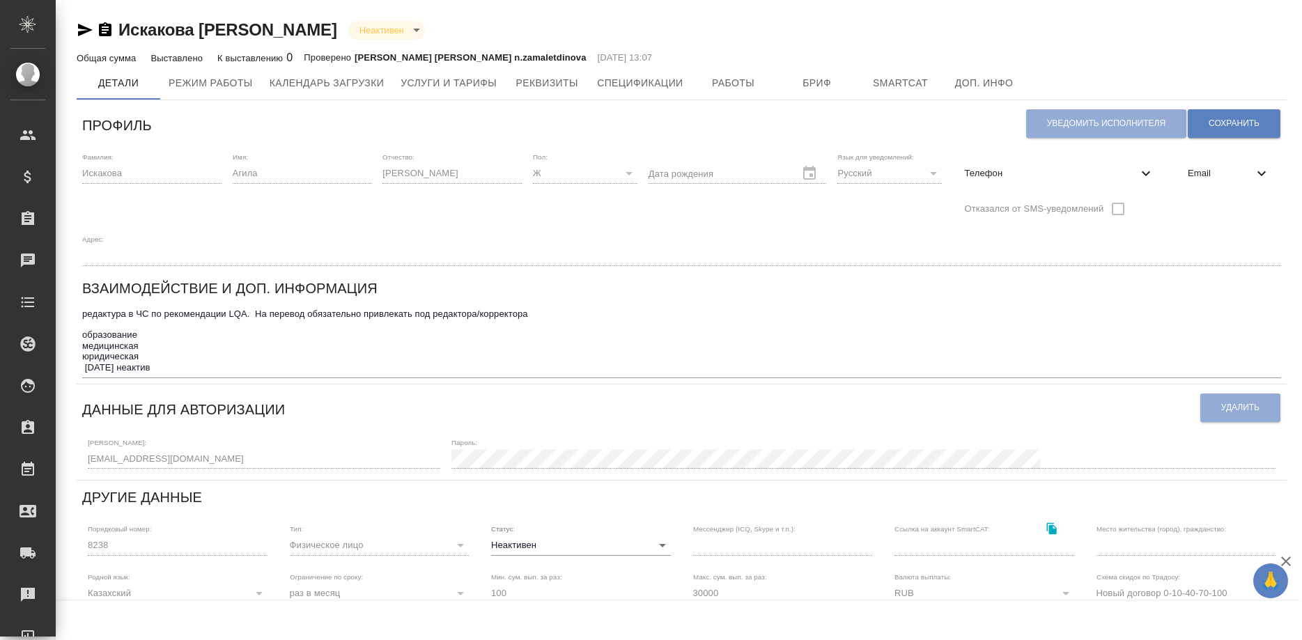
type input "Trados 2014TransitSDLX"
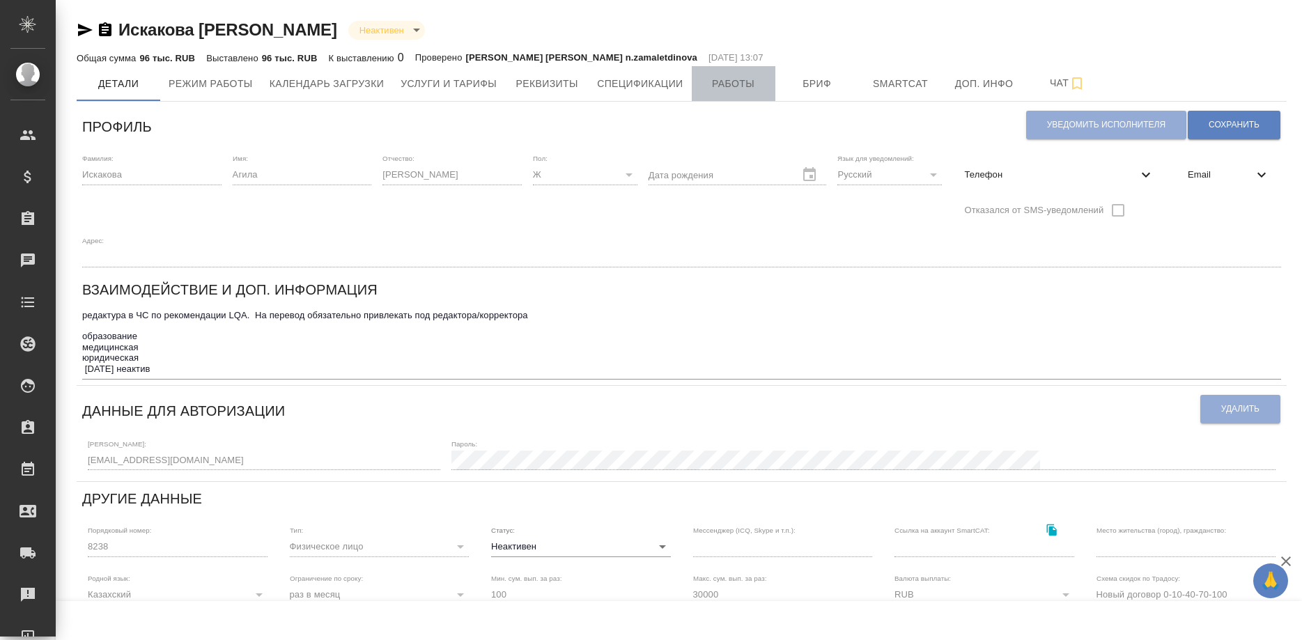
click at [726, 84] on span "Работы" at bounding box center [733, 83] width 67 height 17
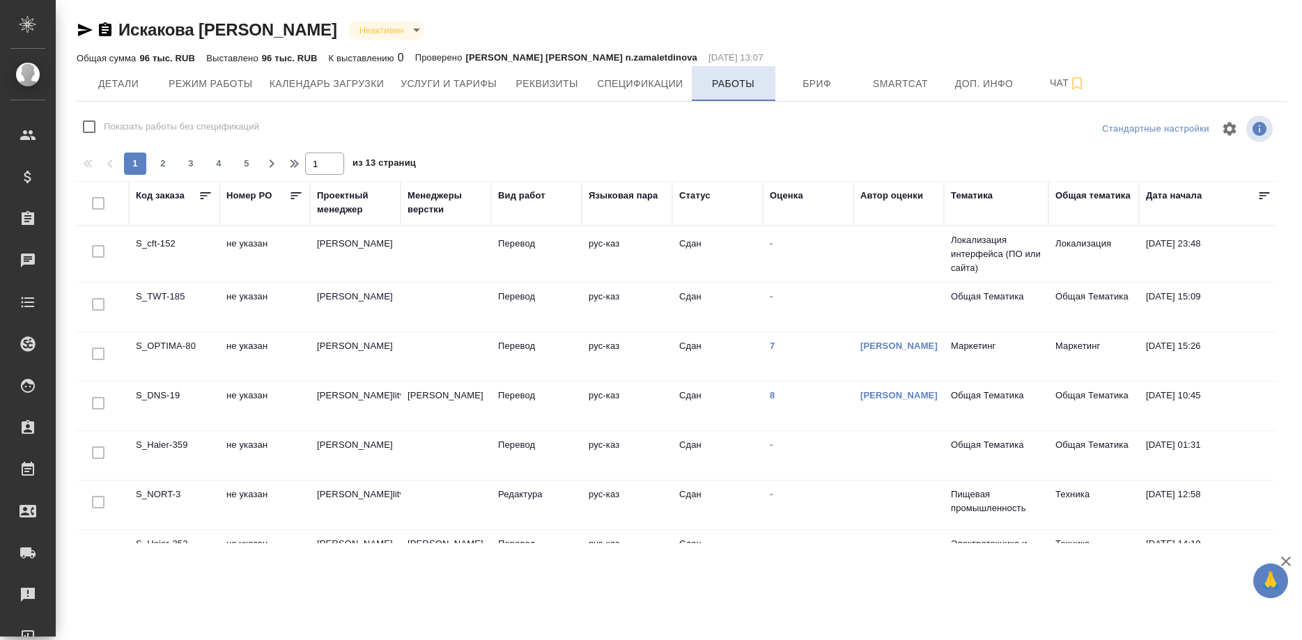
checkbox input "false"
click at [126, 91] on span "Детали" at bounding box center [118, 83] width 67 height 17
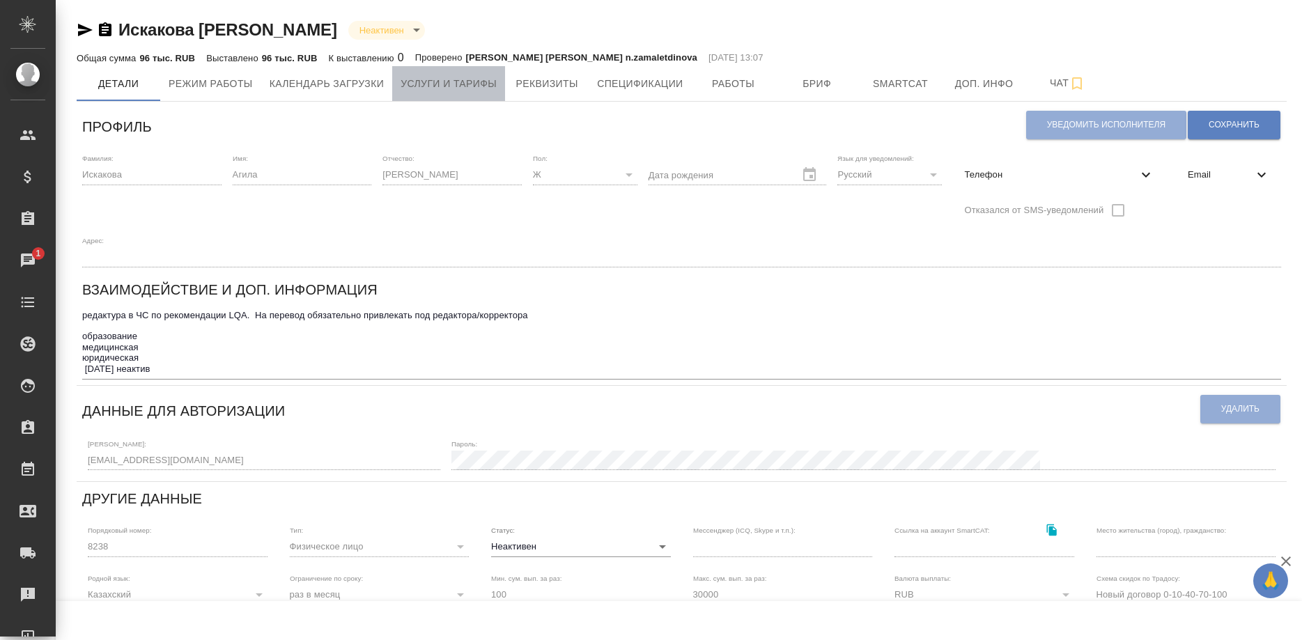
click at [475, 88] on span "Услуги и тарифы" at bounding box center [449, 83] width 96 height 17
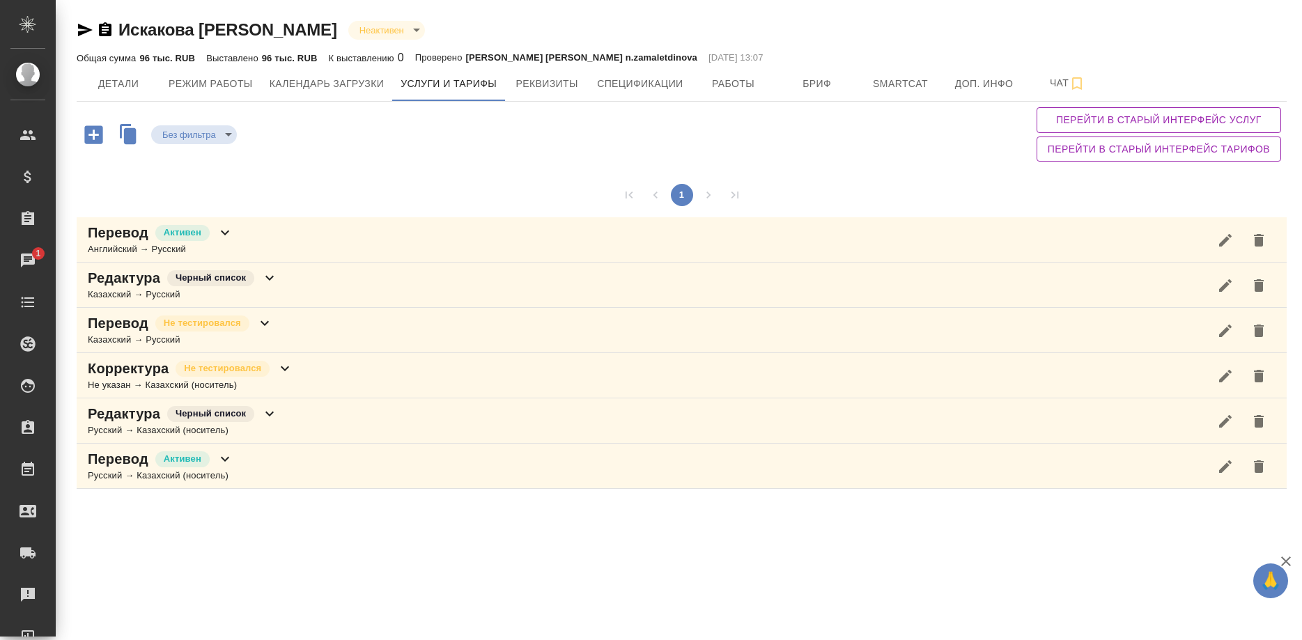
click at [123, 456] on p "Перевод" at bounding box center [118, 459] width 61 height 20
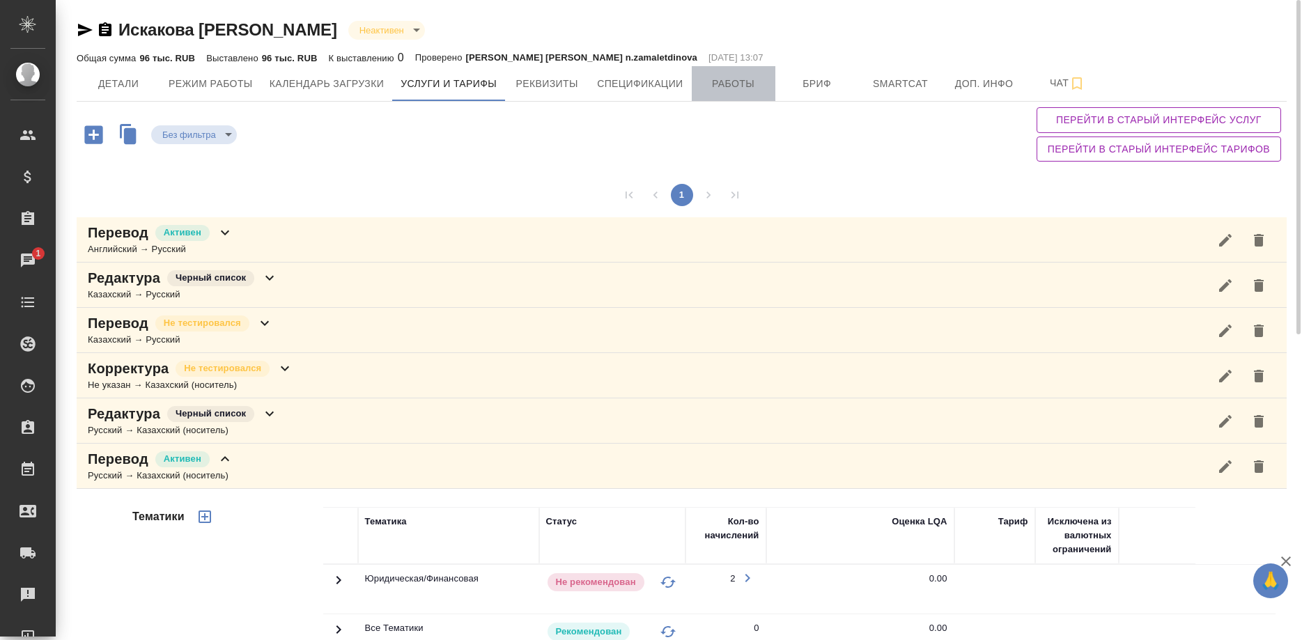
click at [705, 79] on span "Работы" at bounding box center [733, 83] width 67 height 17
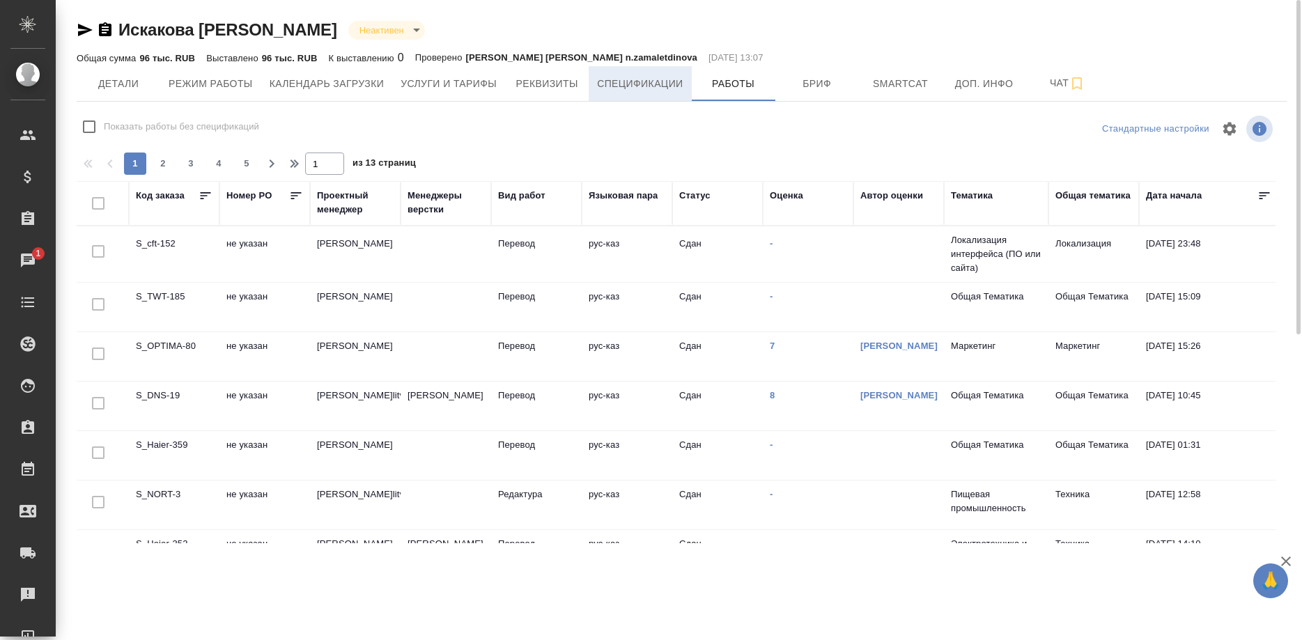
checkbox input "false"
click at [74, 28] on div "Искакова Агила Толеугазиевна Неактивен inactive Общая сумма 96 тыс. RUB Выставл…" at bounding box center [682, 275] width 1226 height 551
click at [83, 28] on icon "button" at bounding box center [85, 30] width 15 height 13
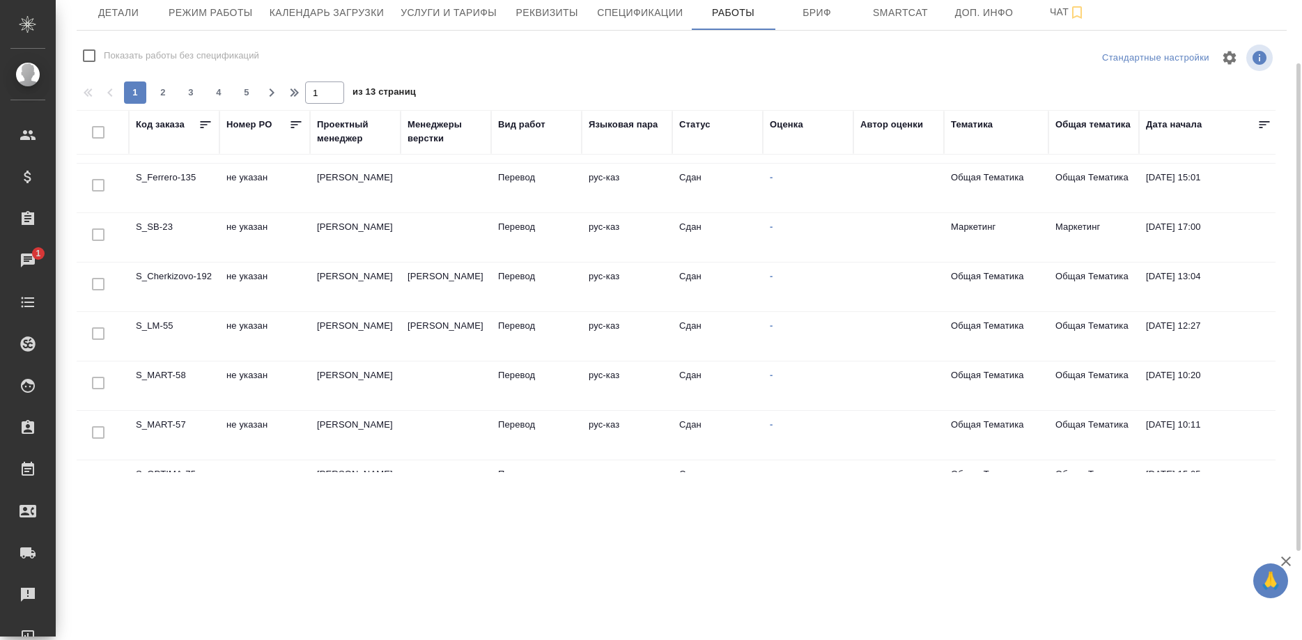
scroll to position [962, 0]
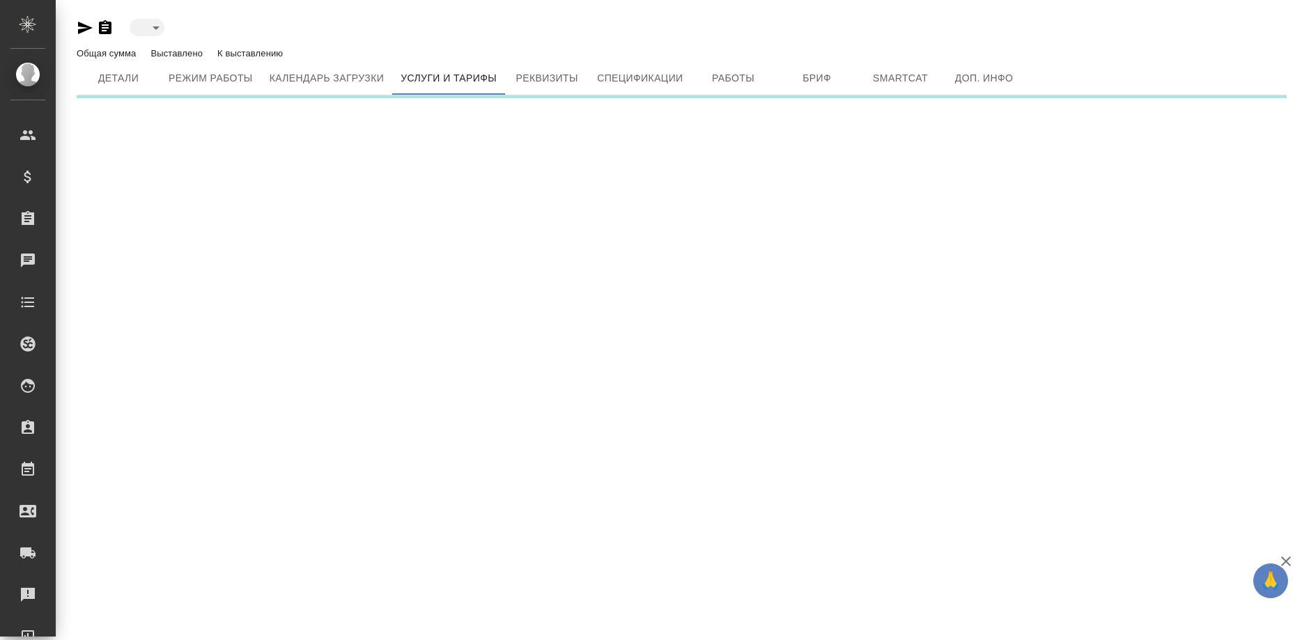
type input "active"
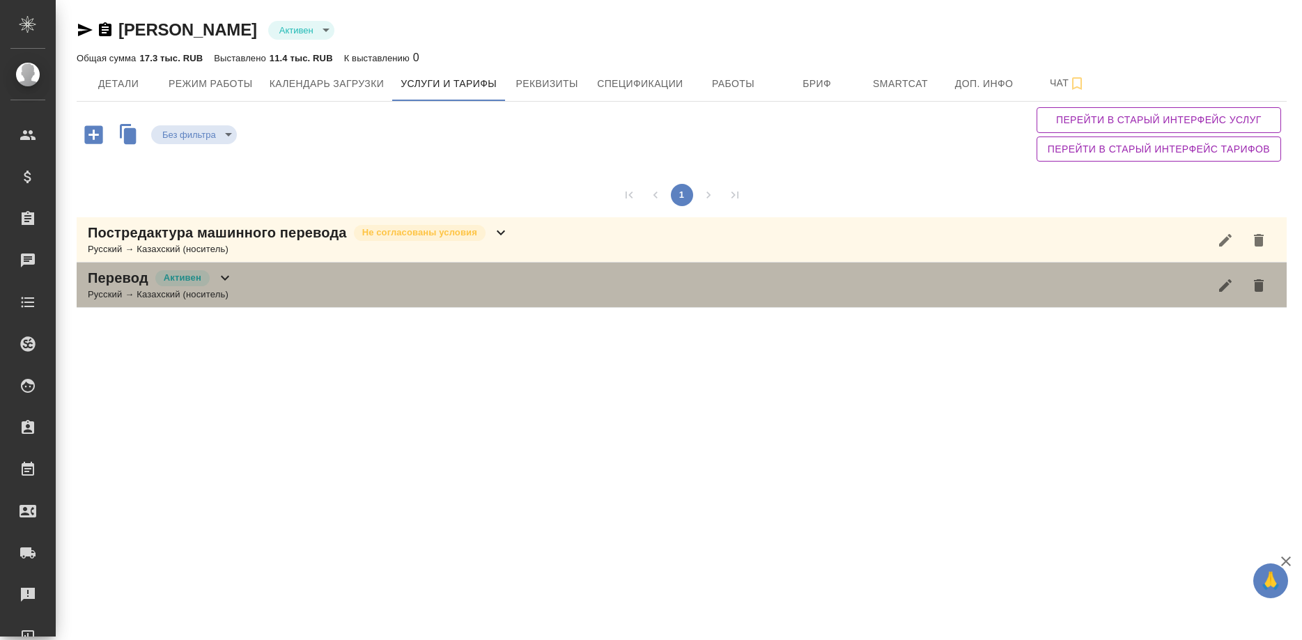
click at [249, 288] on div "Перевод Активен Русский → Казахский (носитель)" at bounding box center [682, 285] width 1210 height 45
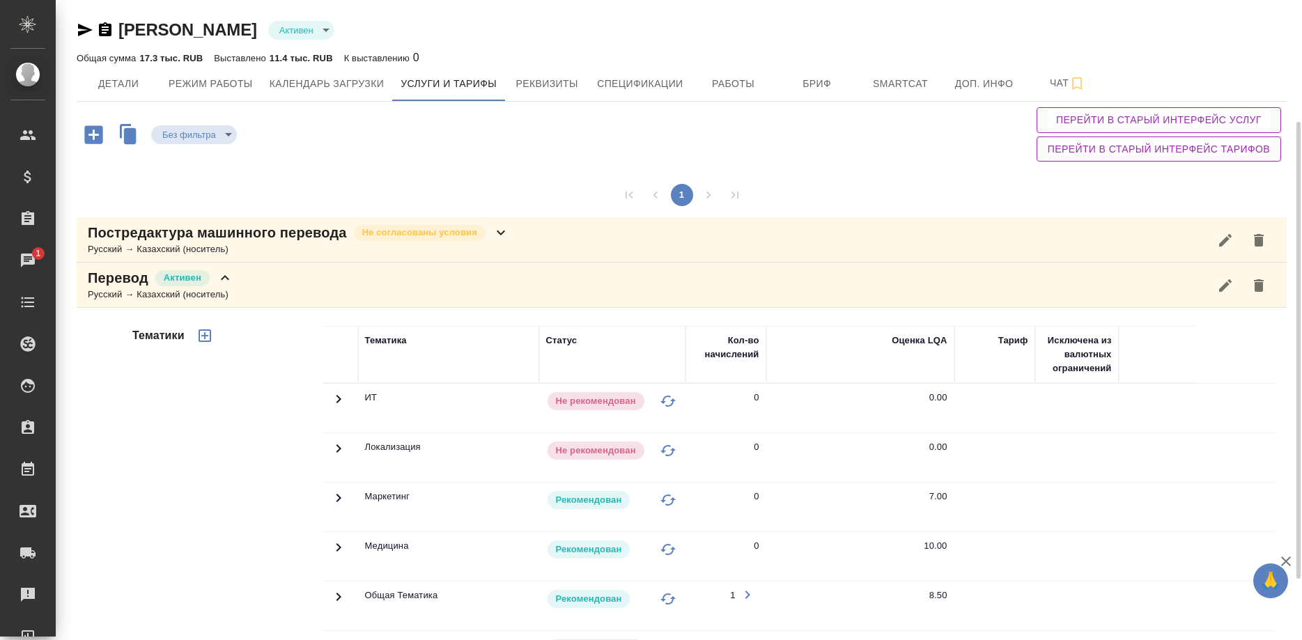
scroll to position [256, 0]
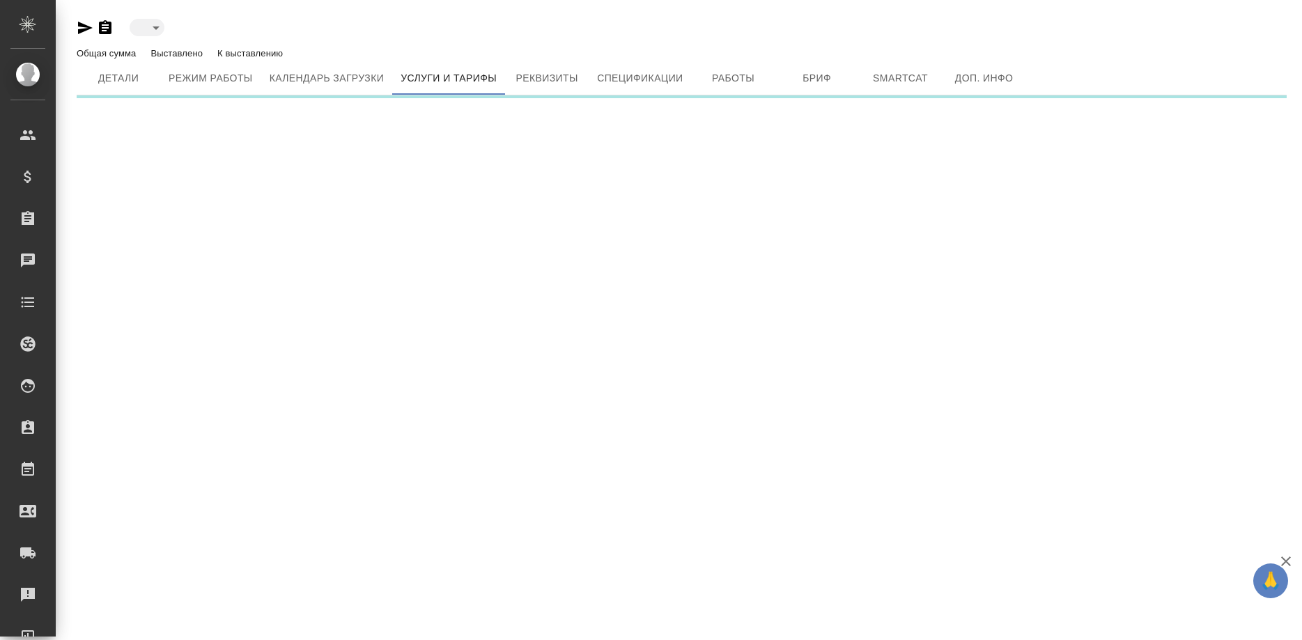
type input "active"
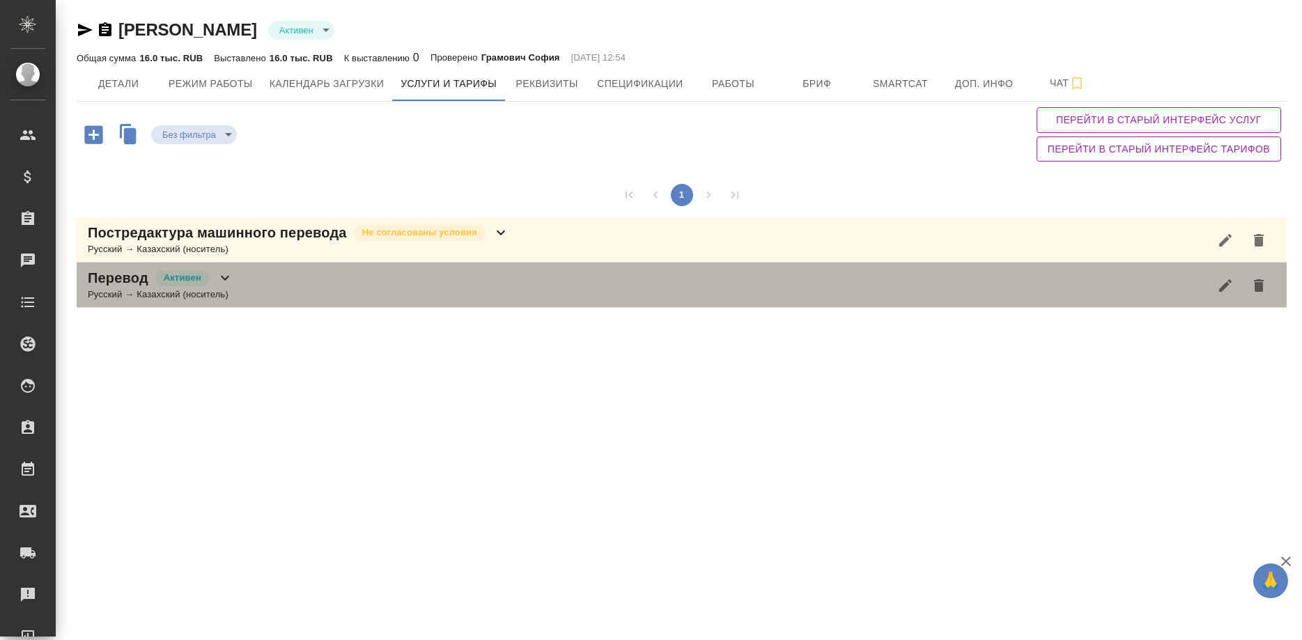
click at [280, 271] on div "Перевод Активен Русский → Казахский (носитель)" at bounding box center [682, 285] width 1210 height 45
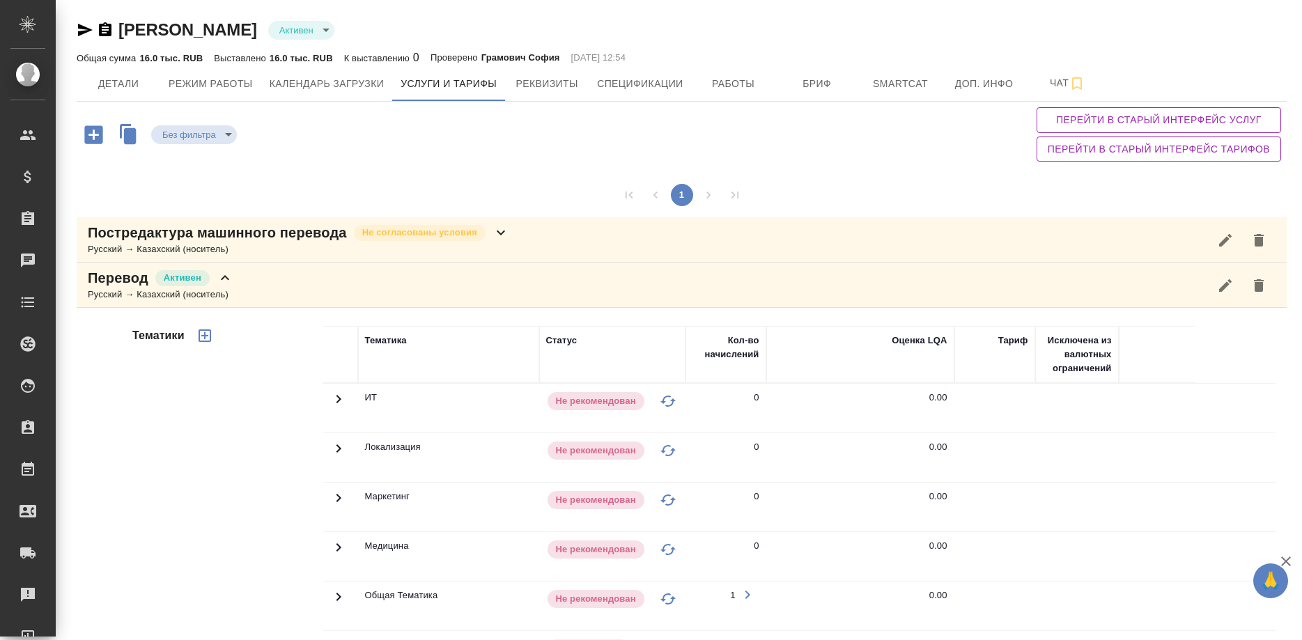
scroll to position [256, 0]
